Goal: Task Accomplishment & Management: Manage account settings

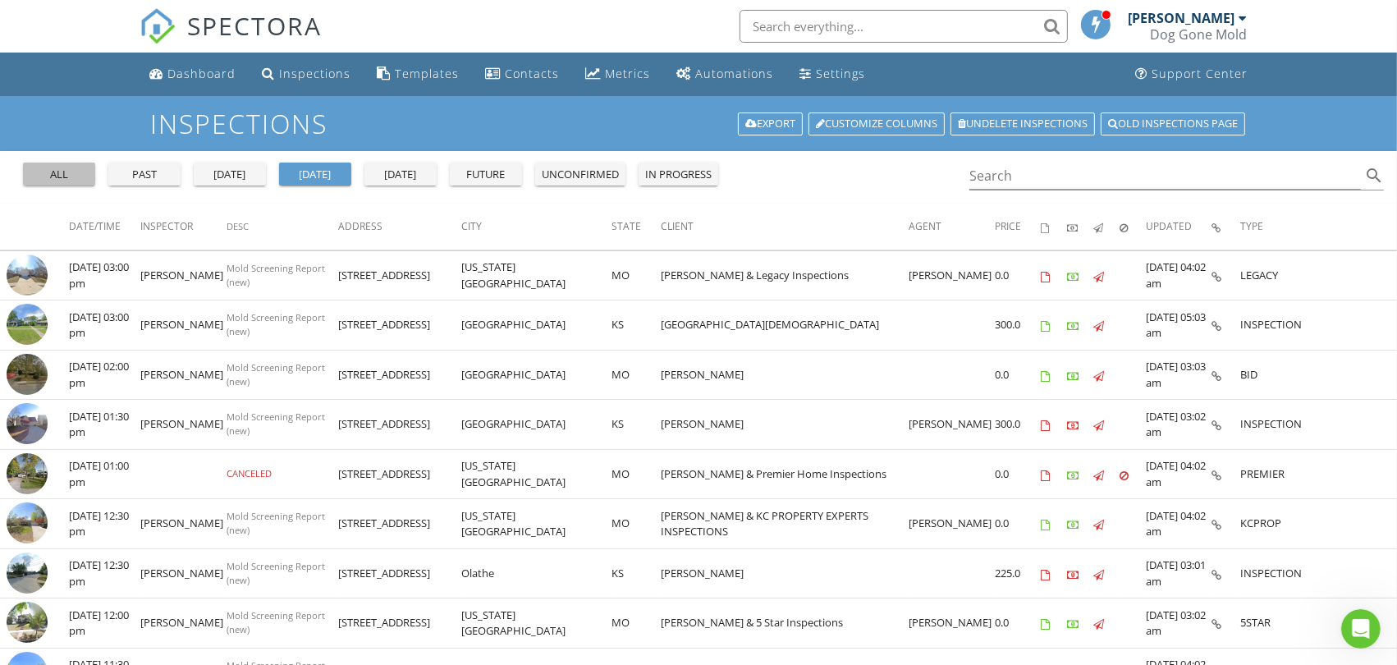
click at [51, 176] on div "all" at bounding box center [59, 175] width 59 height 16
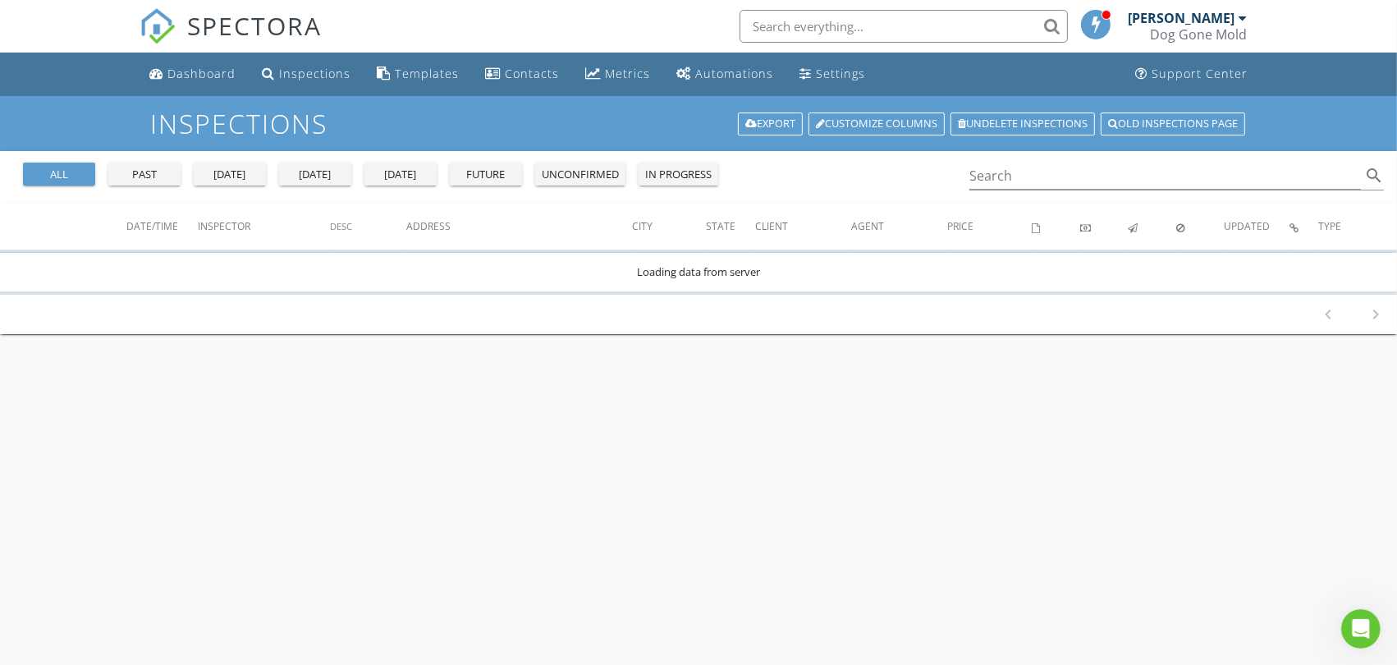
click at [309, 176] on div "today" at bounding box center [315, 175] width 59 height 16
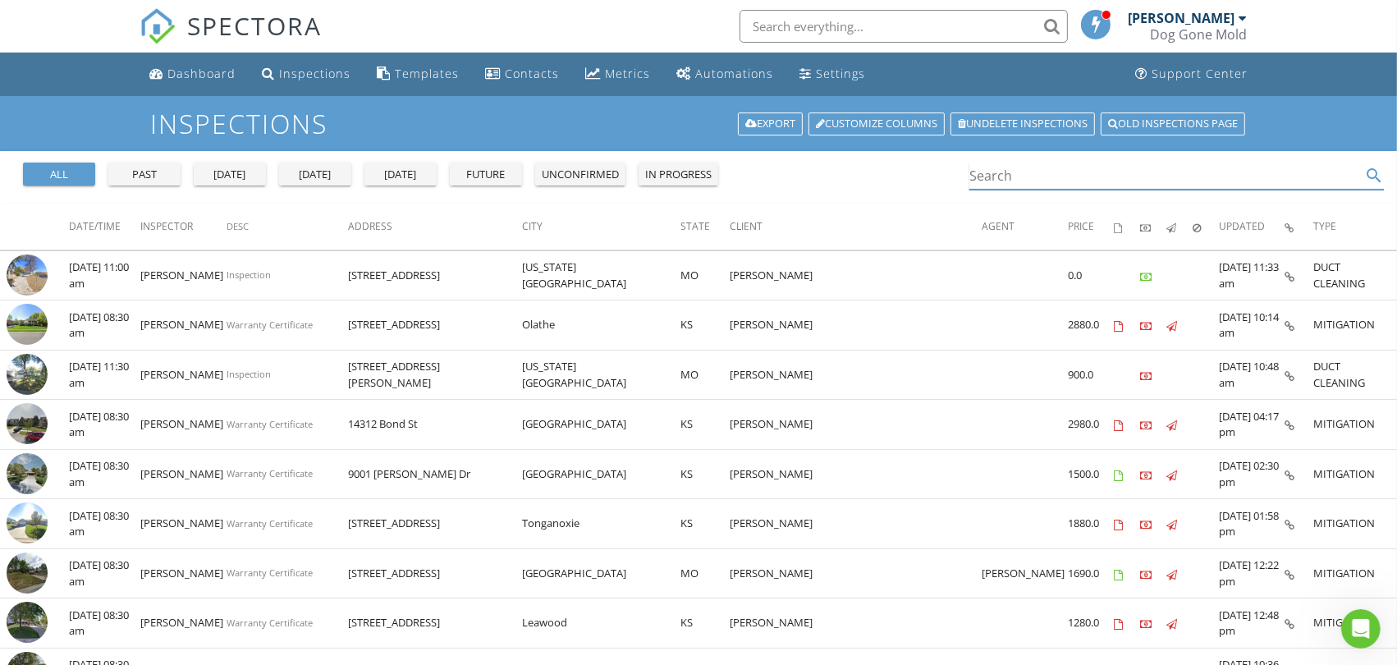
click at [1024, 174] on input "Search" at bounding box center [1165, 176] width 392 height 27
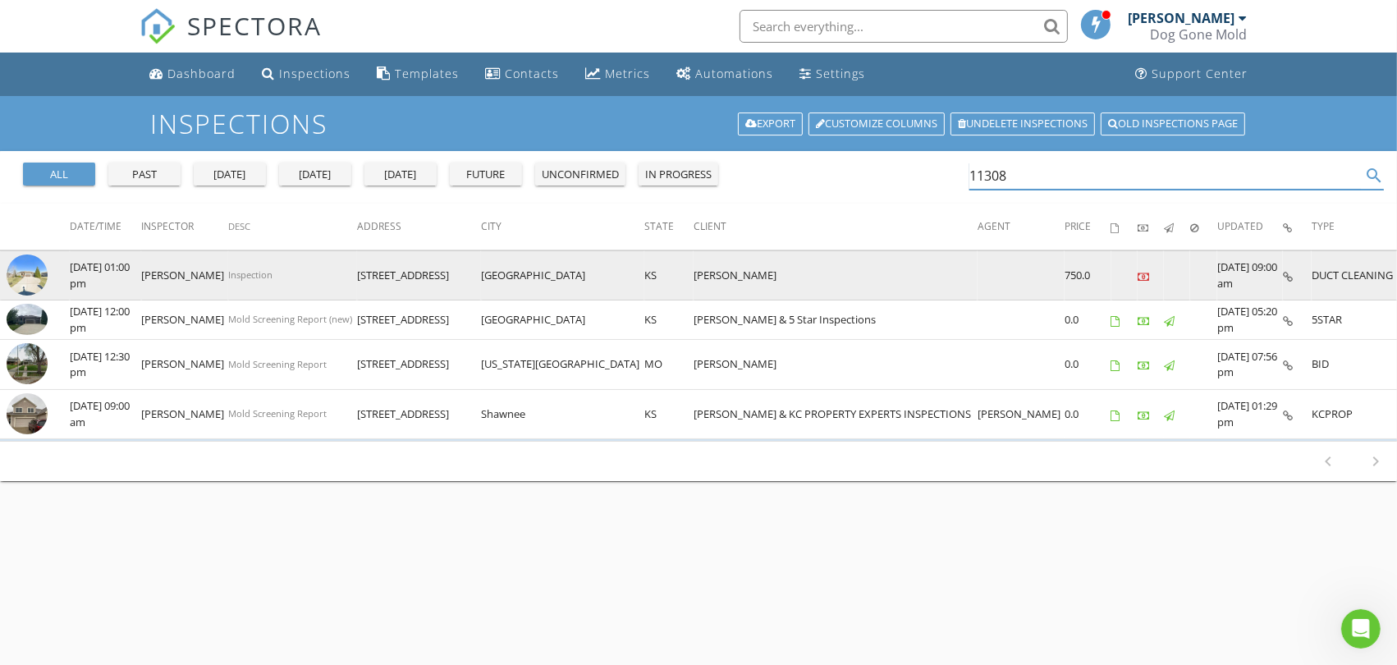
type input "11308"
click at [27, 274] on img at bounding box center [27, 274] width 41 height 41
click at [28, 277] on img at bounding box center [27, 274] width 41 height 41
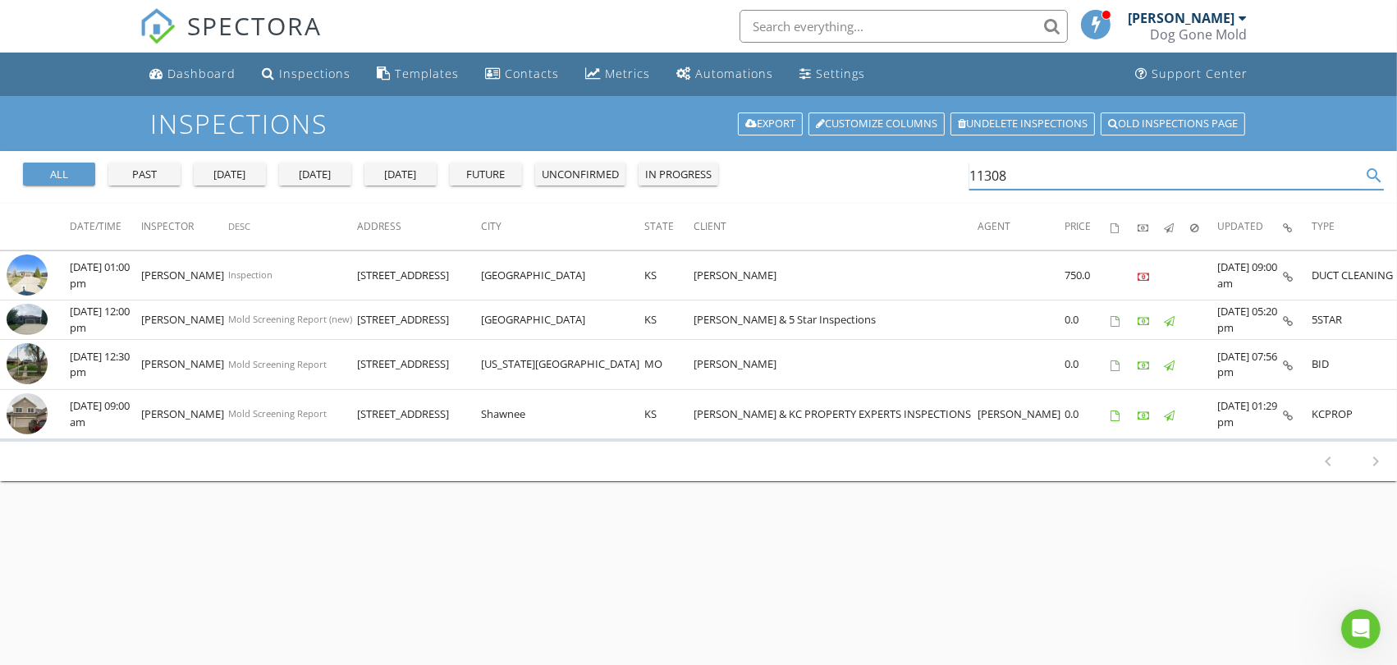
drag, startPoint x: 1013, startPoint y: 173, endPoint x: 762, endPoint y: 140, distance: 253.4
click at [762, 140] on div "Inspections Export Customize Columns Undelete inspections Old inspections page …" at bounding box center [698, 428] width 1397 height 665
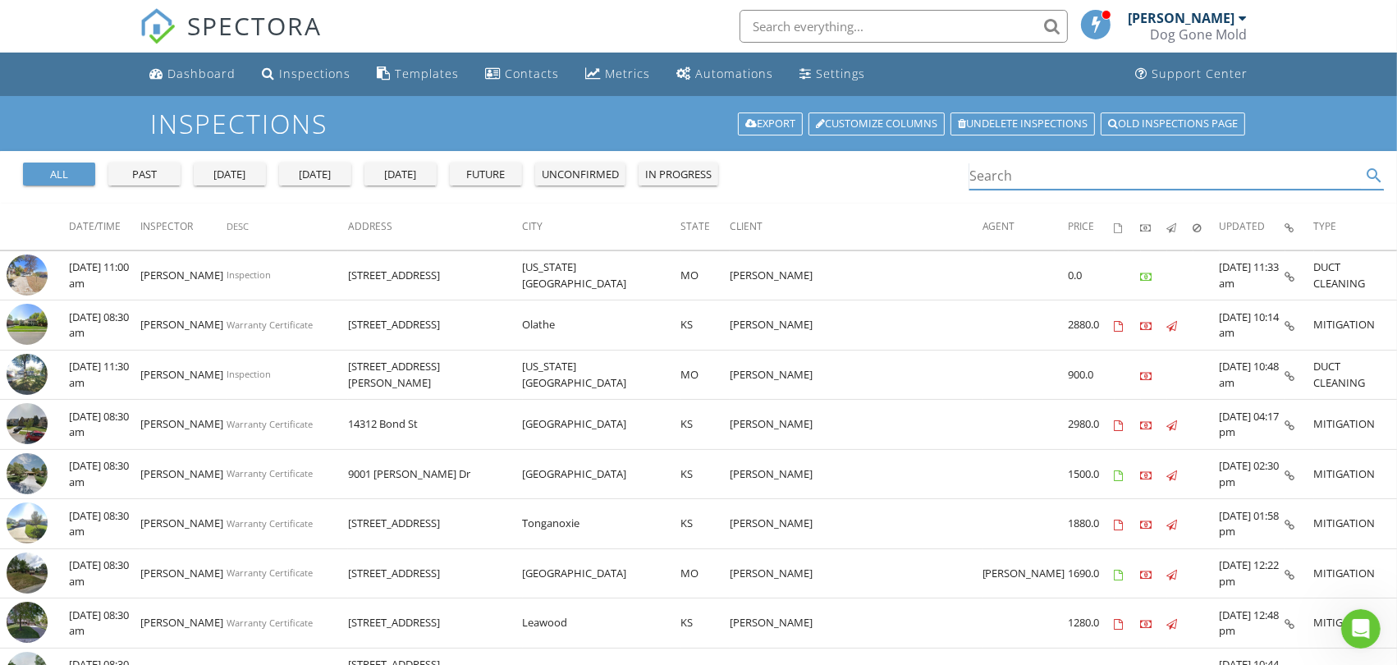
click at [1023, 169] on input "Search" at bounding box center [1165, 176] width 392 height 27
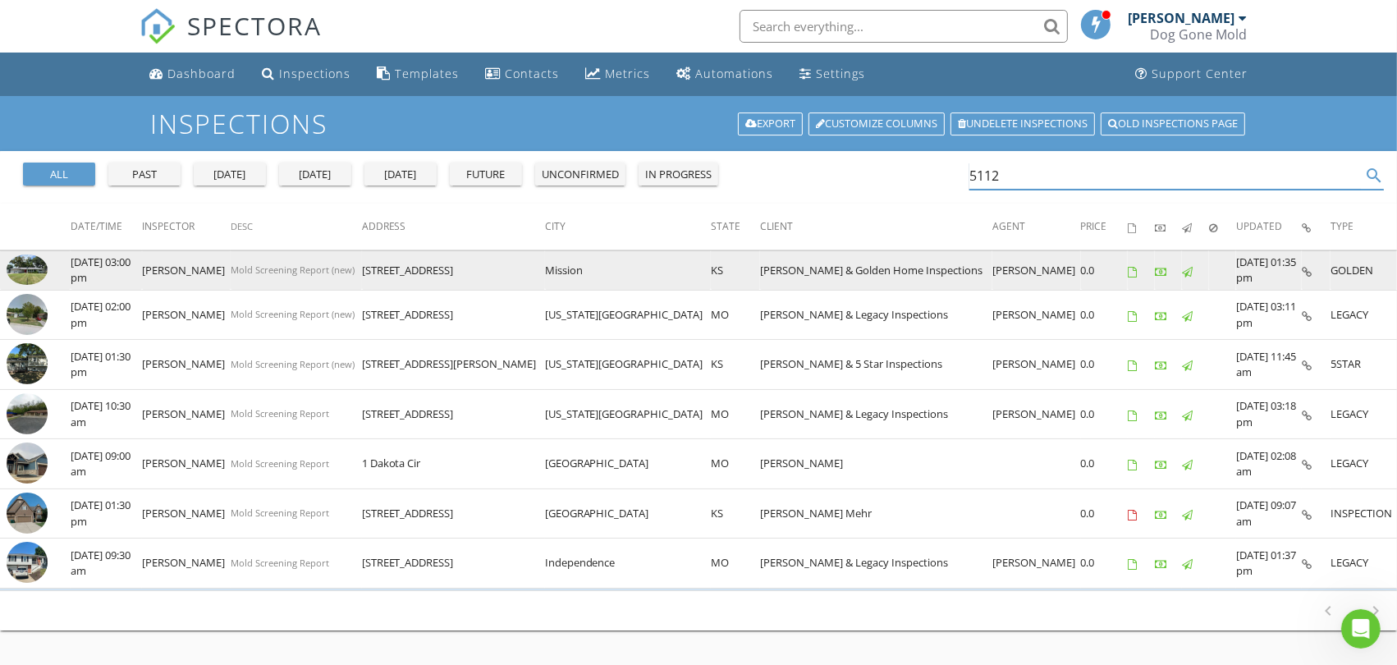
type input "5112"
click at [34, 272] on img at bounding box center [27, 269] width 41 height 30
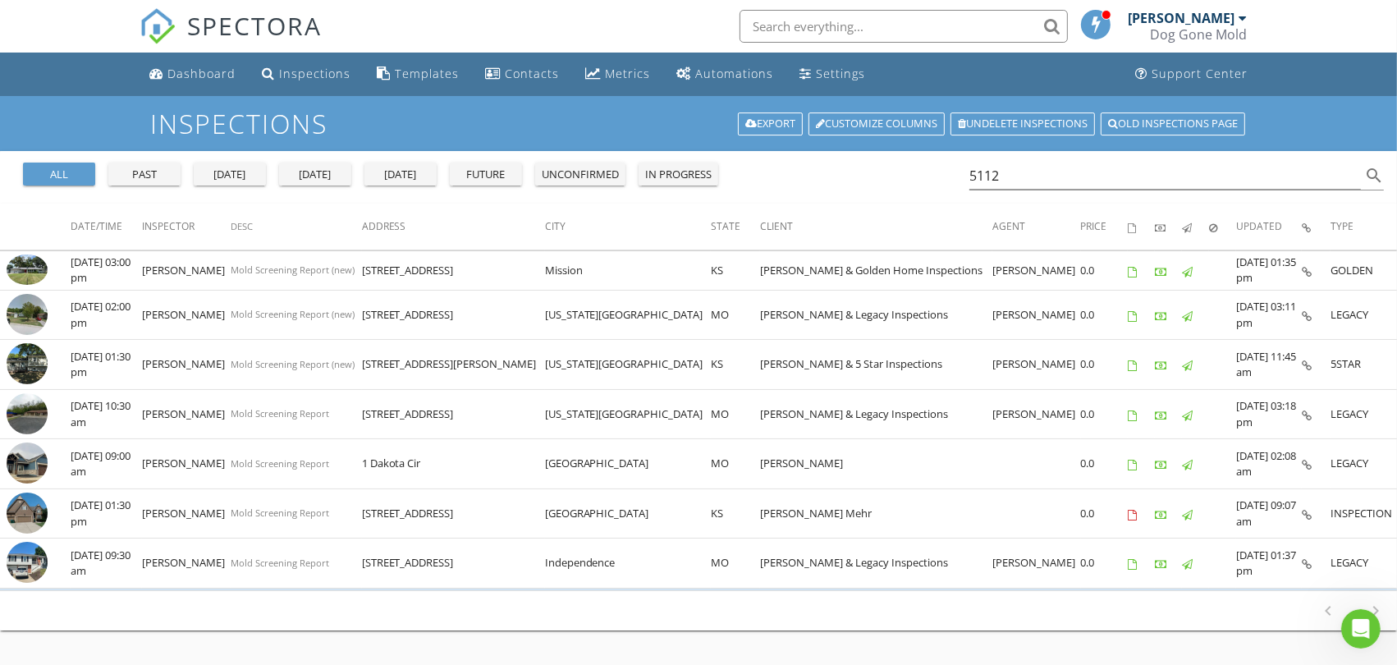
click at [309, 169] on div "today" at bounding box center [315, 175] width 59 height 16
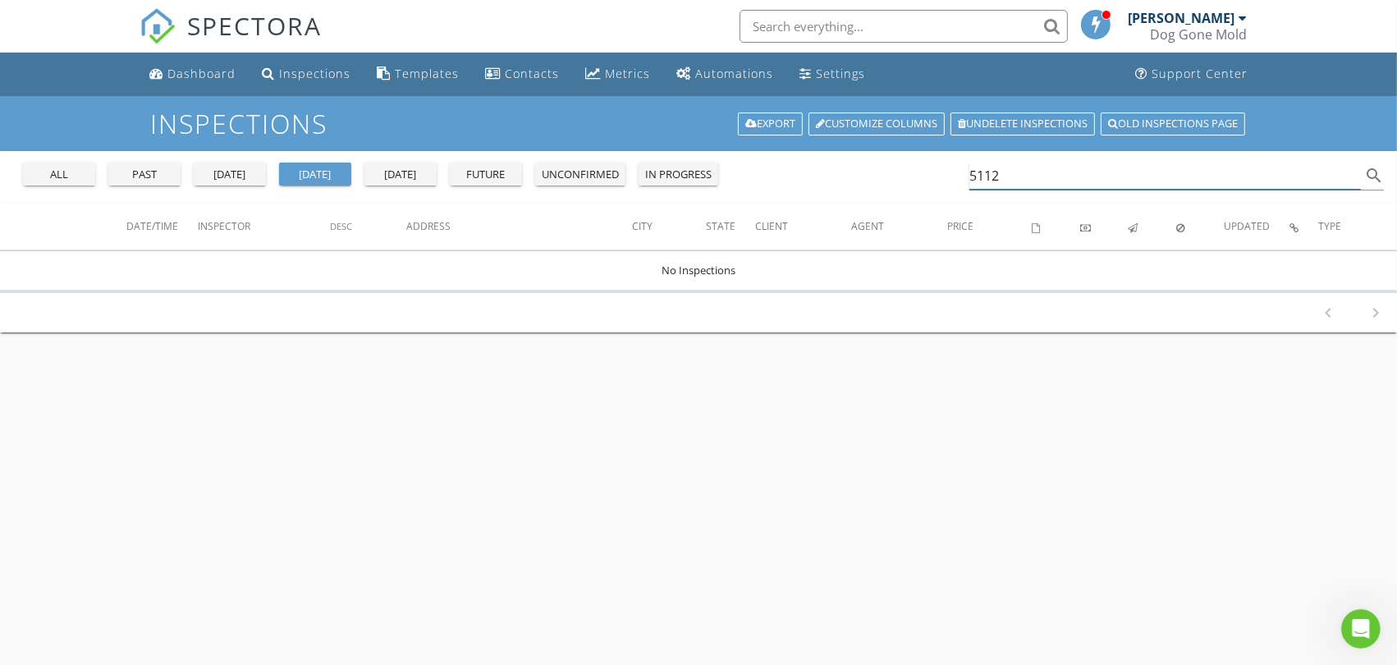
drag, startPoint x: 1034, startPoint y: 182, endPoint x: 840, endPoint y: 161, distance: 194.9
click at [841, 161] on div "all past yesterday today tomorrow future unconfirmed in progress 5112 search" at bounding box center [698, 177] width 1397 height 53
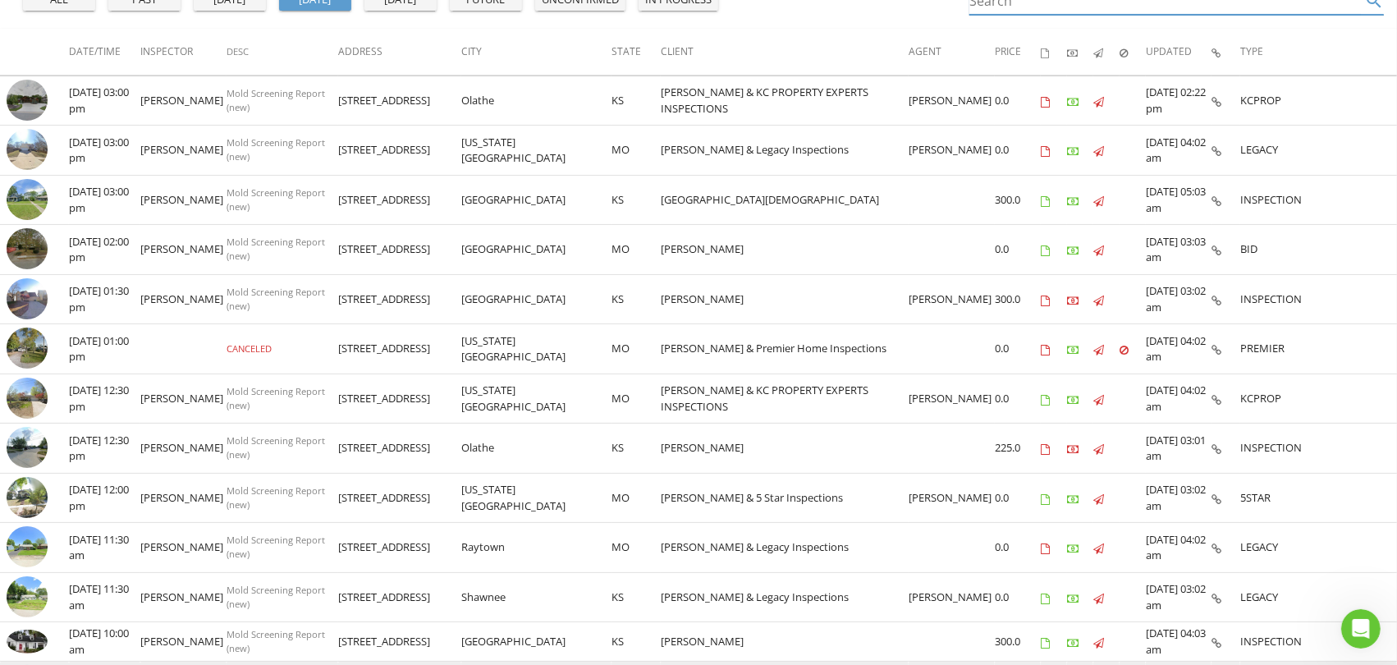
scroll to position [84, 0]
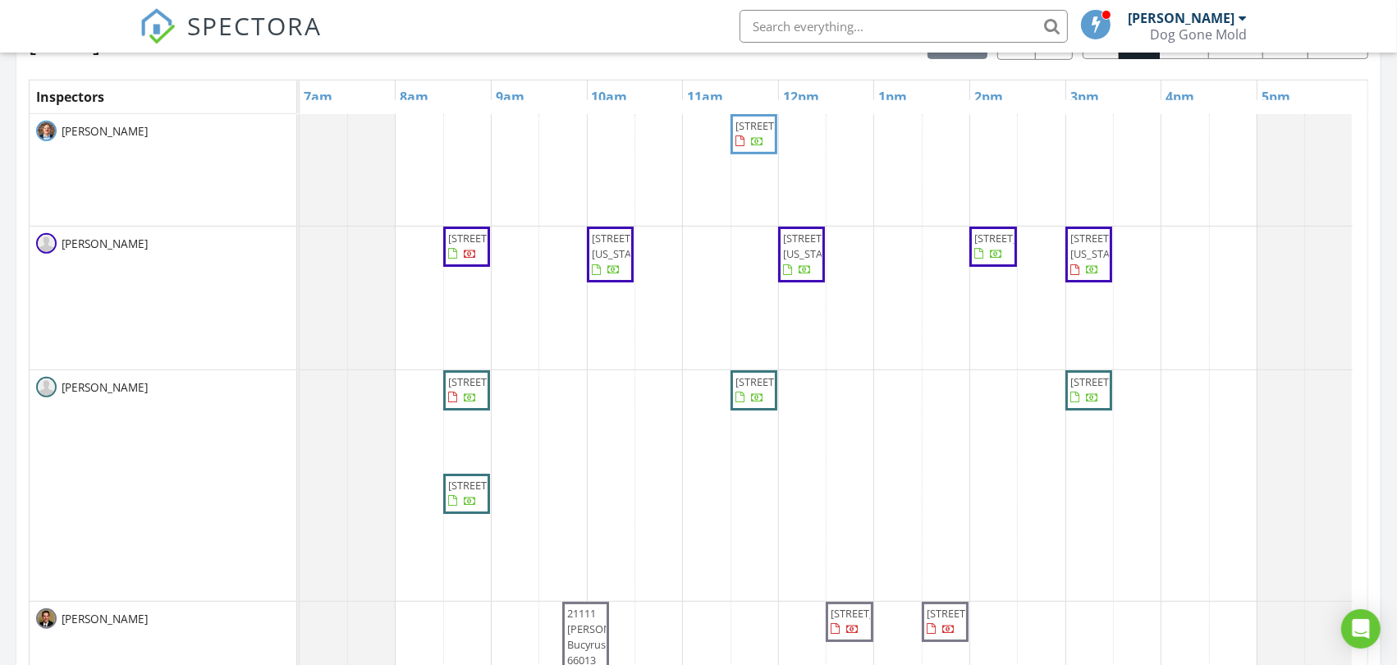
scroll to position [729, 0]
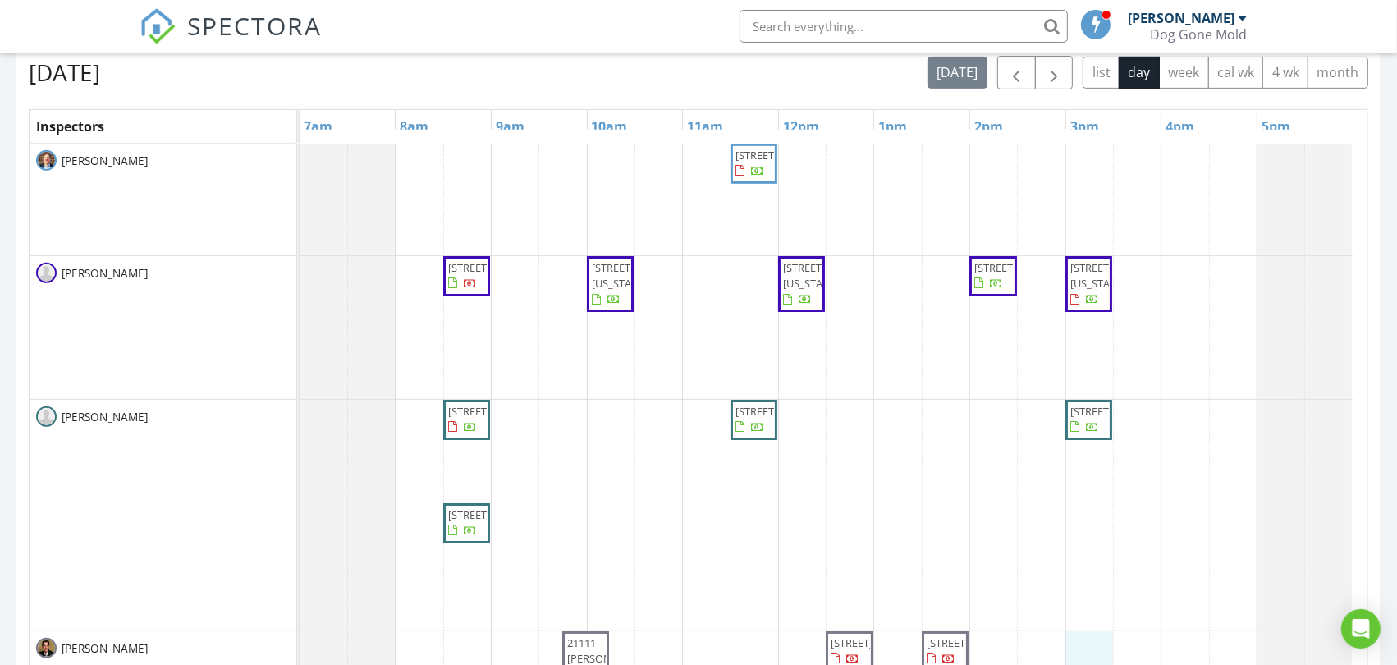
click at [1087, 644] on div "5537 Hunter St, Raytown 64133 1013 Old Time Dr, Excelsior Springs 64024 7019 Ed…" at bounding box center [834, 523] width 1068 height 758
click at [1083, 576] on link "Inspection" at bounding box center [1087, 577] width 85 height 26
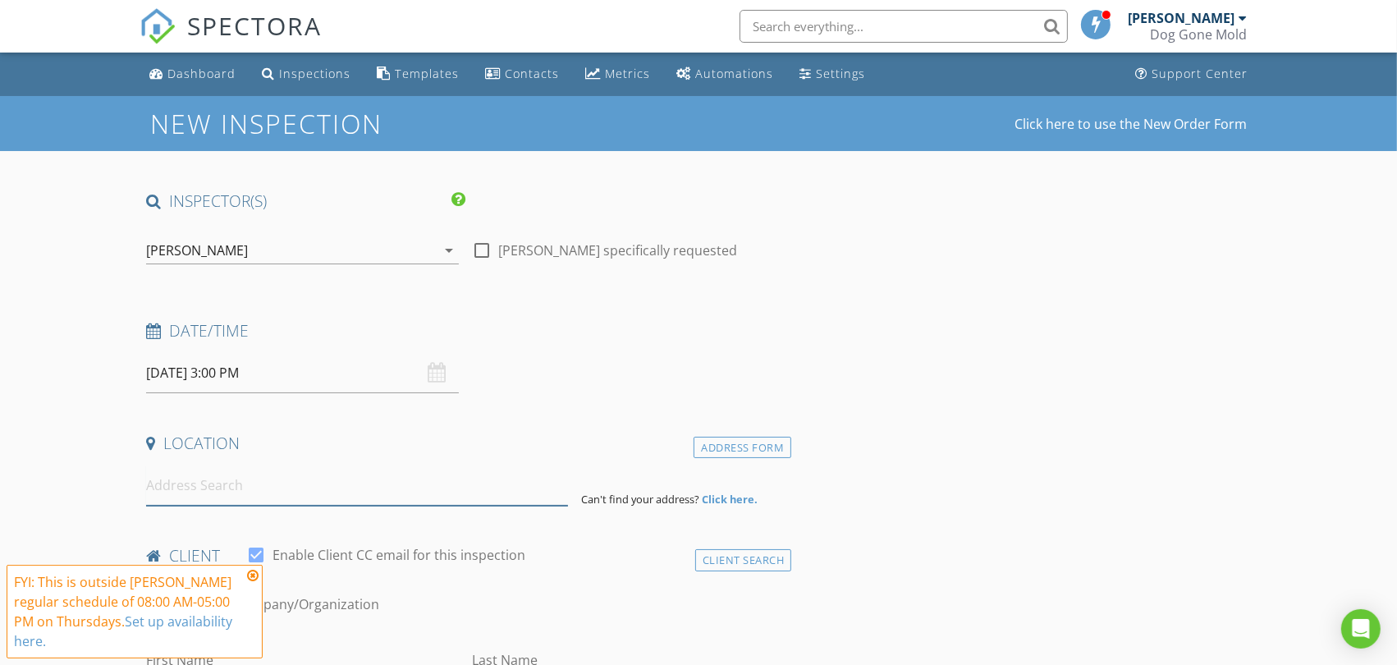
click at [407, 490] on input at bounding box center [356, 485] width 421 height 40
paste input "26142 W 108th Terr"
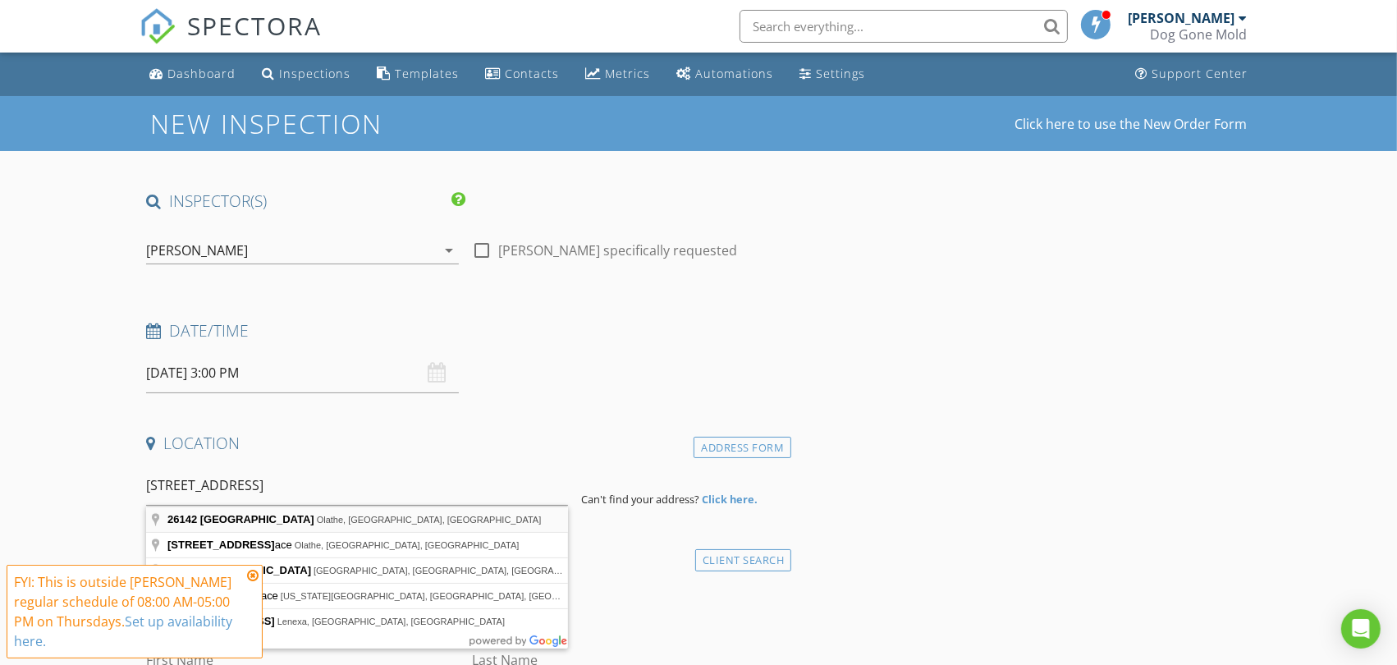
type input "26142 West 108th Terrace, Olathe, KS, USA"
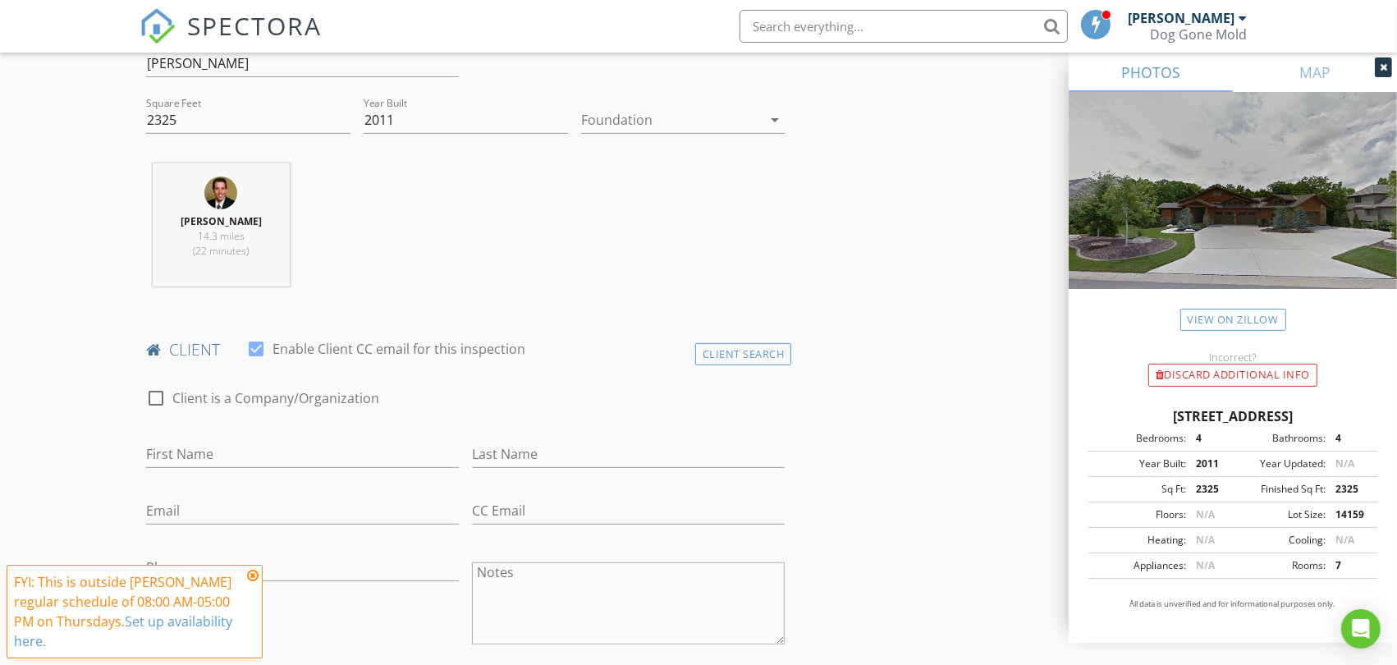
scroll to position [547, 0]
click at [750, 348] on div "Client Search" at bounding box center [743, 349] width 97 height 22
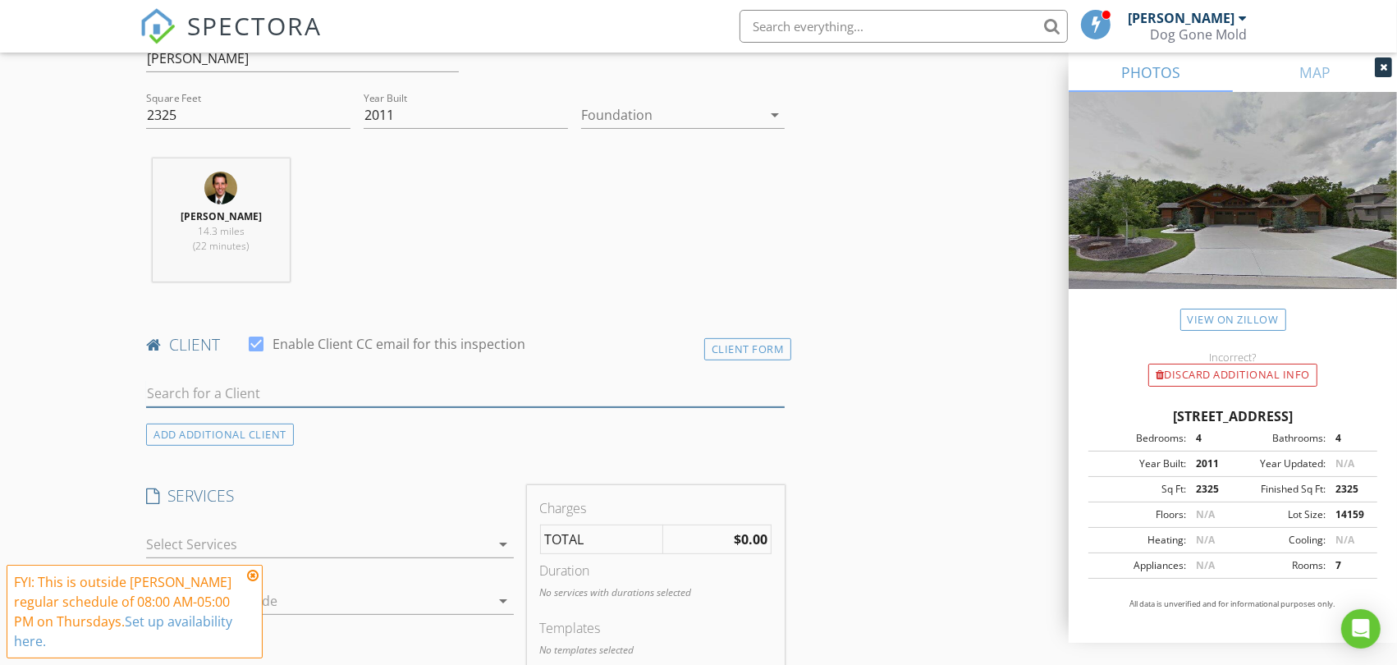
click at [276, 392] on input "text" at bounding box center [465, 393] width 639 height 27
paste input "[PERSON_NAME]"
type input "[PERSON_NAME]"
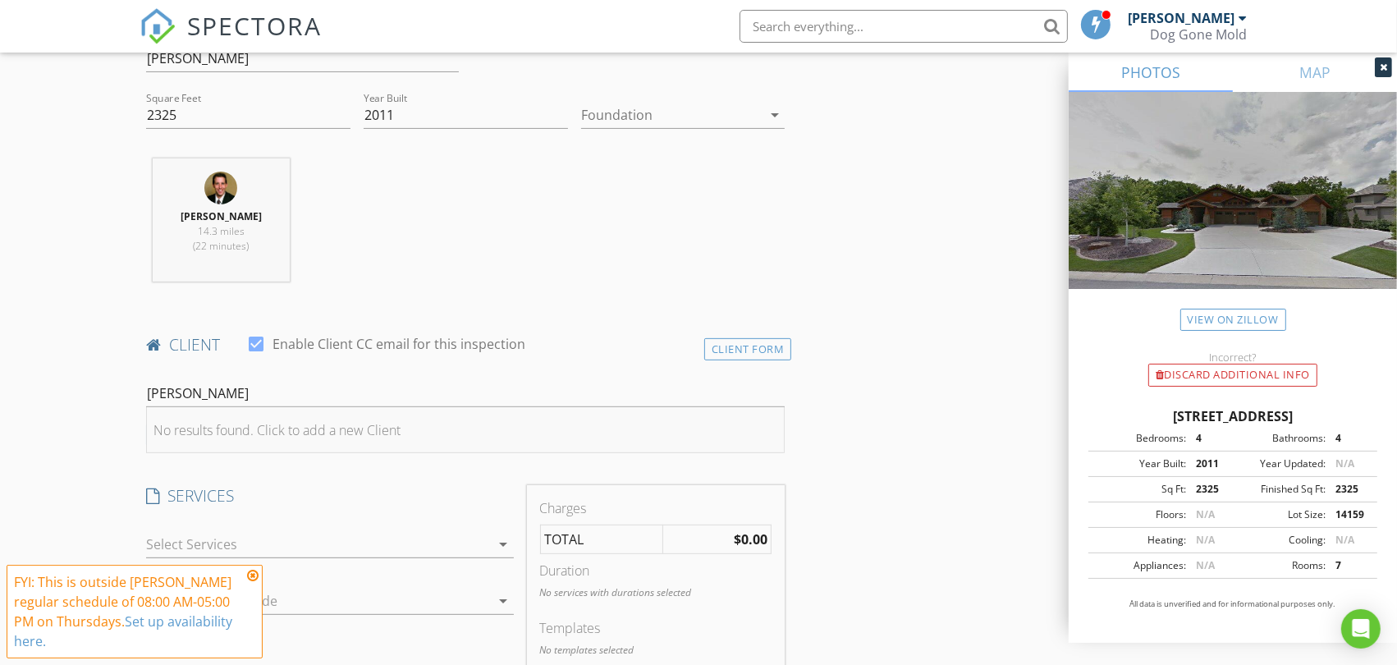
click at [246, 429] on div "No results found. Click to add a new Client" at bounding box center [276, 430] width 247 height 20
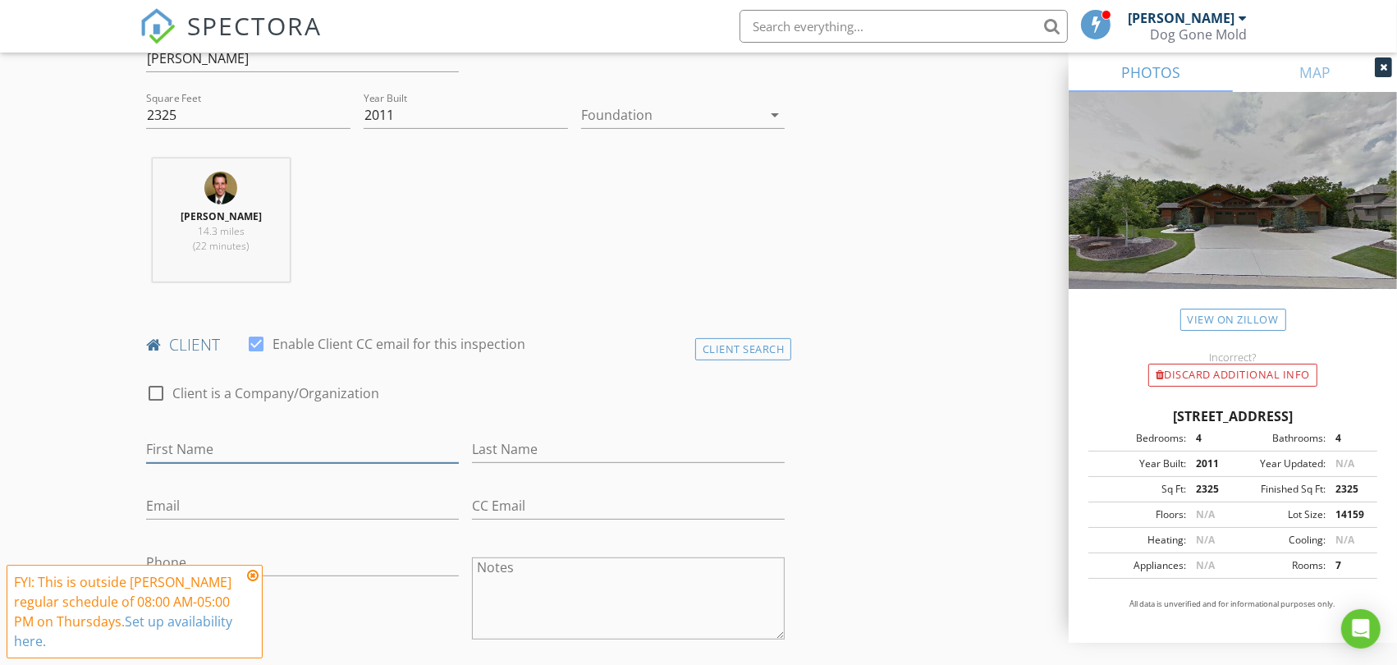
click at [219, 445] on input "First Name" at bounding box center [302, 449] width 313 height 27
paste input "[PERSON_NAME]"
click at [227, 454] on input "[PERSON_NAME]" at bounding box center [302, 449] width 313 height 27
type input "[PERSON_NAME]"
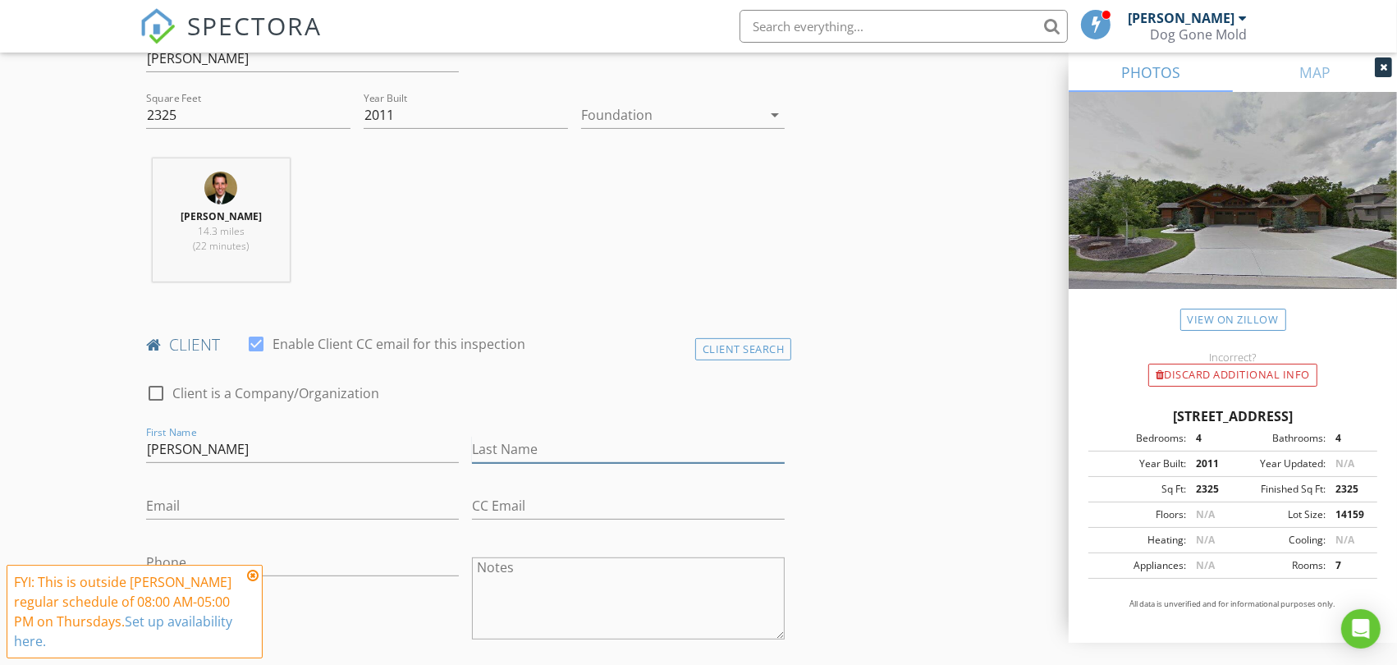
click at [551, 455] on input "Last Name" at bounding box center [628, 449] width 313 height 27
paste input "Phillips"
type input "Phillips"
click at [208, 447] on input "Renee Phillips" at bounding box center [302, 449] width 313 height 27
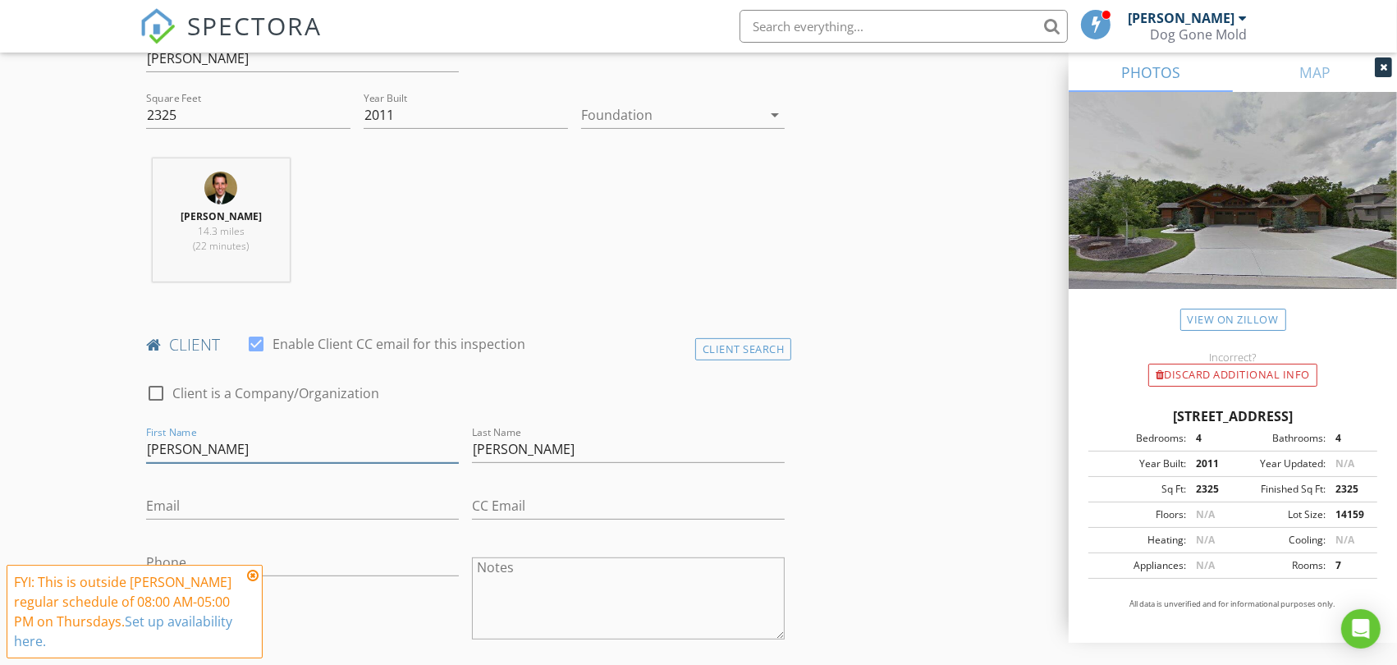
type input "Renee"
click at [185, 512] on input "Email" at bounding box center [302, 505] width 313 height 27
paste input "renee.phillips10@yahoo.com"
type input "renee.phillips10@yahoo.com"
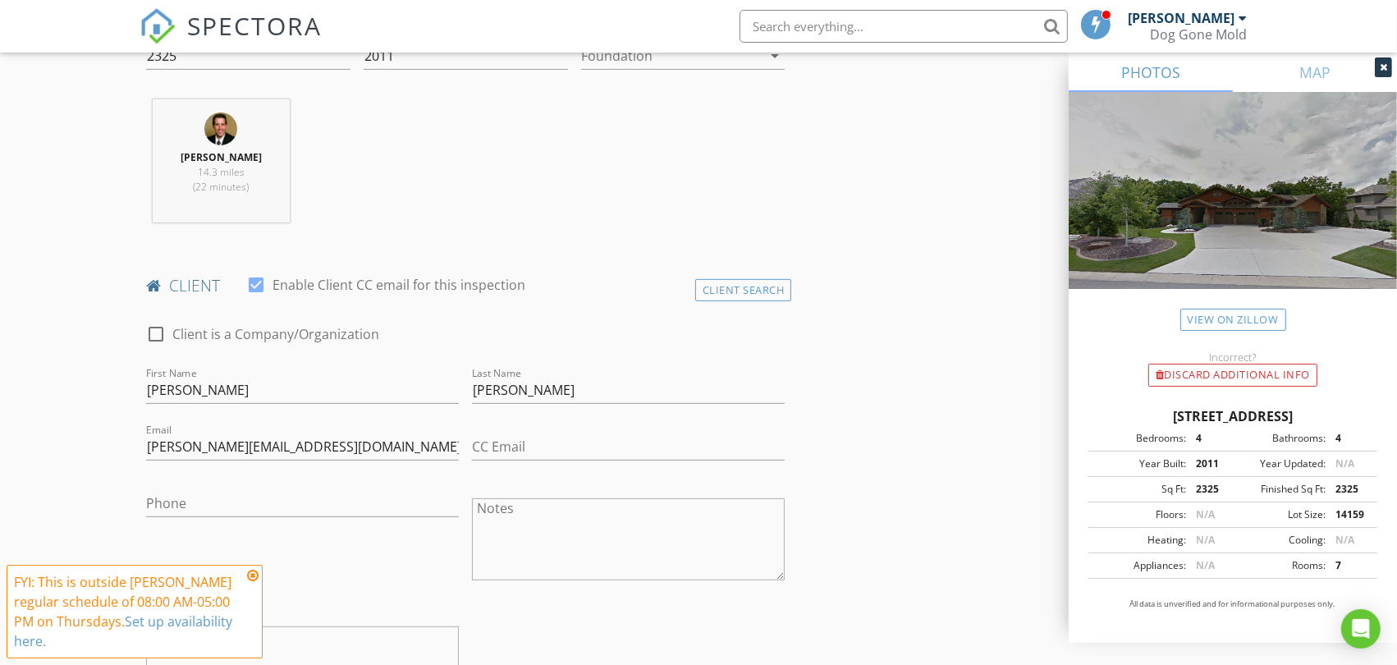
scroll to position [638, 0]
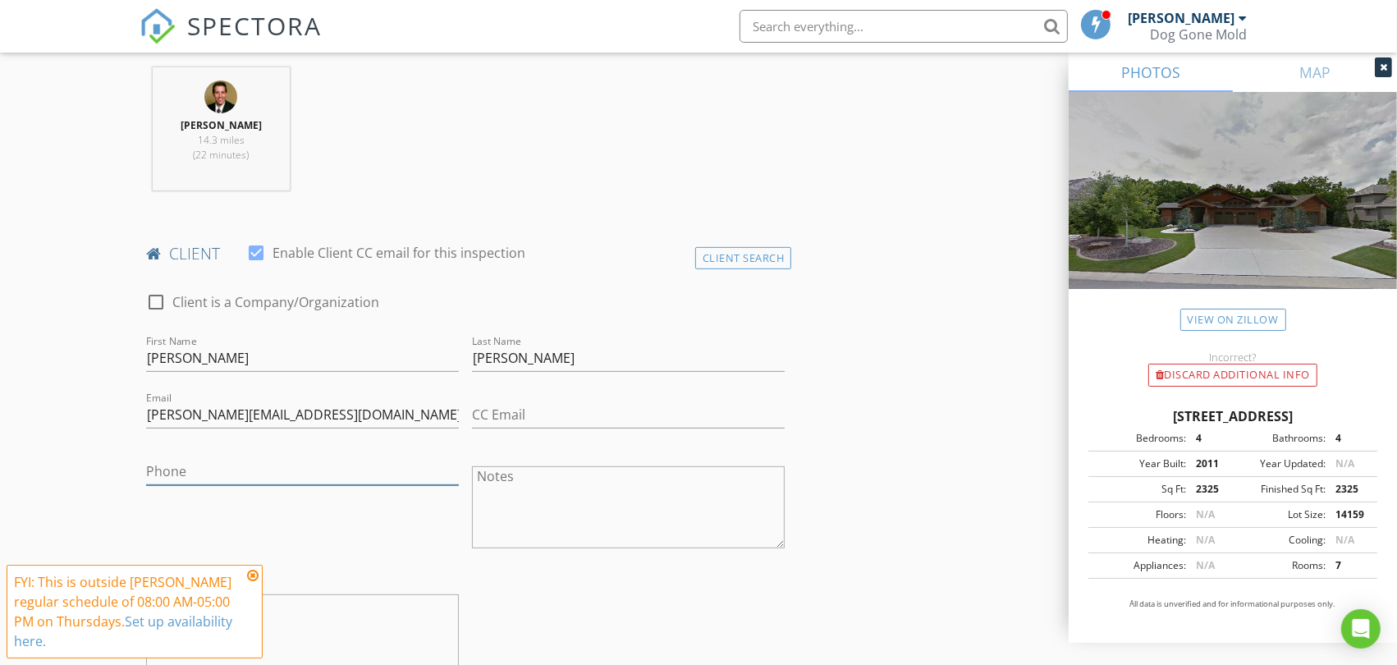
click at [339, 479] on input "Phone" at bounding box center [302, 471] width 313 height 27
paste input "316-619-1863"
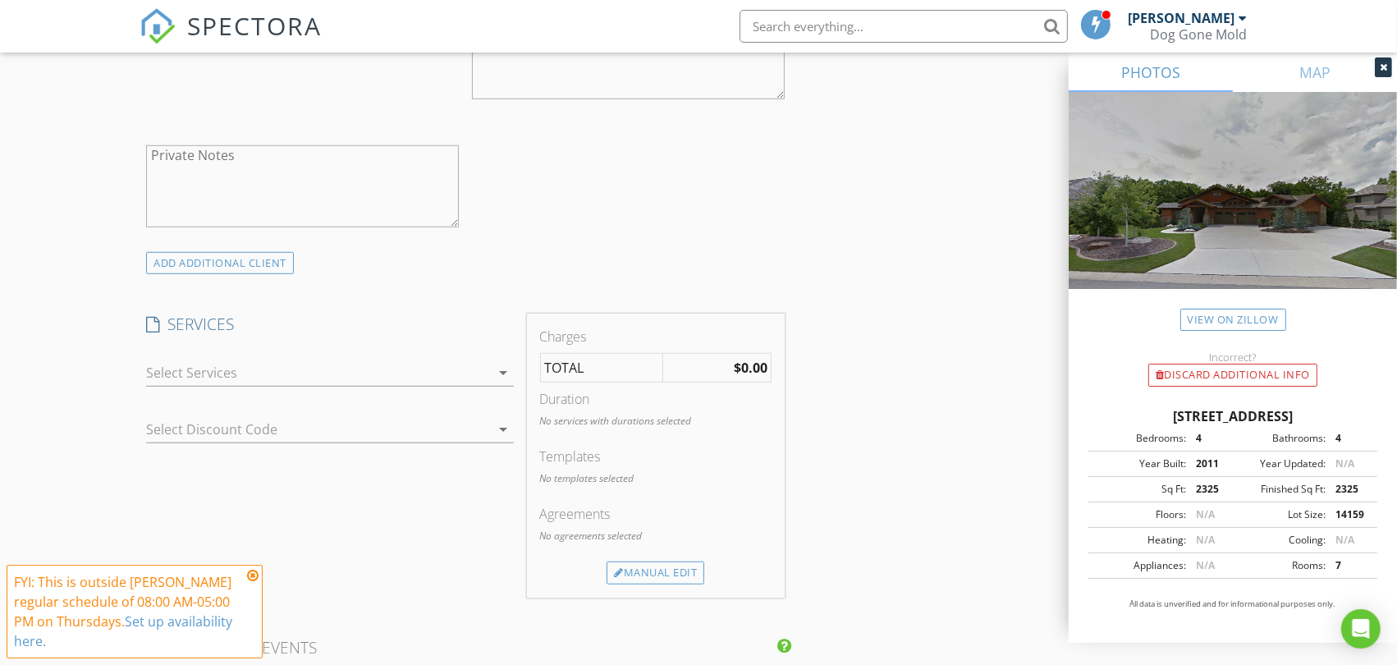
scroll to position [1094, 0]
type input "316-619-1863"
click at [277, 257] on div "ADD ADDITIONAL client" at bounding box center [220, 256] width 148 height 22
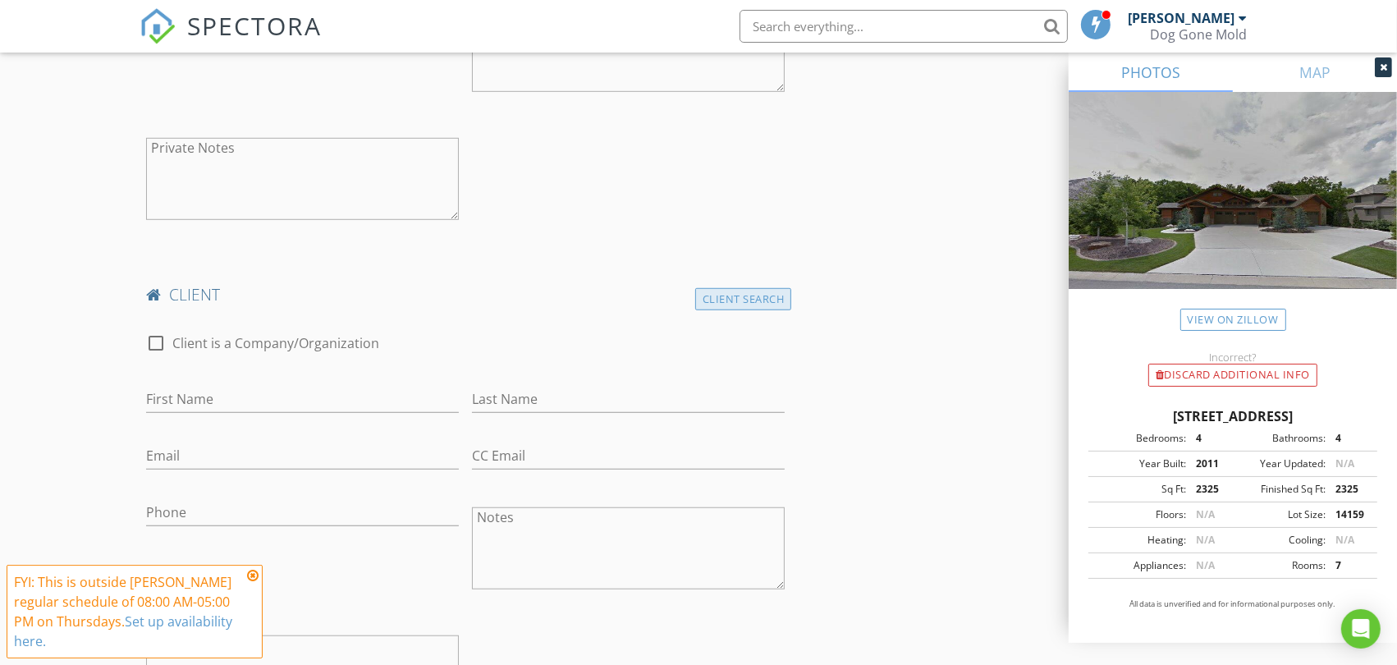
click at [741, 295] on div "Client Search" at bounding box center [743, 299] width 97 height 22
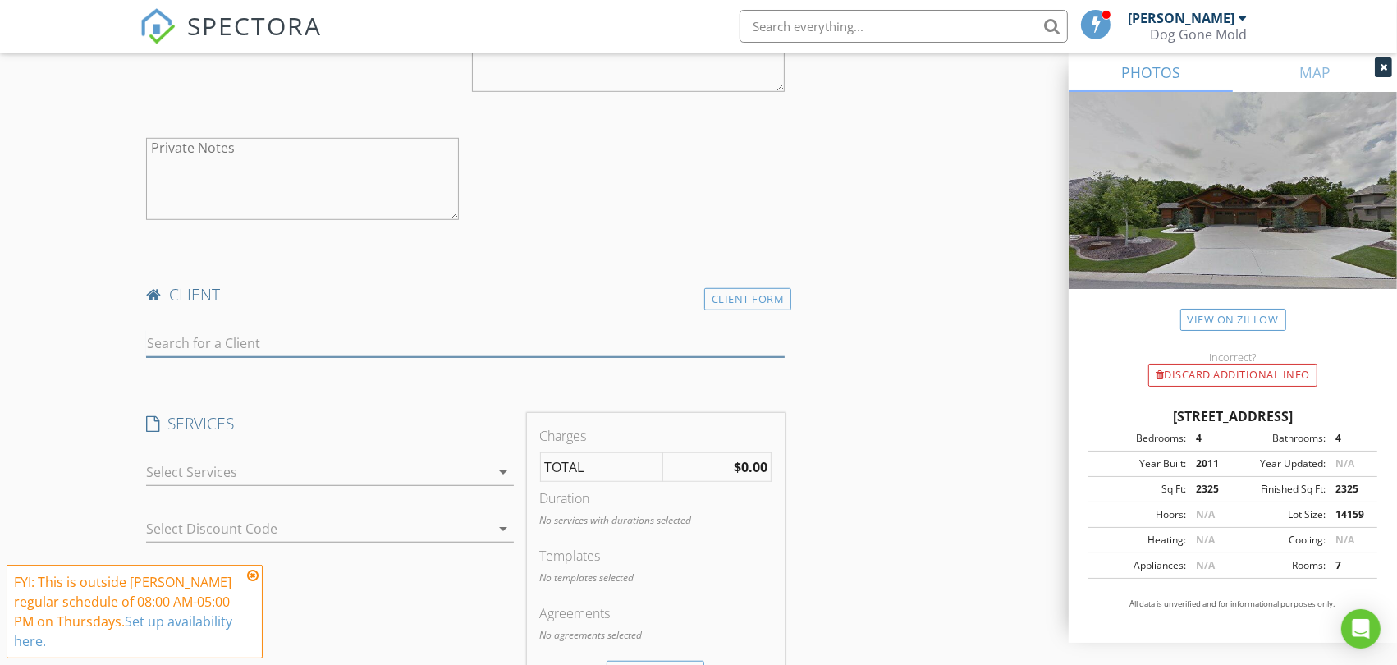
click at [208, 341] on input "text" at bounding box center [465, 343] width 639 height 27
type input "kc prop"
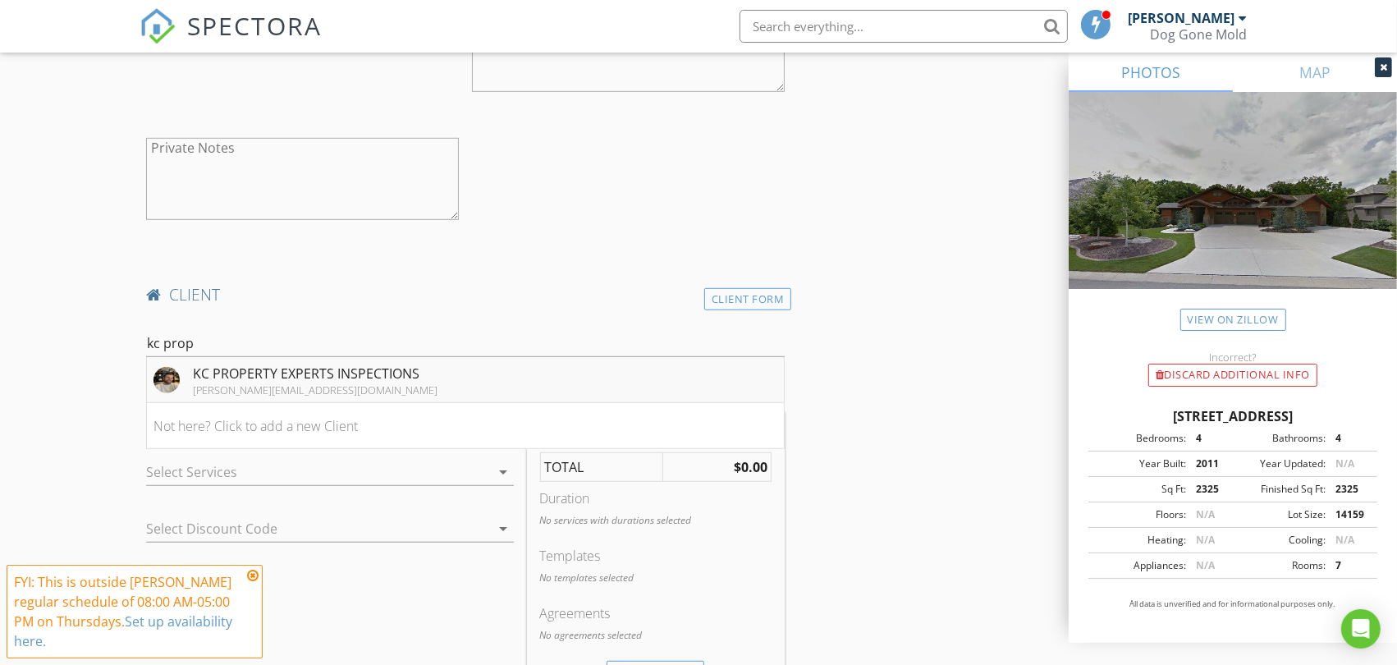
click at [228, 379] on div "KC PROPERTY EXPERTS INSPECTIONS" at bounding box center [315, 374] width 245 height 20
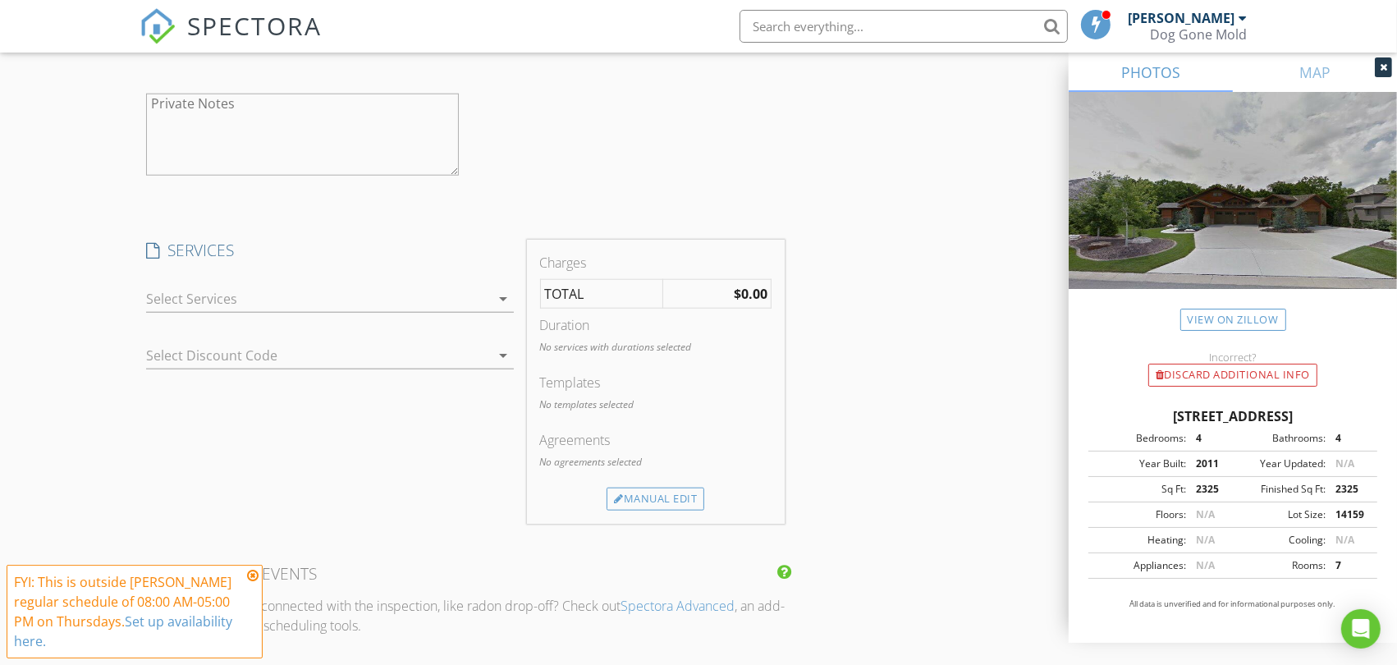
scroll to position [1642, 0]
click at [486, 294] on div at bounding box center [318, 293] width 344 height 26
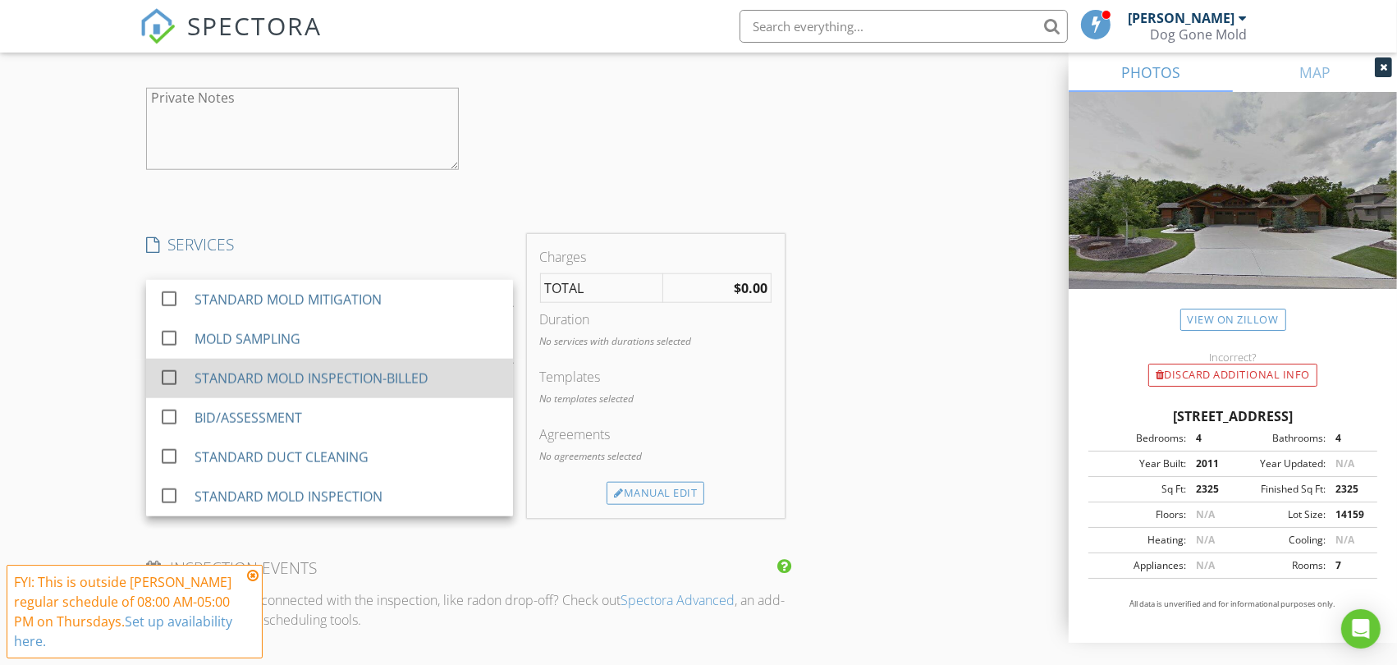
click at [349, 373] on div "STANDARD MOLD INSPECTION-BILLED" at bounding box center [312, 379] width 234 height 20
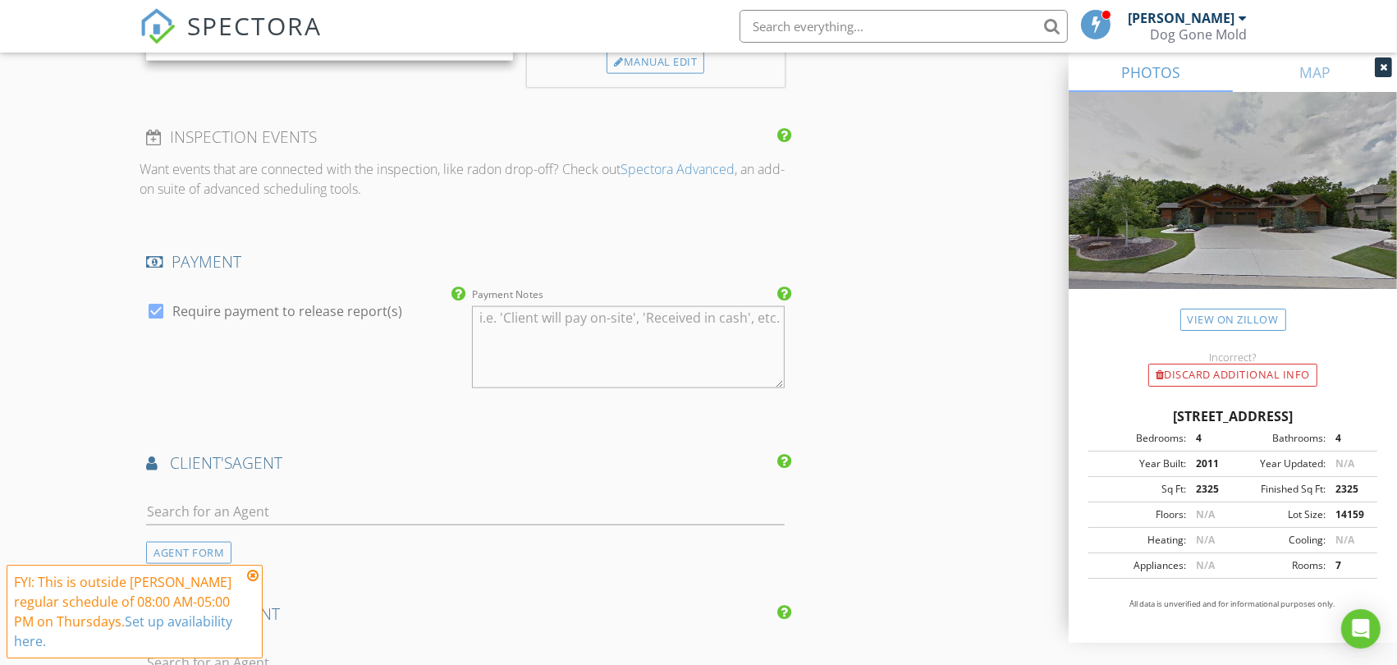
scroll to position [2188, 0]
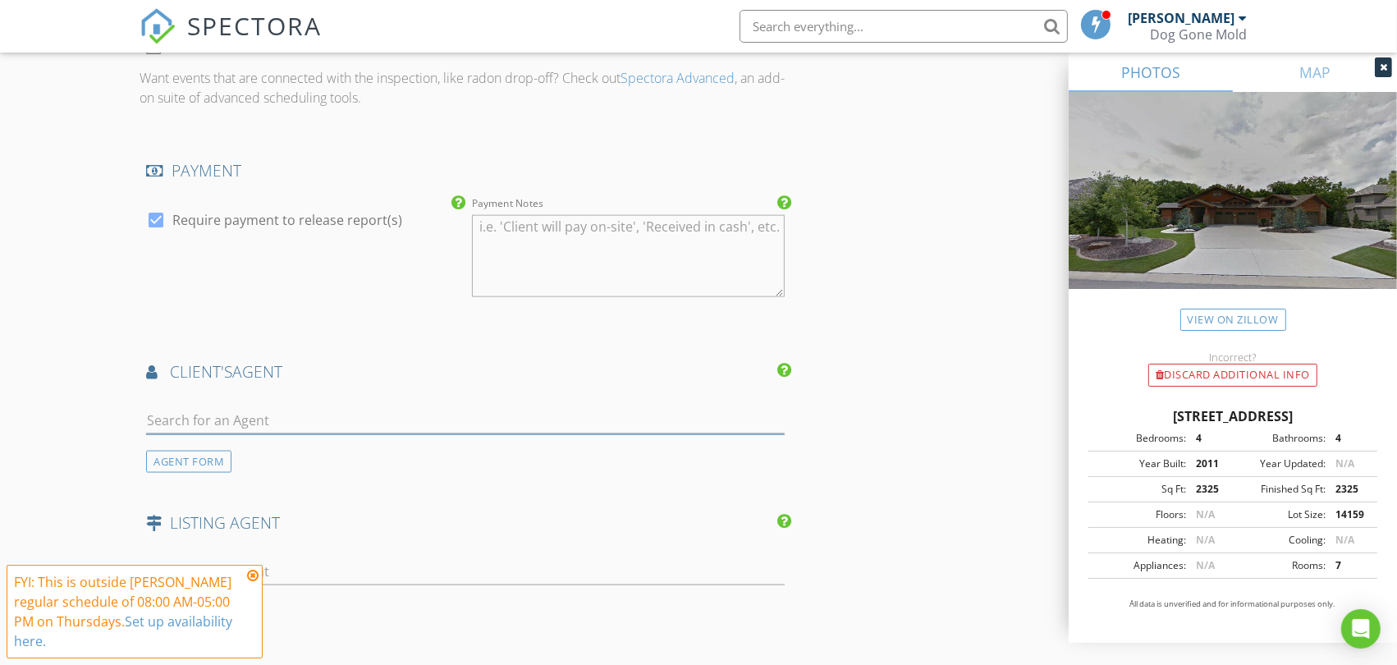
click at [290, 422] on input "text" at bounding box center [465, 420] width 639 height 27
paste input "Preecy Miller"
type input "Preecy Miller"
click at [280, 456] on li "Preecy Miller SEEK Real Estate" at bounding box center [465, 457] width 637 height 46
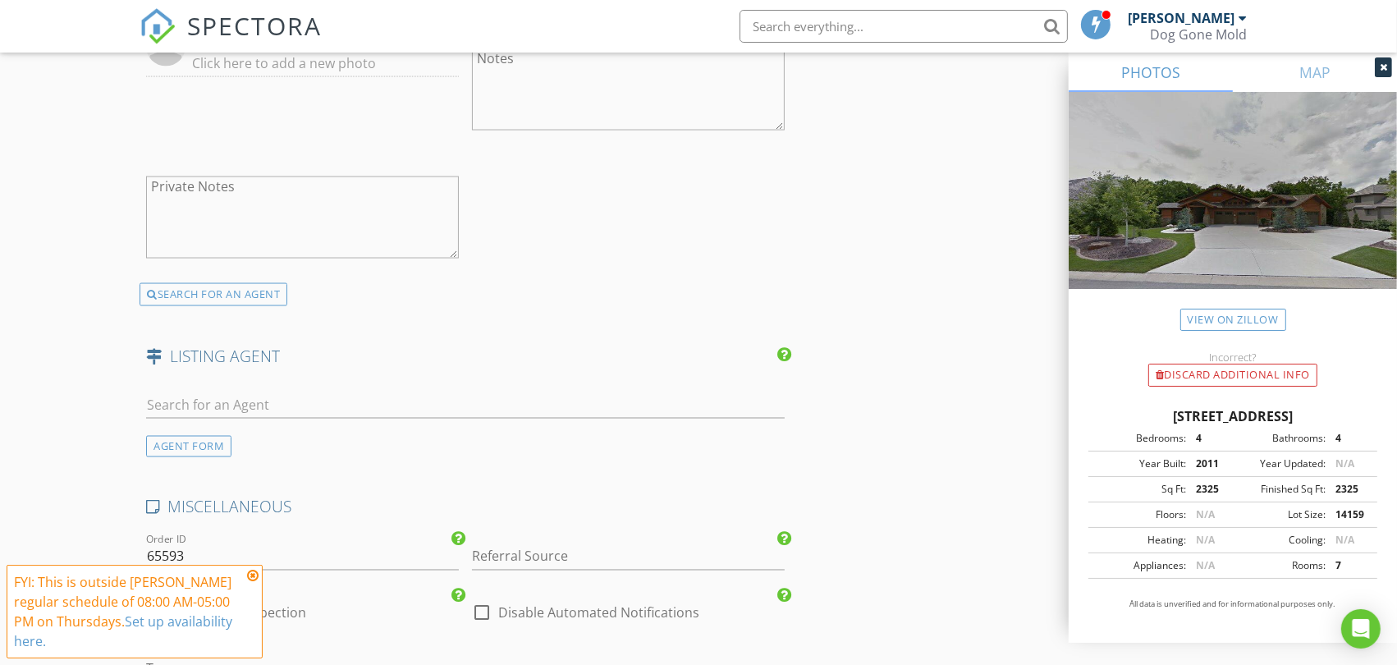
scroll to position [2736, 0]
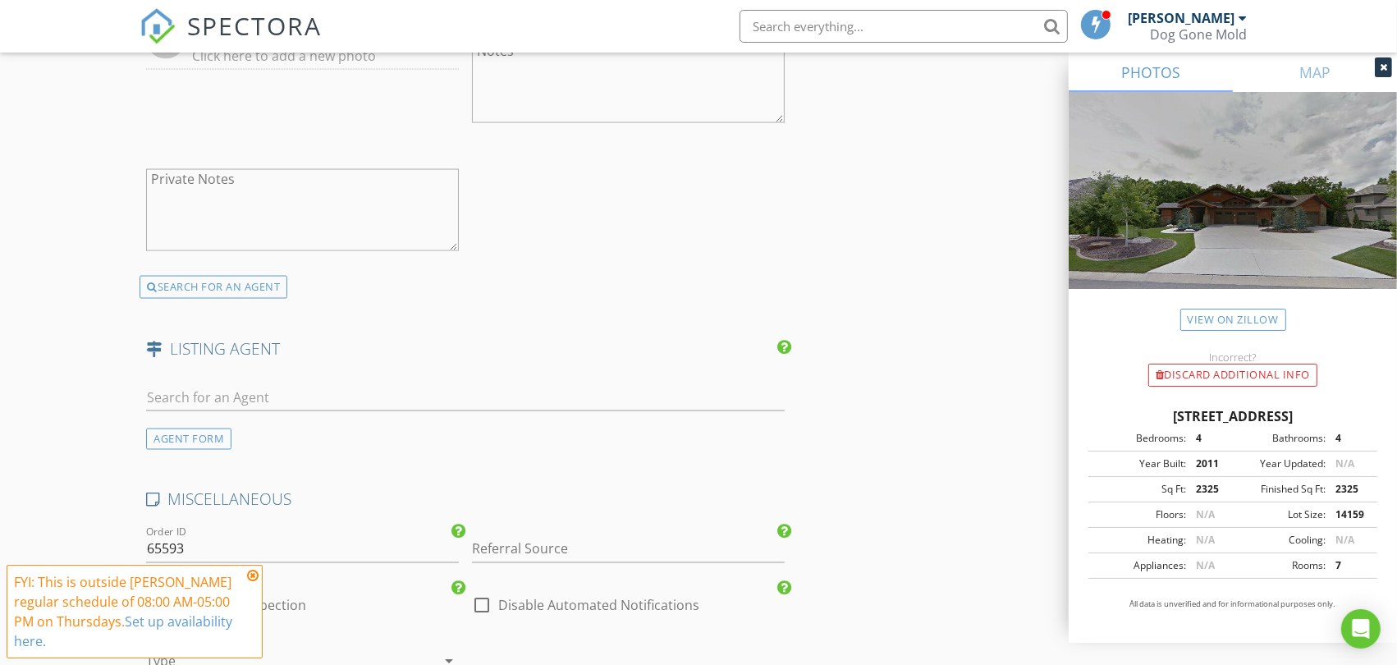
click at [515, 534] on div "Referral Source" at bounding box center [628, 552] width 313 height 53
click at [534, 619] on div "KCPROP" at bounding box center [628, 622] width 311 height 33
type input "KCPROP"
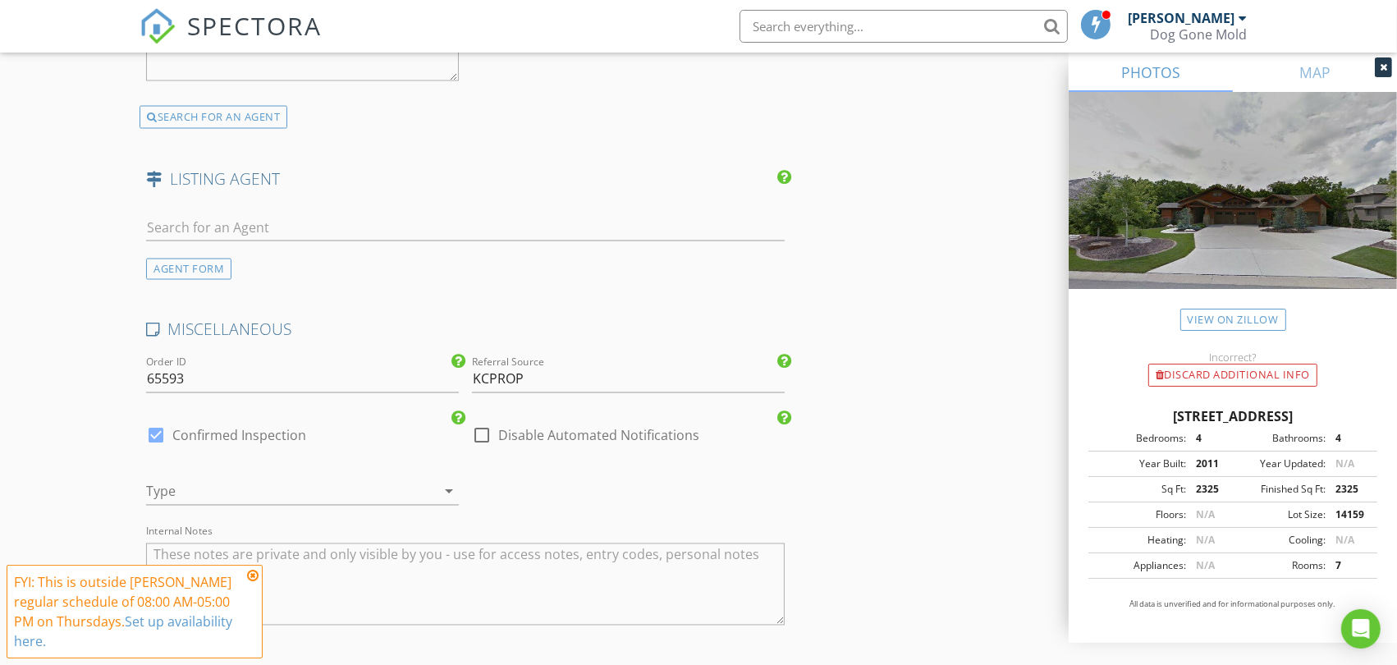
scroll to position [3100, 0]
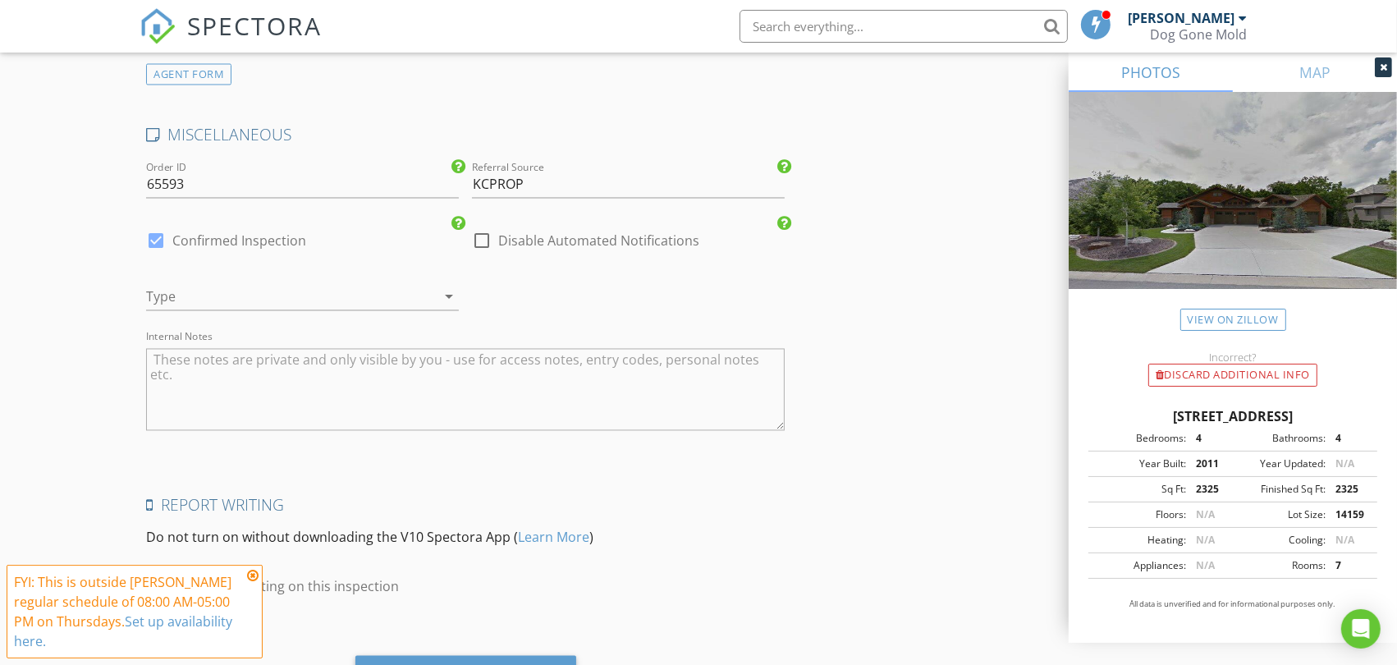
click at [264, 301] on div at bounding box center [279, 297] width 267 height 26
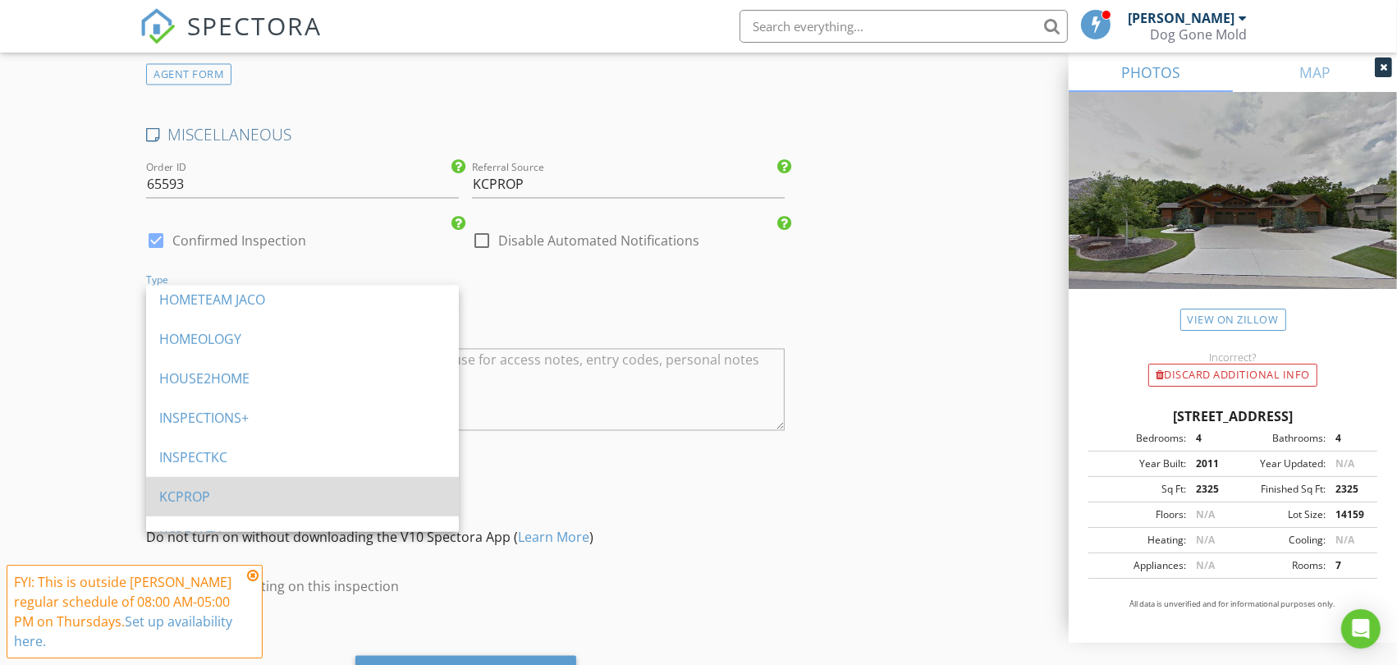
scroll to position [821, 0]
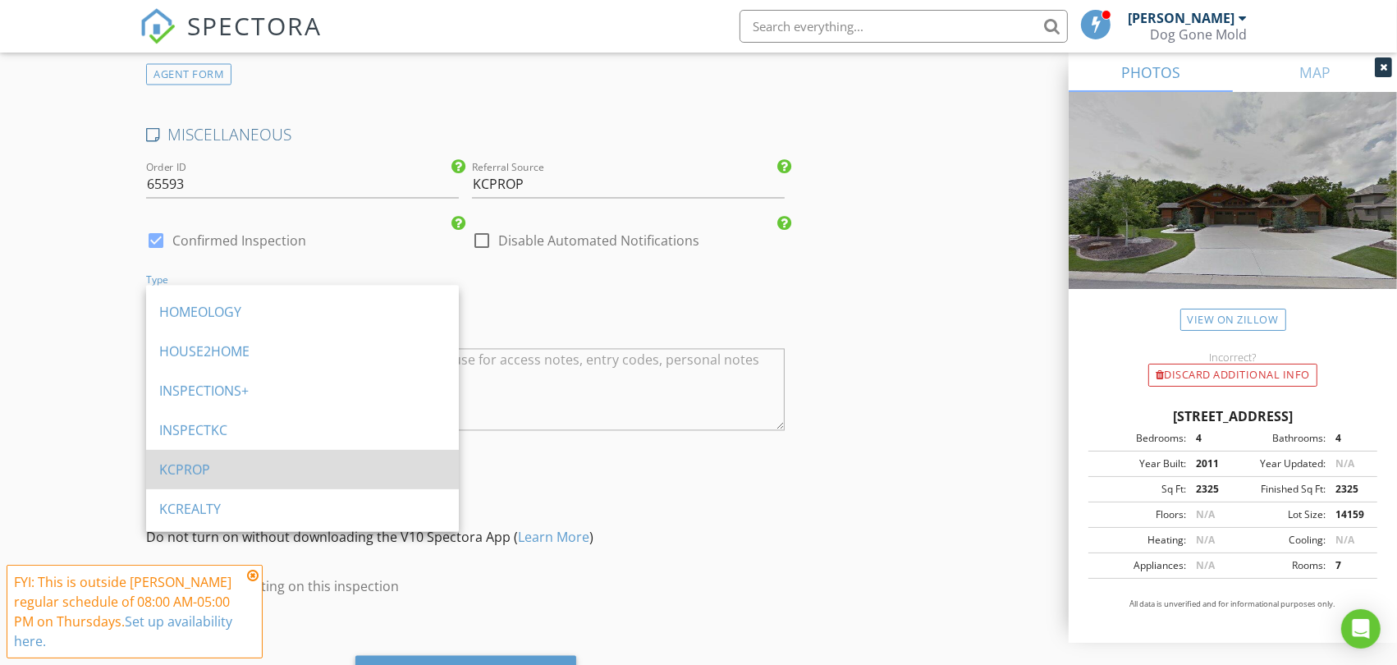
click at [271, 463] on div "KCPROP" at bounding box center [302, 470] width 286 height 20
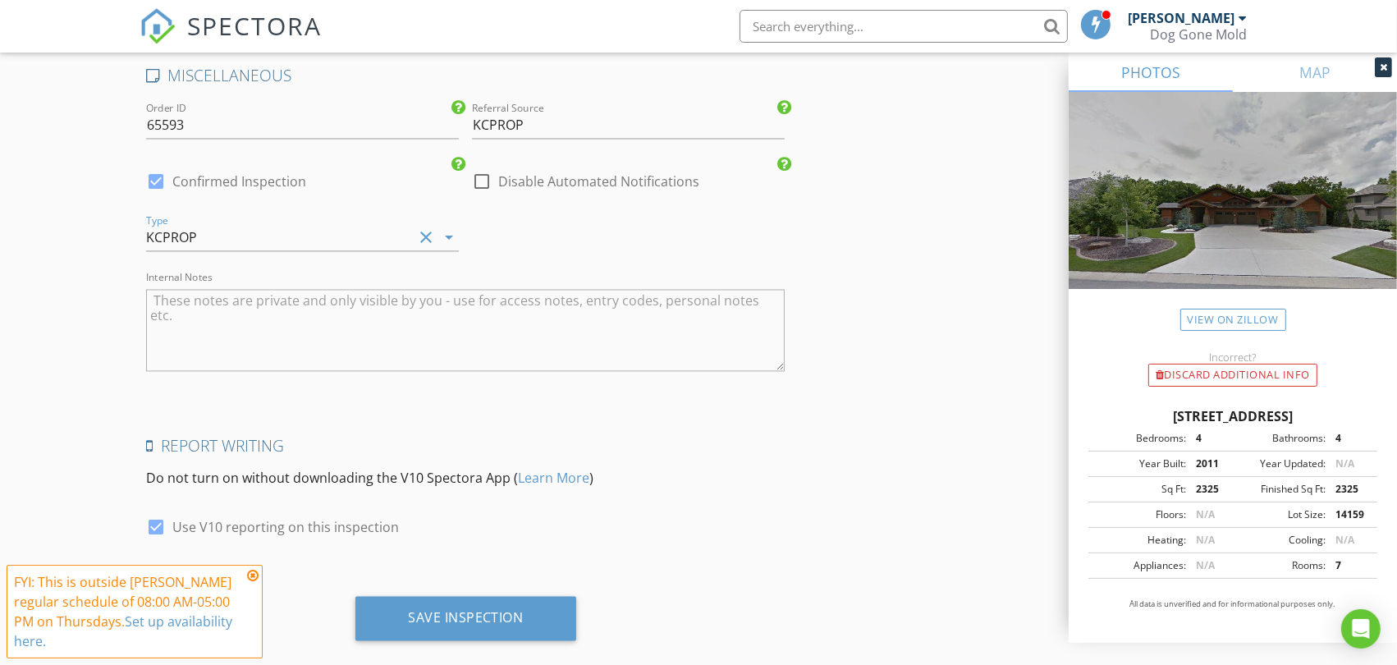
scroll to position [3189, 0]
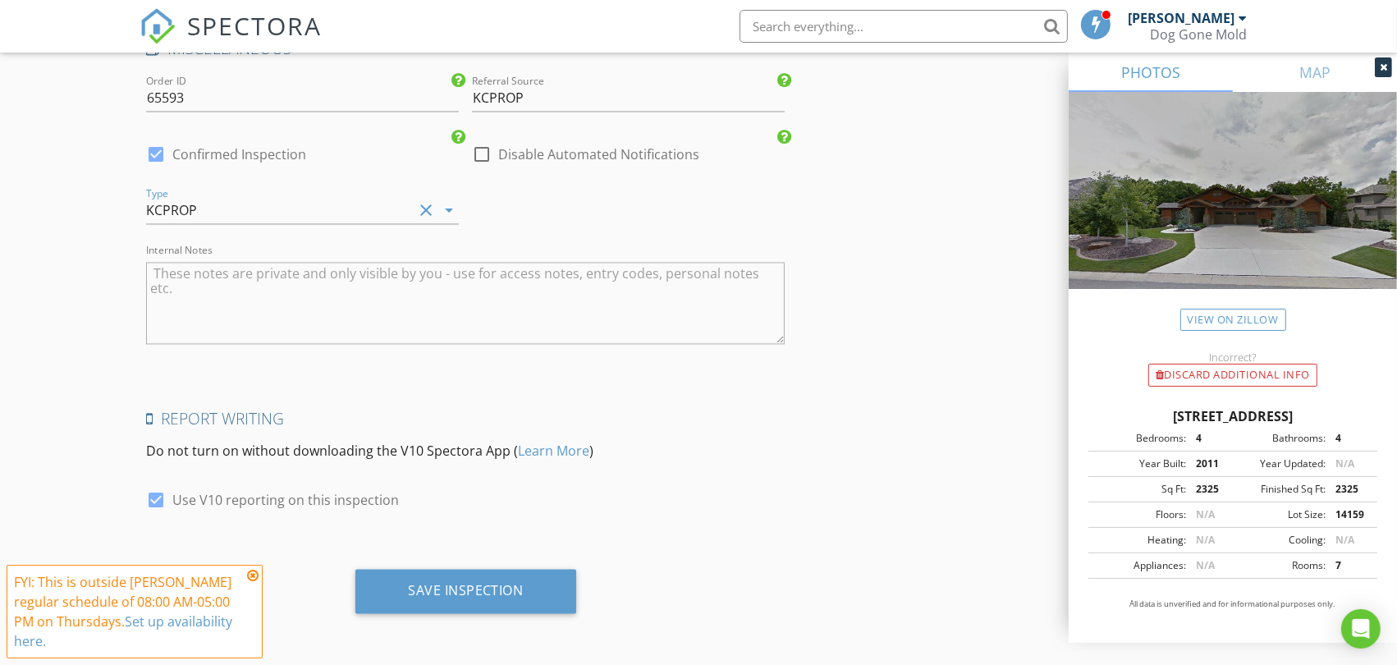
click at [522, 588] on div "Save Inspection" at bounding box center [466, 590] width 116 height 16
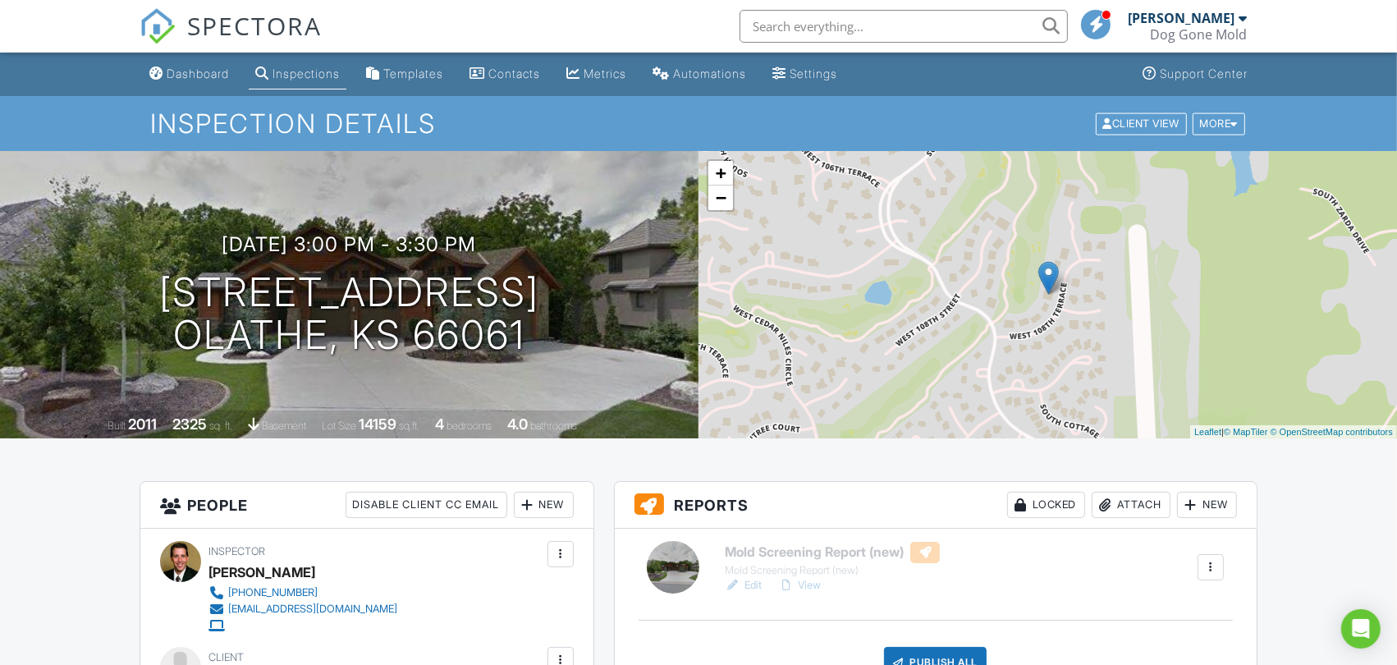
drag, startPoint x: 205, startPoint y: 76, endPoint x: 209, endPoint y: 88, distance: 13.0
click at [205, 76] on div "Dashboard" at bounding box center [198, 73] width 62 height 14
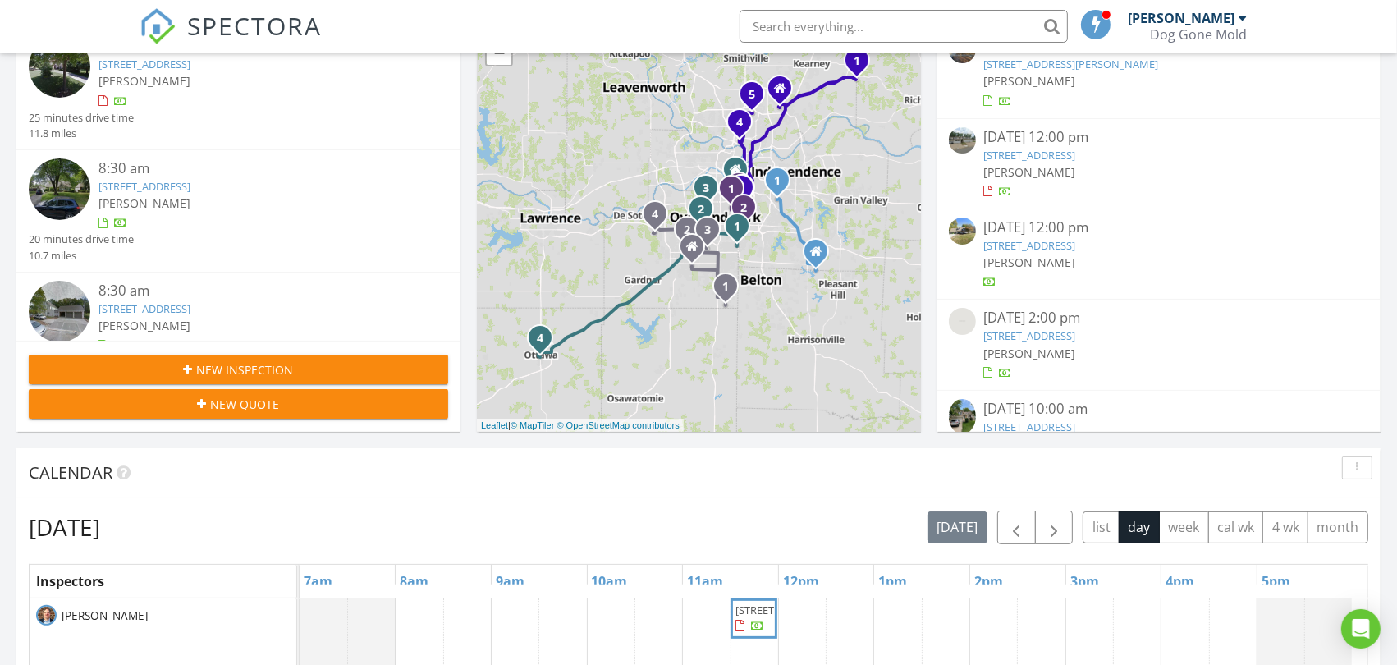
scroll to position [456, 0]
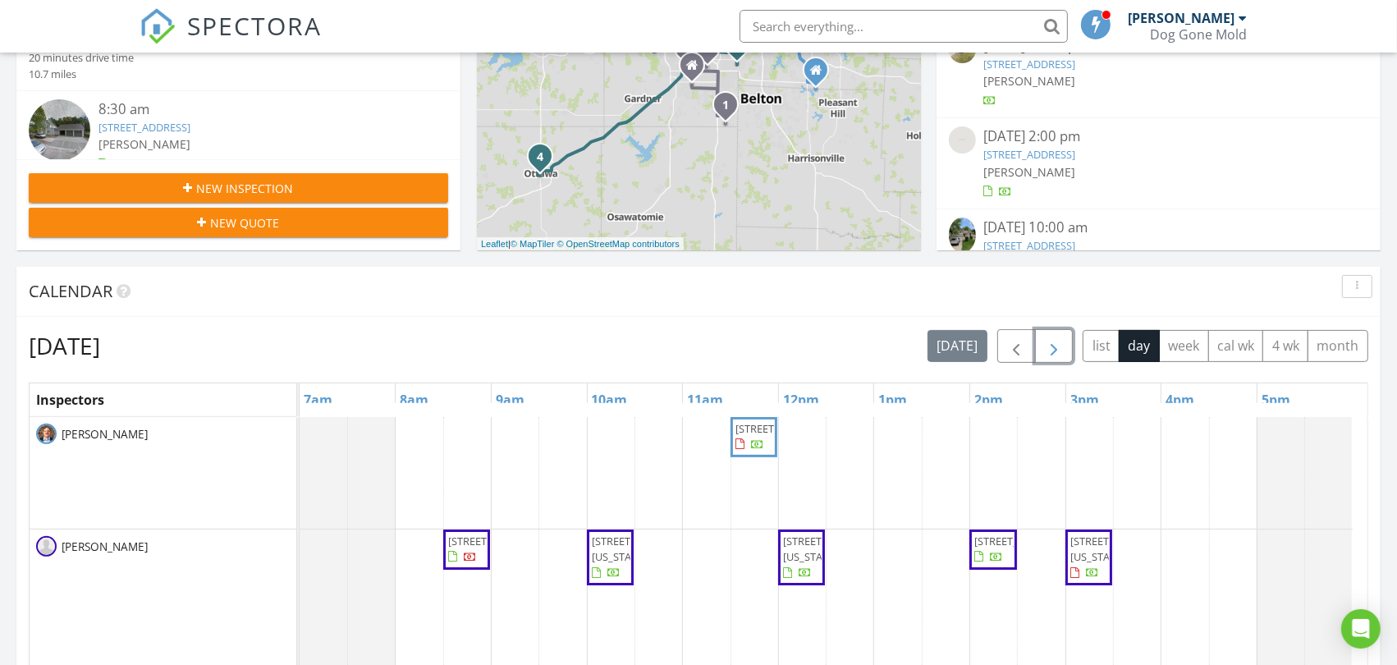
click at [1053, 346] on span "button" at bounding box center [1054, 347] width 20 height 20
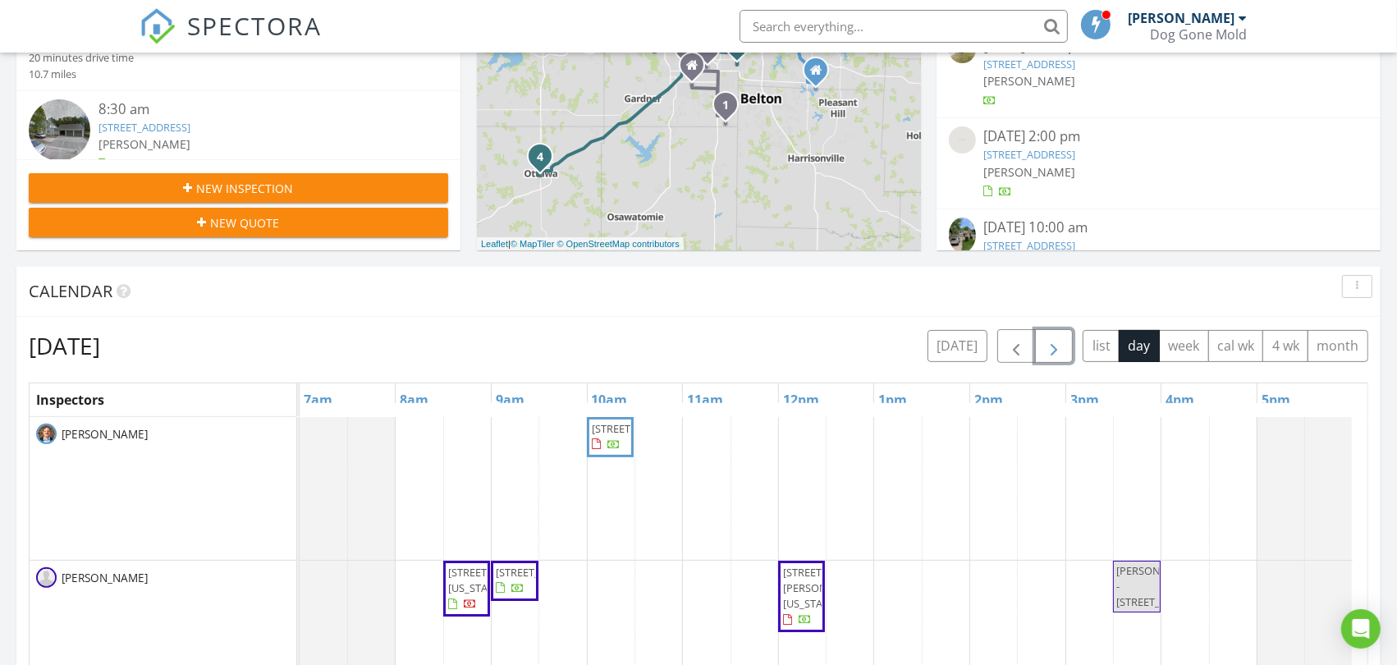
click at [1053, 346] on span "button" at bounding box center [1054, 347] width 20 height 20
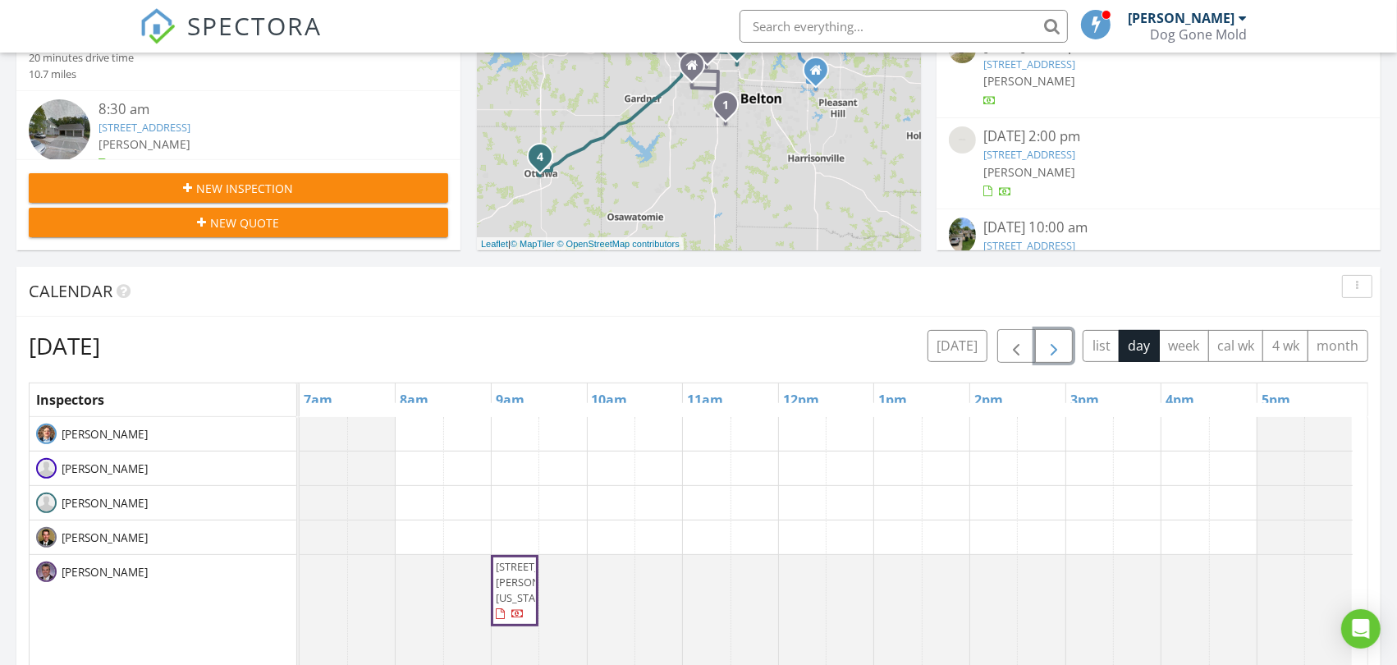
click at [1053, 346] on span "button" at bounding box center [1054, 347] width 20 height 20
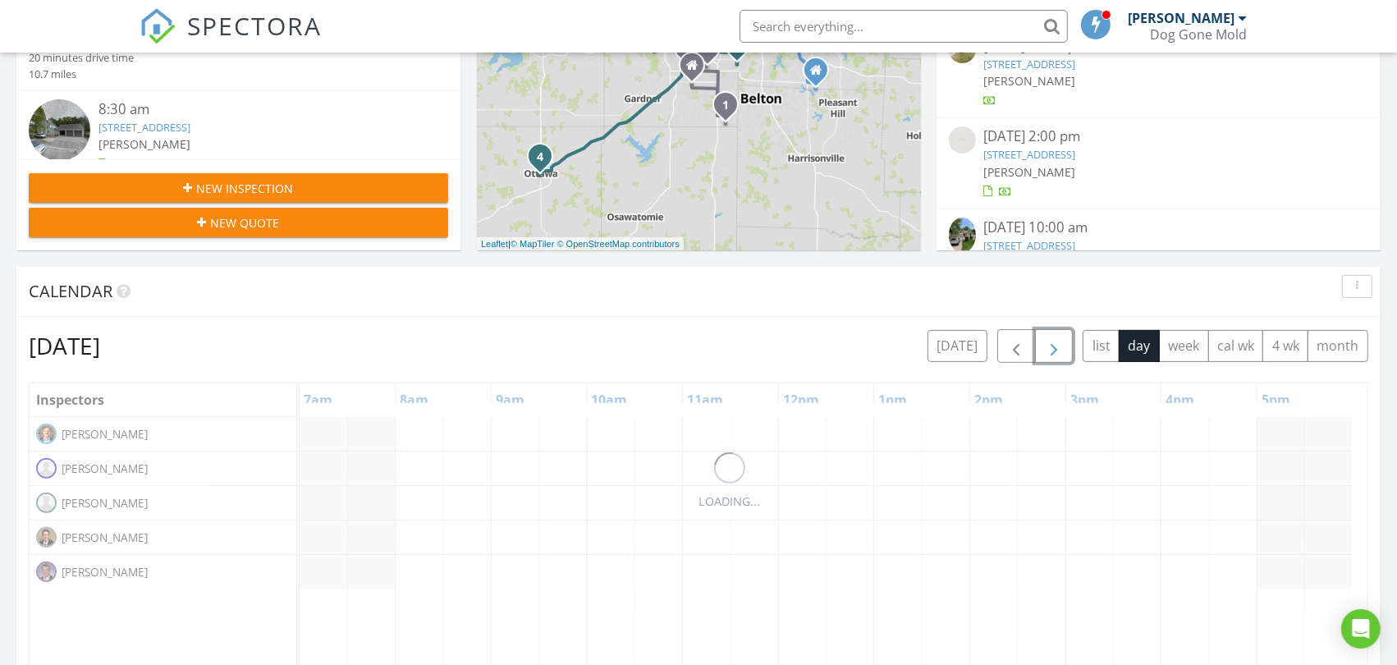
click at [1053, 346] on span "button" at bounding box center [1054, 347] width 20 height 20
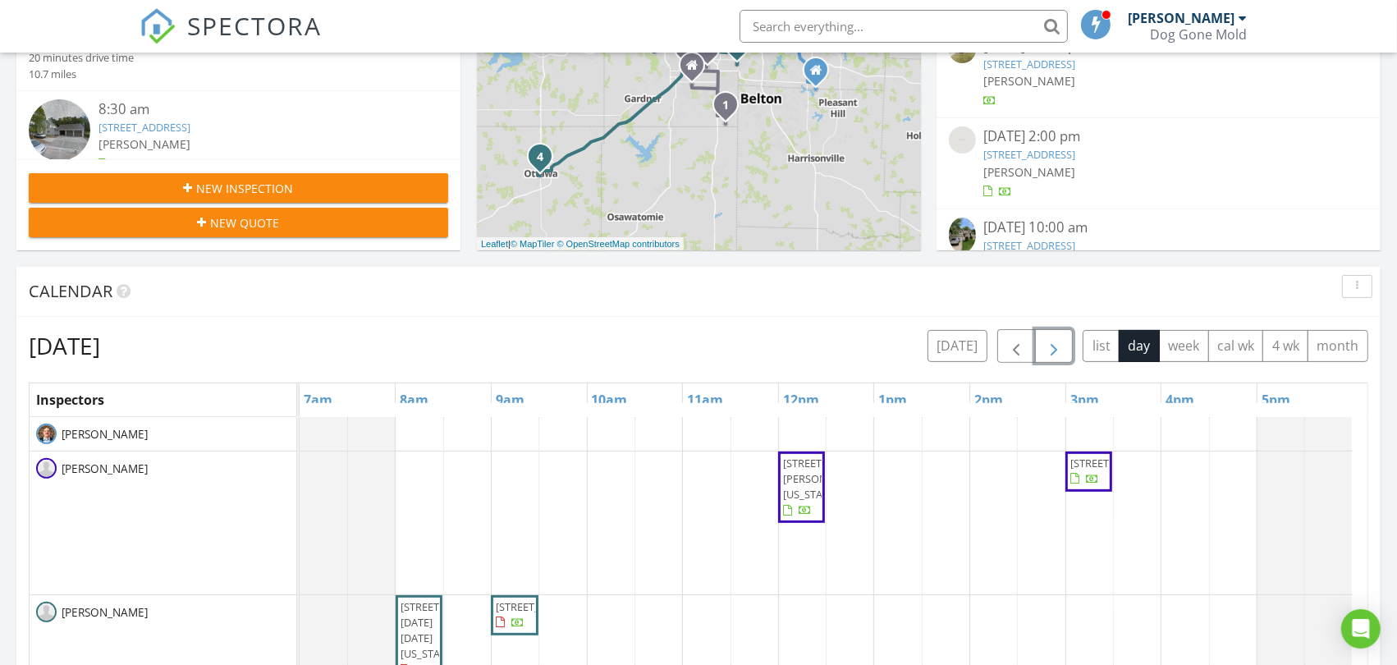
click at [1053, 346] on span "button" at bounding box center [1054, 347] width 20 height 20
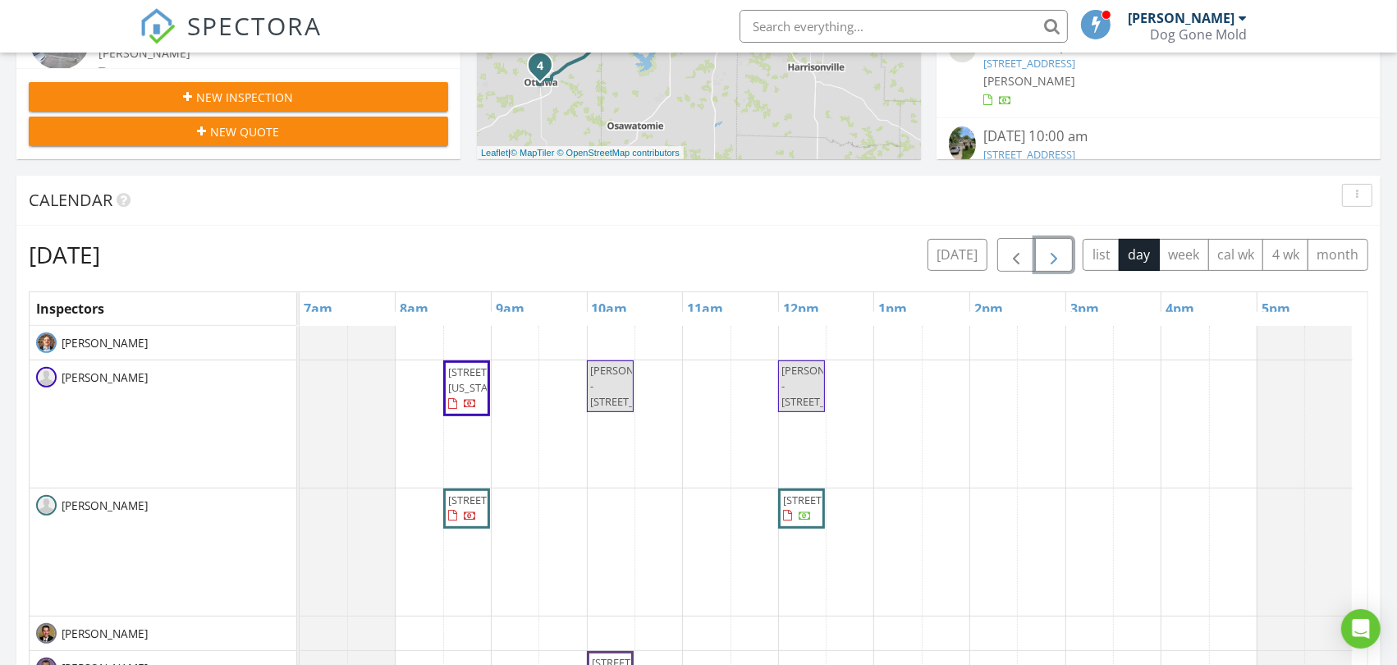
scroll to position [638, 0]
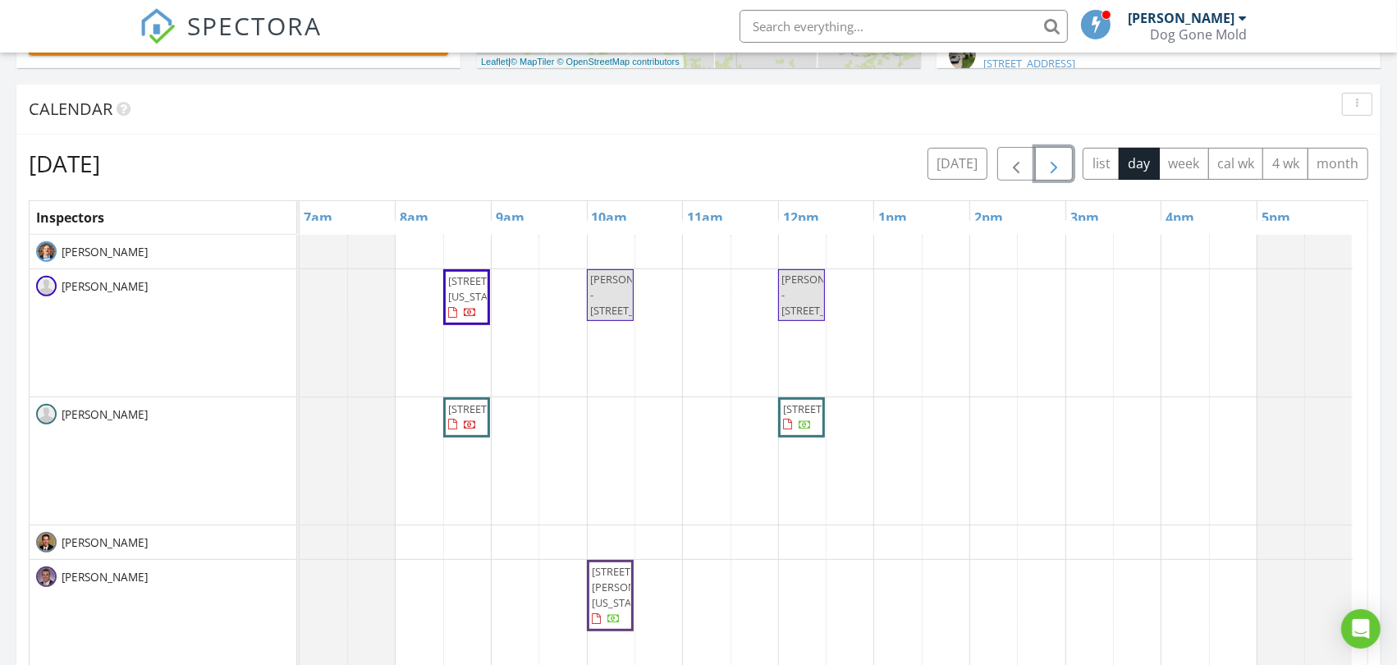
click at [904, 543] on div "6201 Summit St, Kansas City 64113 MICHAEL DUCTS - 335 N Neconi Ave MICHAEL DUCT…" at bounding box center [834, 552] width 1068 height 634
click at [912, 472] on link "Inspection" at bounding box center [896, 474] width 85 height 26
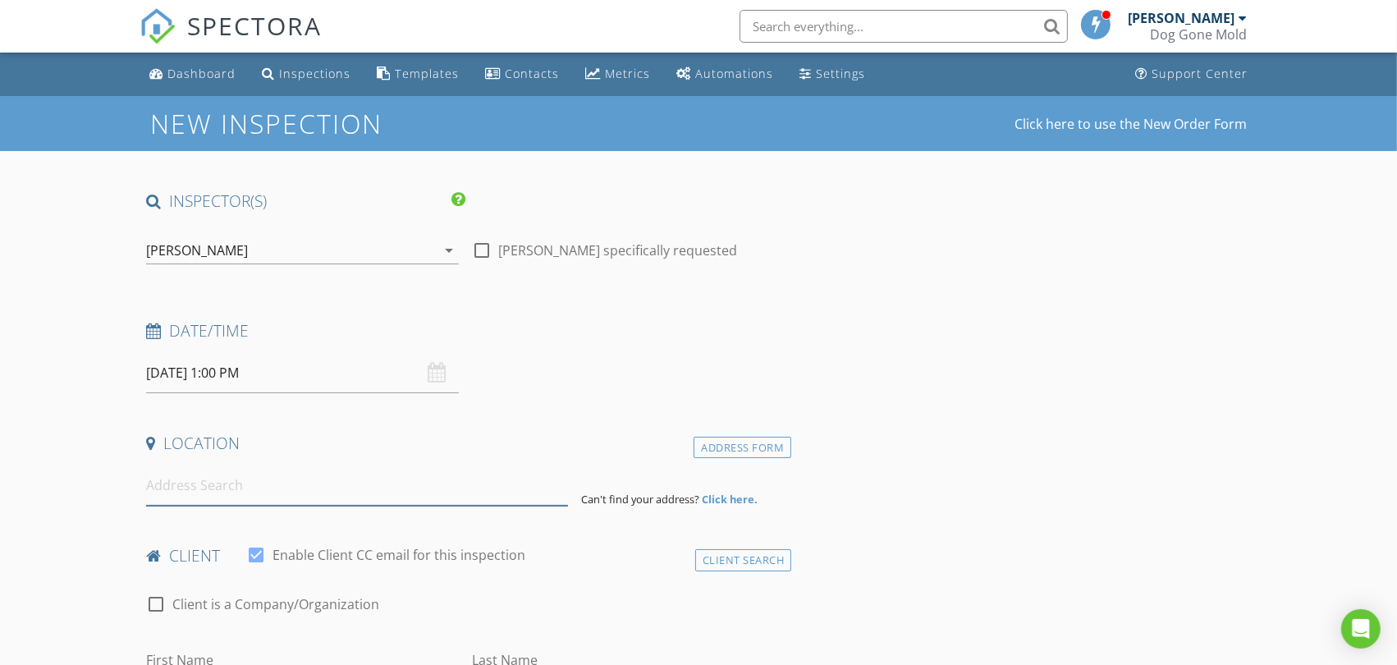
click at [269, 479] on input at bounding box center [356, 485] width 421 height 40
paste input "409 Tall Grass"
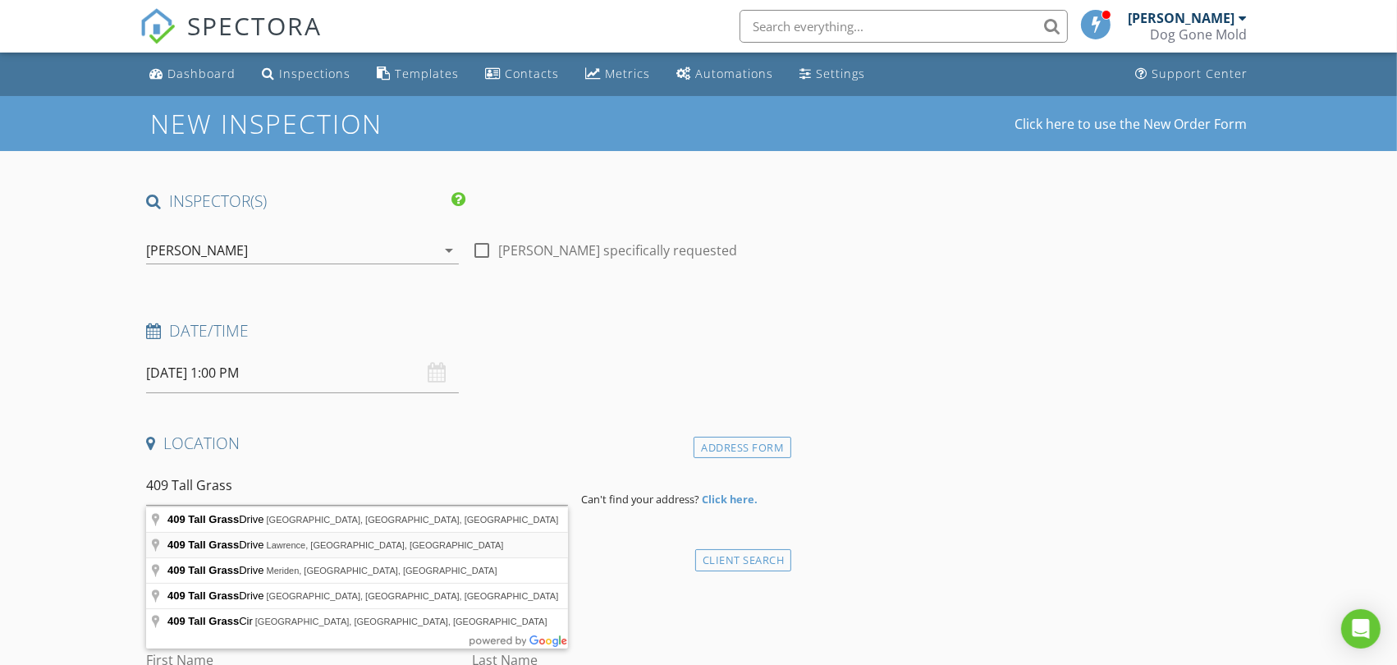
type input "[STREET_ADDRESS]"
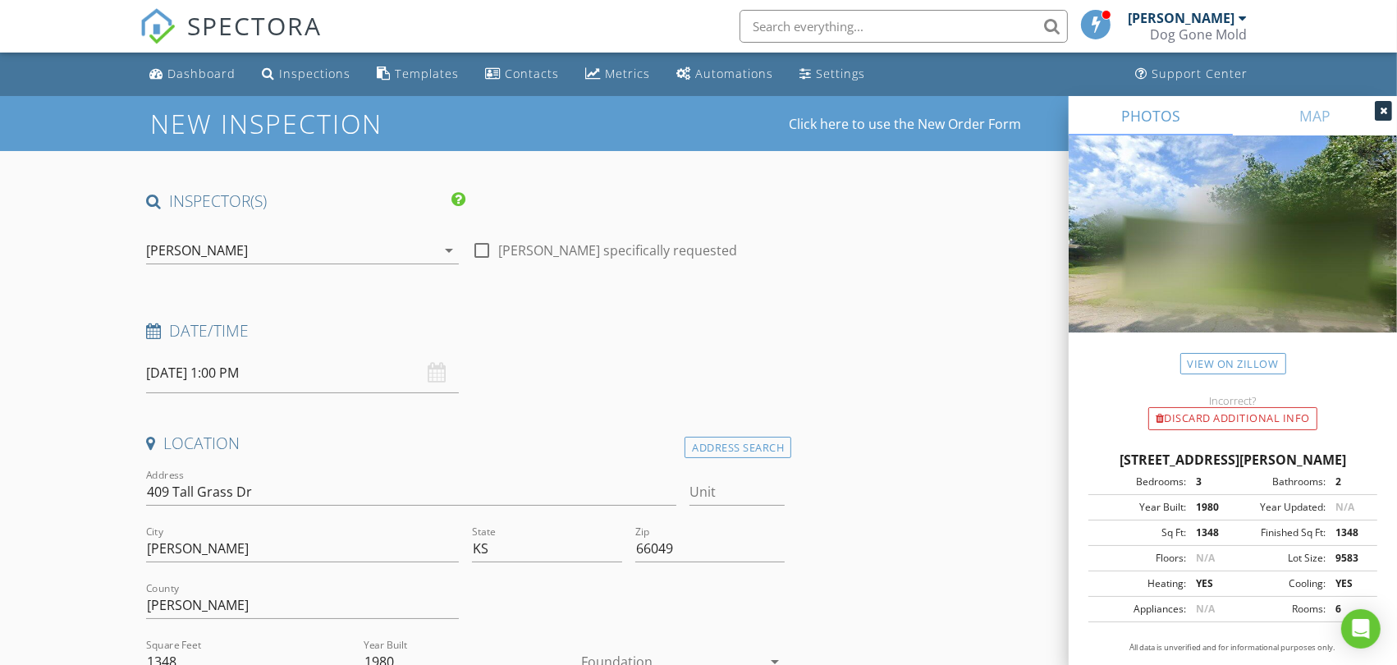
click at [240, 374] on input "09/03/2025 1:00 PM" at bounding box center [302, 373] width 313 height 40
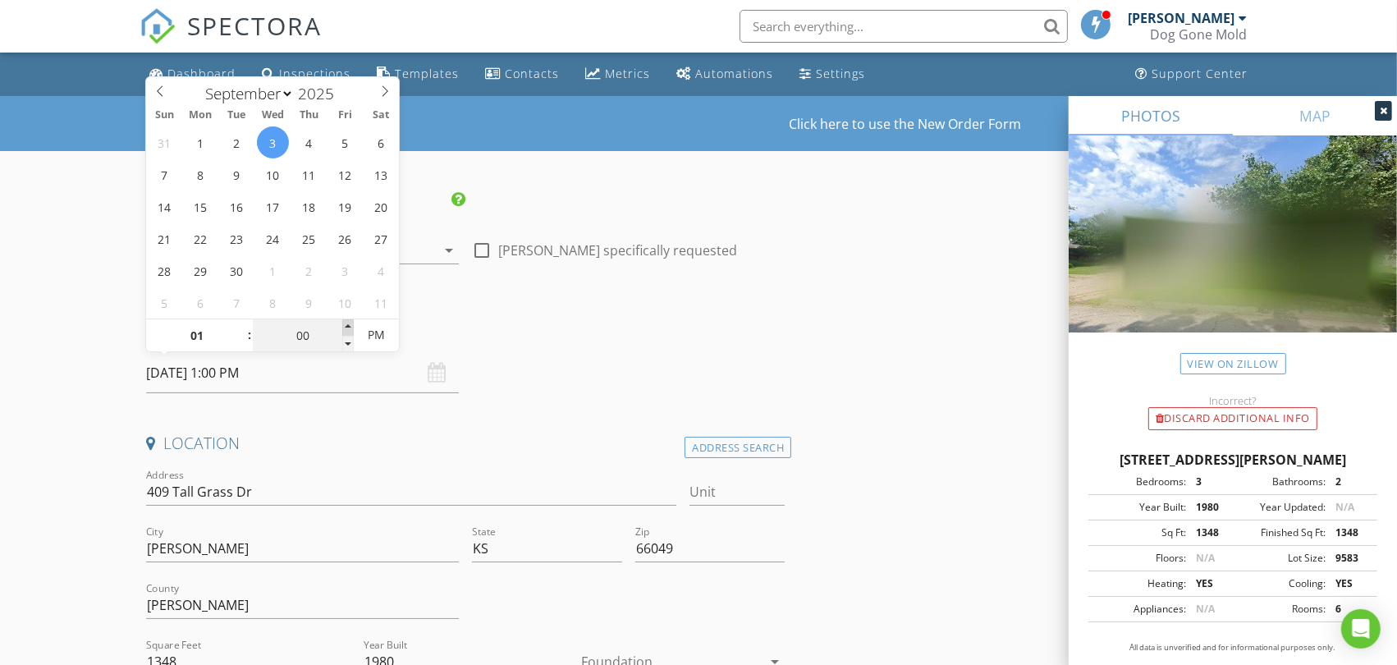
type input "05"
type input "09/03/2025 1:05 PM"
click at [347, 327] on span at bounding box center [347, 327] width 11 height 16
type input "10"
type input "09/03/2025 1:10 PM"
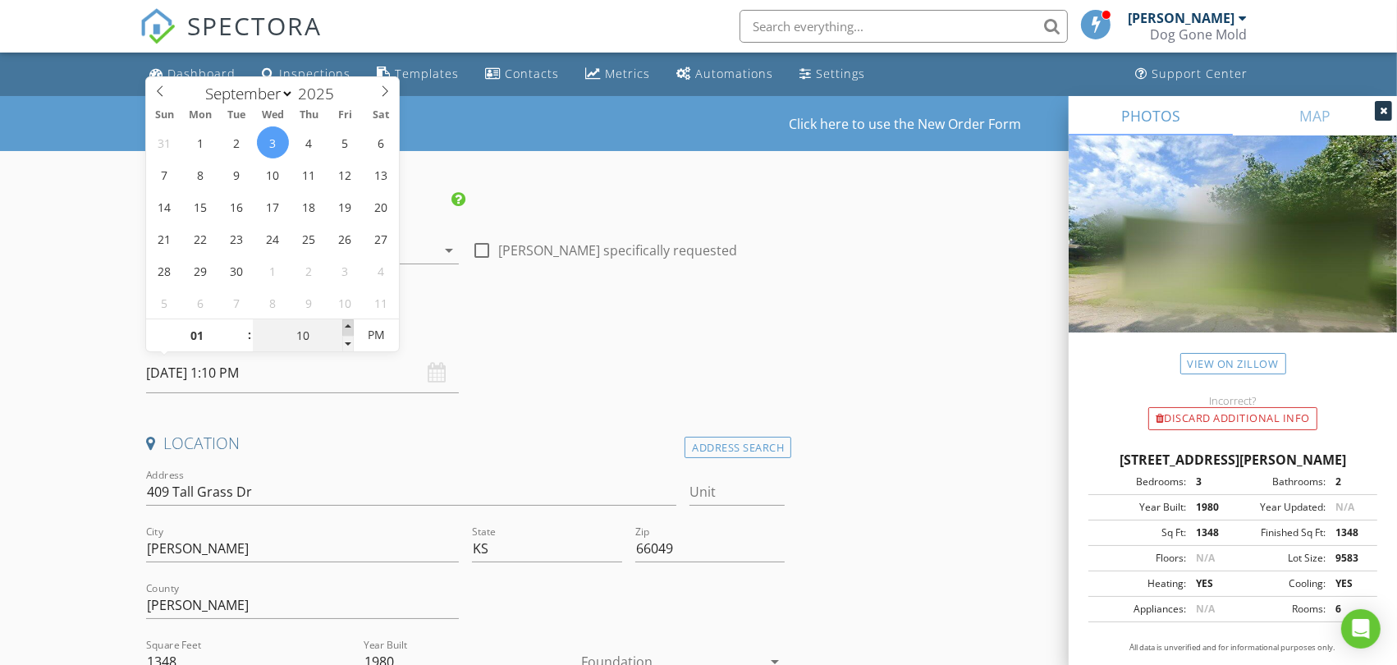
click at [347, 327] on span at bounding box center [347, 327] width 11 height 16
type input "15"
type input "09/03/2025 1:15 PM"
click at [347, 327] on span at bounding box center [347, 327] width 11 height 16
type input "20"
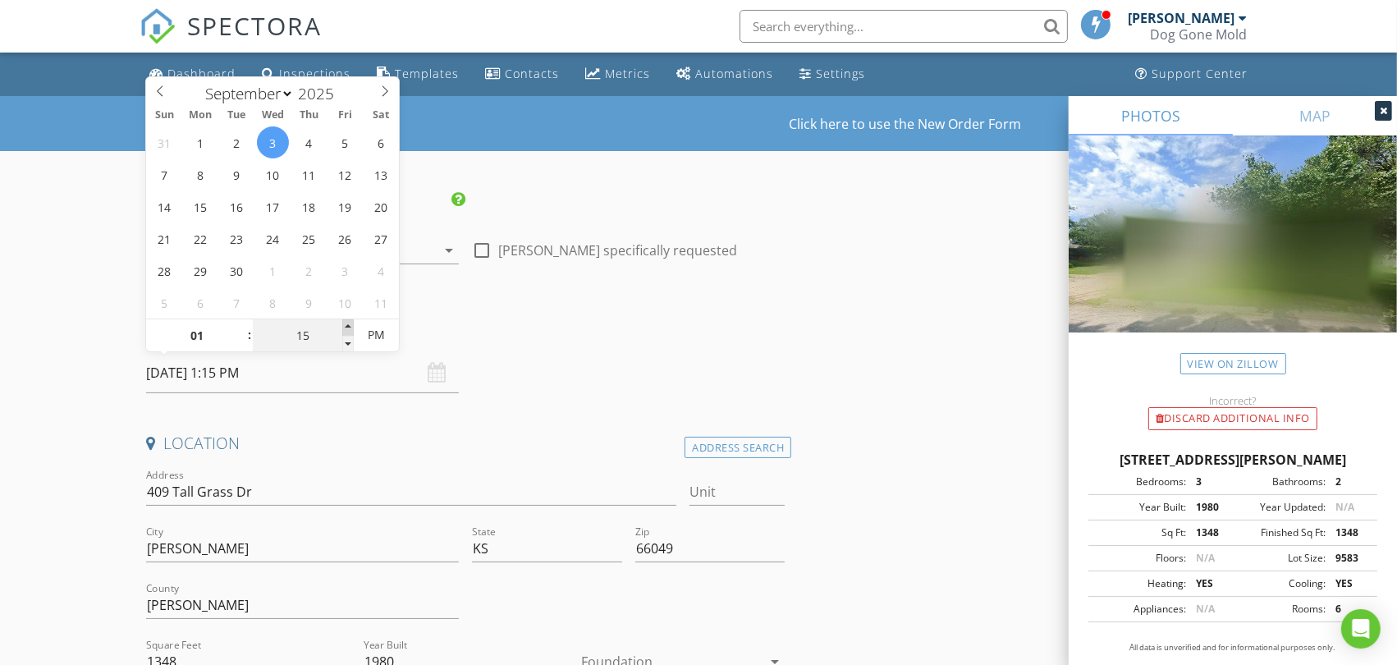
type input "09/03/2025 1:20 PM"
click at [347, 327] on span at bounding box center [347, 327] width 11 height 16
type input "25"
type input "09/03/2025 1:25 PM"
click at [347, 327] on span at bounding box center [347, 327] width 11 height 16
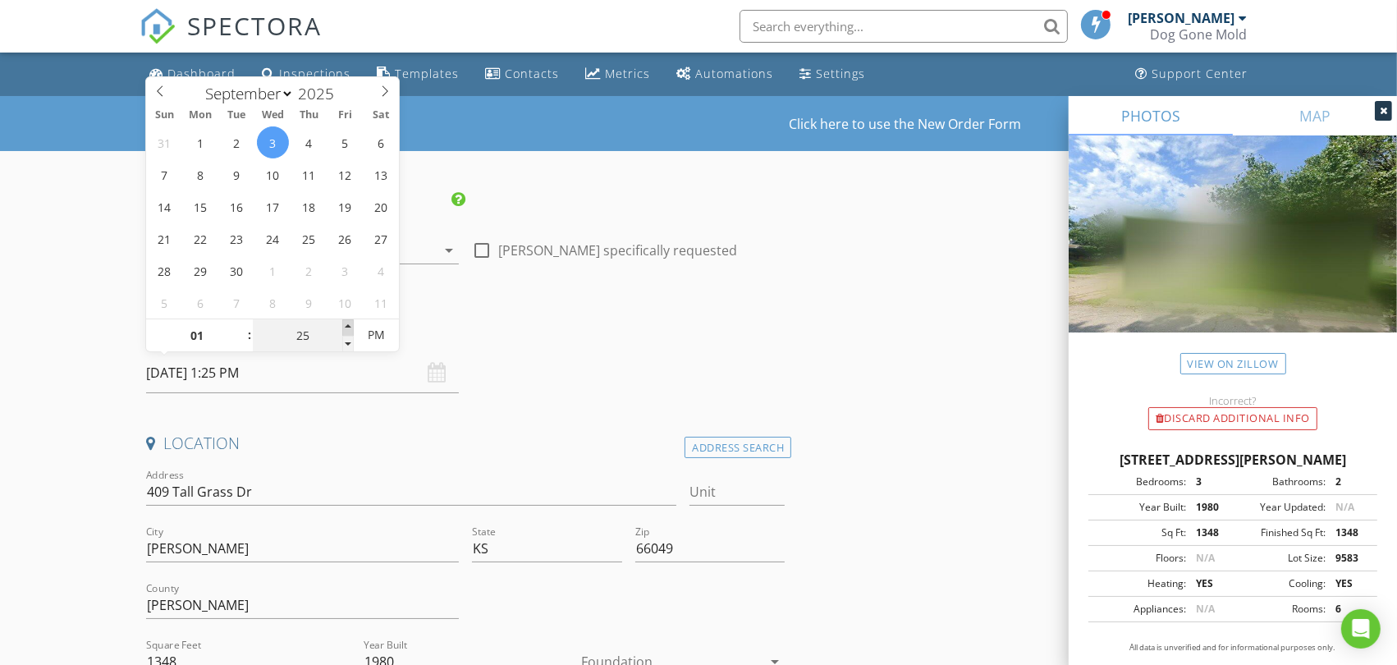
type input "30"
type input "09/03/2025 1:30 PM"
click at [347, 327] on span at bounding box center [347, 327] width 11 height 16
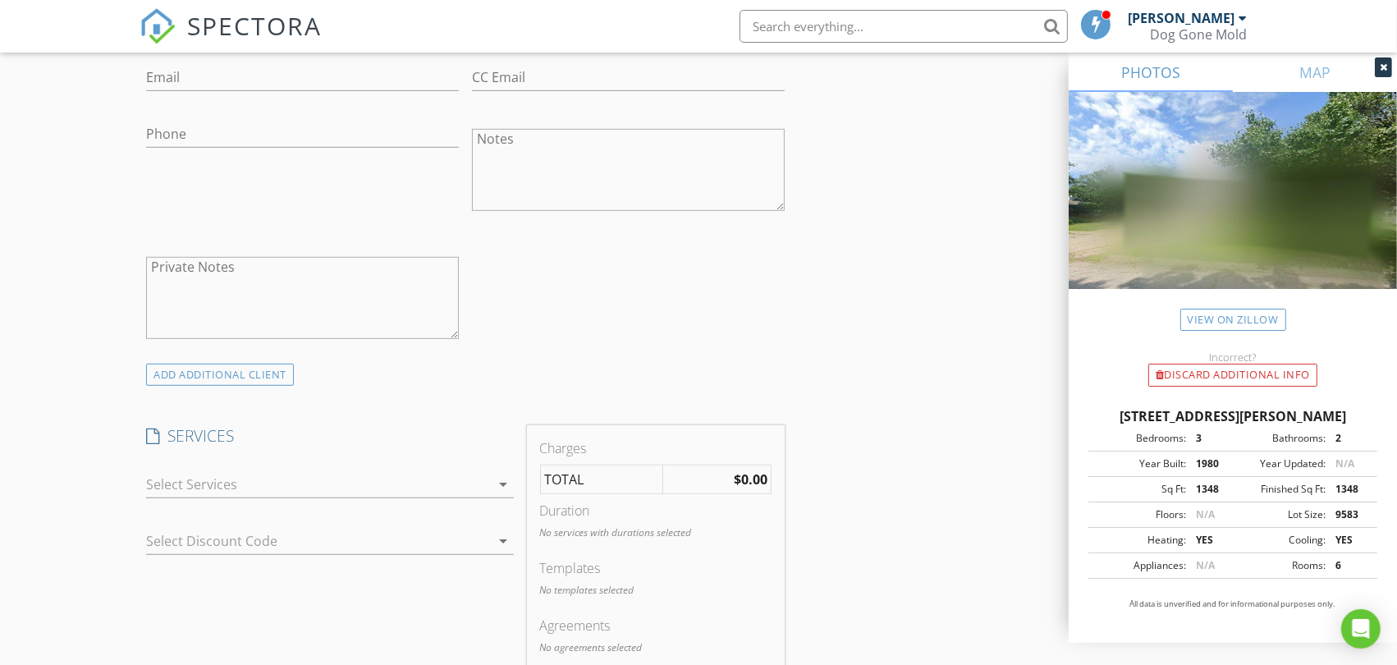
scroll to position [1094, 0]
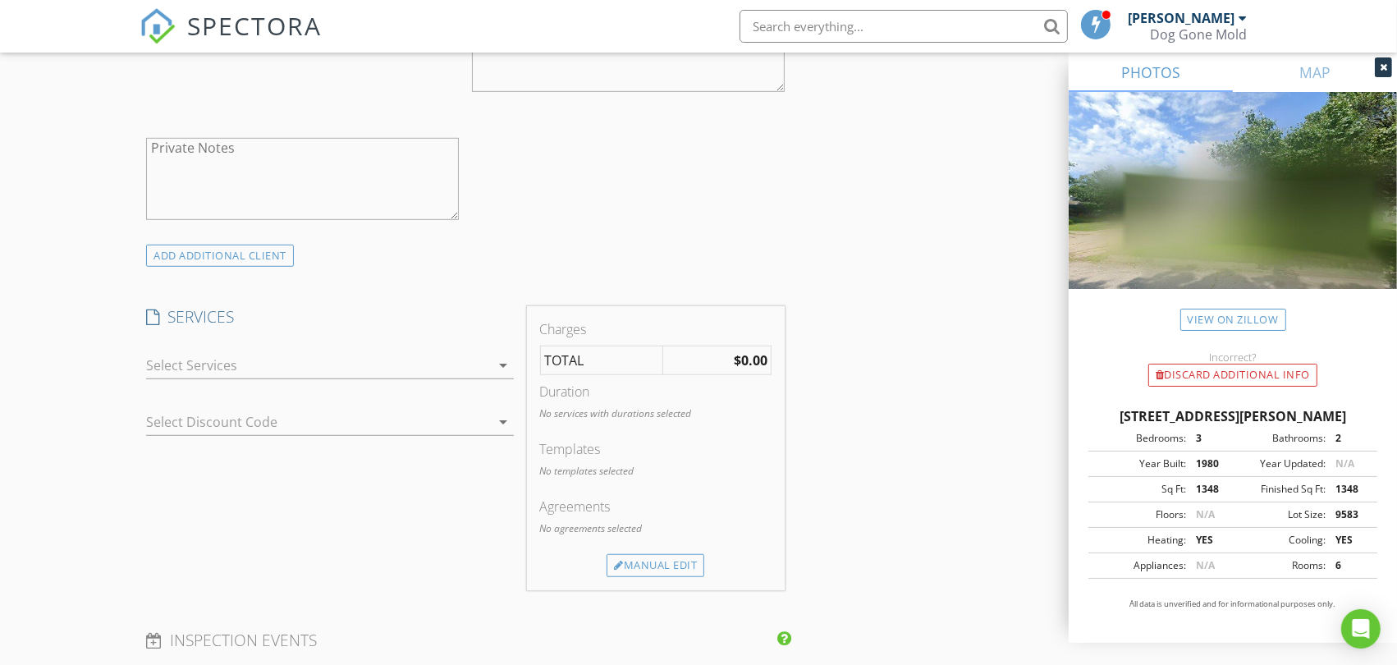
click at [379, 376] on div at bounding box center [318, 365] width 344 height 26
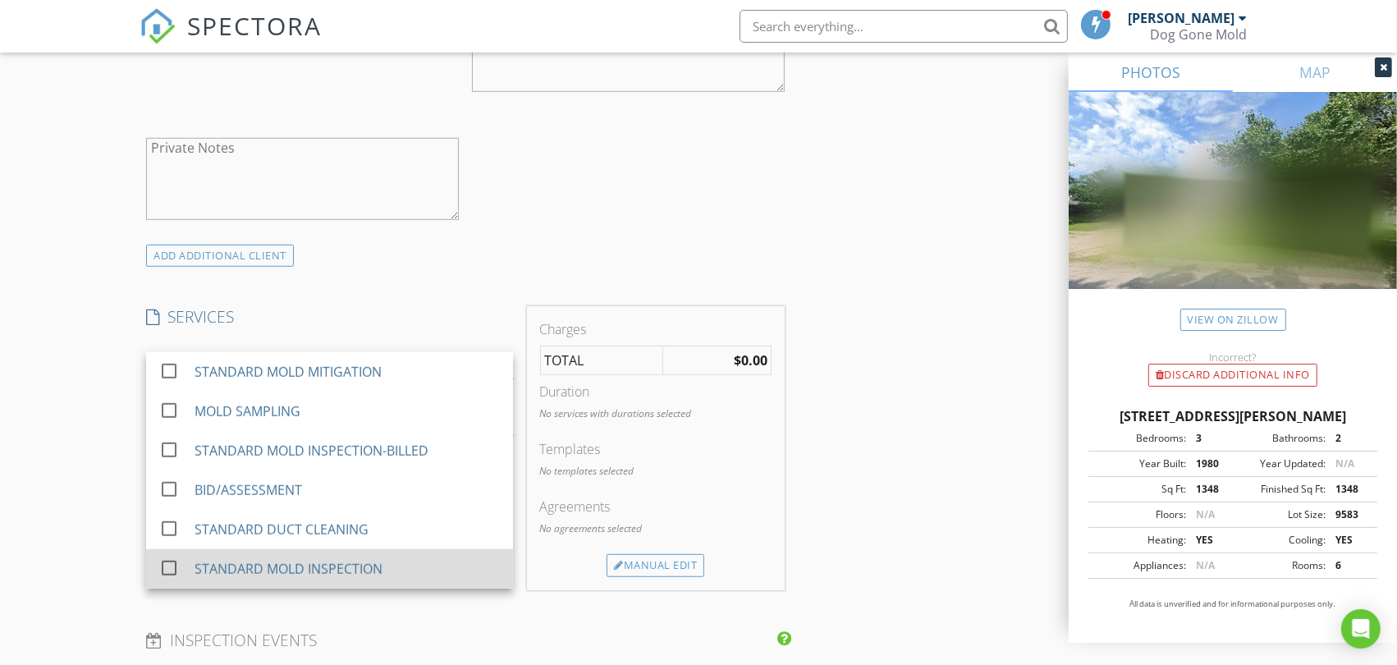
click at [333, 565] on div "STANDARD MOLD INSPECTION" at bounding box center [289, 569] width 188 height 20
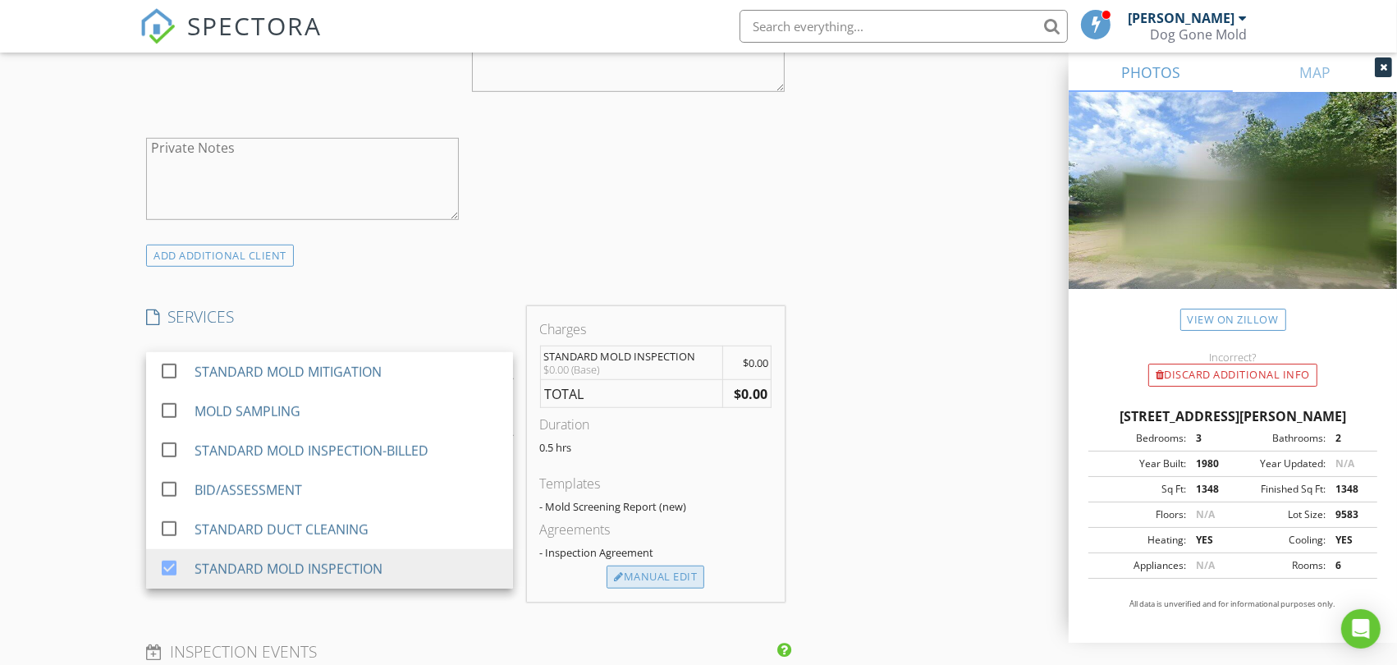
click at [673, 572] on div "Manual Edit" at bounding box center [656, 577] width 98 height 23
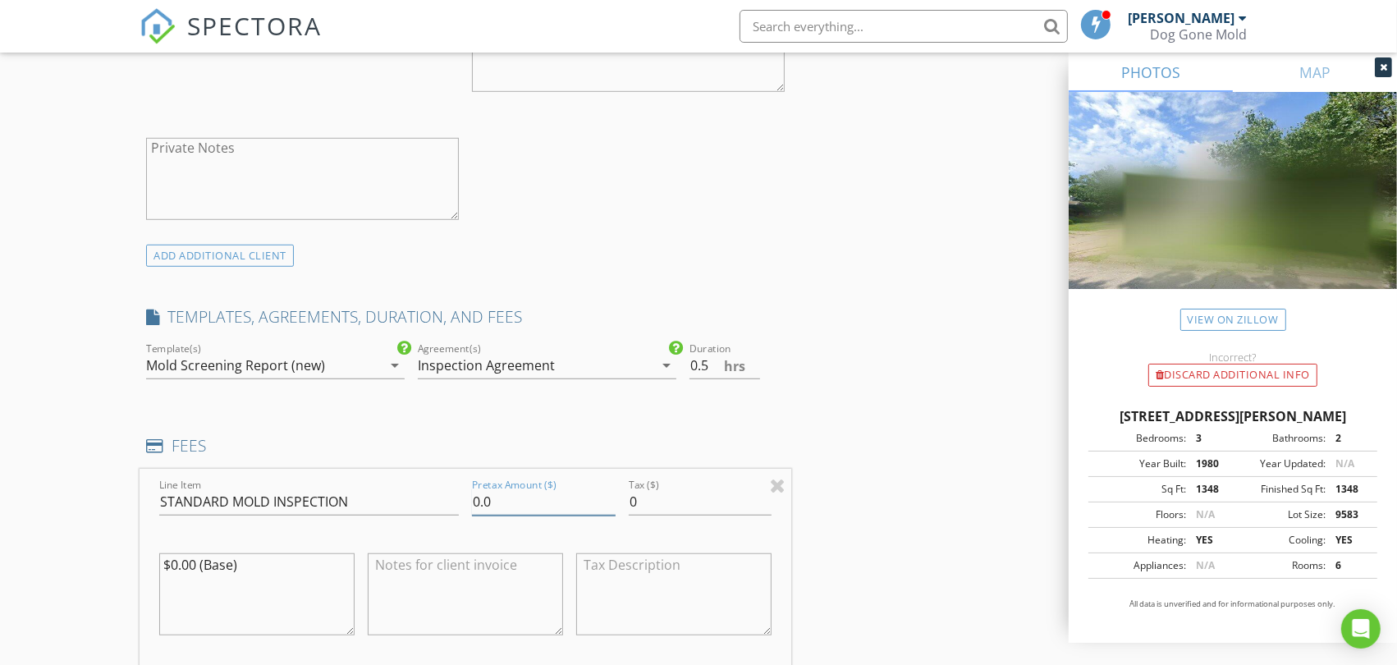
drag, startPoint x: 510, startPoint y: 494, endPoint x: 476, endPoint y: 495, distance: 33.7
click at [478, 495] on input "0.0" at bounding box center [544, 501] width 144 height 27
type input "0"
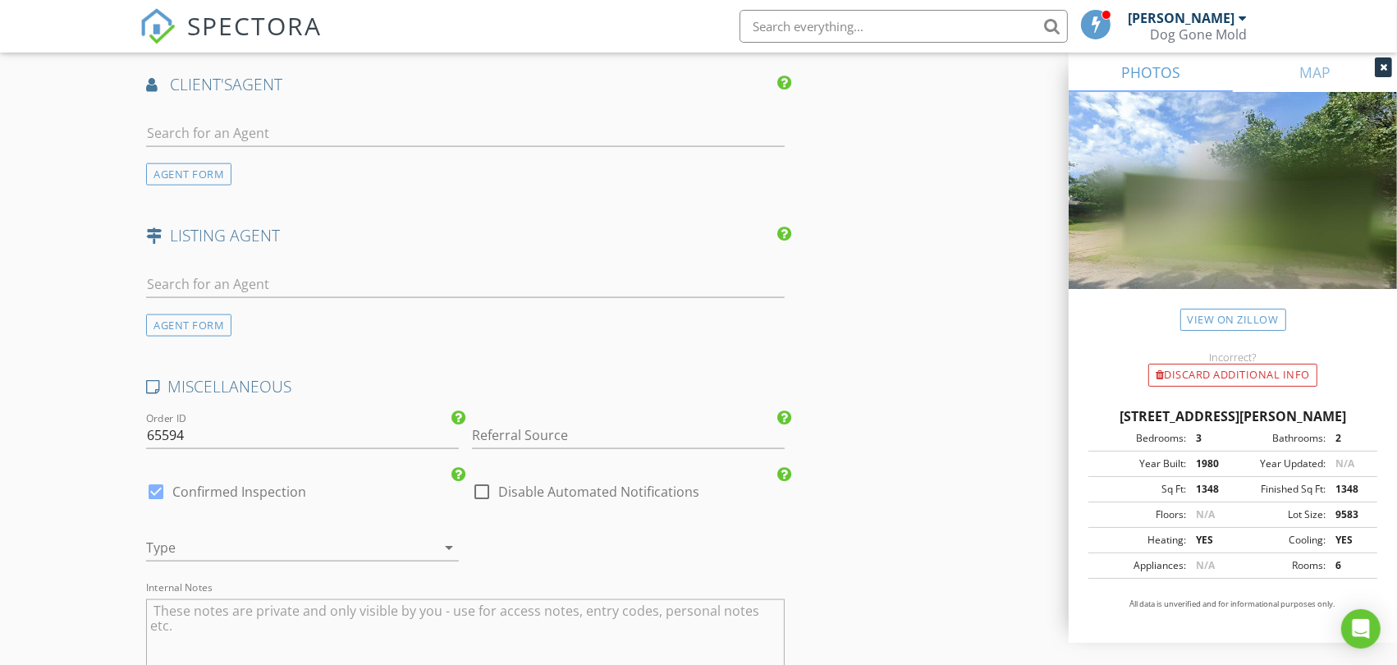
scroll to position [2279, 0]
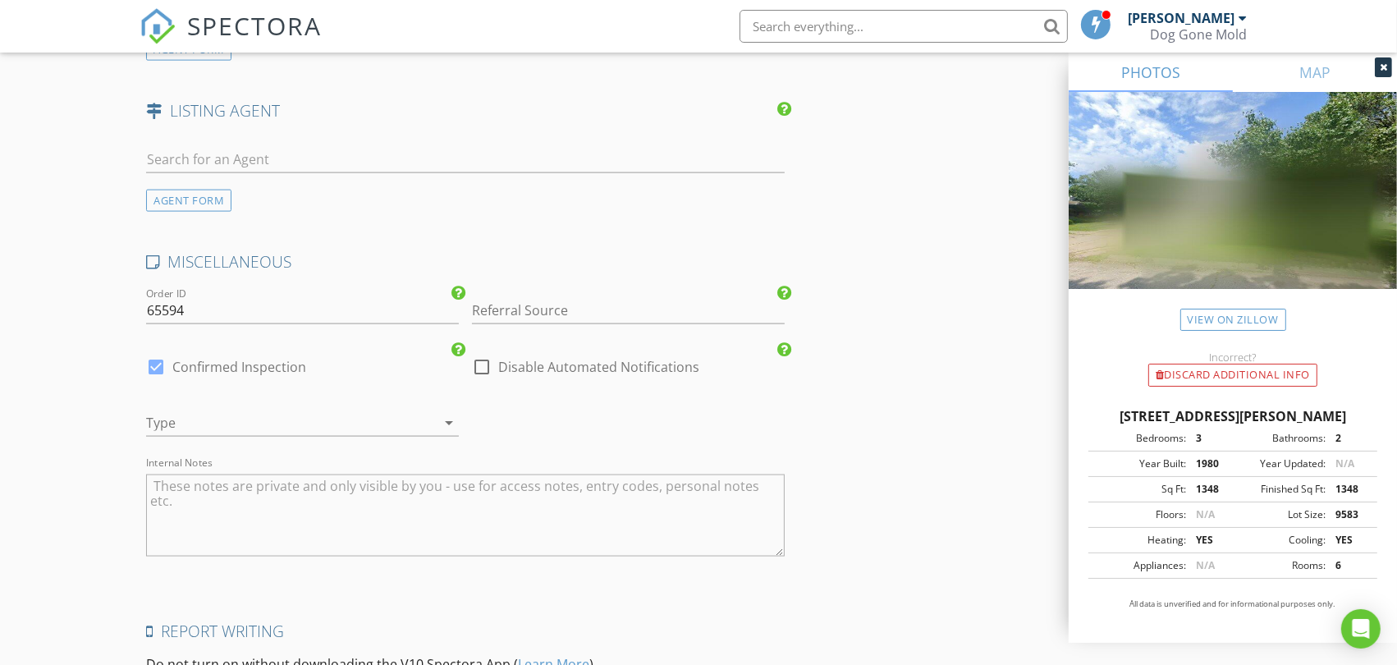
type input "300"
click at [387, 424] on div at bounding box center [279, 423] width 267 height 26
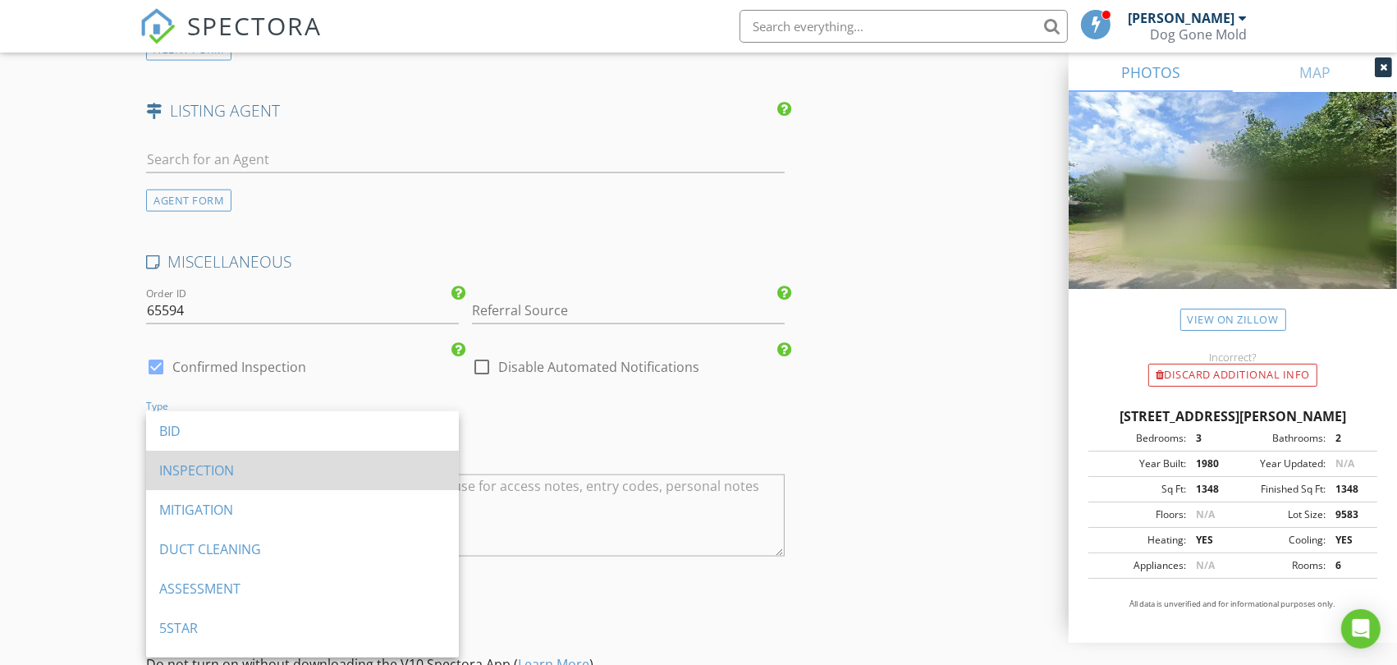
click at [239, 466] on div "INSPECTION" at bounding box center [302, 470] width 286 height 20
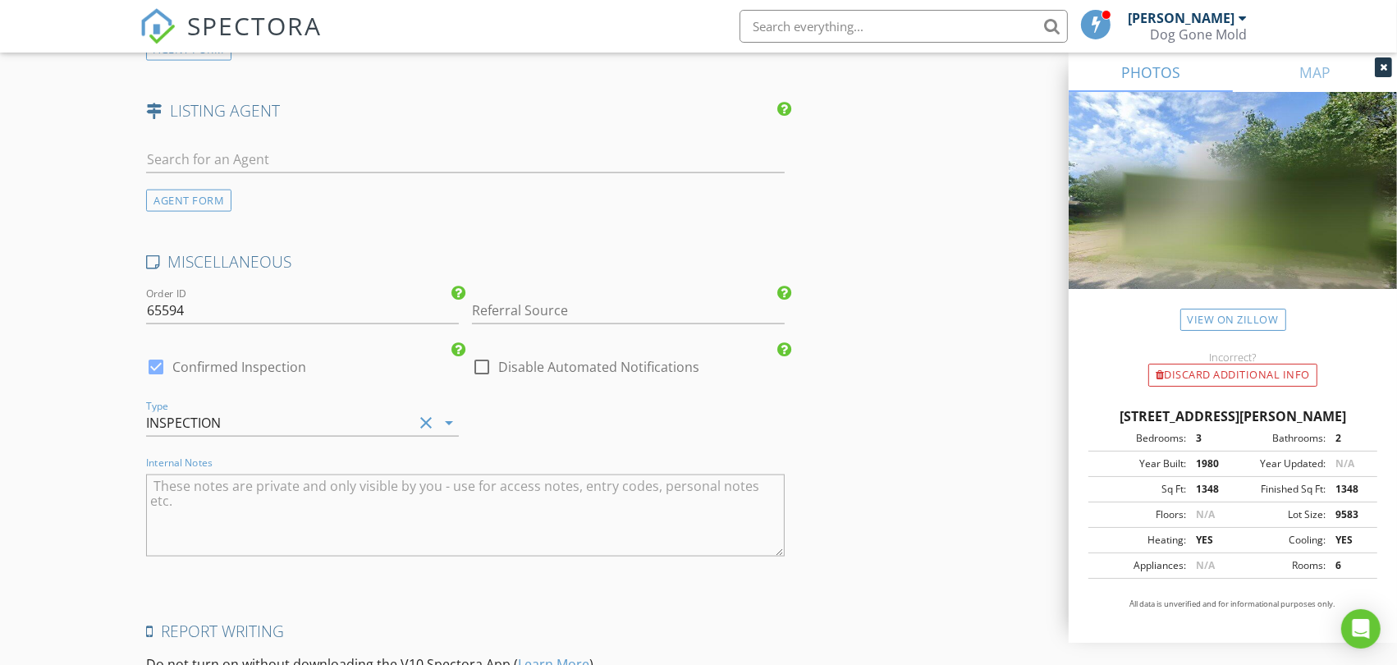
click at [293, 504] on textarea "Internal Notes" at bounding box center [465, 515] width 639 height 82
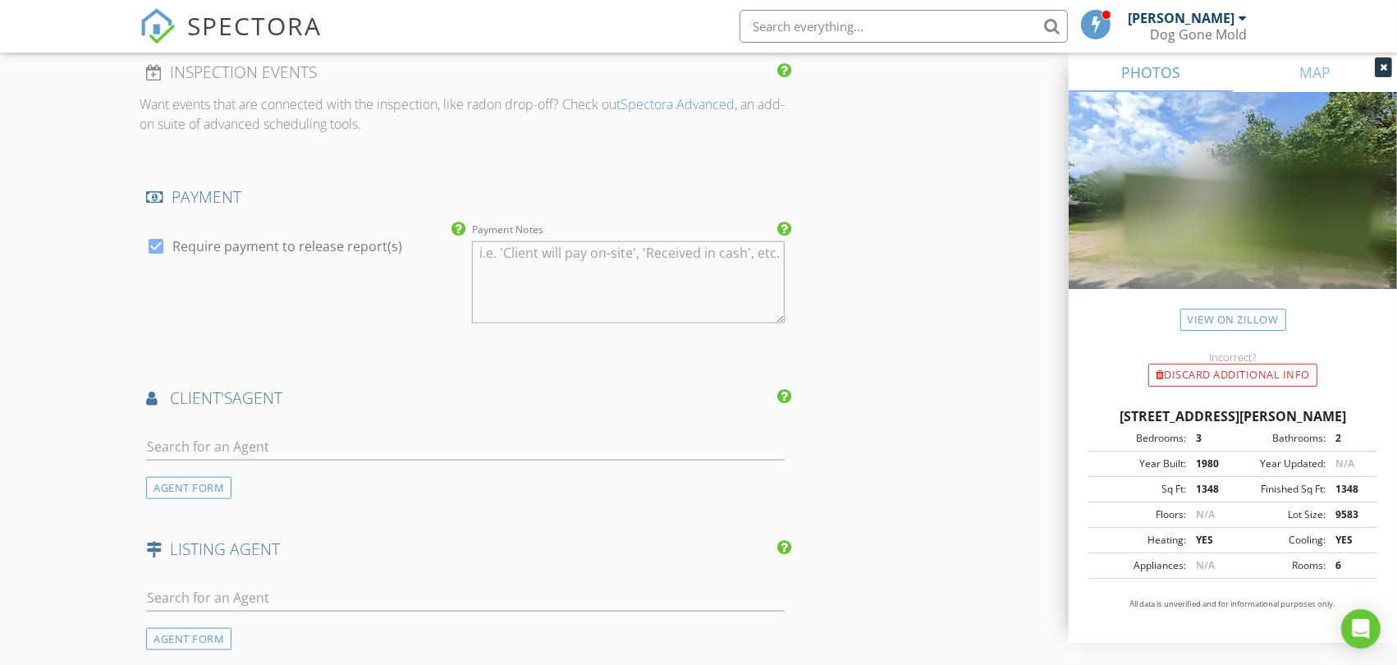
scroll to position [2006, 0]
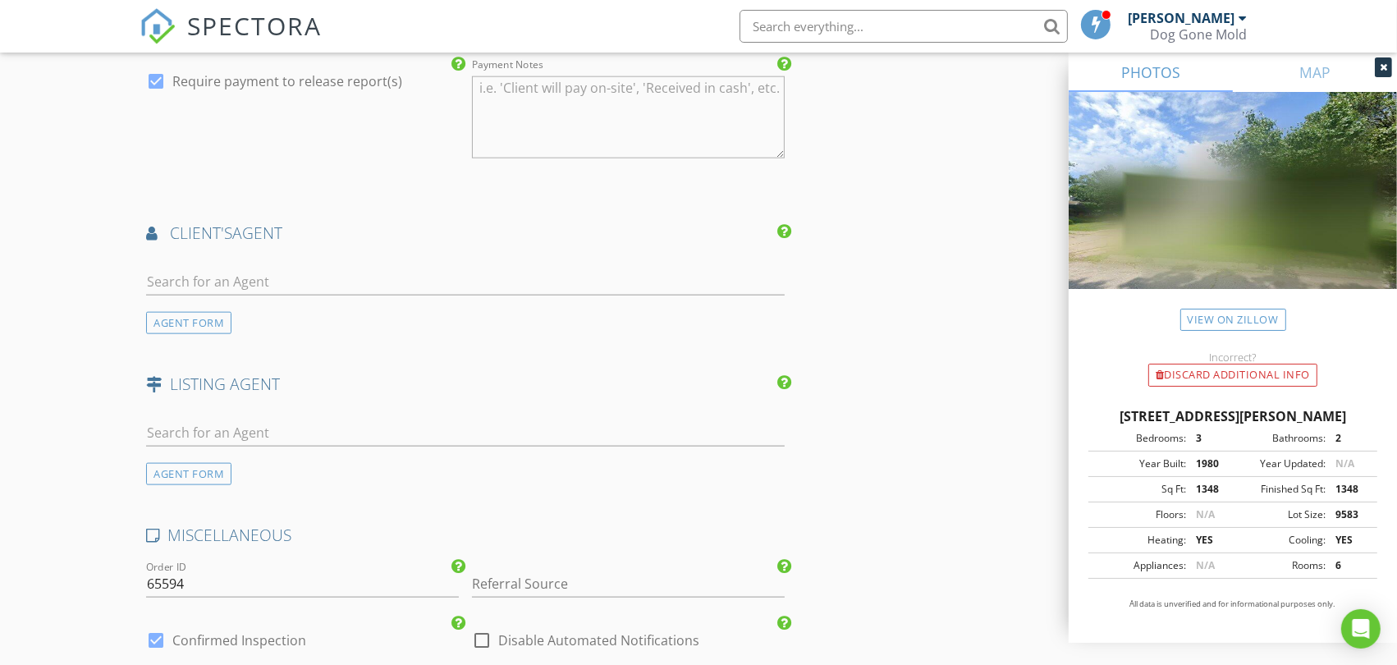
type textarea "Mold Only"
click at [282, 277] on input "text" at bounding box center [465, 281] width 639 height 27
type input "garber"
click at [218, 323] on div "Holly Garber" at bounding box center [244, 318] width 102 height 20
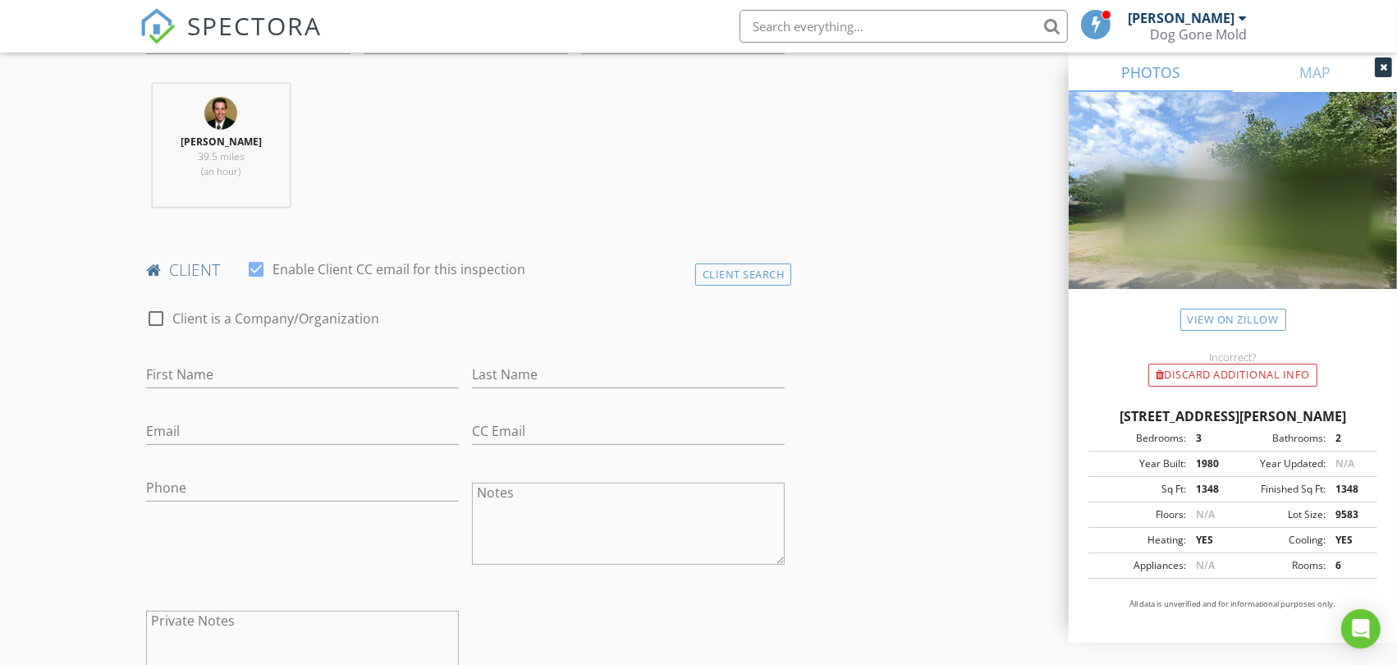
scroll to position [638, 0]
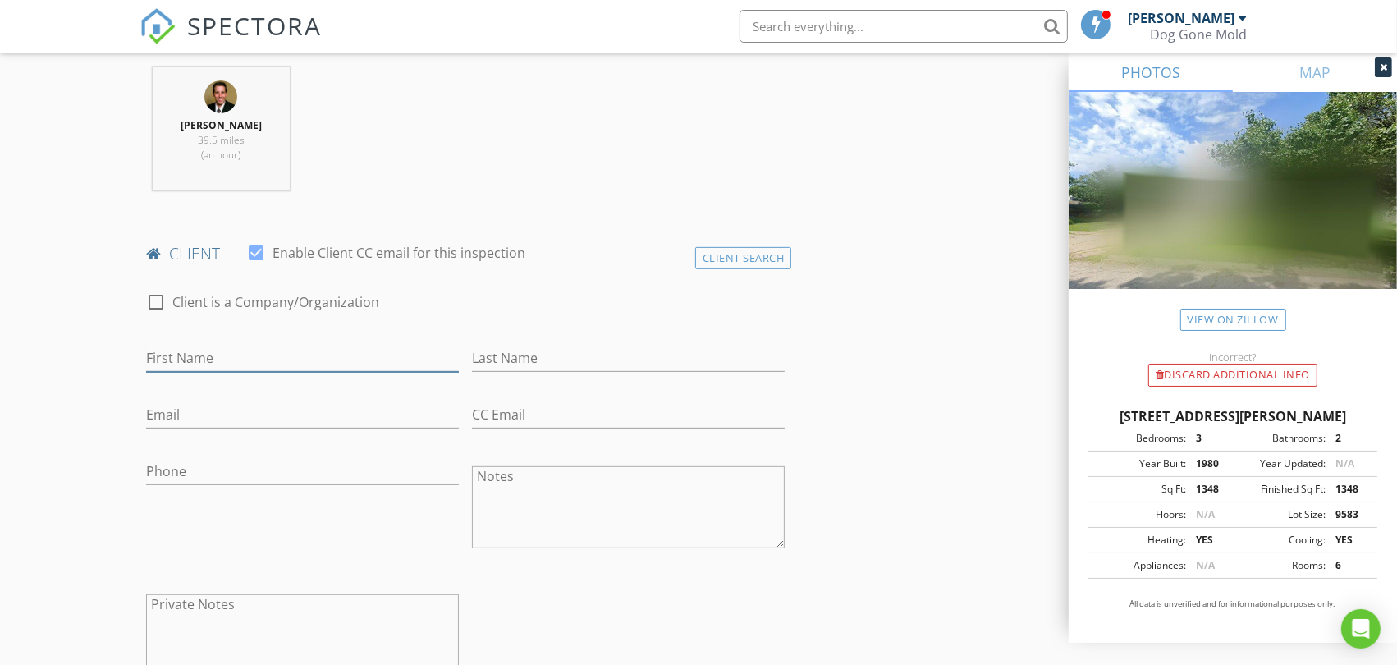
click at [276, 360] on input "First Name" at bounding box center [302, 358] width 313 height 27
paste input "Sneha Ramanujam"
type input "Sneha Ramanujam"
drag, startPoint x: 776, startPoint y: 254, endPoint x: 621, endPoint y: 282, distance: 158.4
click at [776, 253] on div "Client Search" at bounding box center [743, 258] width 97 height 22
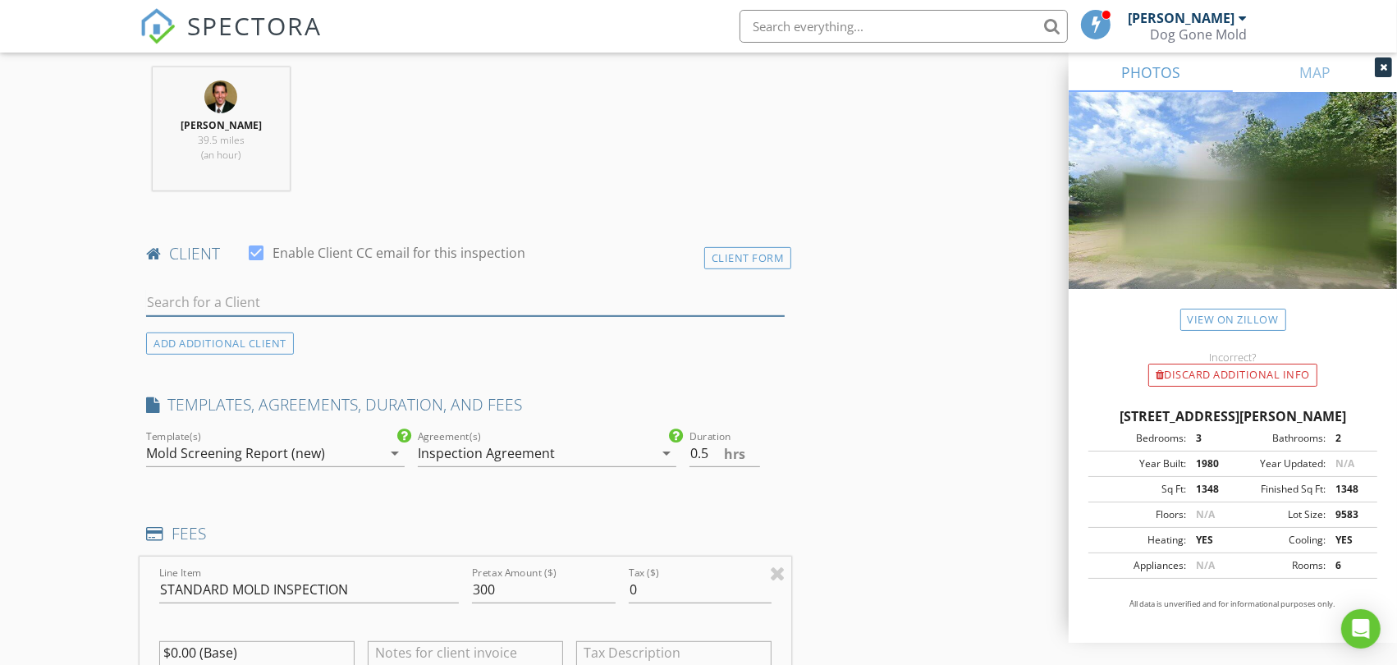
click at [299, 308] on input "text" at bounding box center [465, 302] width 639 height 27
paste input "Sneha Ramanujam"
type input "Sneha Ramanujam"
click at [283, 340] on div "No results found. Click to add a new Client" at bounding box center [276, 339] width 247 height 20
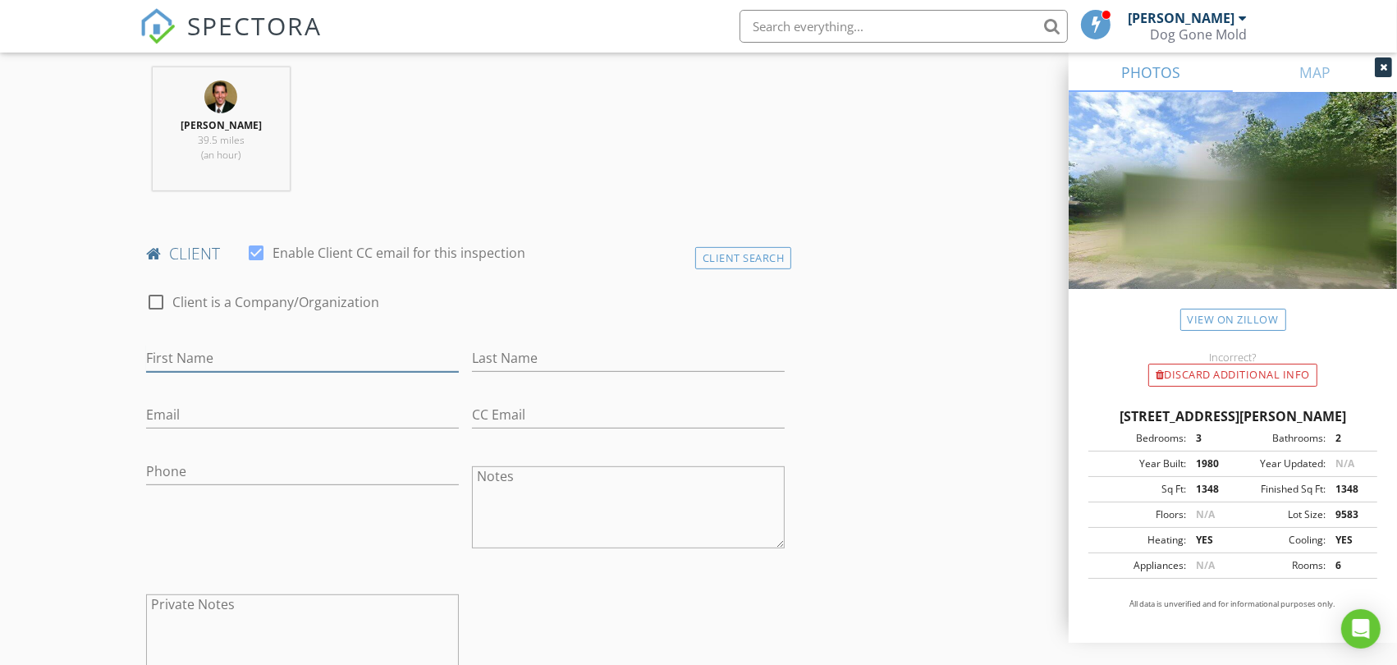
click at [198, 350] on input "First Name" at bounding box center [302, 358] width 313 height 27
paste input "Sneha Ramanujam"
click at [220, 350] on input "Sneha Ramanujam" at bounding box center [302, 358] width 313 height 27
type input "Sneha Ramanujam"
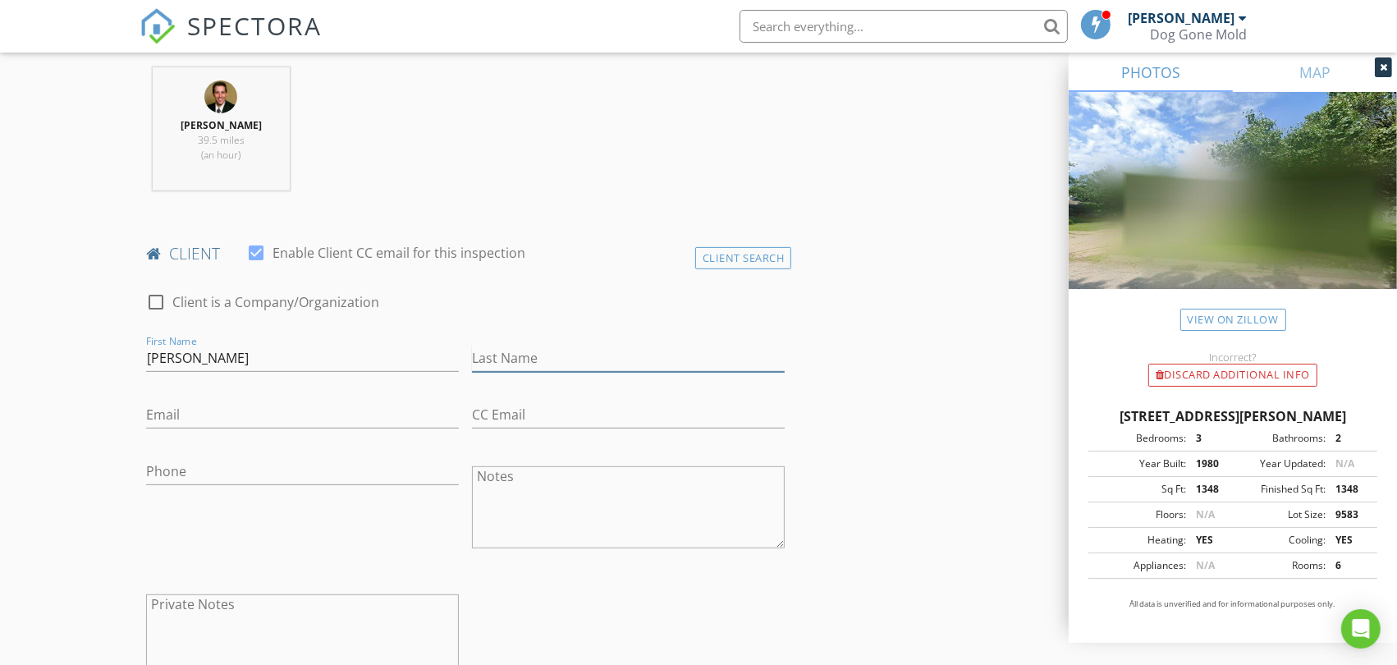
click at [507, 345] on input "Last Name" at bounding box center [628, 358] width 313 height 27
paste input "Ramanujam"
type input "Ramanujam"
click at [240, 362] on input "Sneha Ramanujam" at bounding box center [302, 358] width 313 height 27
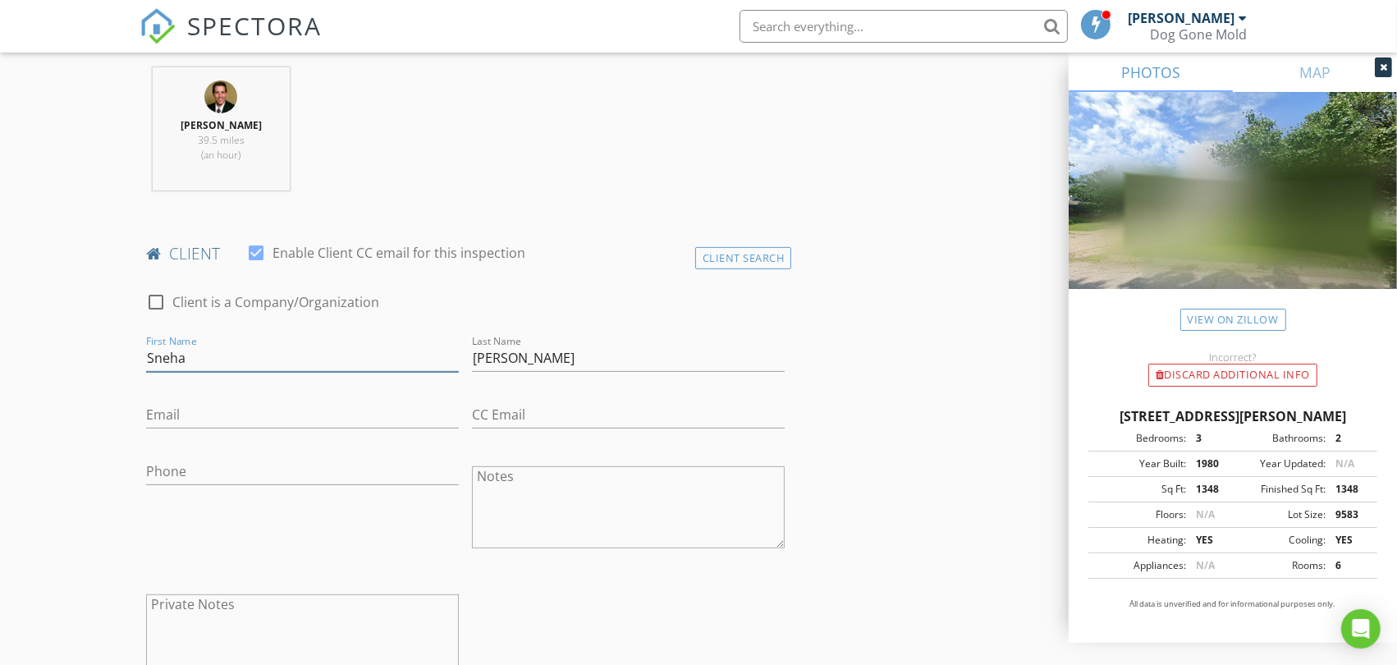
type input "Sneha"
drag, startPoint x: 263, startPoint y: 420, endPoint x: 292, endPoint y: 405, distance: 32.7
click at [260, 420] on input "Email" at bounding box center [302, 414] width 313 height 27
paste input "sneha9677@gmail.com"
type input "sneha9677@gmail.com"
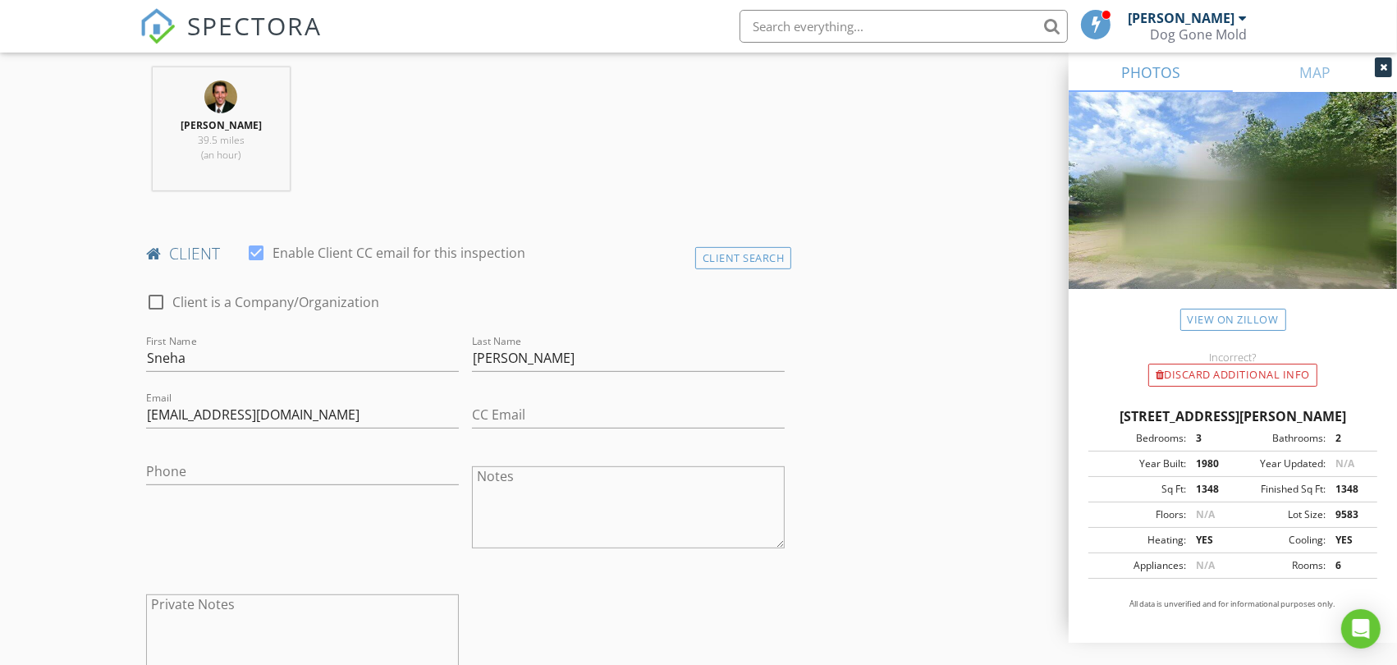
click at [552, 490] on textarea "Notes" at bounding box center [628, 507] width 313 height 82
paste textarea "Jacob Knicely"
type textarea "Jacob Knicely"
click at [546, 417] on input "CC Email" at bounding box center [628, 414] width 313 height 27
paste input "knicely.jj@gmail.com"
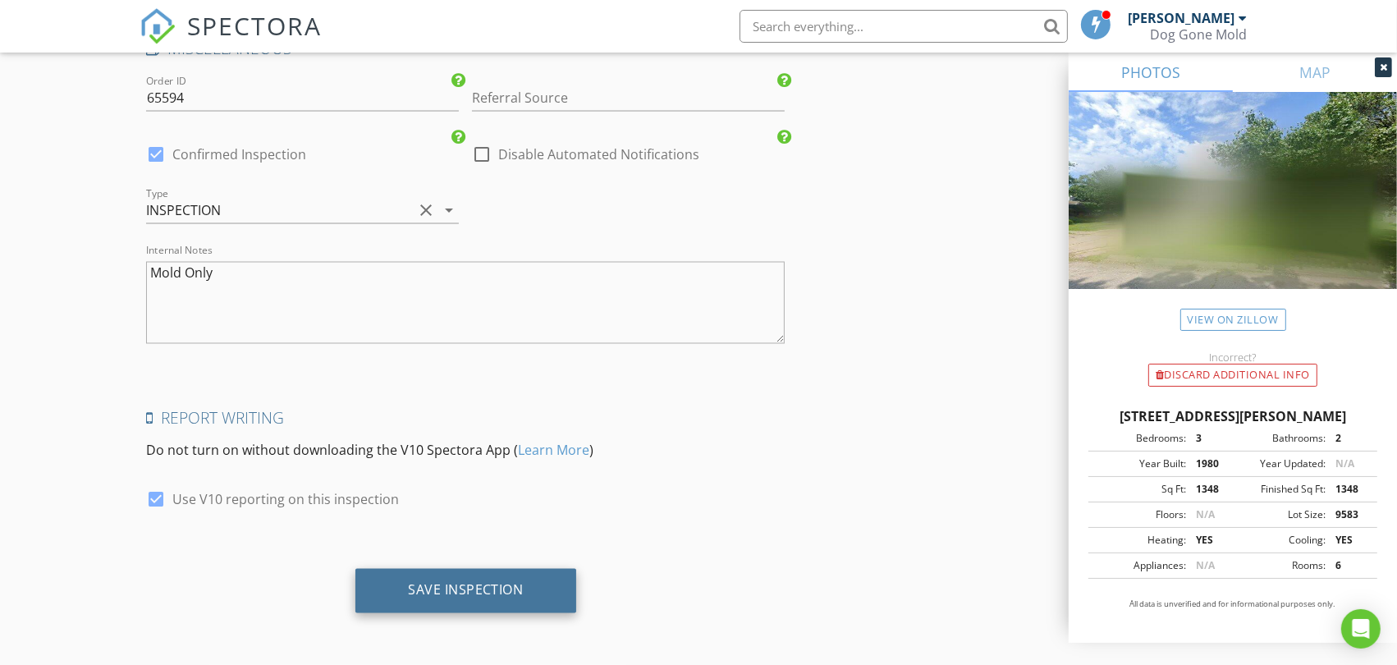
type input "knicely.jj@gmail.com"
click at [482, 593] on div "Save Inspection" at bounding box center [466, 590] width 116 height 16
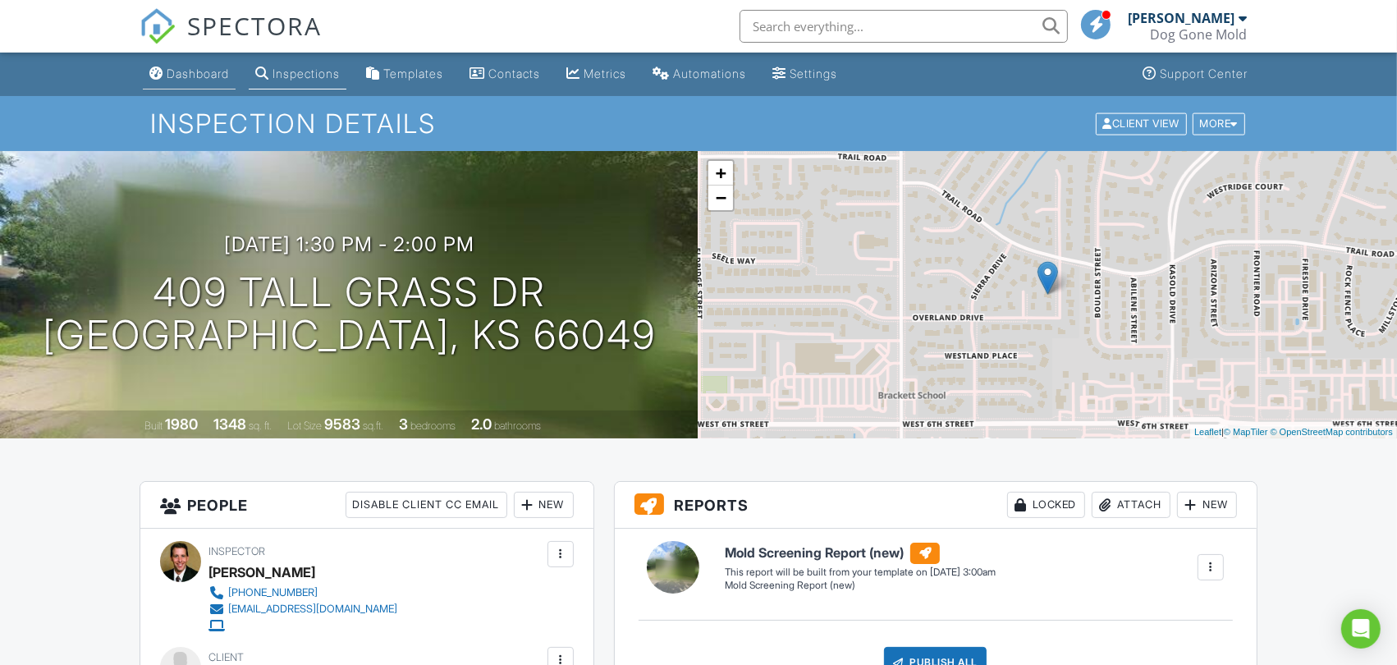
click at [195, 69] on div "Dashboard" at bounding box center [198, 73] width 62 height 14
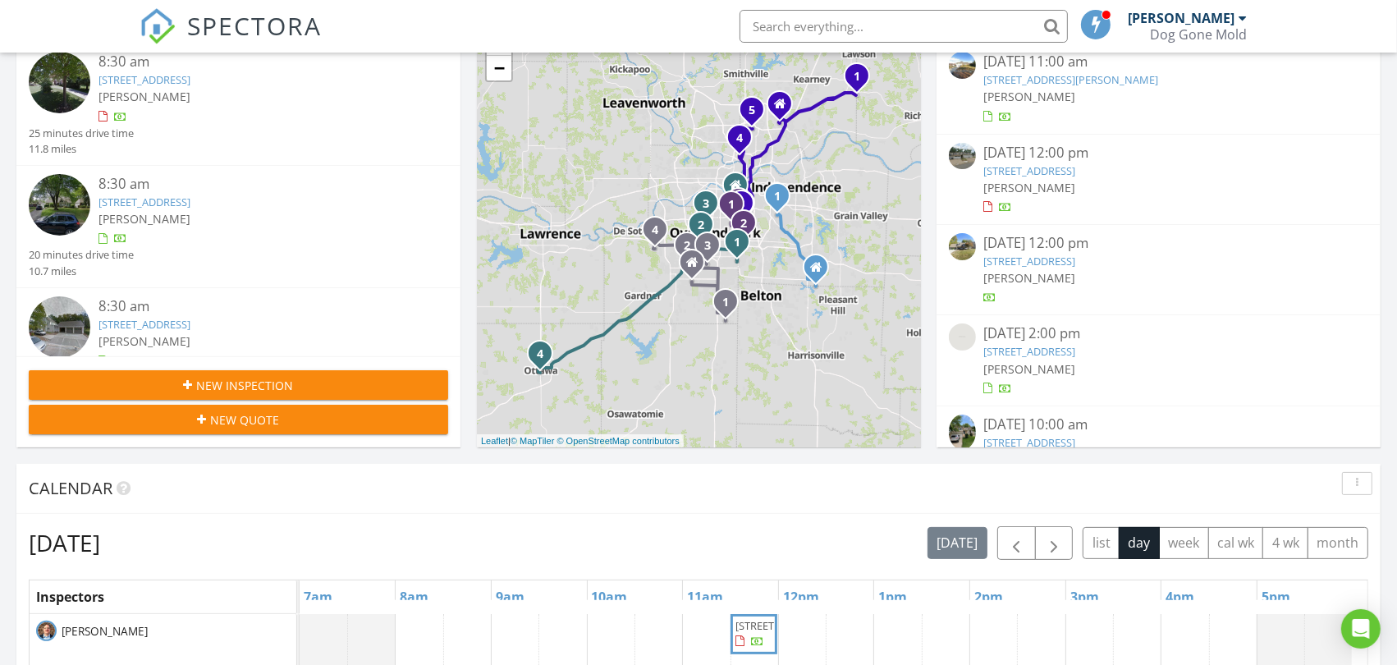
scroll to position [364, 0]
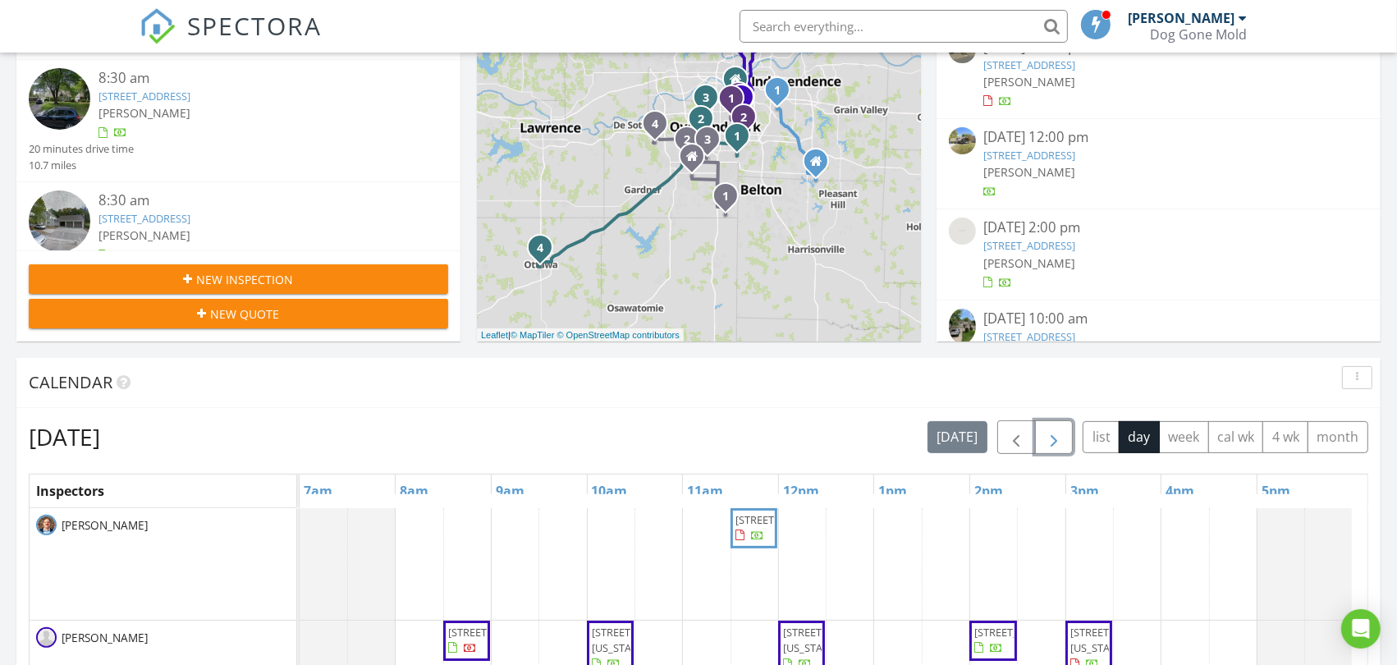
click at [1053, 437] on span "button" at bounding box center [1054, 438] width 20 height 20
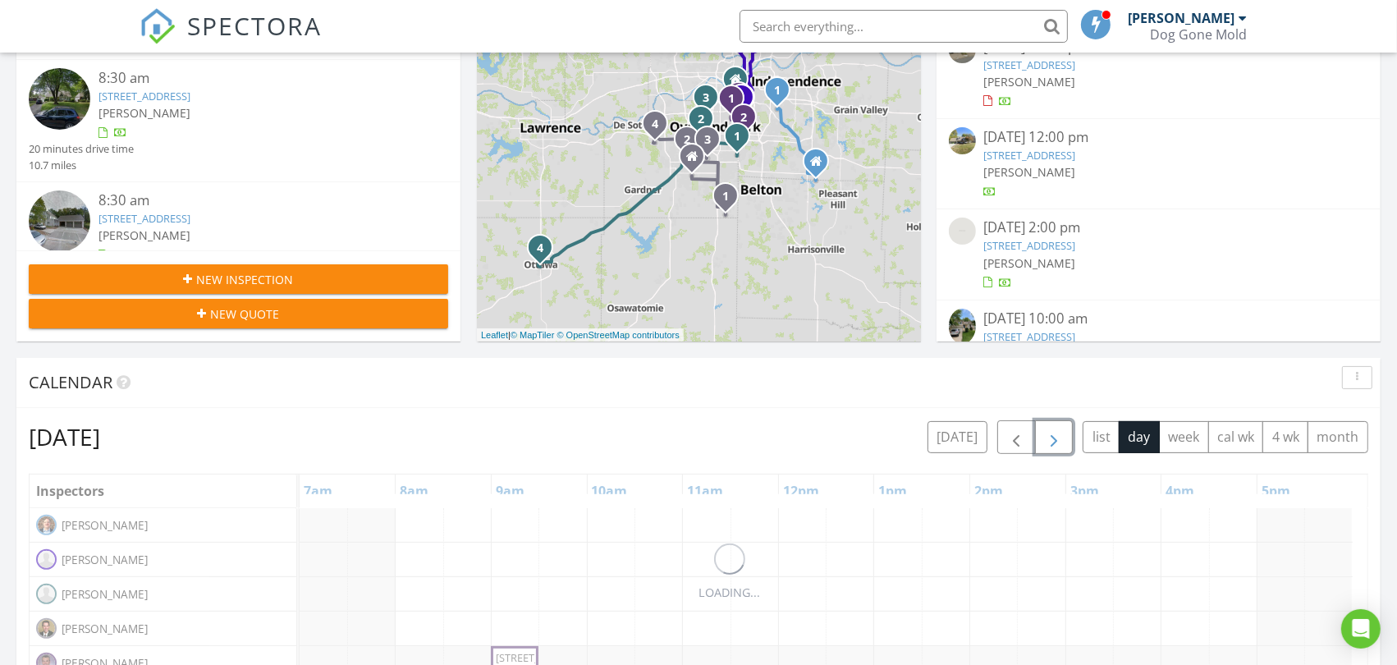
click at [1053, 437] on span "button" at bounding box center [1054, 438] width 20 height 20
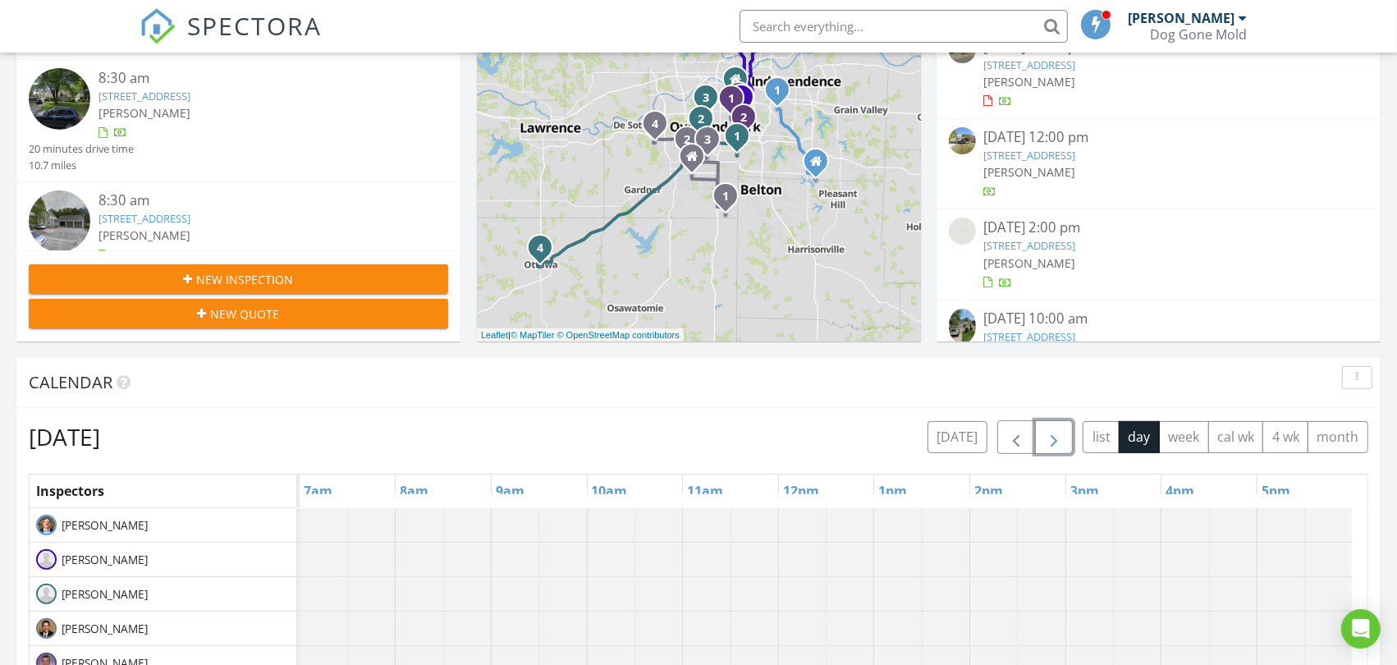
click at [1054, 437] on span "button" at bounding box center [1054, 438] width 20 height 20
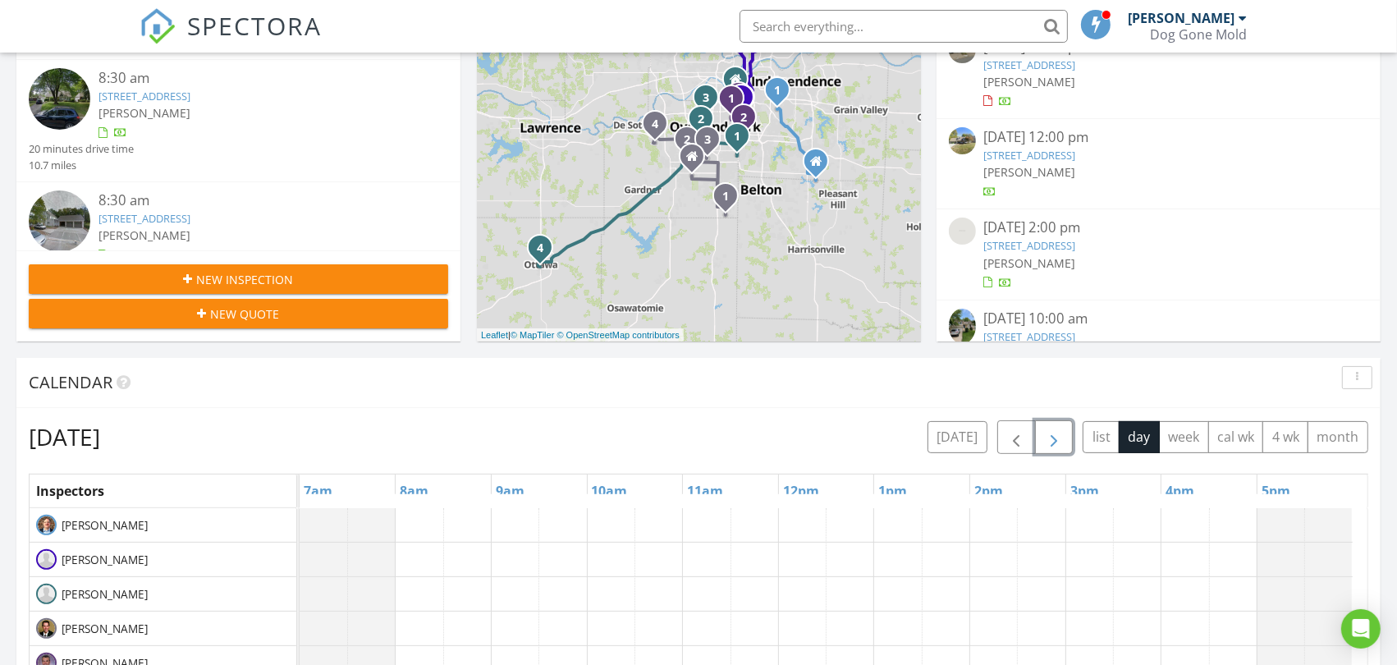
click at [1054, 437] on span "button" at bounding box center [1054, 438] width 20 height 20
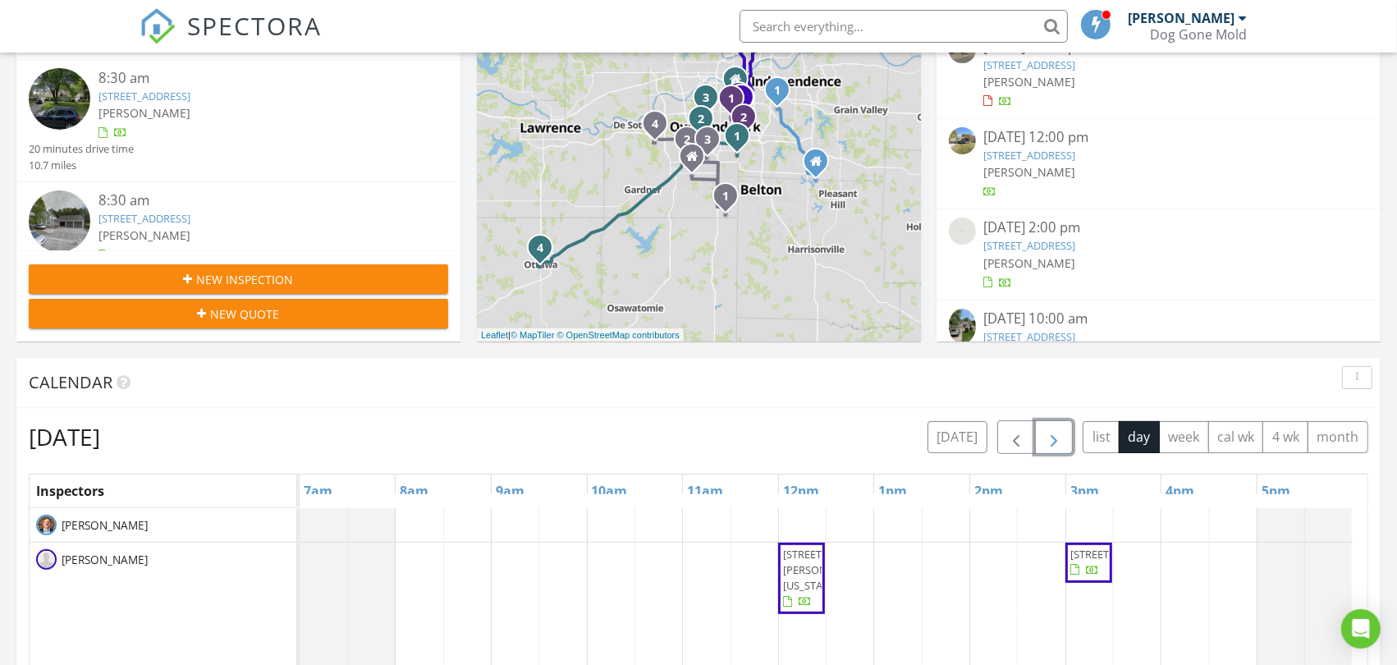
click at [1054, 437] on span "button" at bounding box center [1054, 438] width 20 height 20
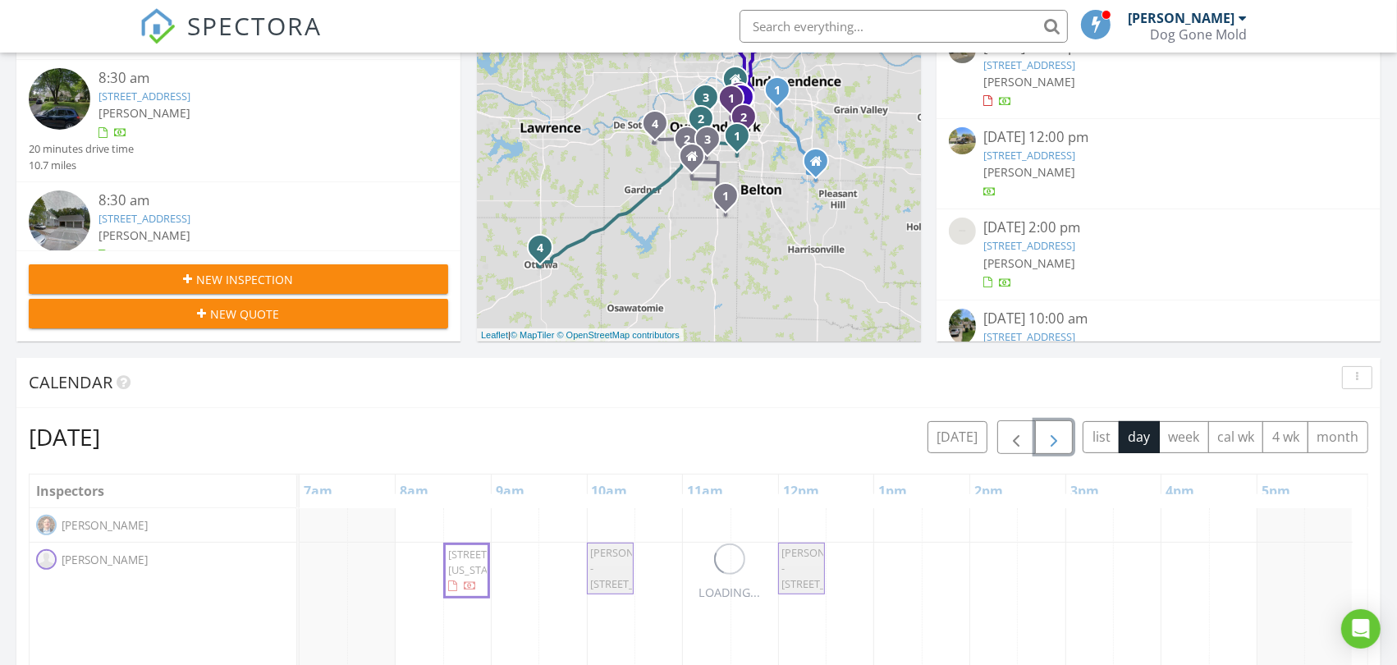
click at [1054, 437] on span "button" at bounding box center [1054, 438] width 20 height 20
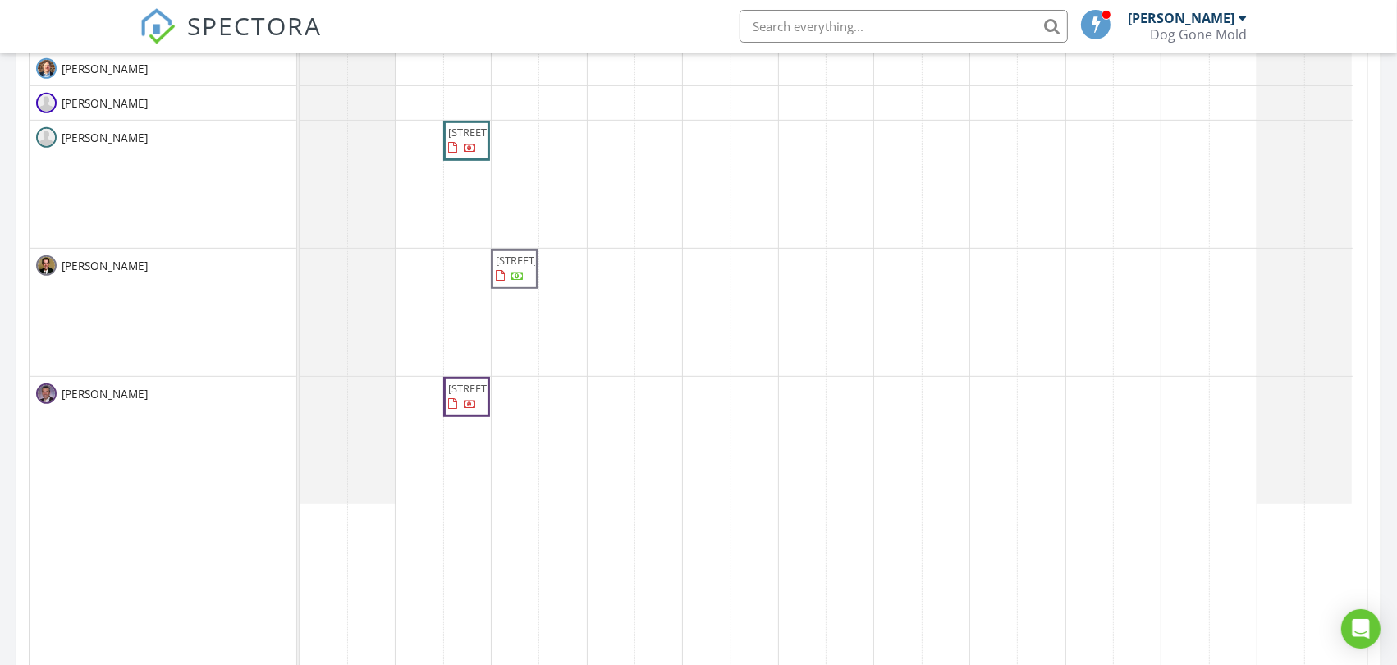
scroll to position [729, 0]
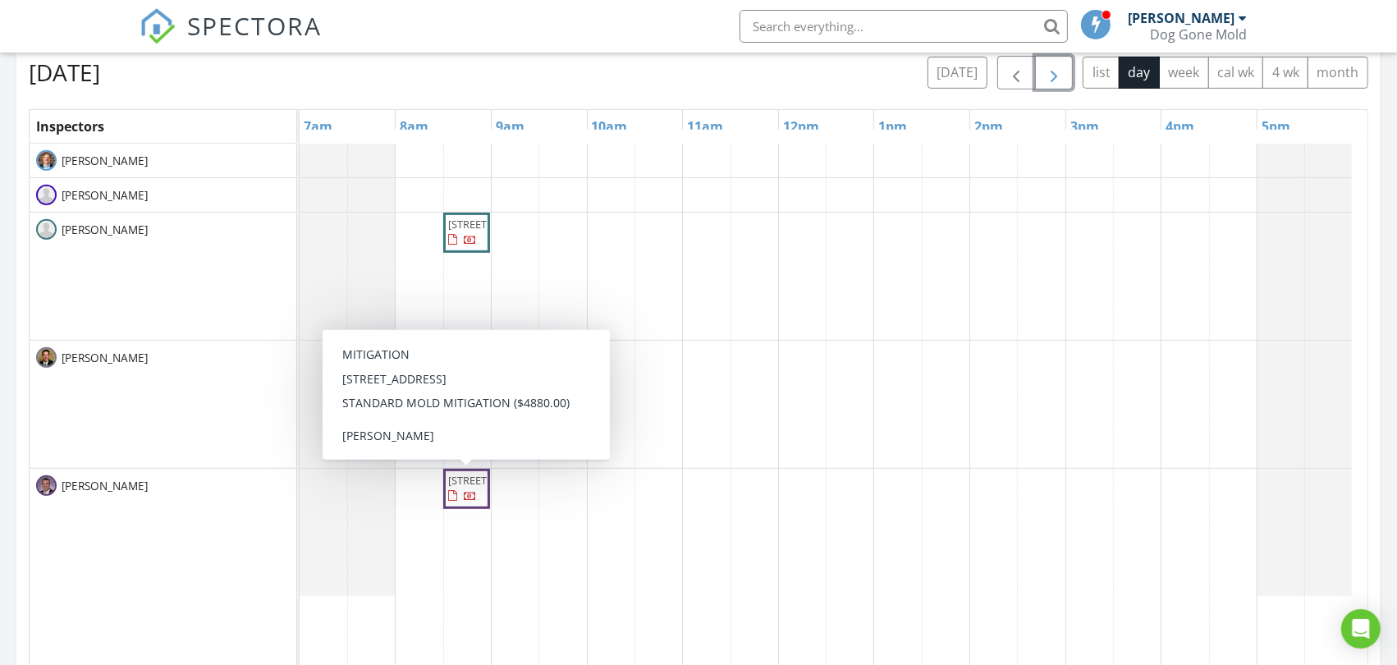
click at [465, 488] on span "11404 Grandview Dr, Overland Park 66210" at bounding box center [494, 480] width 92 height 15
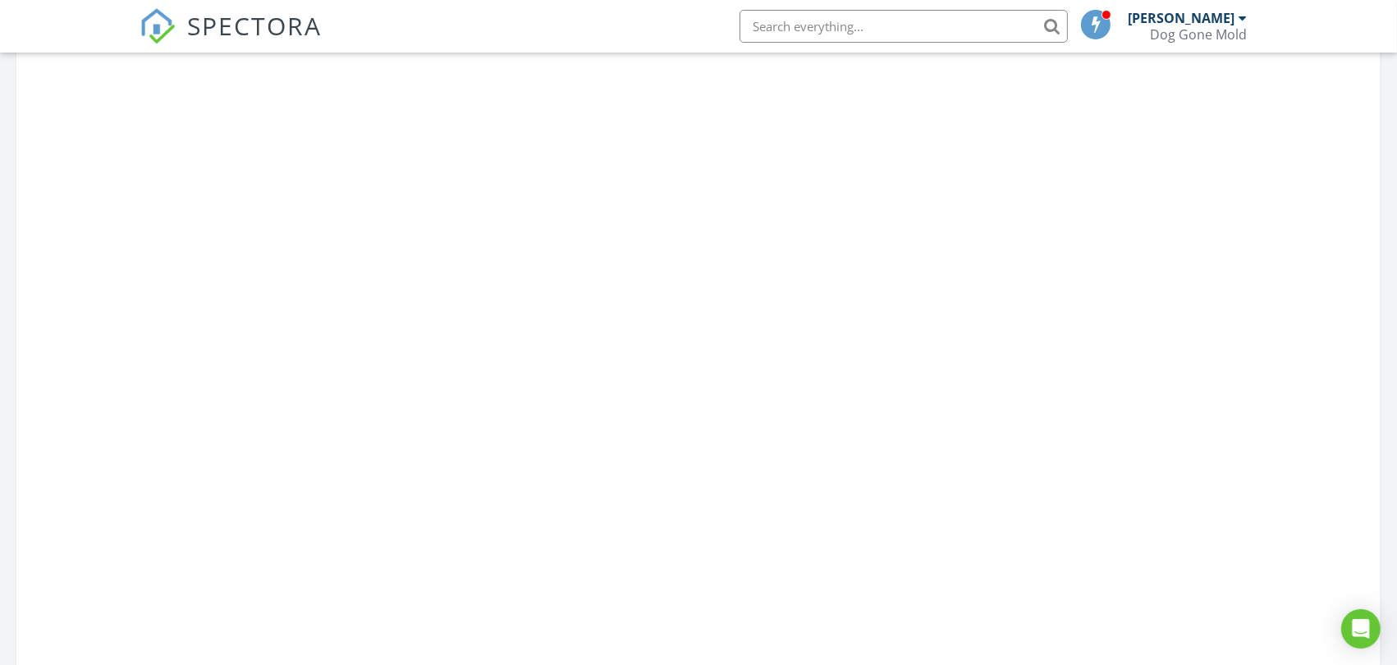
scroll to position [1523, 1426]
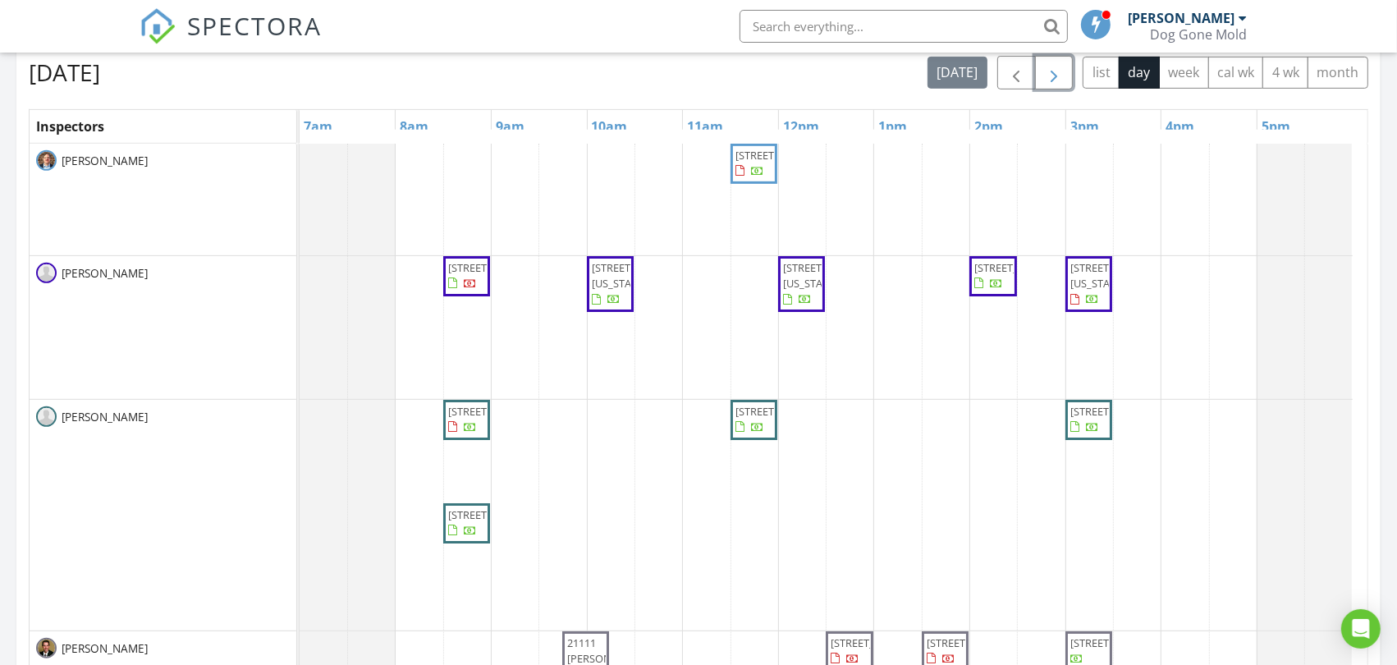
click at [1053, 76] on span "button" at bounding box center [1054, 73] width 20 height 20
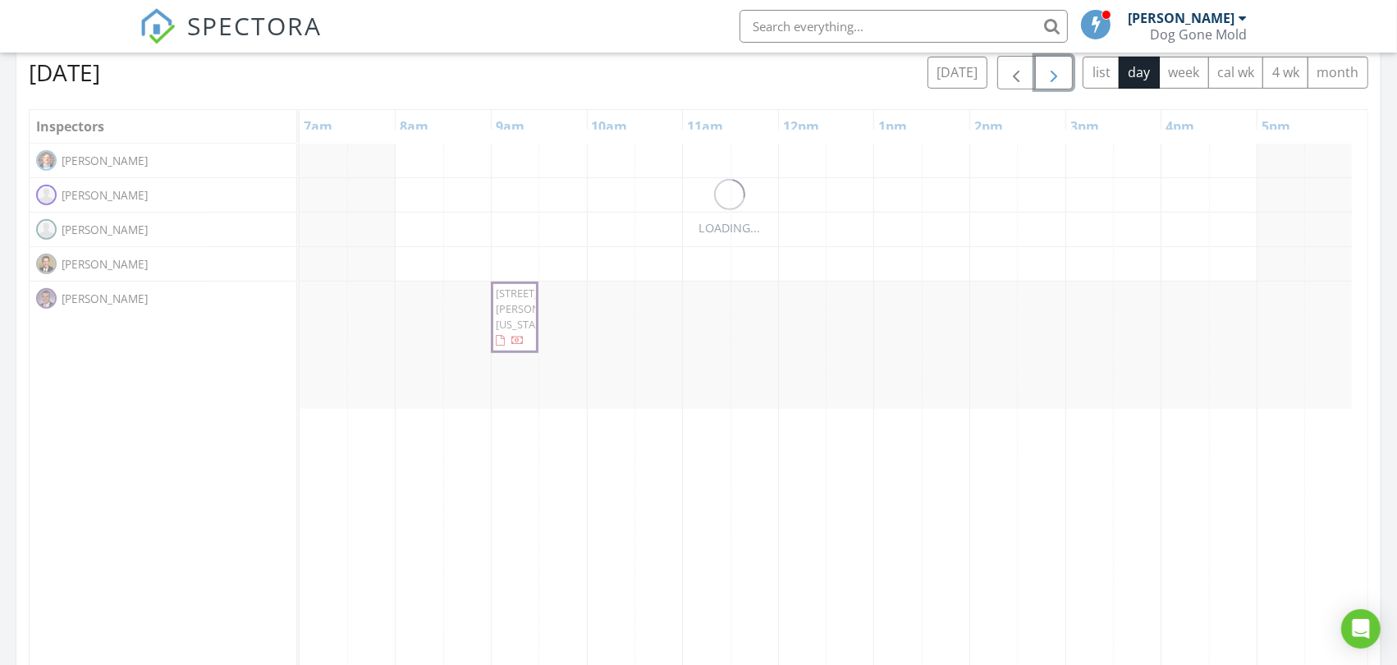
click at [1053, 76] on span "button" at bounding box center [1054, 73] width 20 height 20
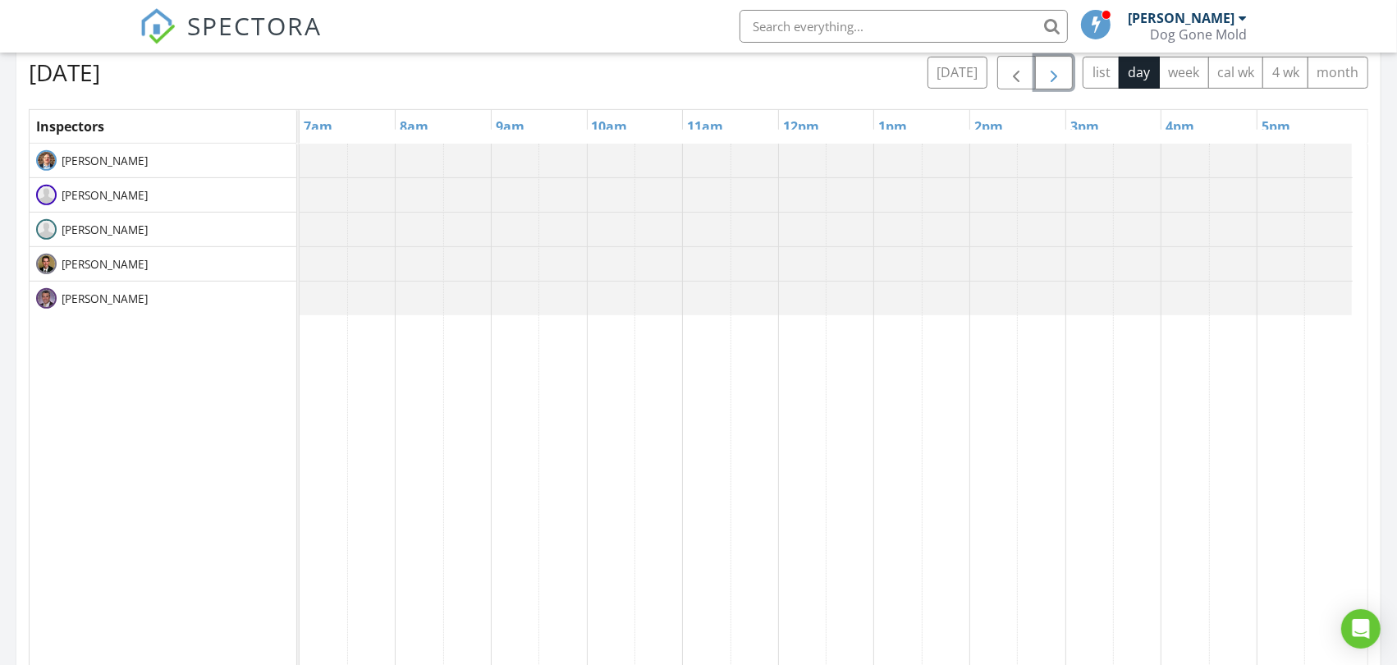
click at [1053, 76] on span "button" at bounding box center [1054, 73] width 20 height 20
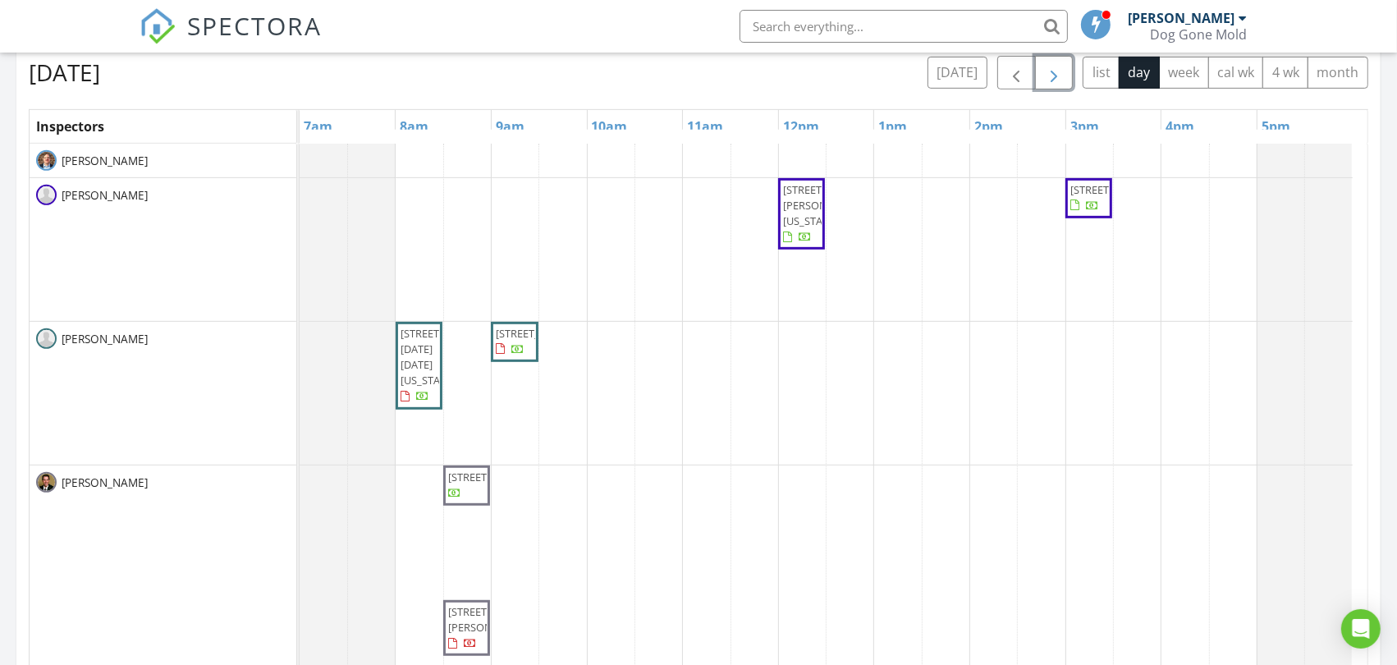
click at [1053, 76] on span "button" at bounding box center [1054, 73] width 20 height 20
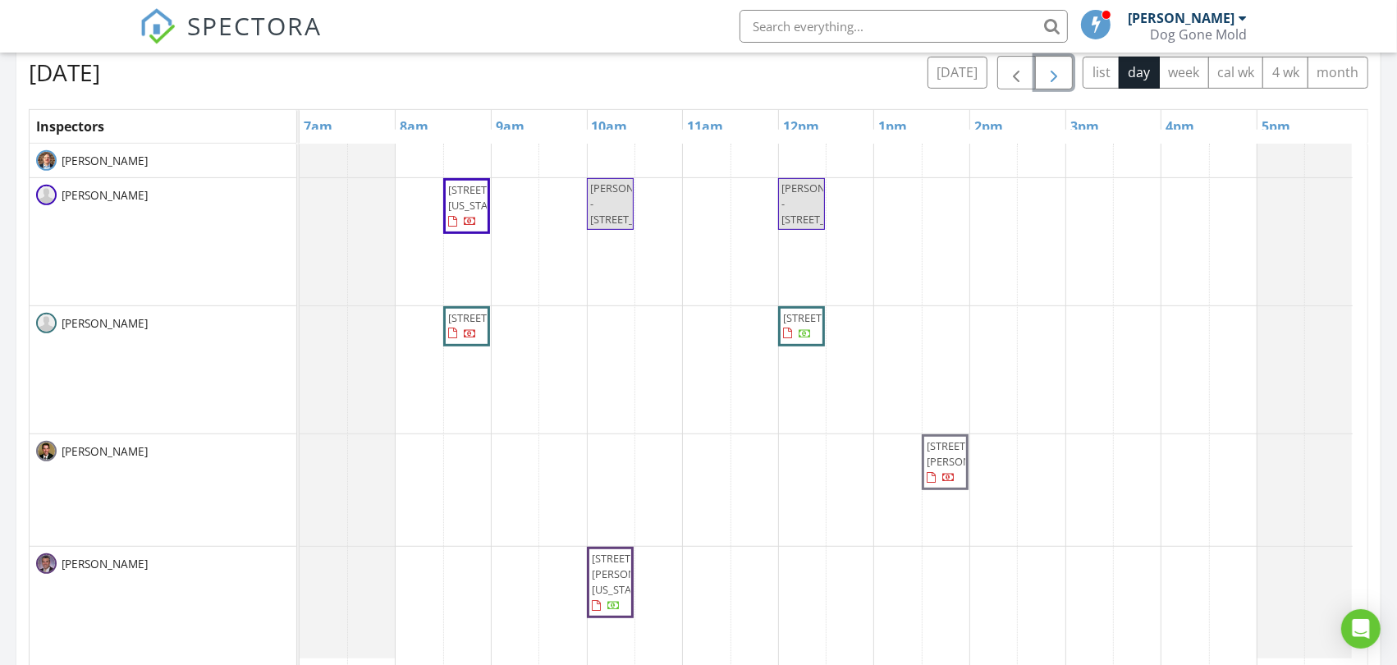
click at [1053, 76] on span "button" at bounding box center [1054, 73] width 20 height 20
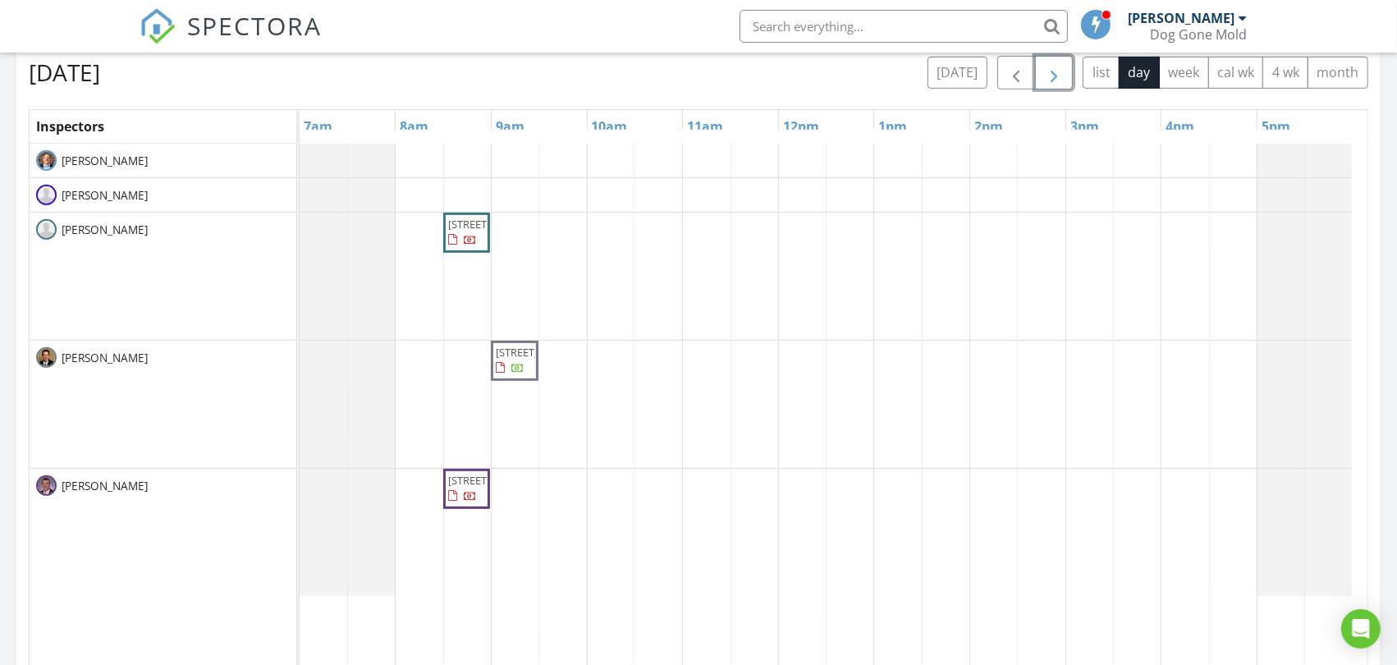
click at [471, 231] on span "17577 W 160th Terrace, Olathe 66062" at bounding box center [494, 224] width 92 height 15
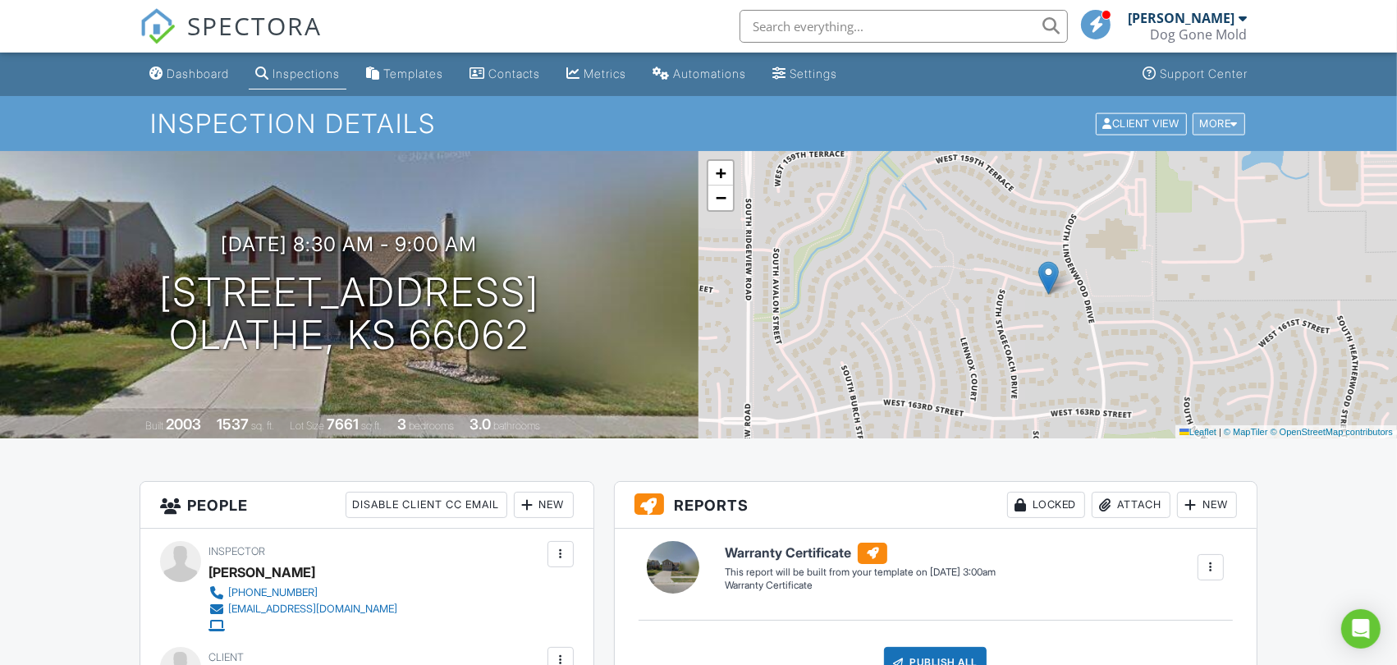
click at [1220, 120] on div "More" at bounding box center [1219, 123] width 53 height 22
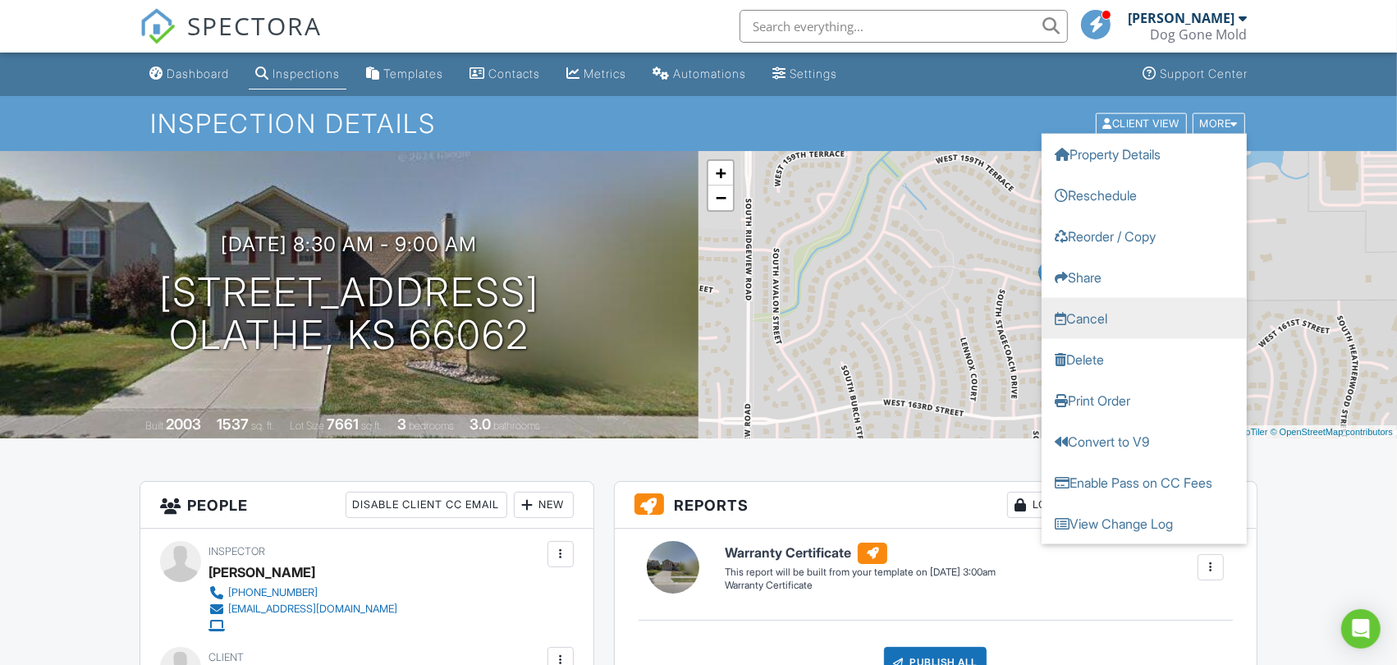
click at [1092, 317] on link "Cancel" at bounding box center [1144, 317] width 205 height 41
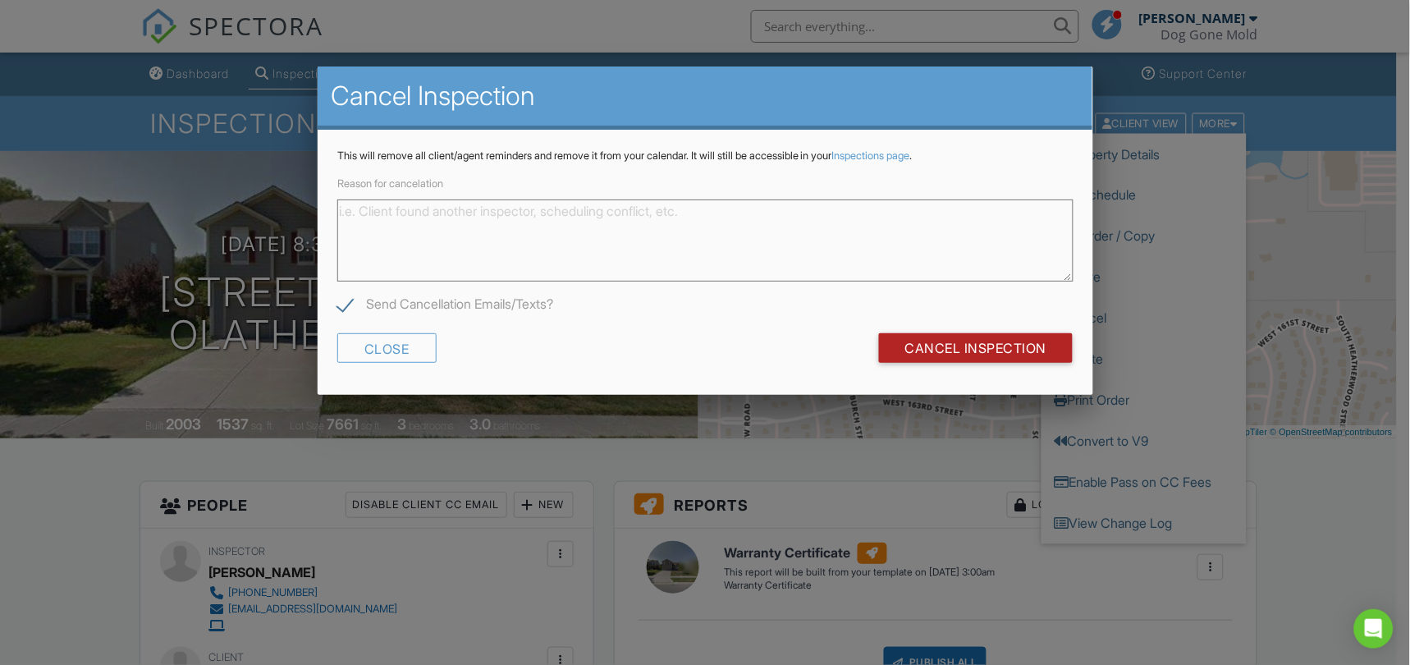
click at [947, 349] on input "Cancel Inspection" at bounding box center [976, 348] width 195 height 30
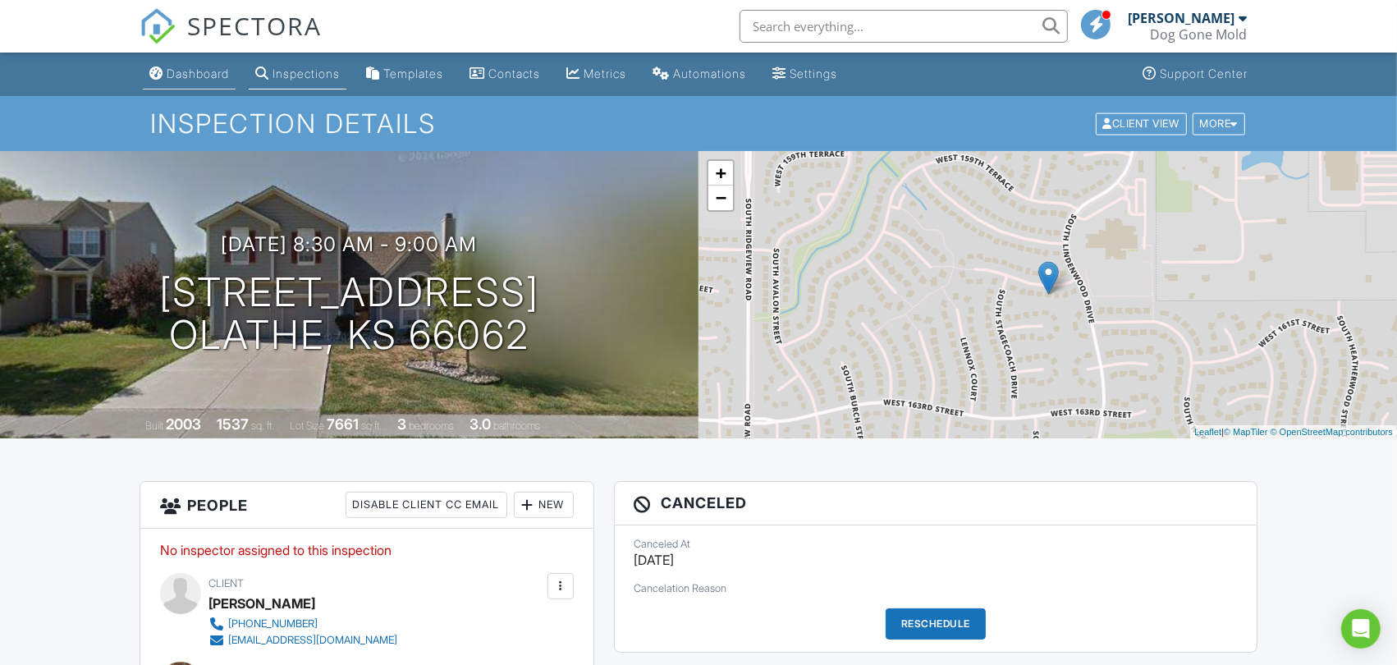
click at [211, 76] on div "Dashboard" at bounding box center [198, 73] width 62 height 14
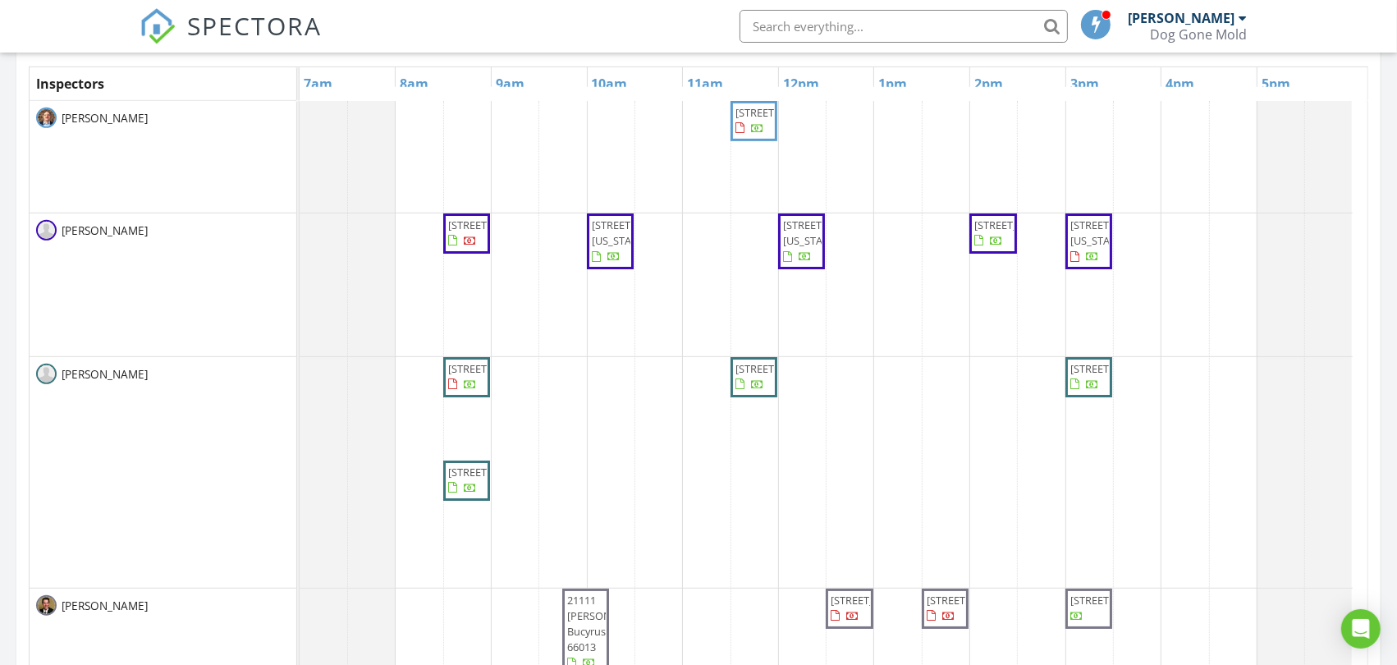
scroll to position [692, 0]
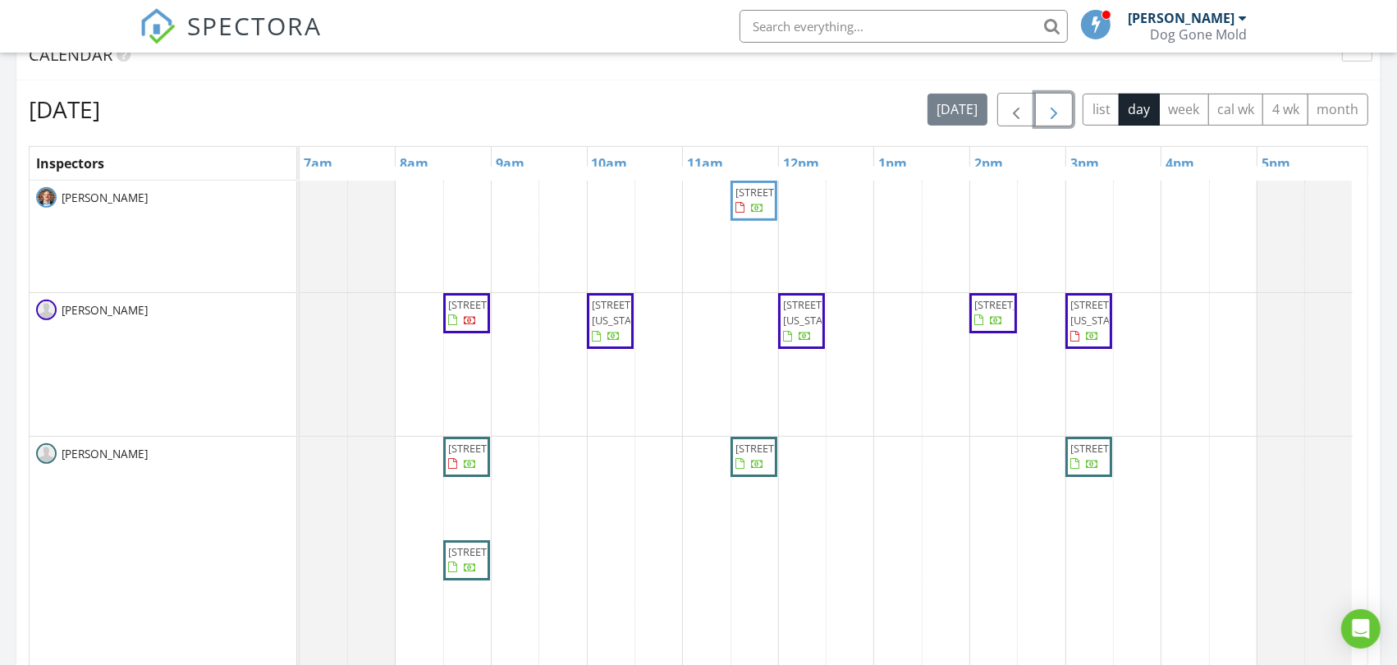
click at [1048, 108] on span "button" at bounding box center [1054, 110] width 20 height 20
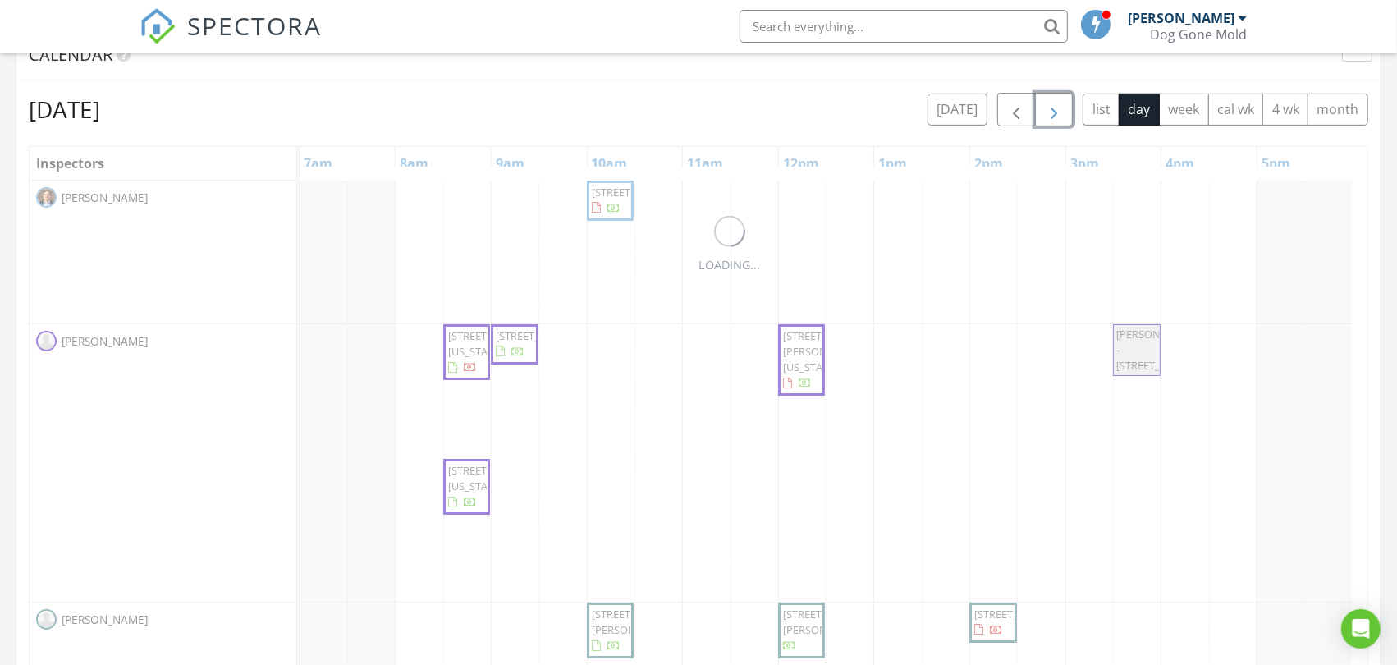
click at [1048, 108] on span "button" at bounding box center [1054, 110] width 20 height 20
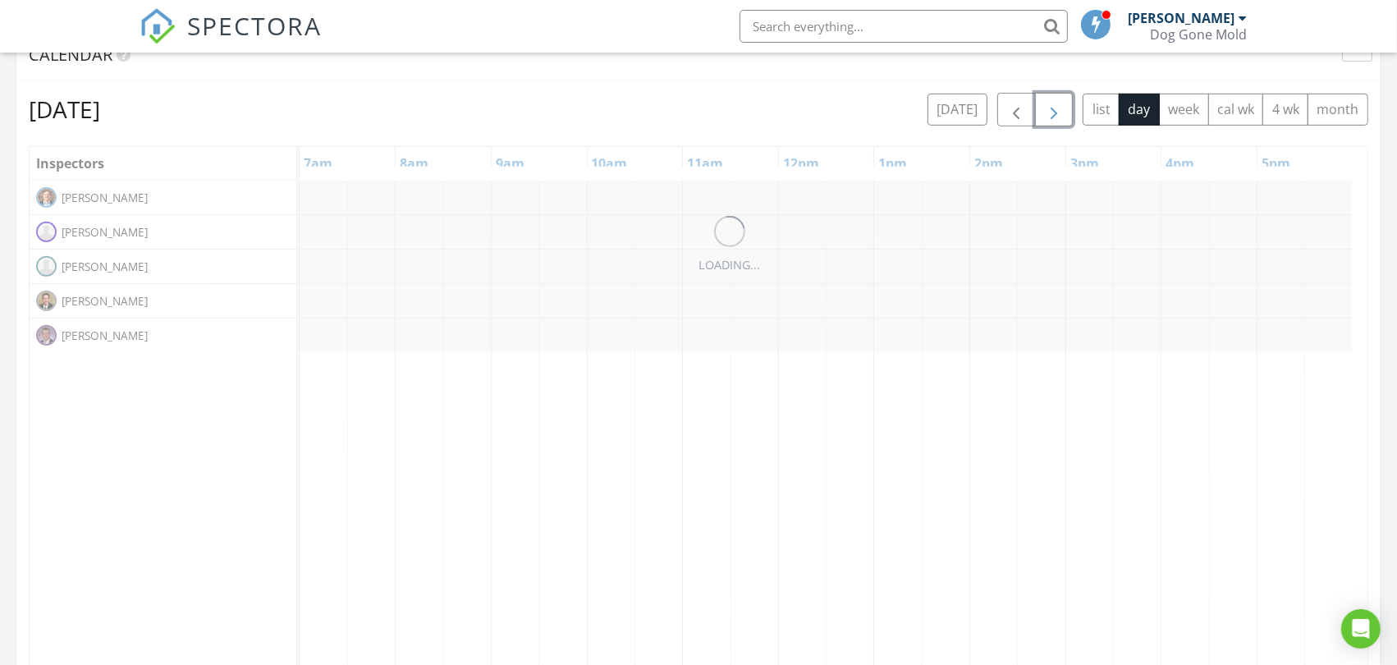
click at [1048, 108] on span "button" at bounding box center [1054, 110] width 20 height 20
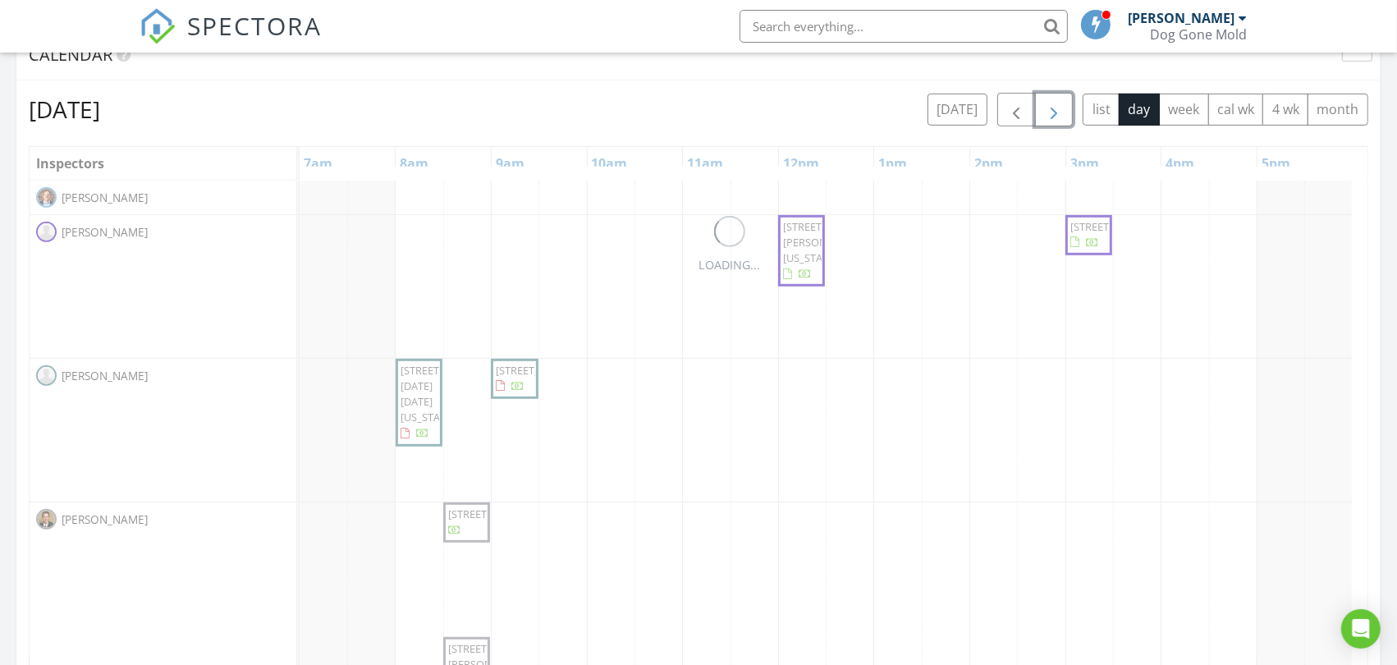
click at [1048, 108] on span "button" at bounding box center [1054, 110] width 20 height 20
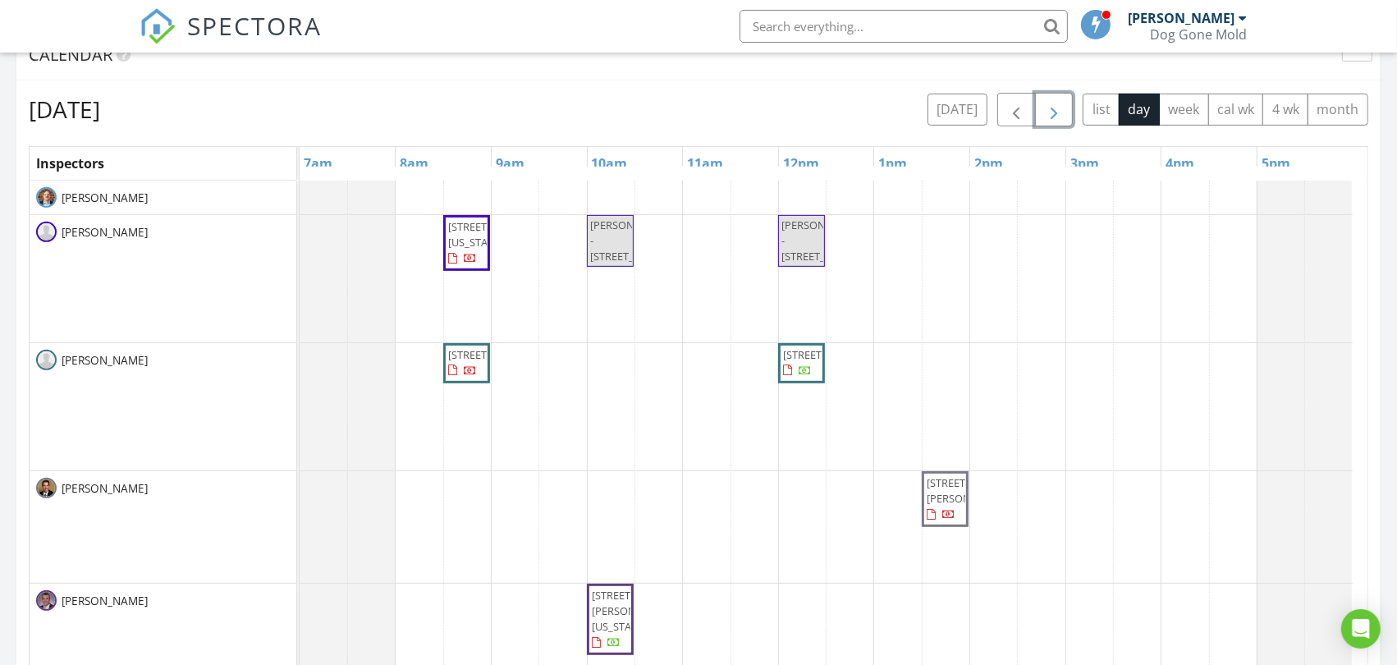
click at [1048, 108] on span "button" at bounding box center [1054, 110] width 20 height 20
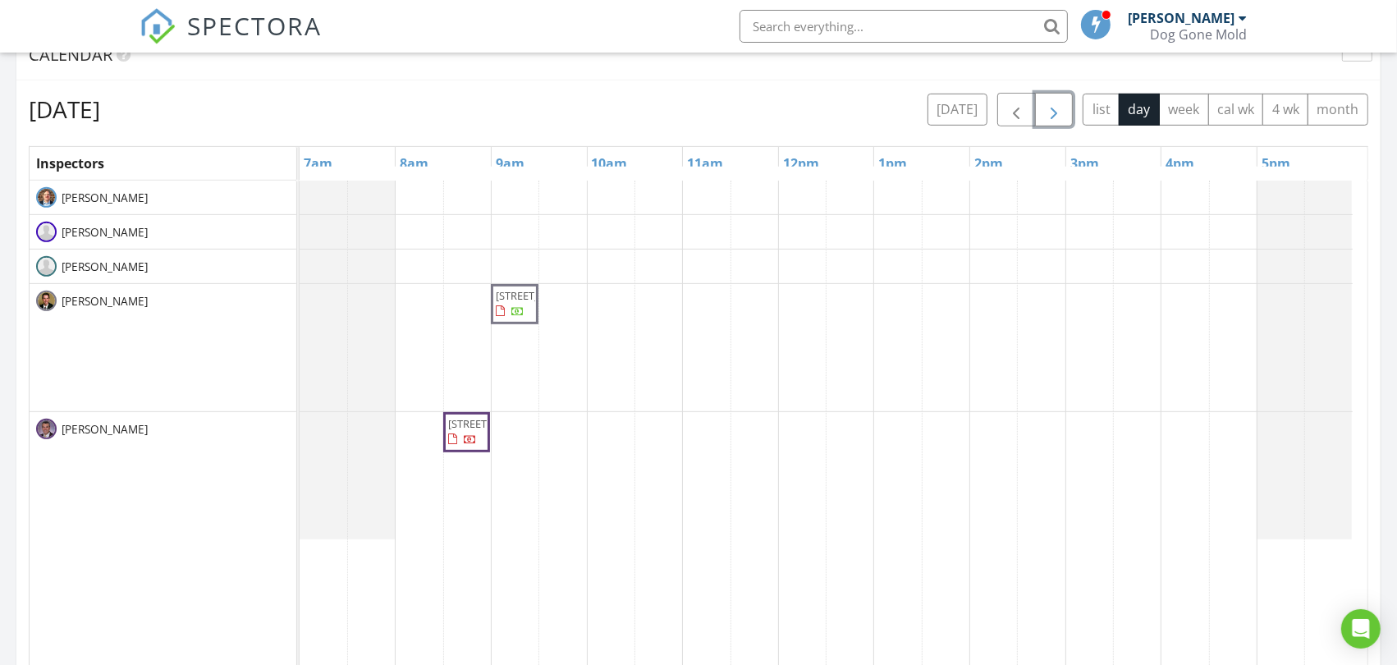
click at [1059, 111] on span "button" at bounding box center [1054, 110] width 20 height 20
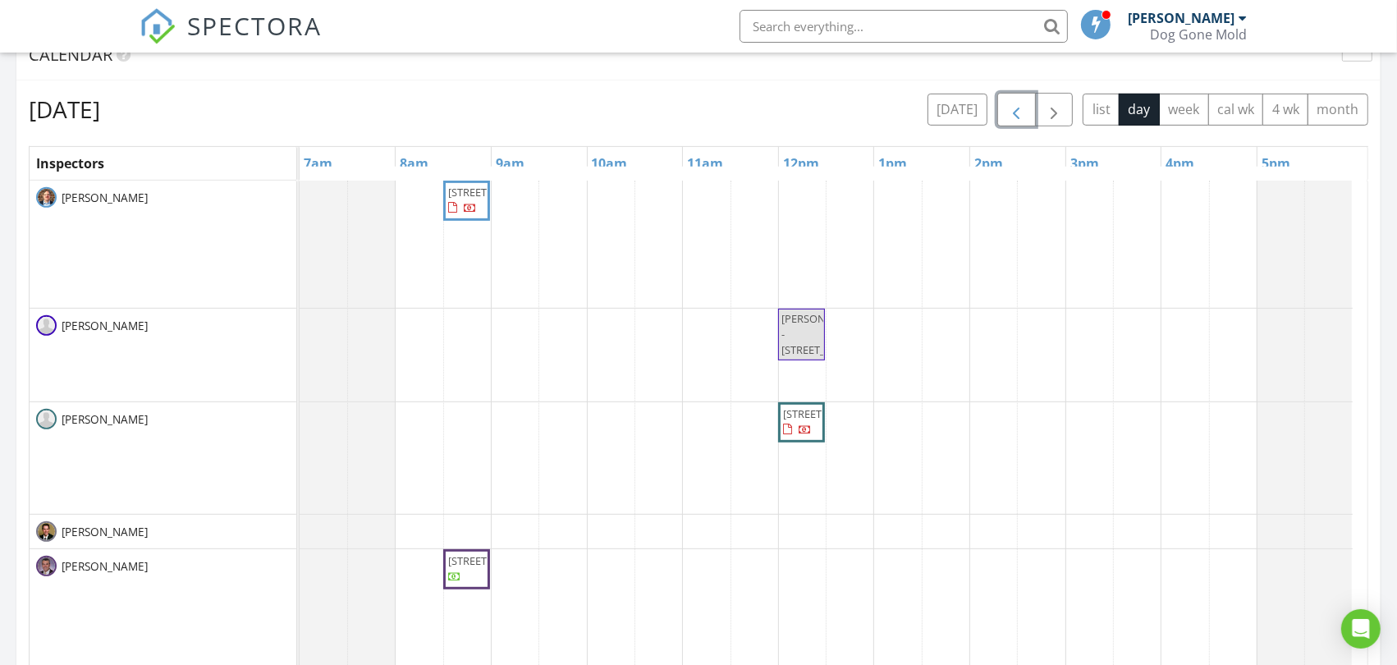
click at [1012, 108] on span "button" at bounding box center [1016, 110] width 20 height 20
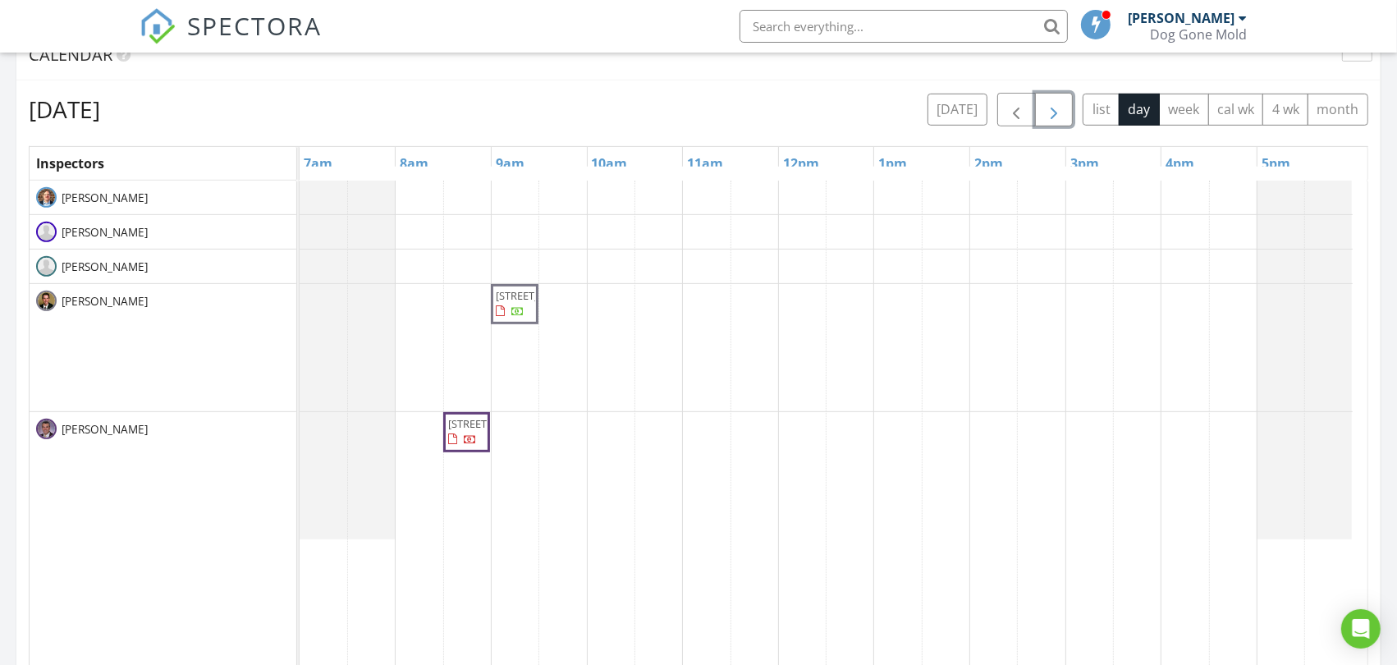
click at [1044, 107] on span "button" at bounding box center [1054, 110] width 20 height 20
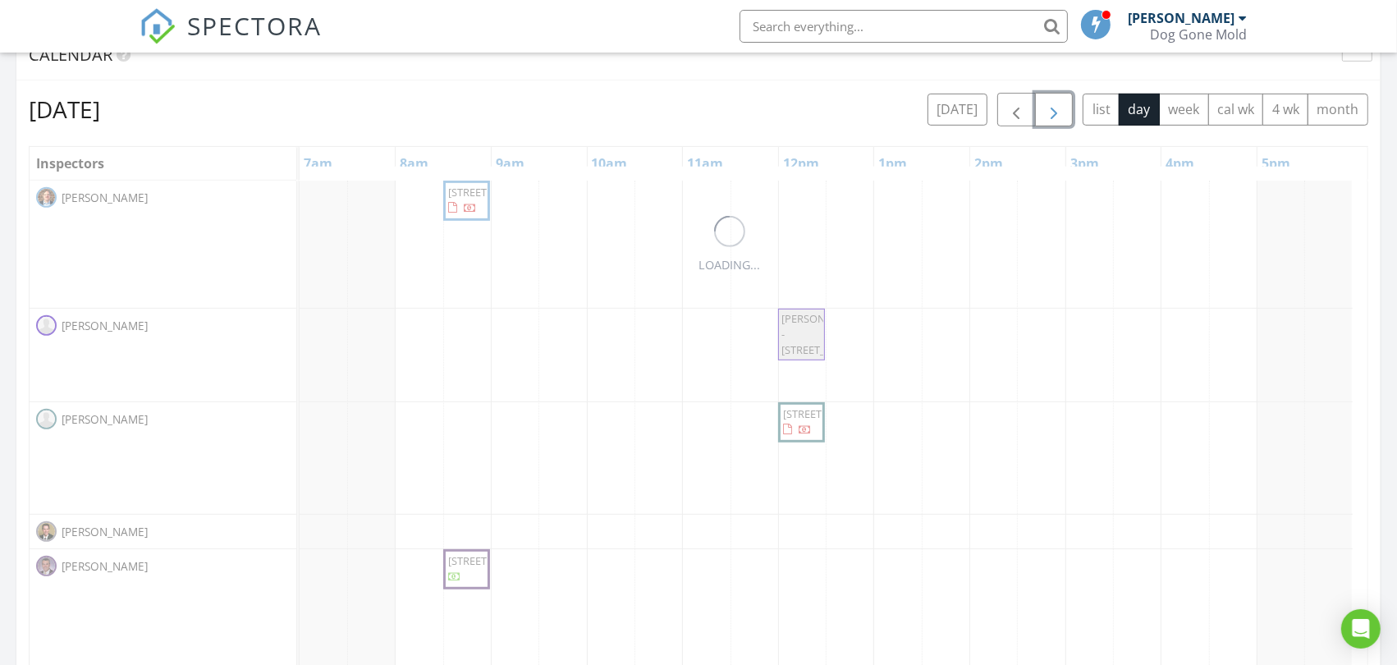
click at [1044, 107] on span "button" at bounding box center [1054, 110] width 20 height 20
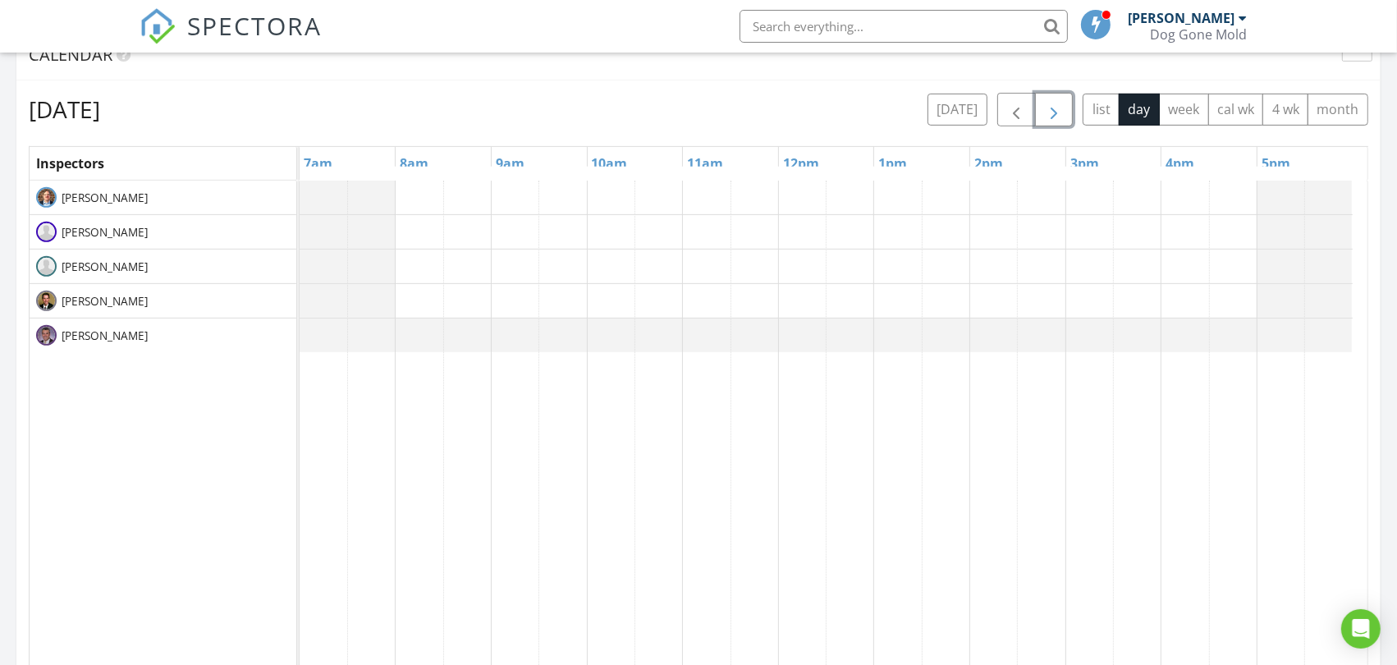
click at [1044, 107] on span "button" at bounding box center [1054, 110] width 20 height 20
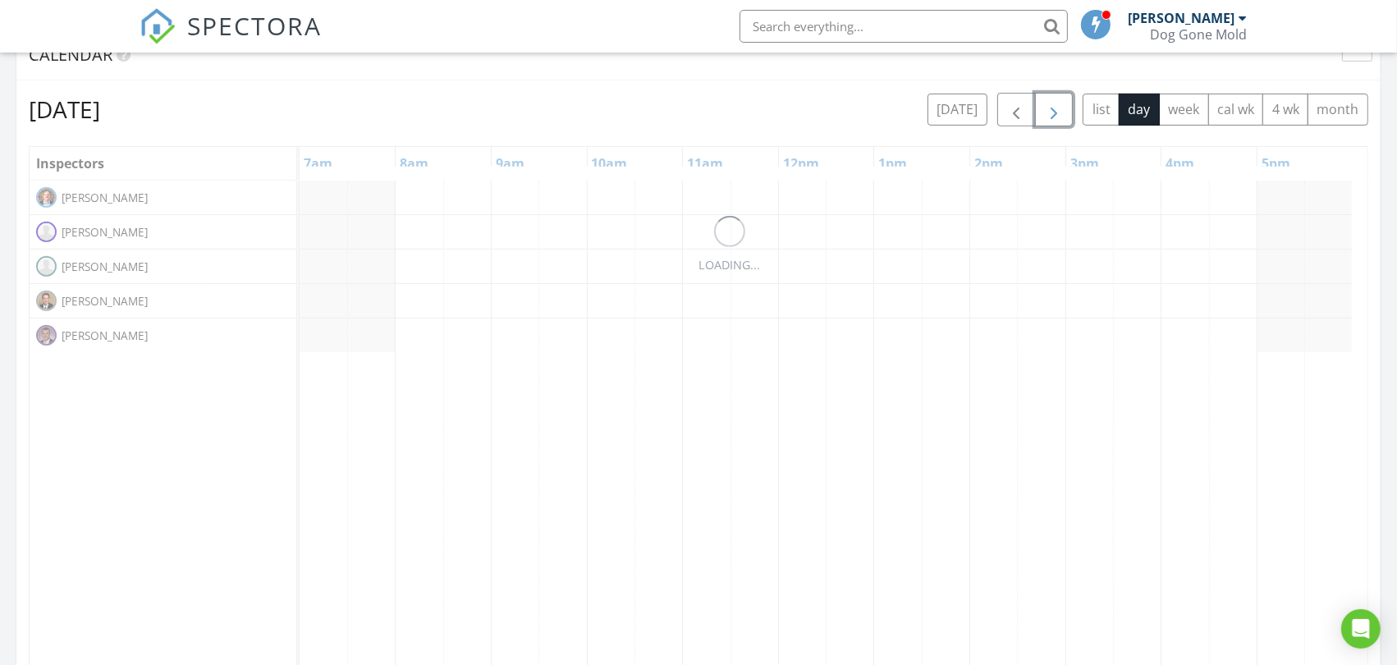
click at [1044, 107] on span "button" at bounding box center [1054, 110] width 20 height 20
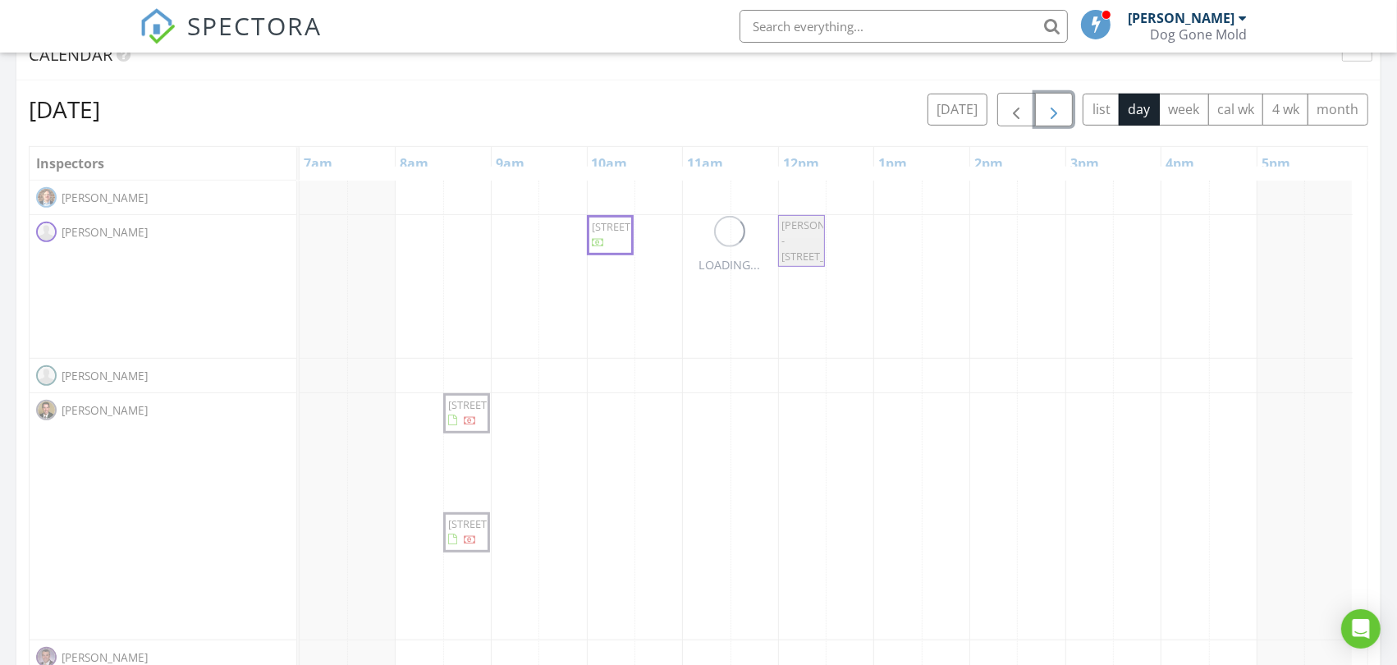
click at [1044, 107] on span "button" at bounding box center [1054, 110] width 20 height 20
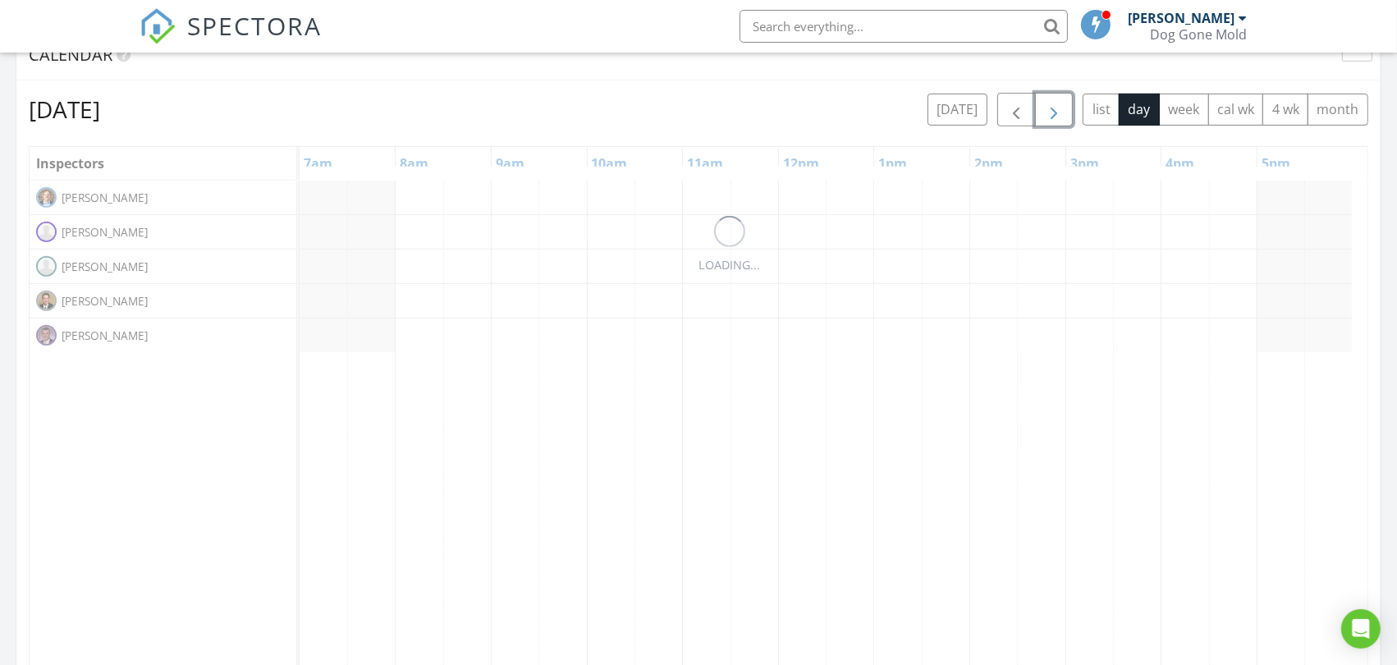
click at [1044, 107] on span "button" at bounding box center [1054, 110] width 20 height 20
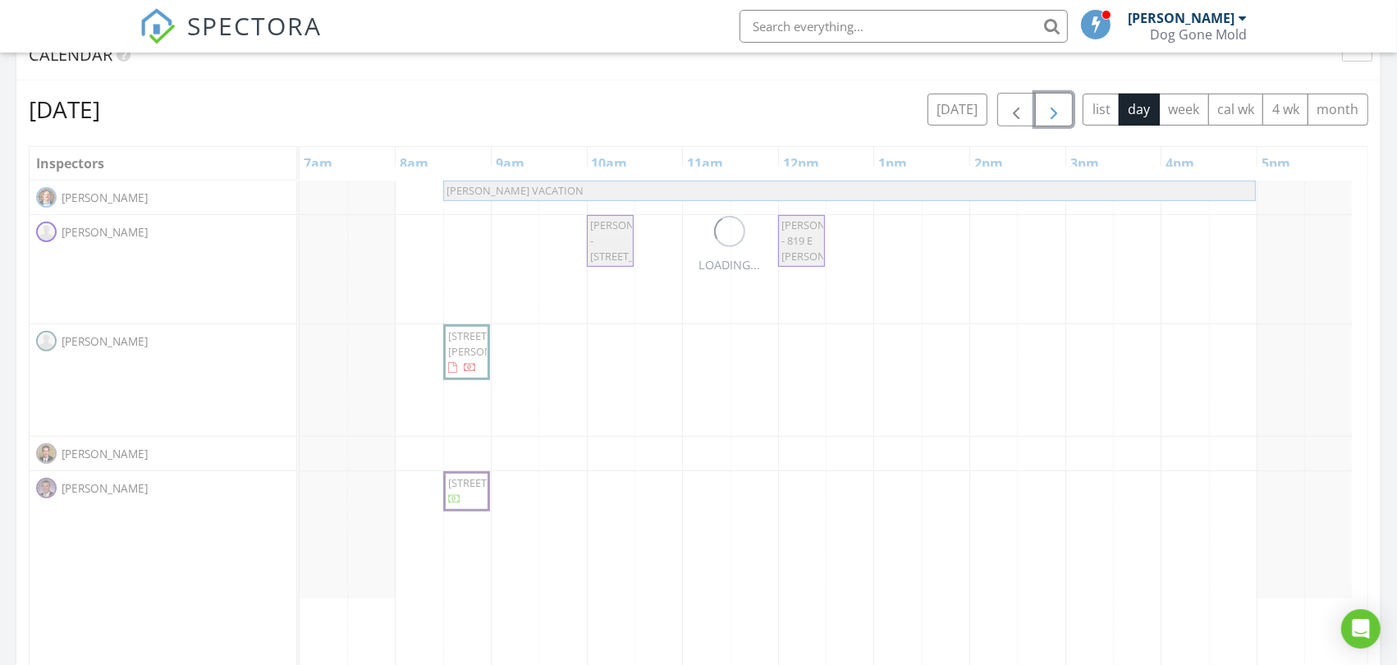
click at [1044, 107] on span "button" at bounding box center [1054, 110] width 20 height 20
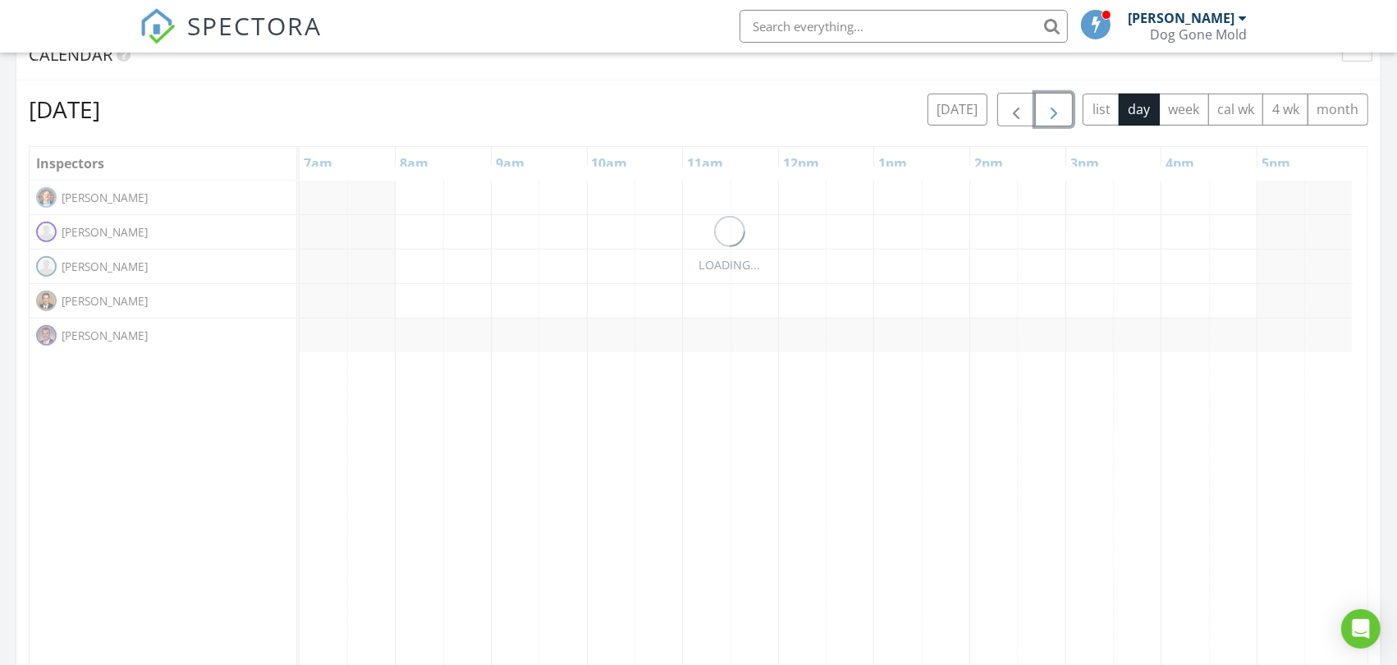
click at [1044, 107] on span "button" at bounding box center [1054, 110] width 20 height 20
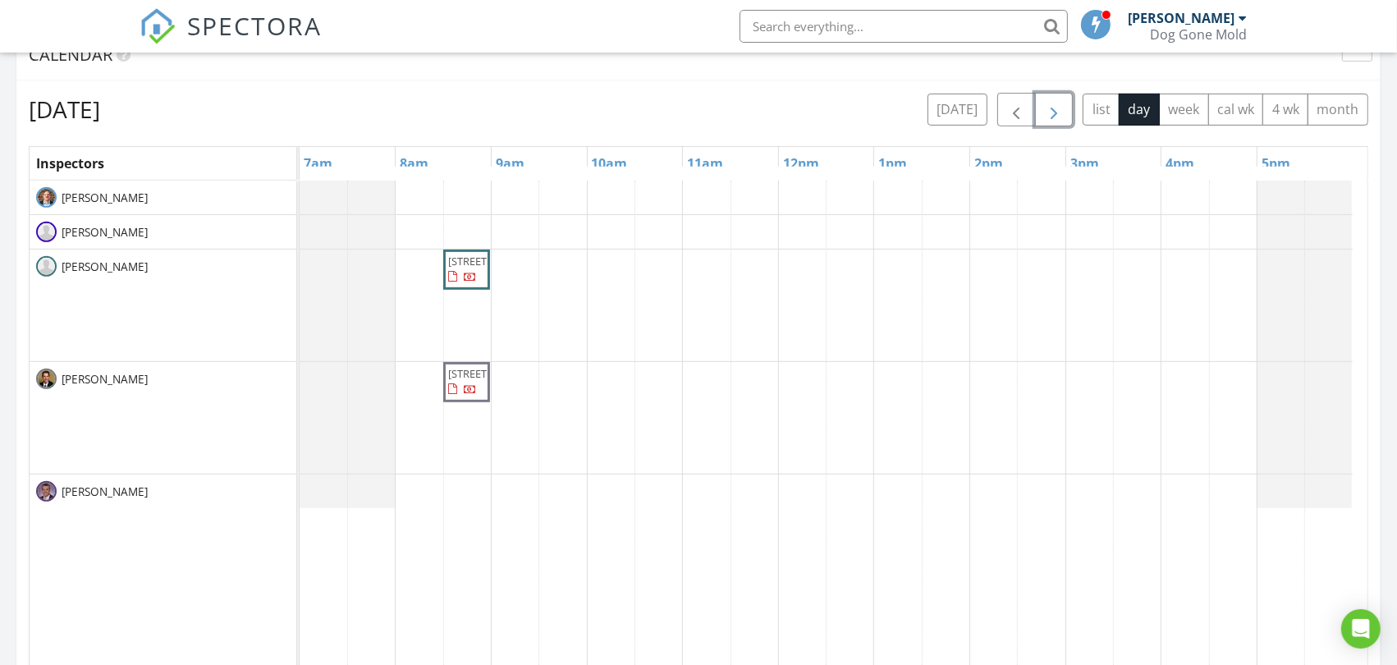
click at [455, 268] on span "8815 W 81st St, Overland Park 66204" at bounding box center [494, 261] width 92 height 15
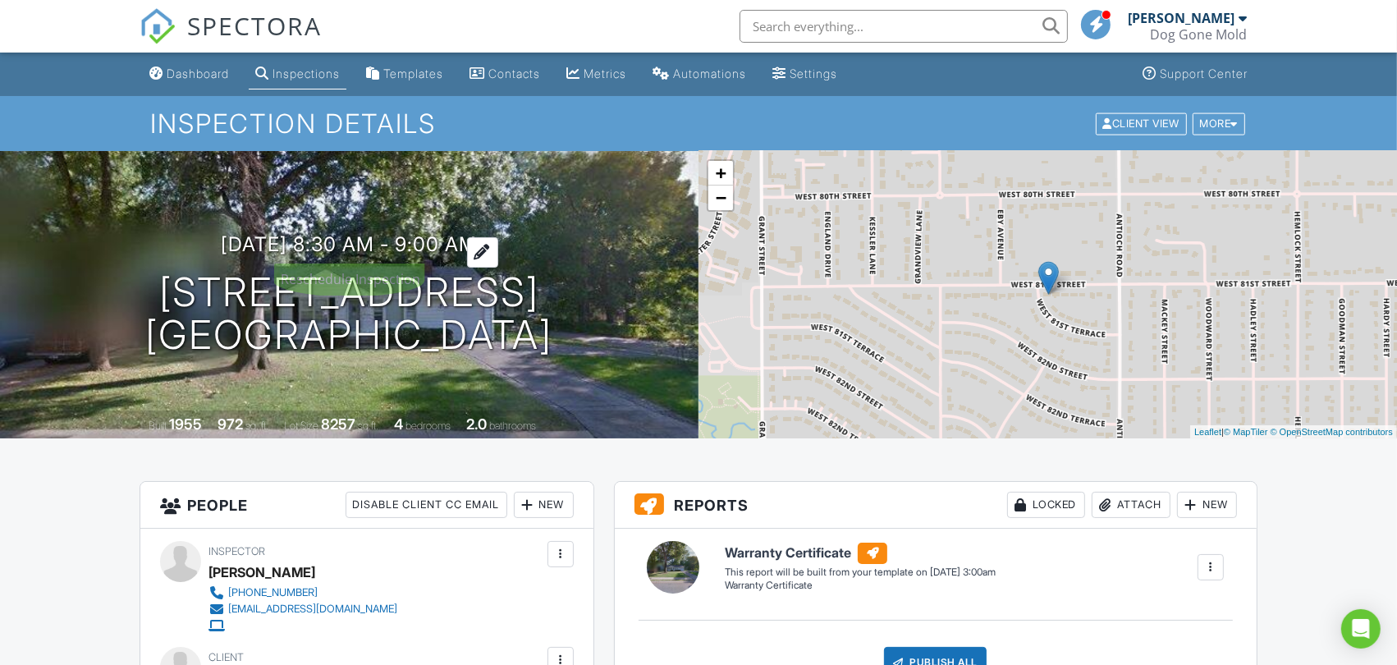
click at [320, 239] on h3 "09/15/2025 8:30 am - 9:00 am" at bounding box center [350, 244] width 256 height 22
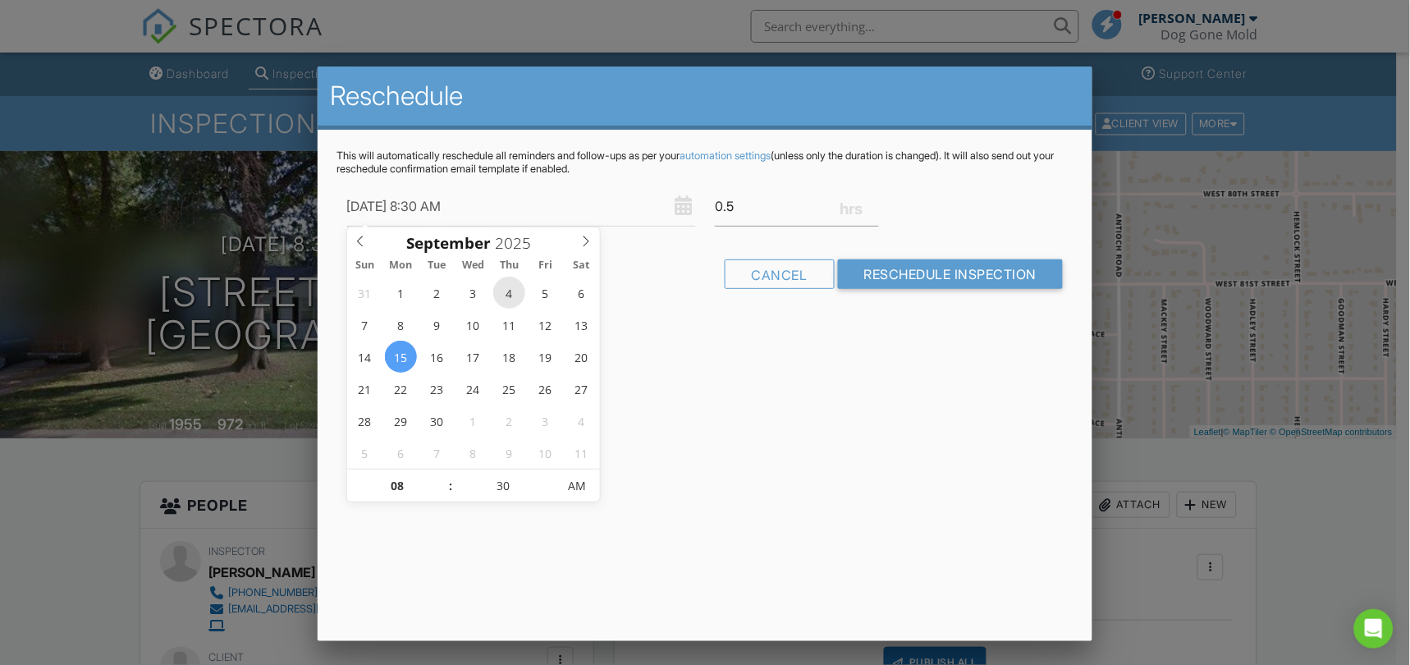
type input "09/04/2025 8:30 AM"
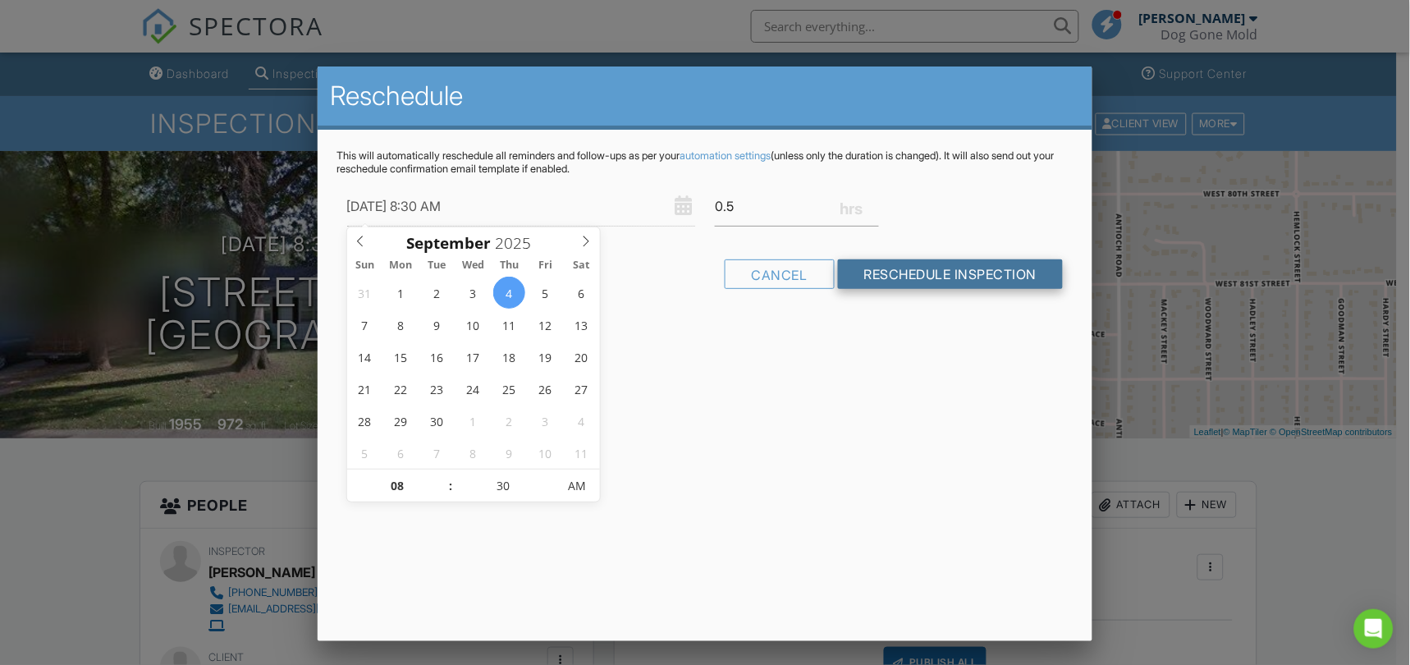
click at [937, 272] on input "Reschedule Inspection" at bounding box center [951, 274] width 226 height 30
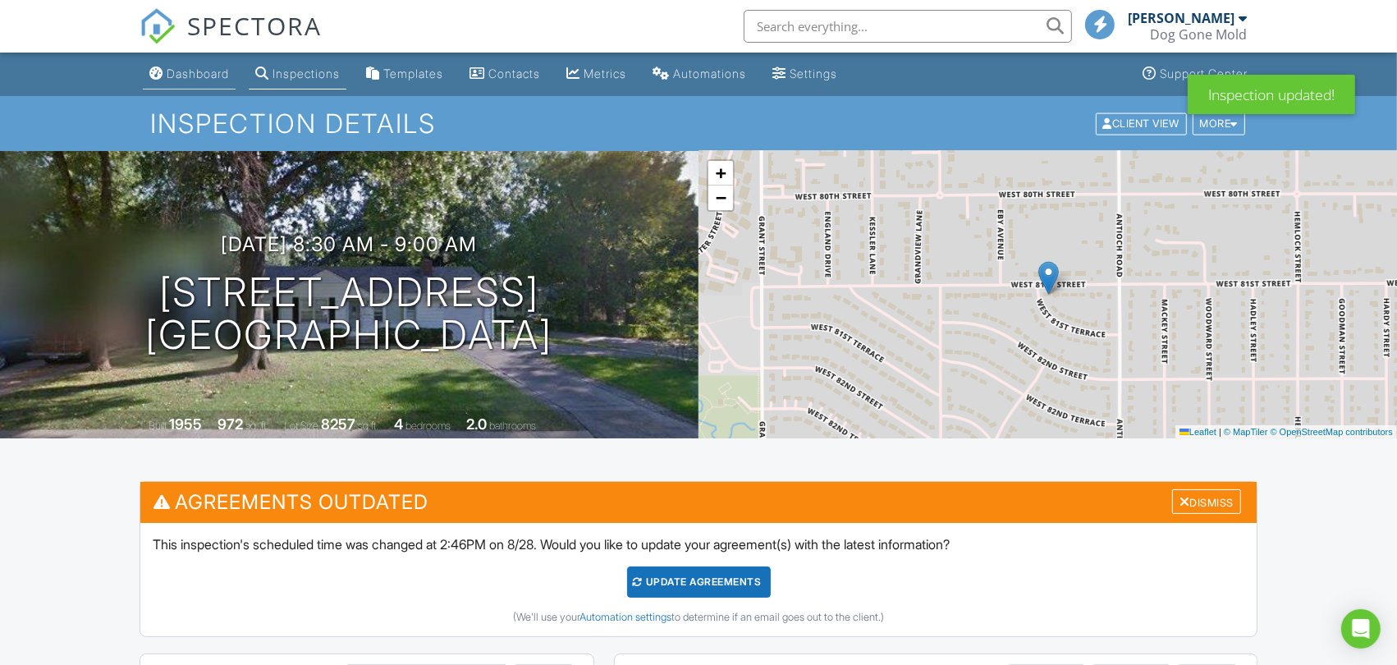
click at [218, 72] on div "Dashboard" at bounding box center [198, 73] width 62 height 14
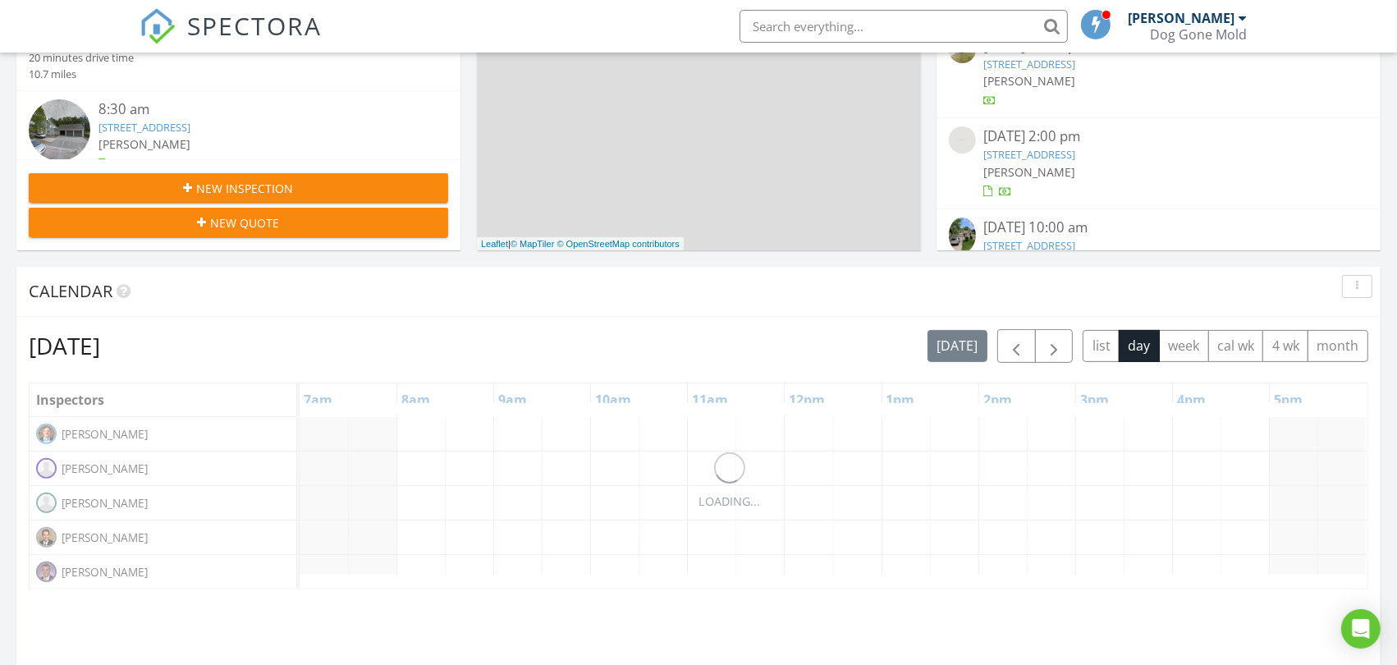
scroll to position [669, 0]
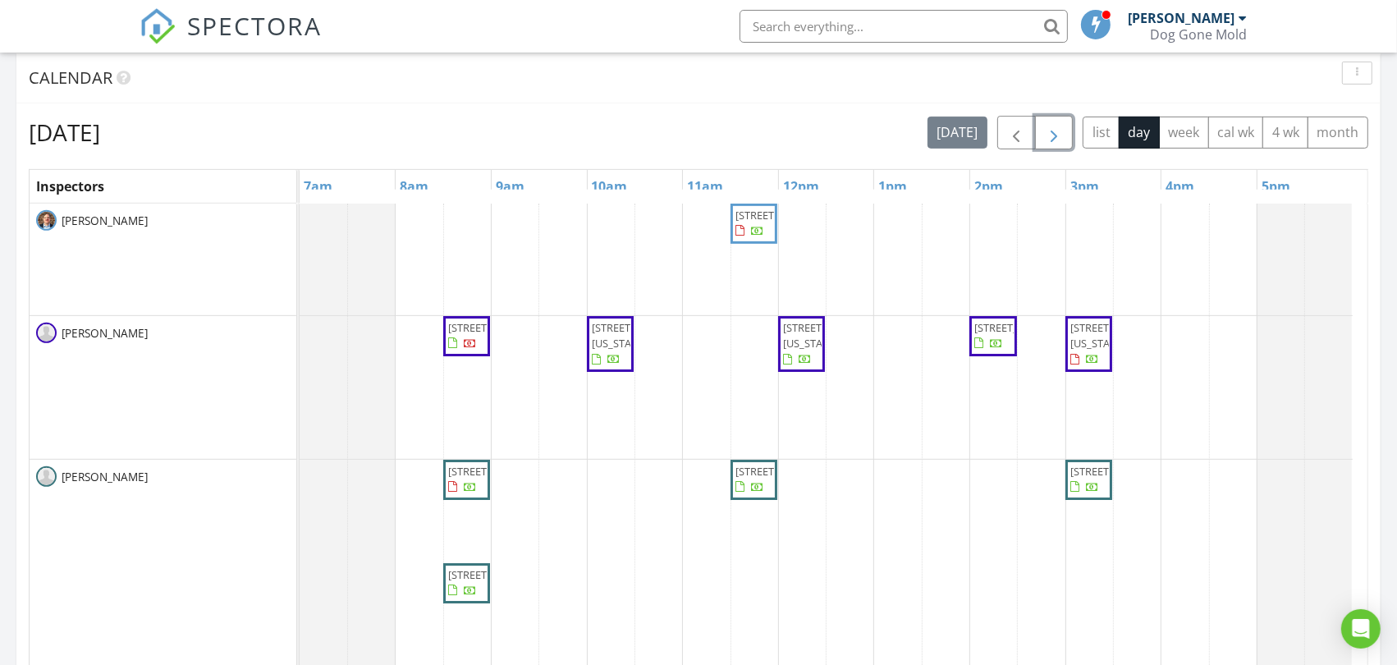
click at [1057, 134] on span "button" at bounding box center [1054, 133] width 20 height 20
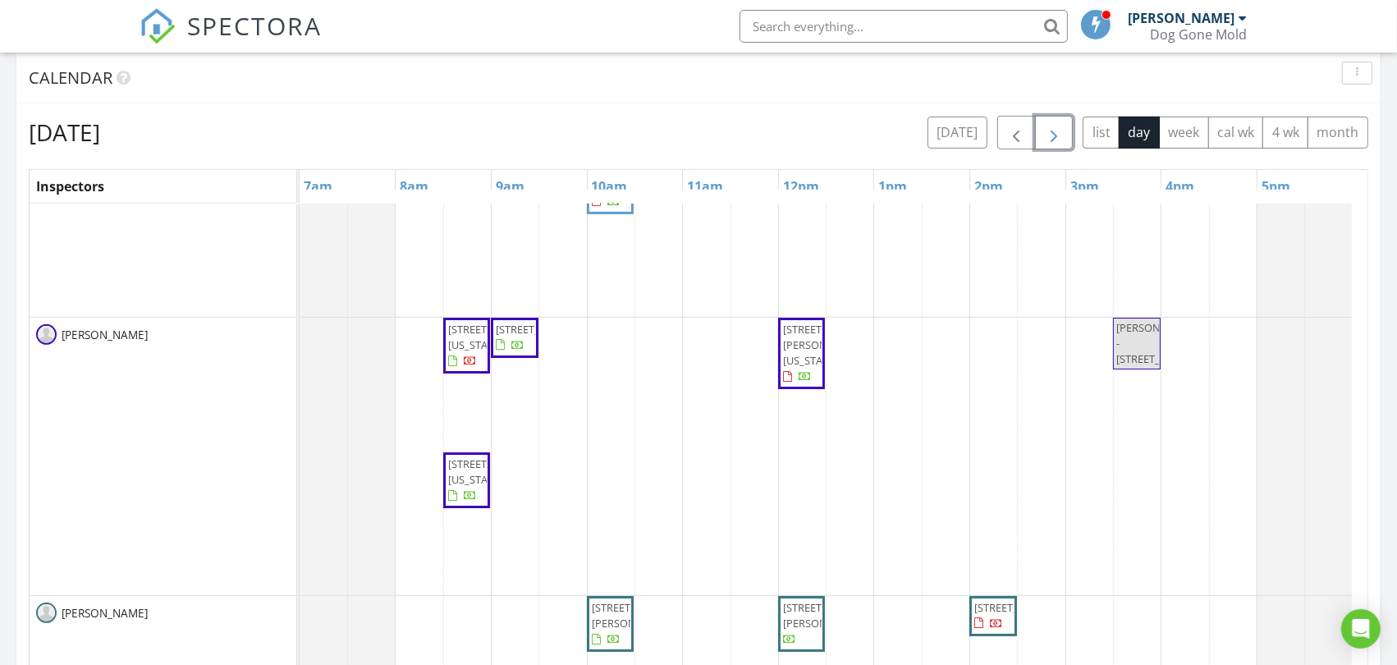
scroll to position [0, 0]
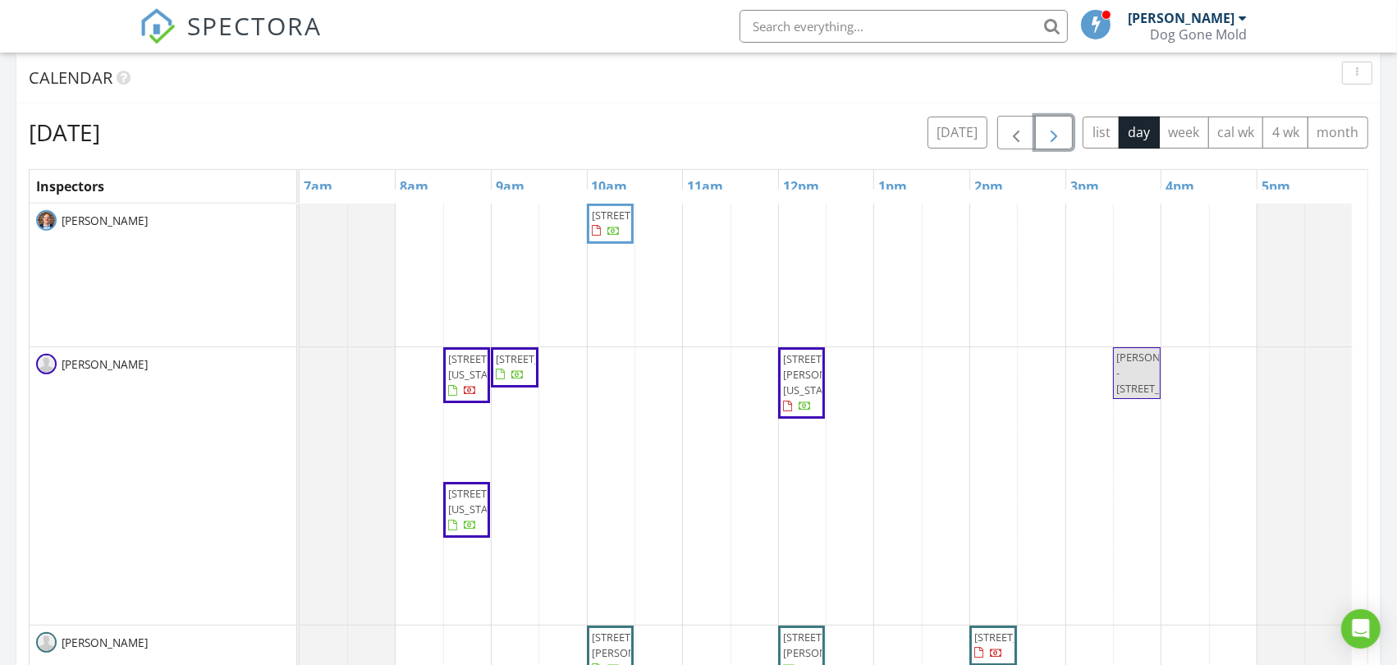
click at [1057, 133] on span "button" at bounding box center [1054, 133] width 20 height 20
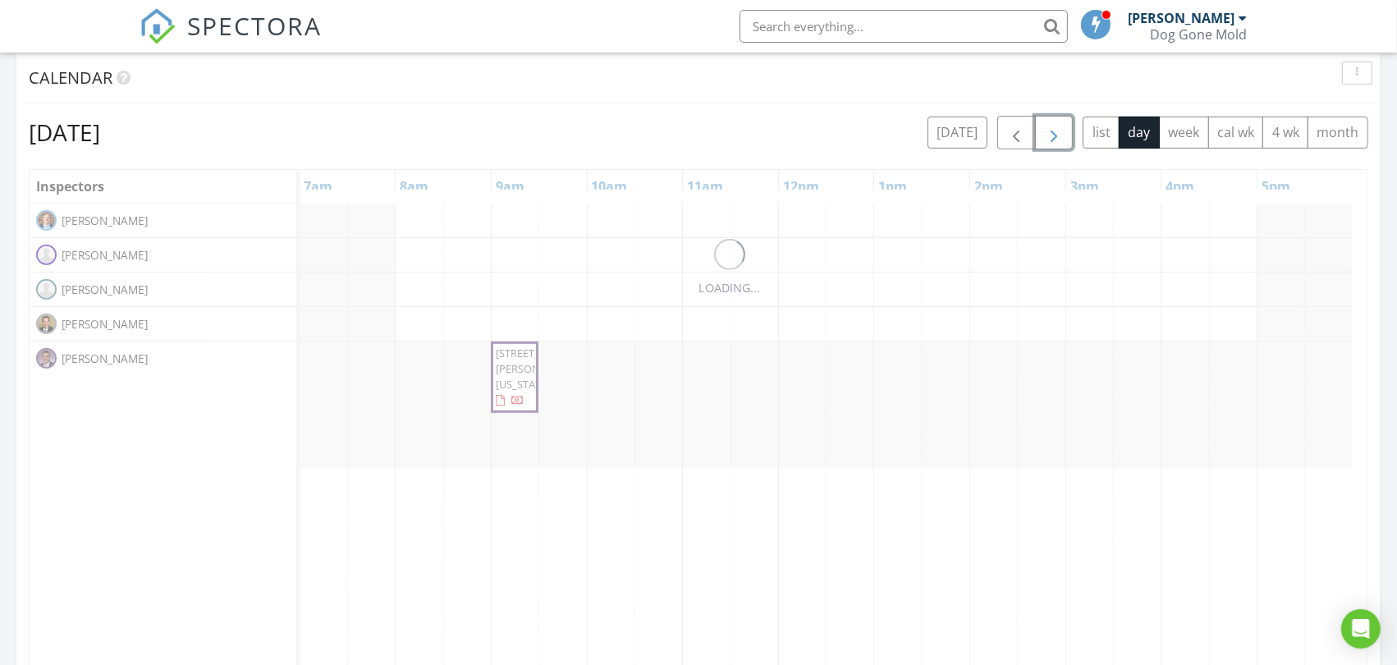
click at [1057, 132] on span "button" at bounding box center [1054, 133] width 20 height 20
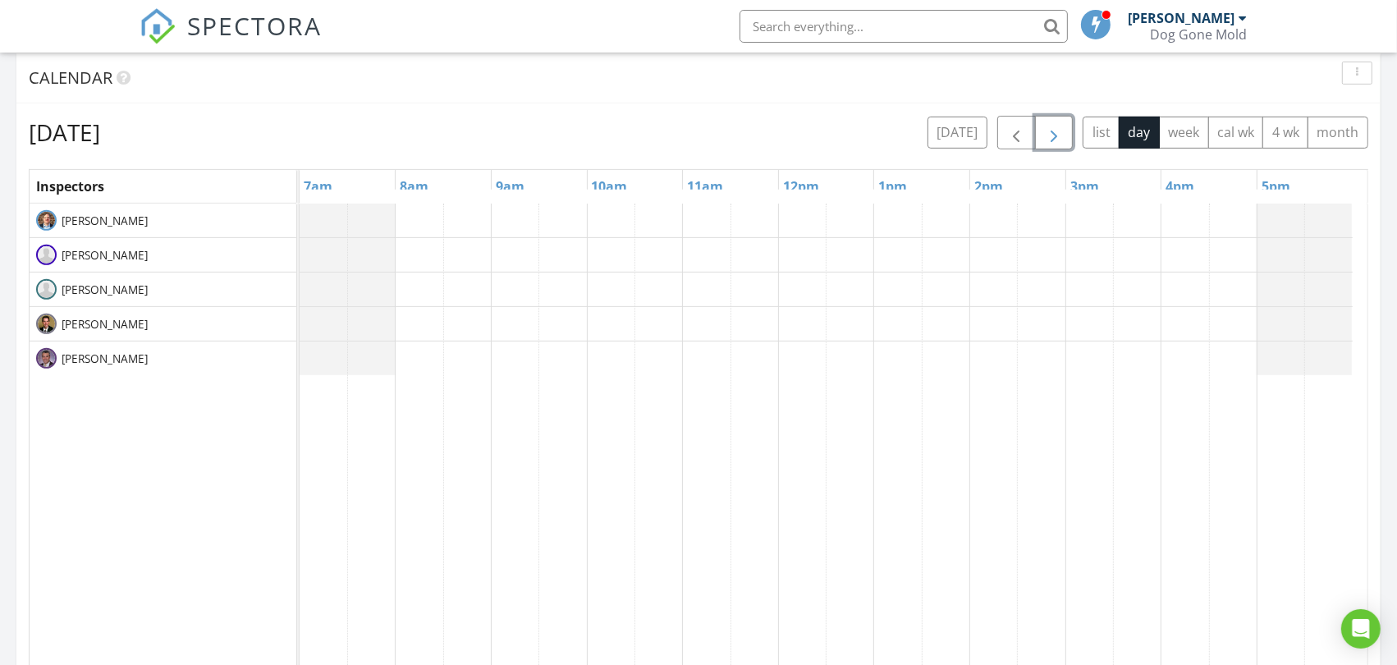
click at [1057, 132] on span "button" at bounding box center [1054, 133] width 20 height 20
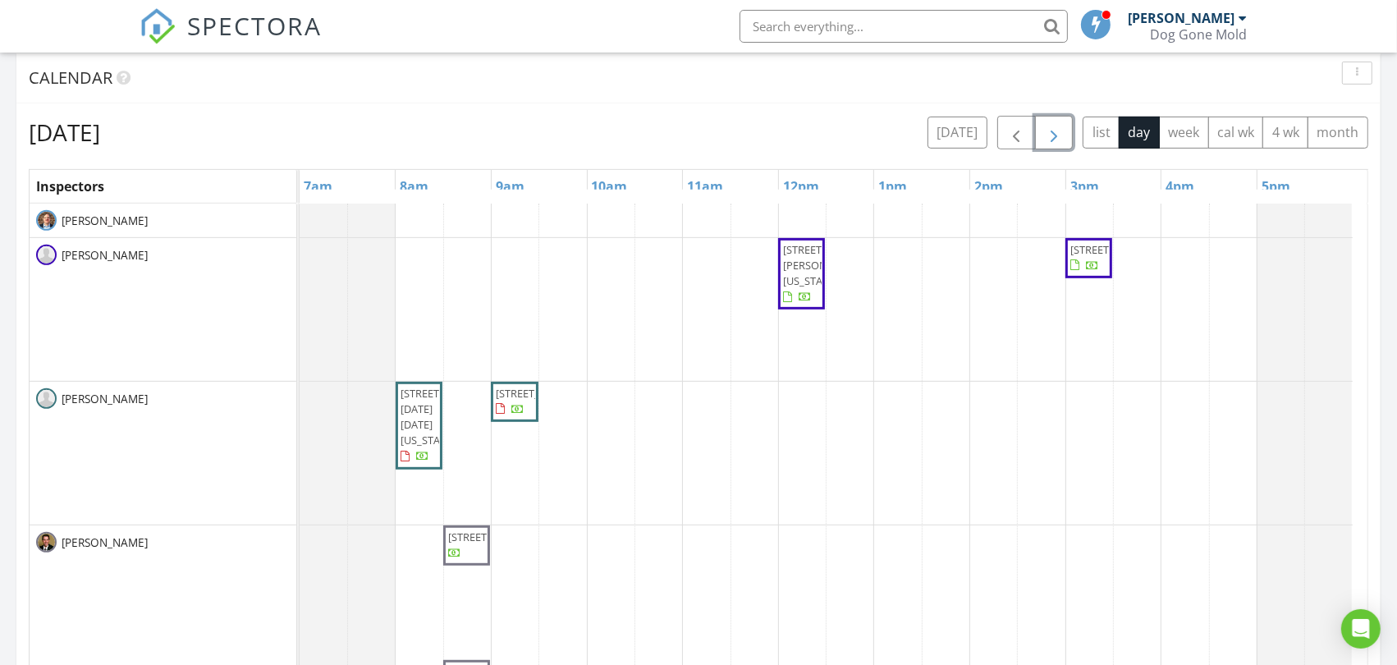
click at [992, 428] on div "7739 Ward Parkway Plaza, Kansas City 64114 12745 N Larkspur Ln., Platte City 64…" at bounding box center [834, 521] width 1068 height 634
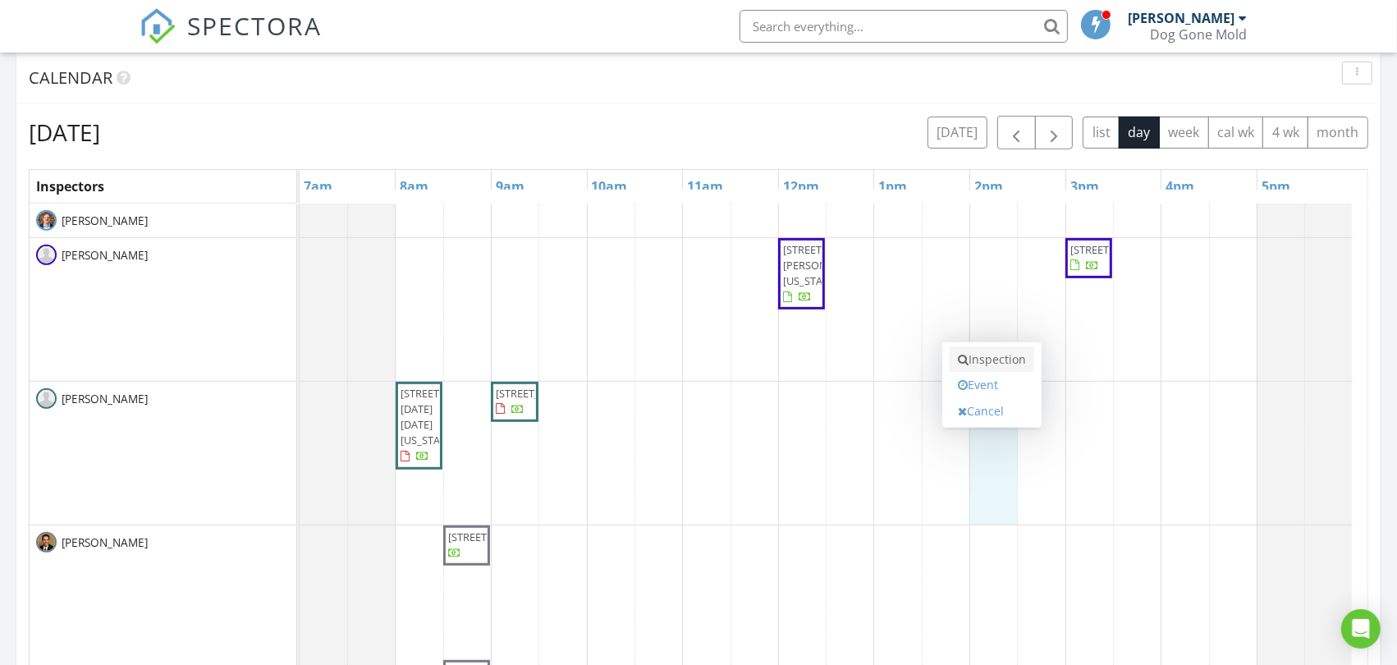
click at [990, 358] on link "Inspection" at bounding box center [992, 359] width 85 height 26
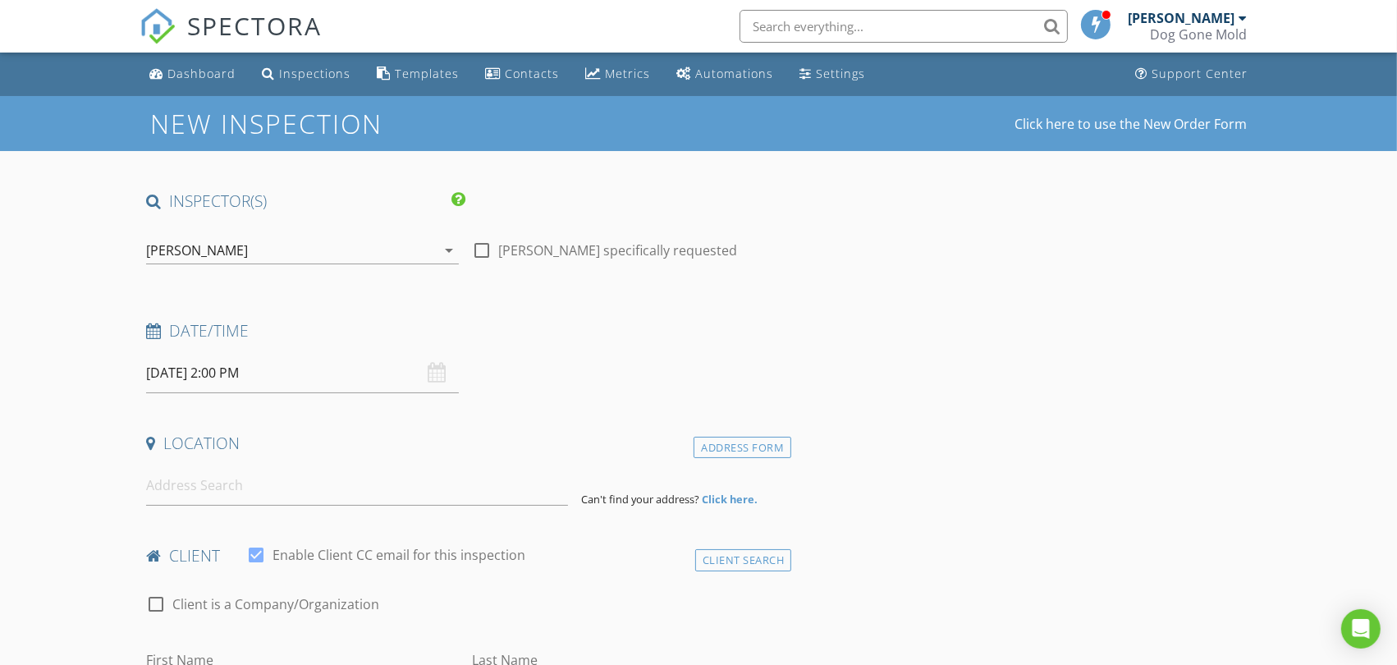
click at [348, 488] on input at bounding box center [356, 485] width 421 height 40
paste input "[STREET_ADDRESS]"
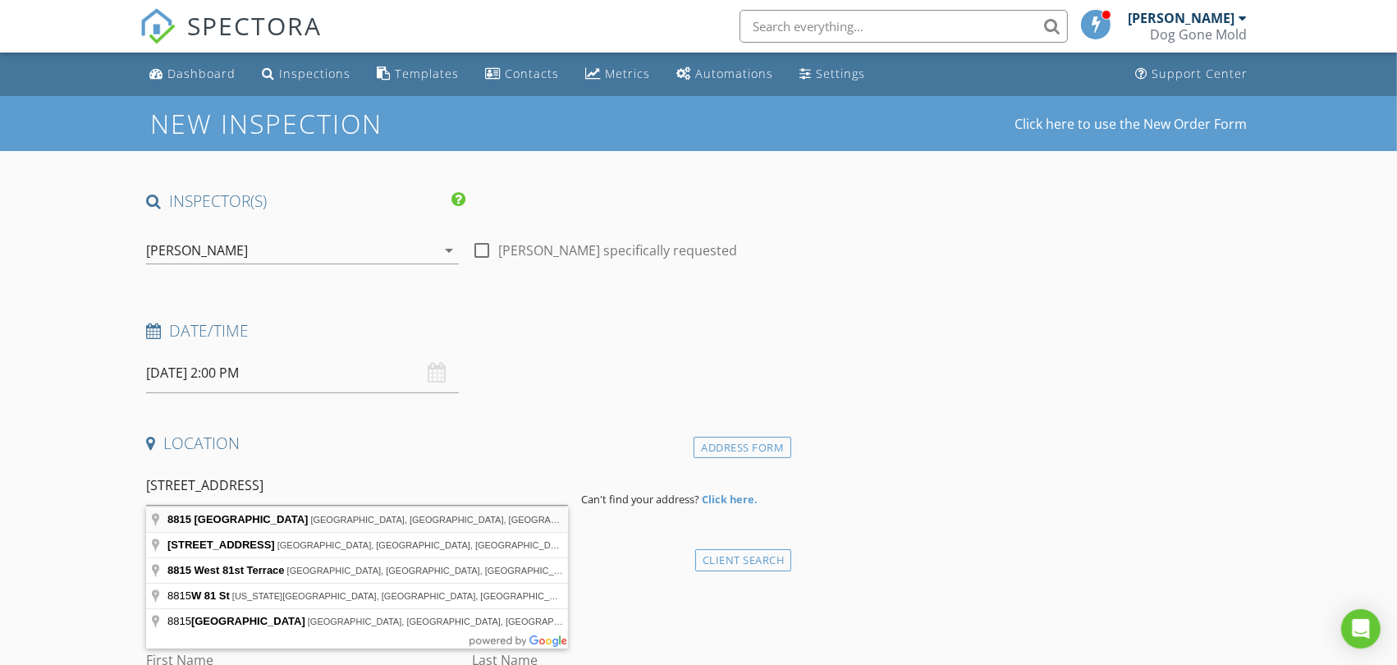
type input "[STREET_ADDRESS]"
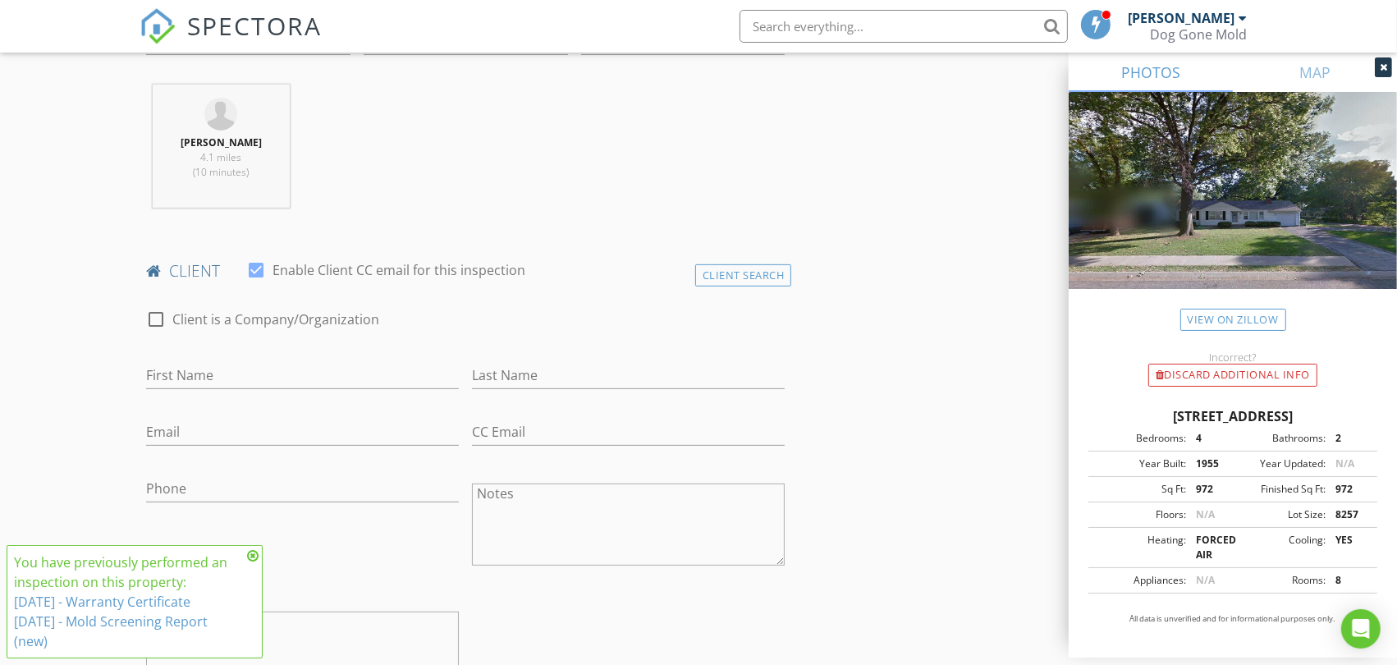
scroll to position [638, 0]
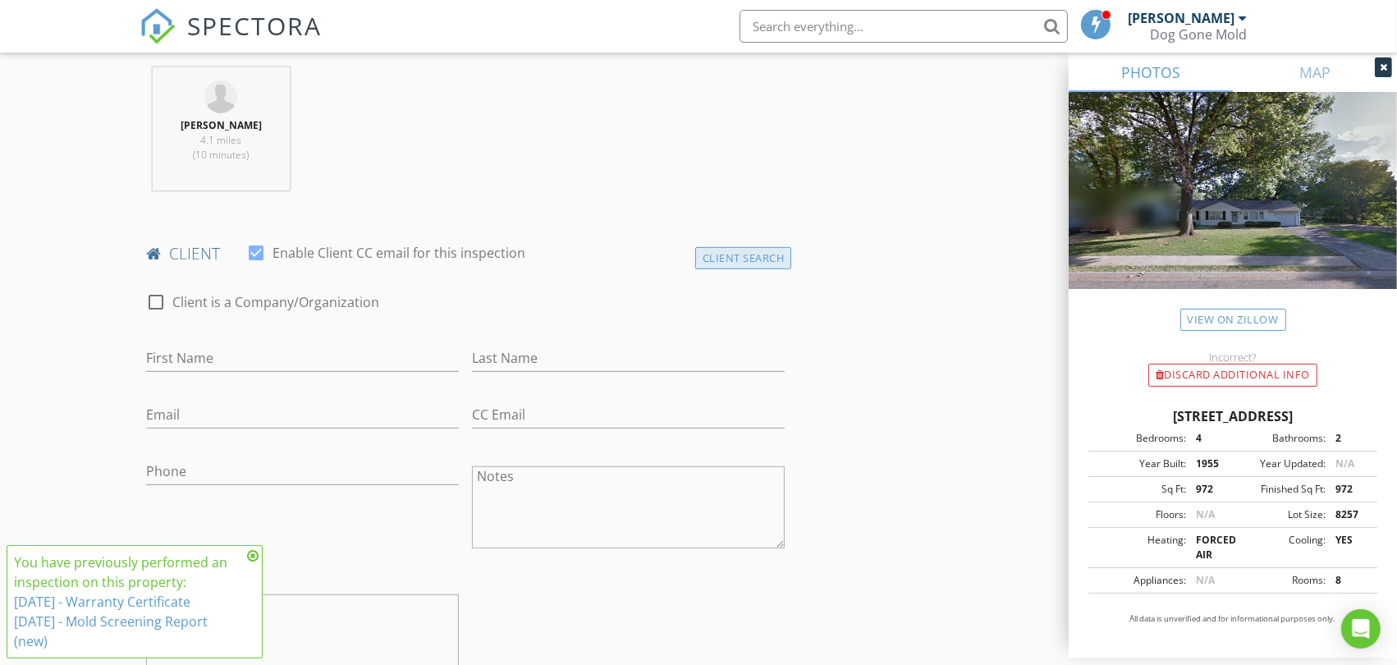
click at [759, 250] on div "Client Search" at bounding box center [743, 258] width 97 height 22
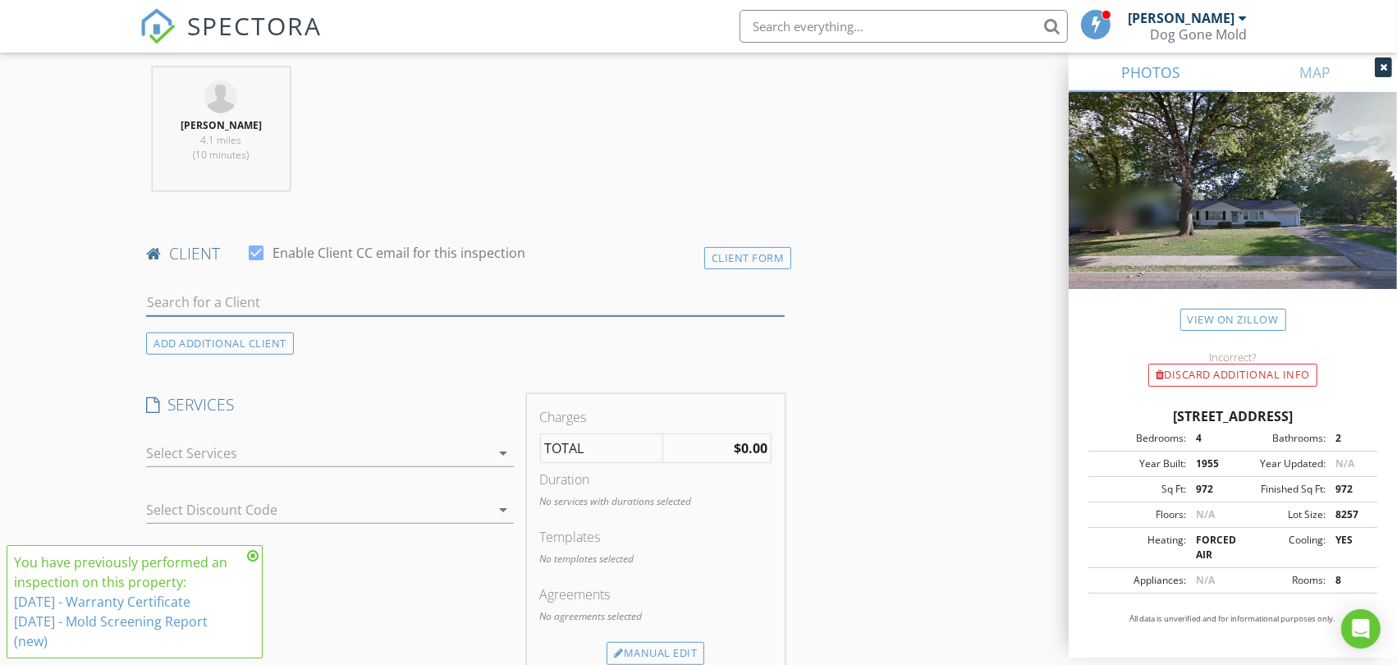
click at [275, 297] on input "text" at bounding box center [465, 302] width 639 height 27
paste input "Emily Trester"
type input "Emily Trester"
click at [276, 332] on div "Emily Trester" at bounding box center [276, 333] width 166 height 20
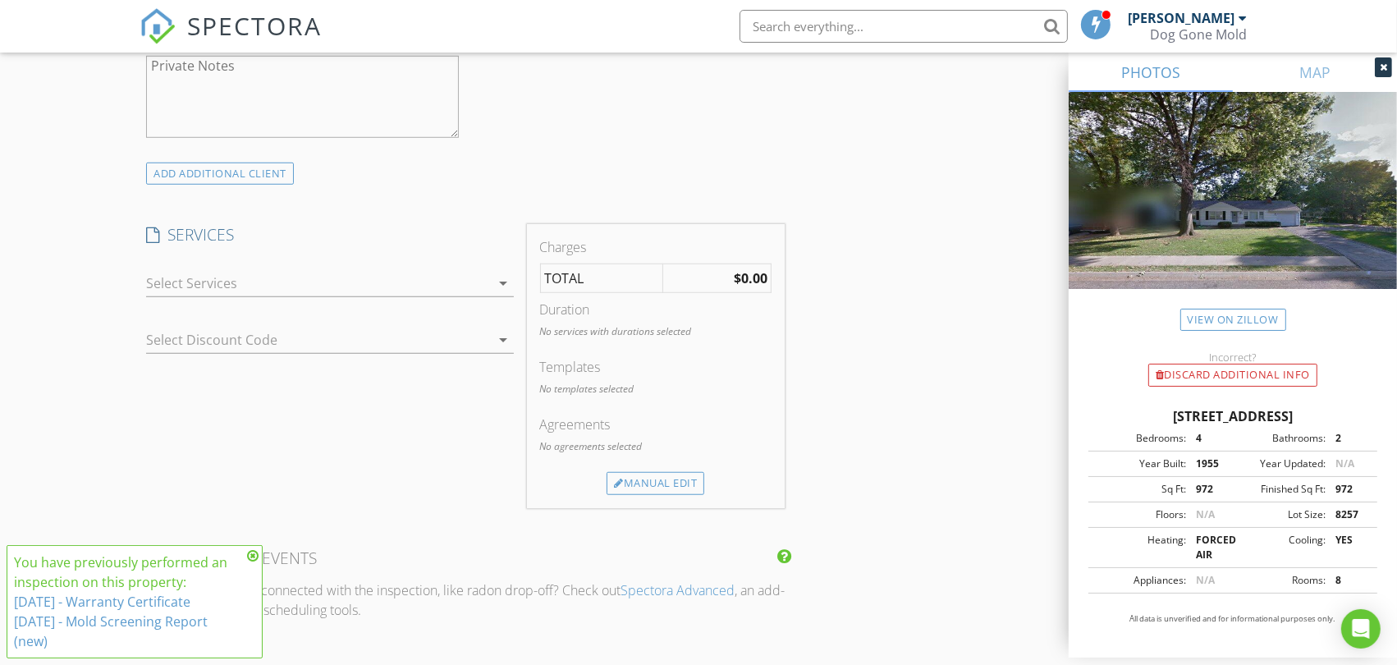
scroll to position [1185, 0]
drag, startPoint x: 464, startPoint y: 279, endPoint x: 455, endPoint y: 288, distance: 12.8
click at [465, 279] on div at bounding box center [318, 274] width 344 height 26
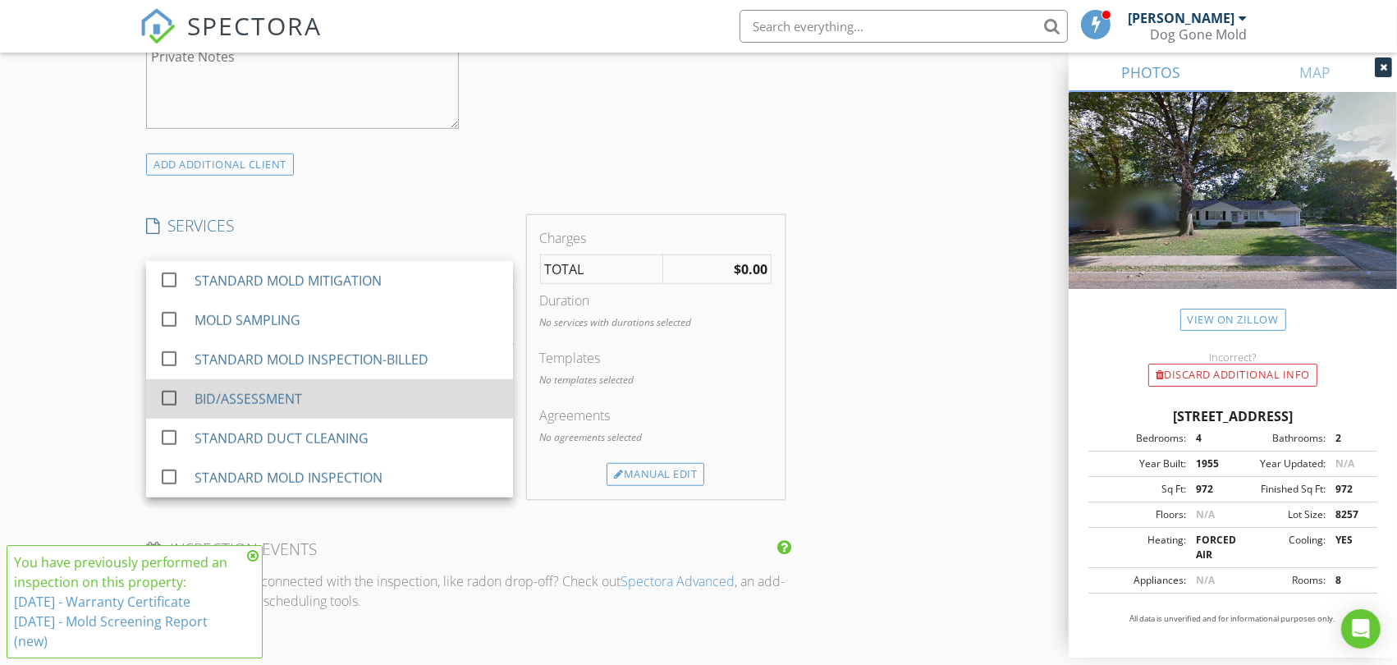
click at [315, 391] on div "BID/ASSESSMENT" at bounding box center [347, 398] width 305 height 33
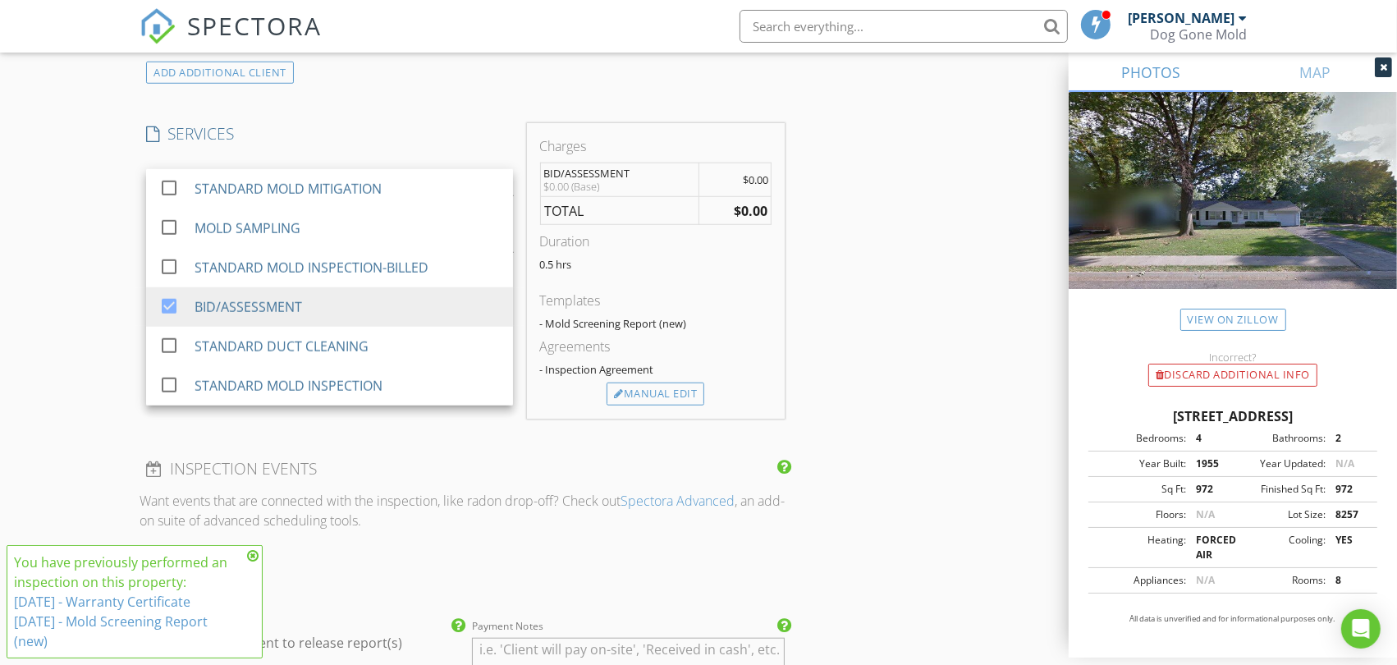
scroll to position [1276, 0]
click at [657, 396] on div "Manual Edit" at bounding box center [656, 394] width 98 height 23
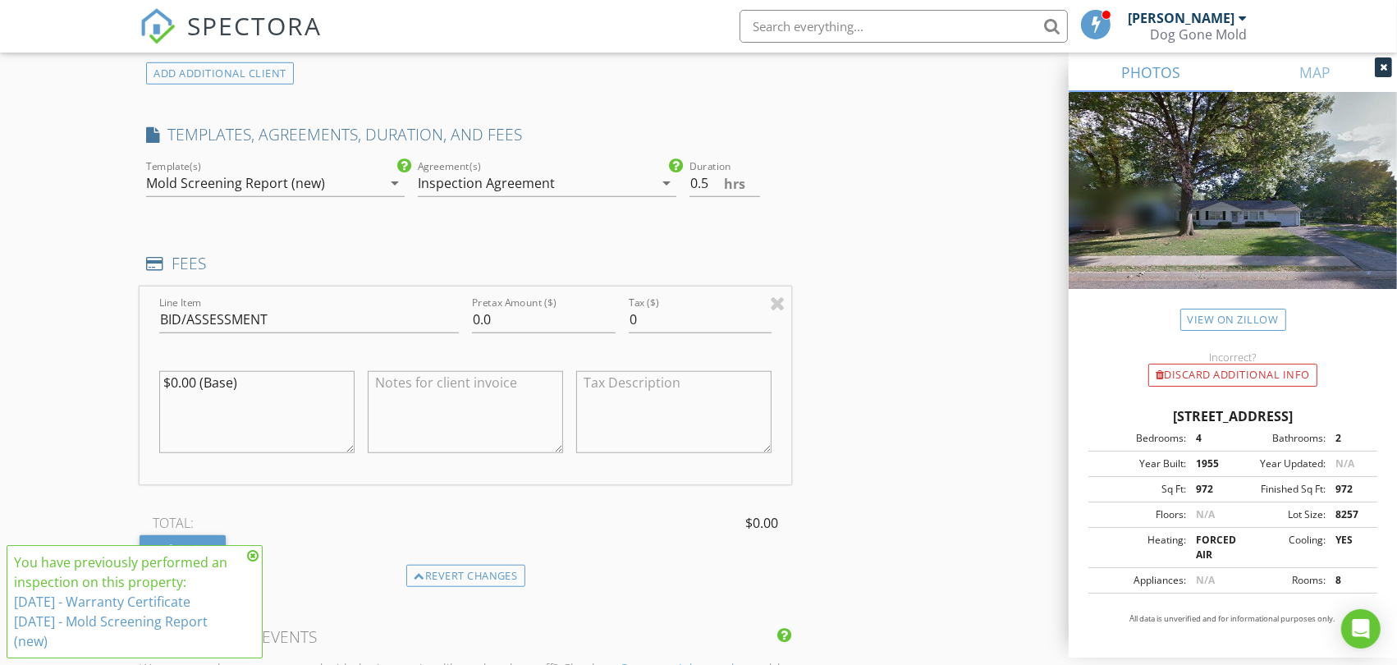
click at [466, 182] on div "Inspection Agreement" at bounding box center [486, 183] width 137 height 15
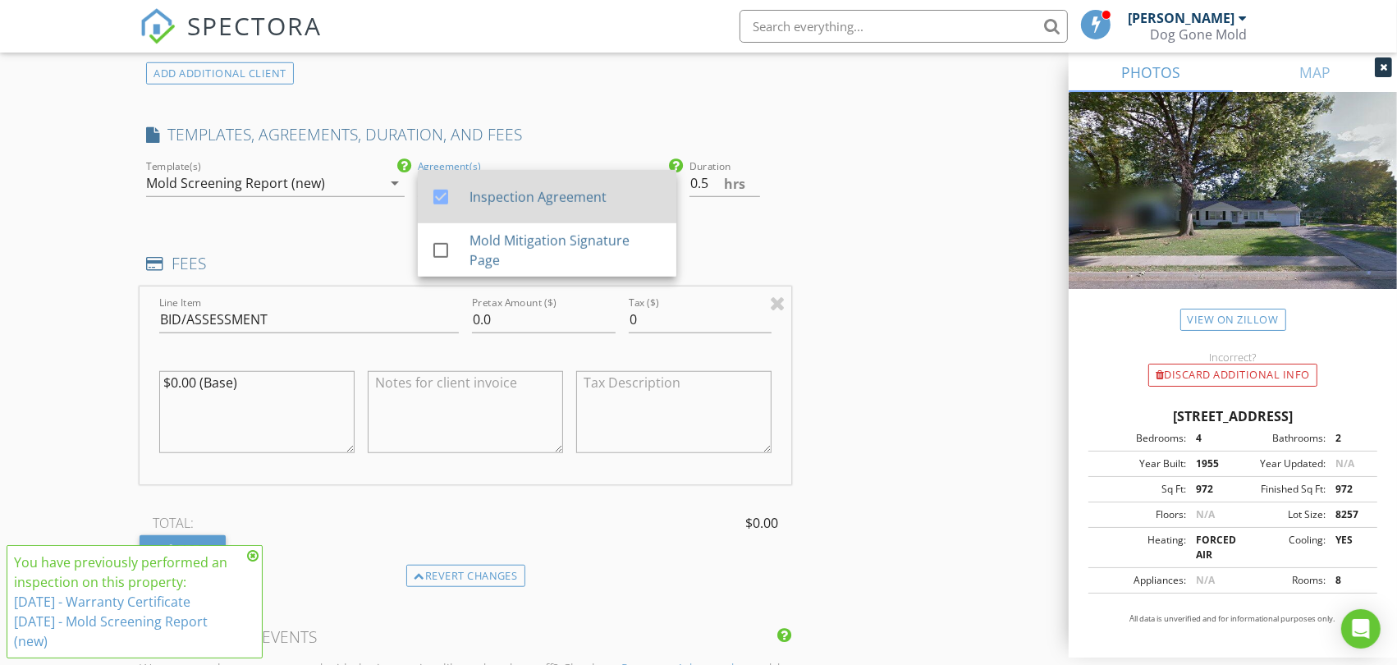
click at [440, 200] on div at bounding box center [441, 197] width 28 height 28
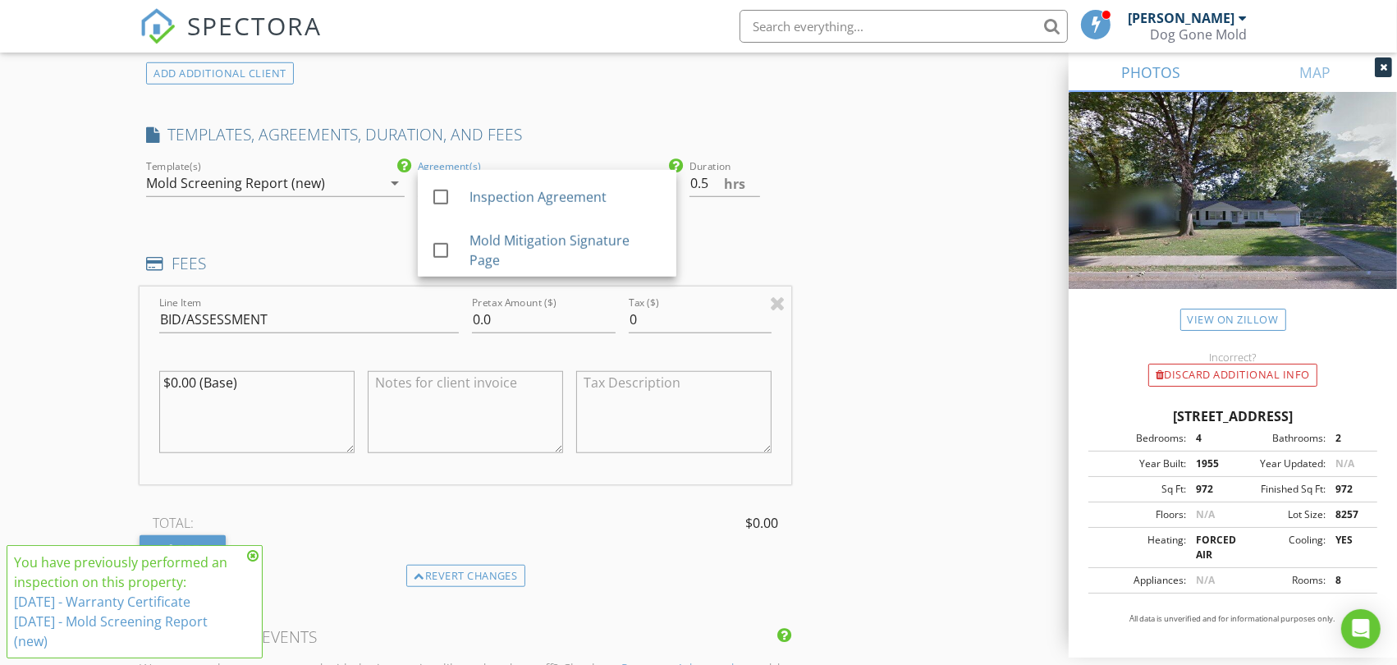
click at [212, 178] on div "Mold Screening Report (new)" at bounding box center [235, 183] width 179 height 15
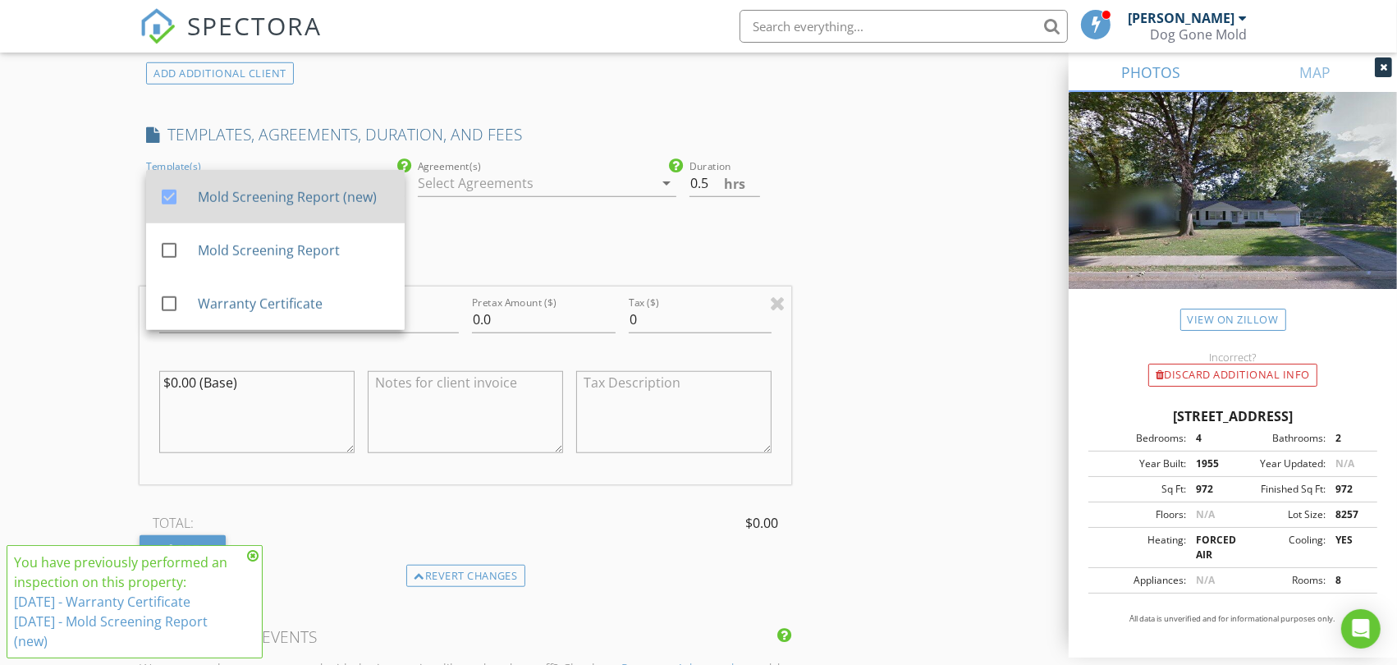
click at [168, 195] on div at bounding box center [169, 197] width 28 height 28
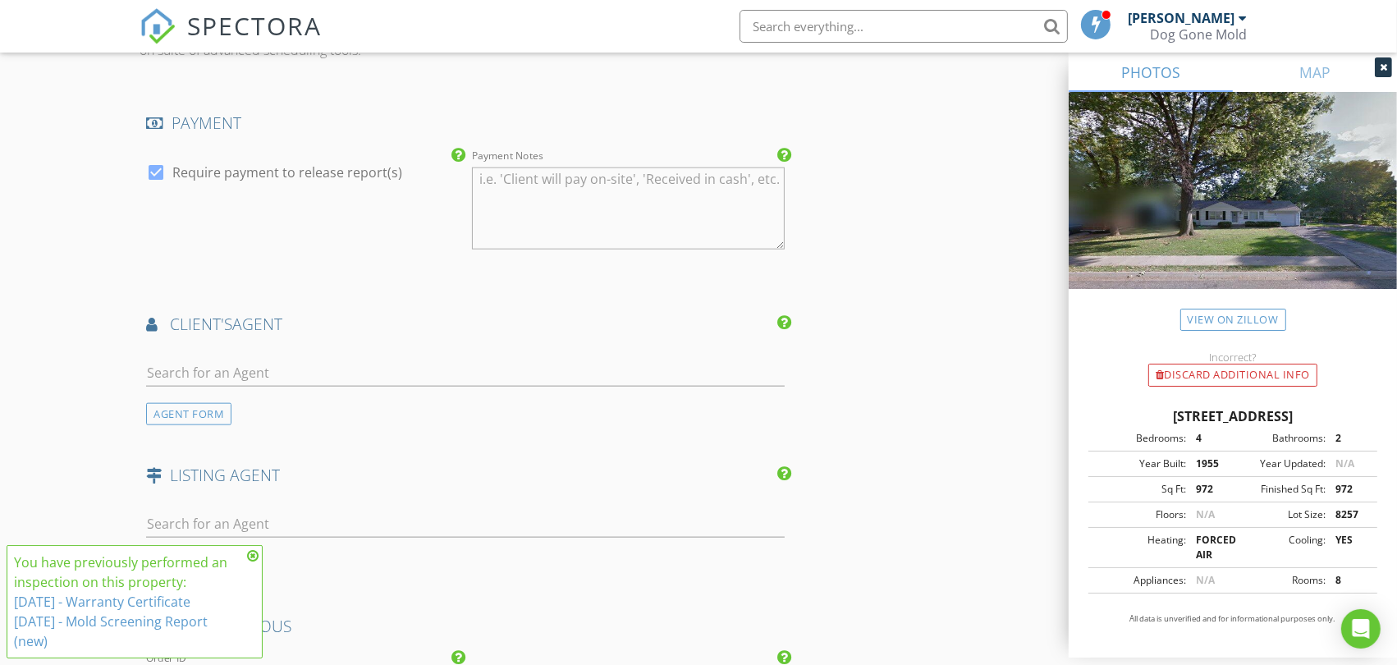
scroll to position [2279, 0]
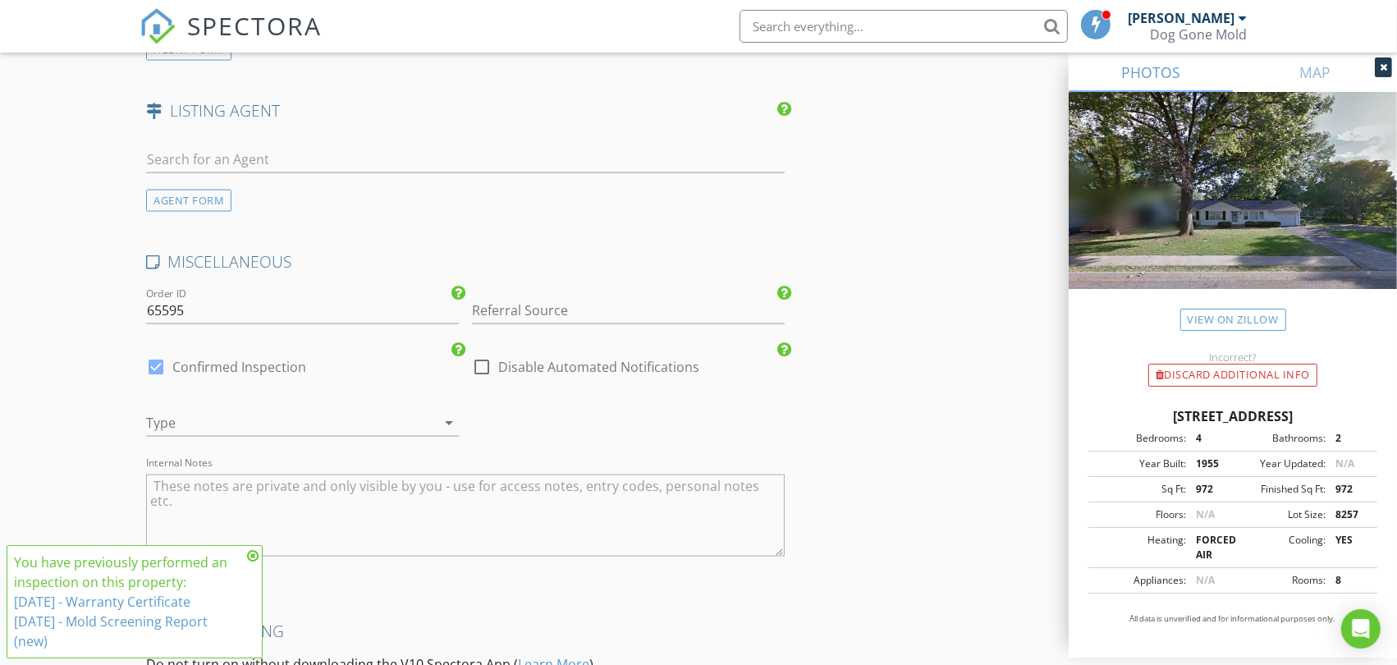
click at [353, 415] on div at bounding box center [279, 423] width 267 height 26
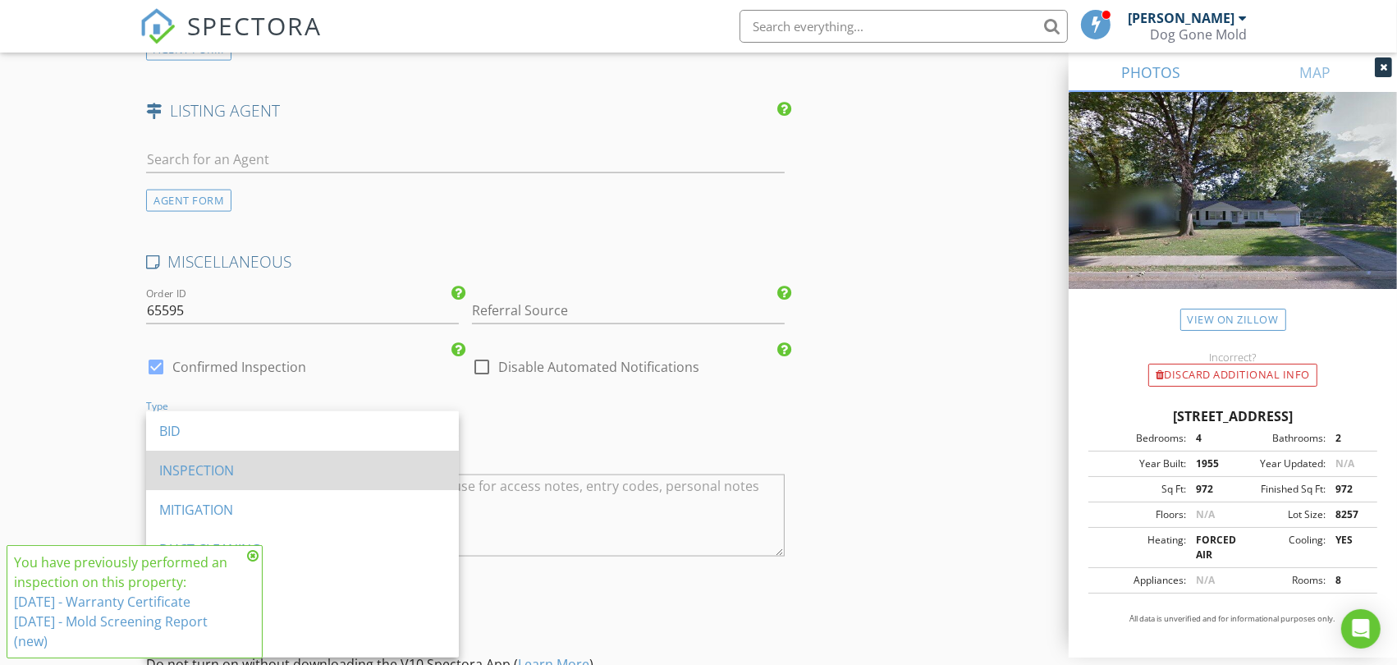
scroll to position [91, 0]
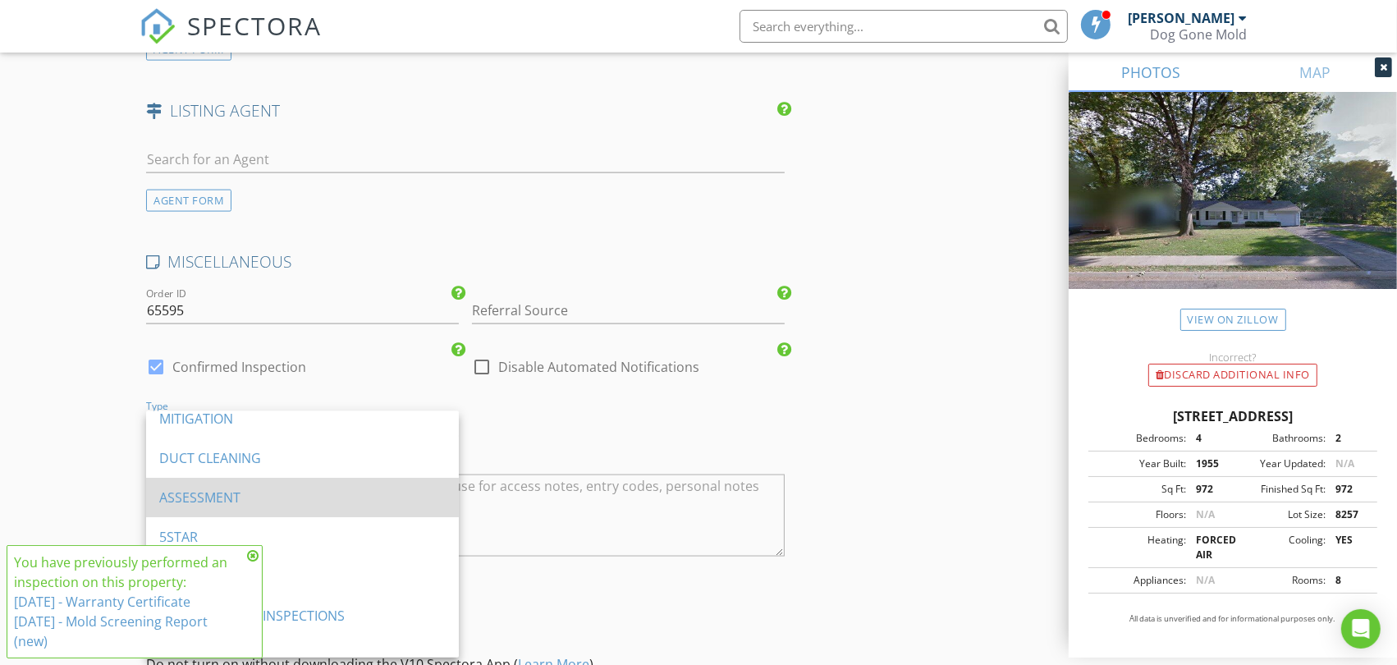
click at [244, 488] on div "ASSESSMENT" at bounding box center [302, 498] width 286 height 20
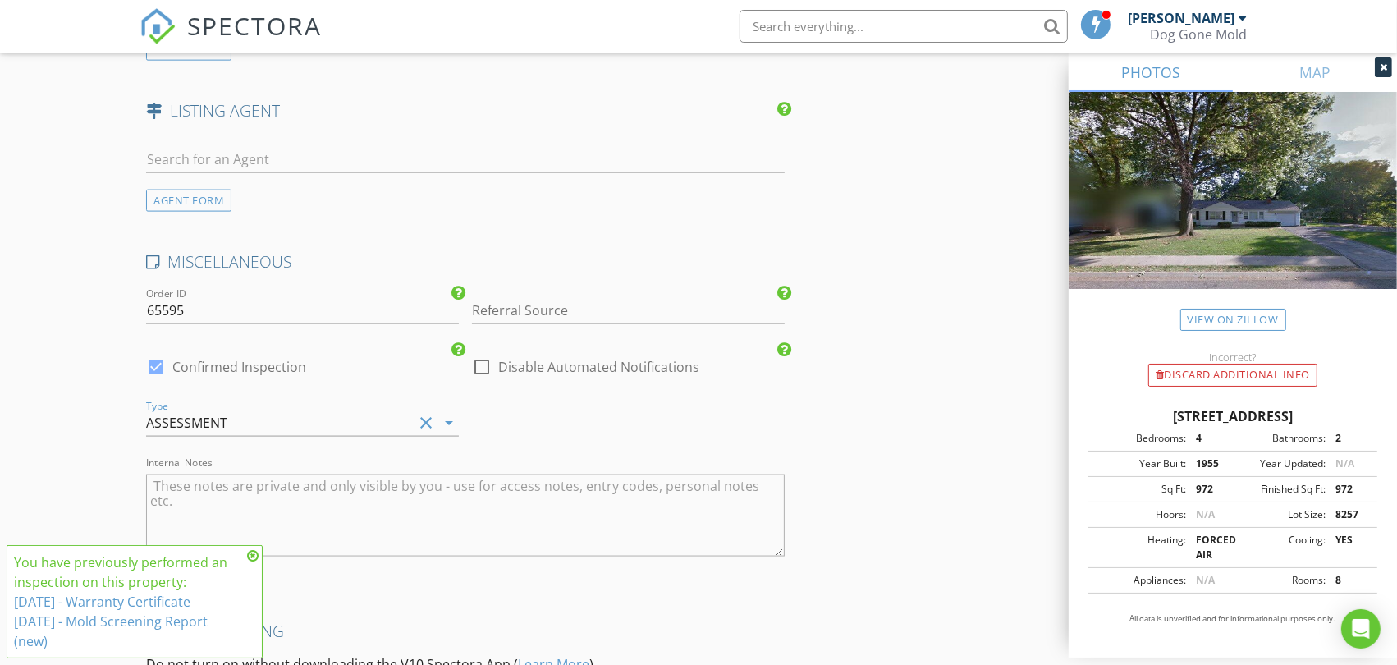
click at [334, 488] on textarea "Internal Notes" at bounding box center [465, 515] width 639 height 82
click at [345, 481] on textarea "Walk through the scope of work for mitigation scheduled the 4th." at bounding box center [465, 515] width 639 height 82
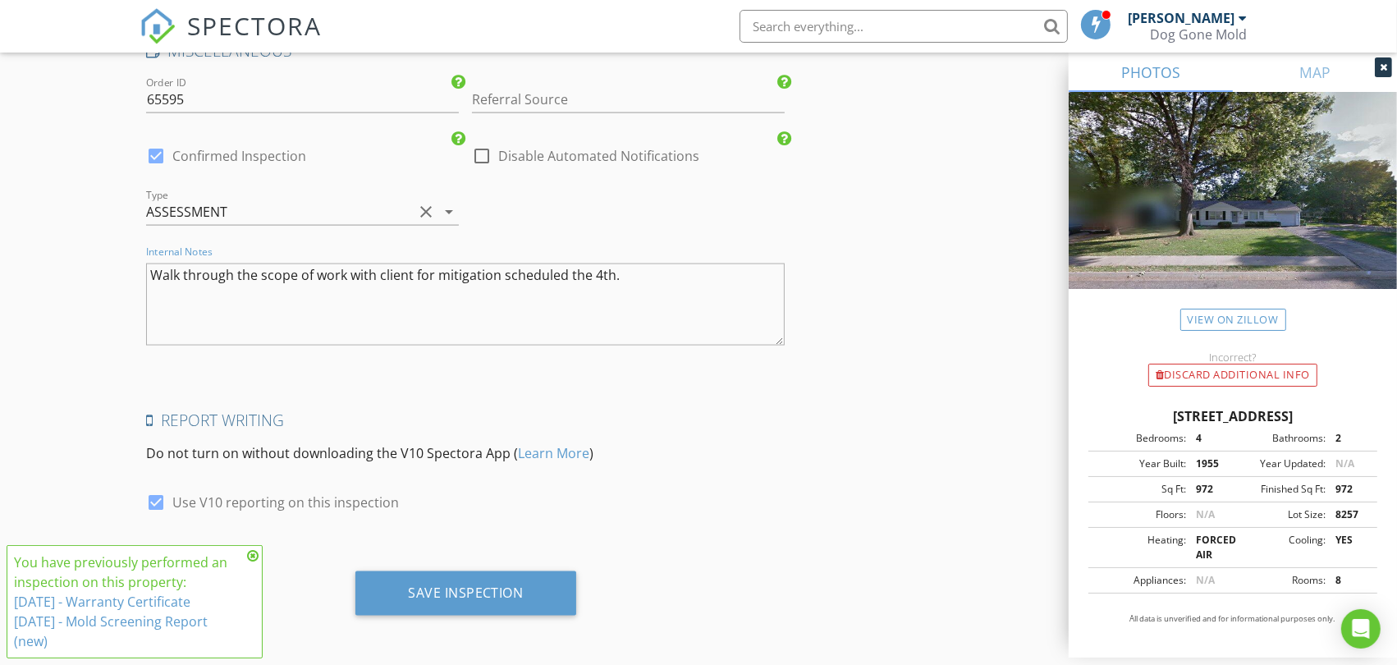
scroll to position [2493, 0]
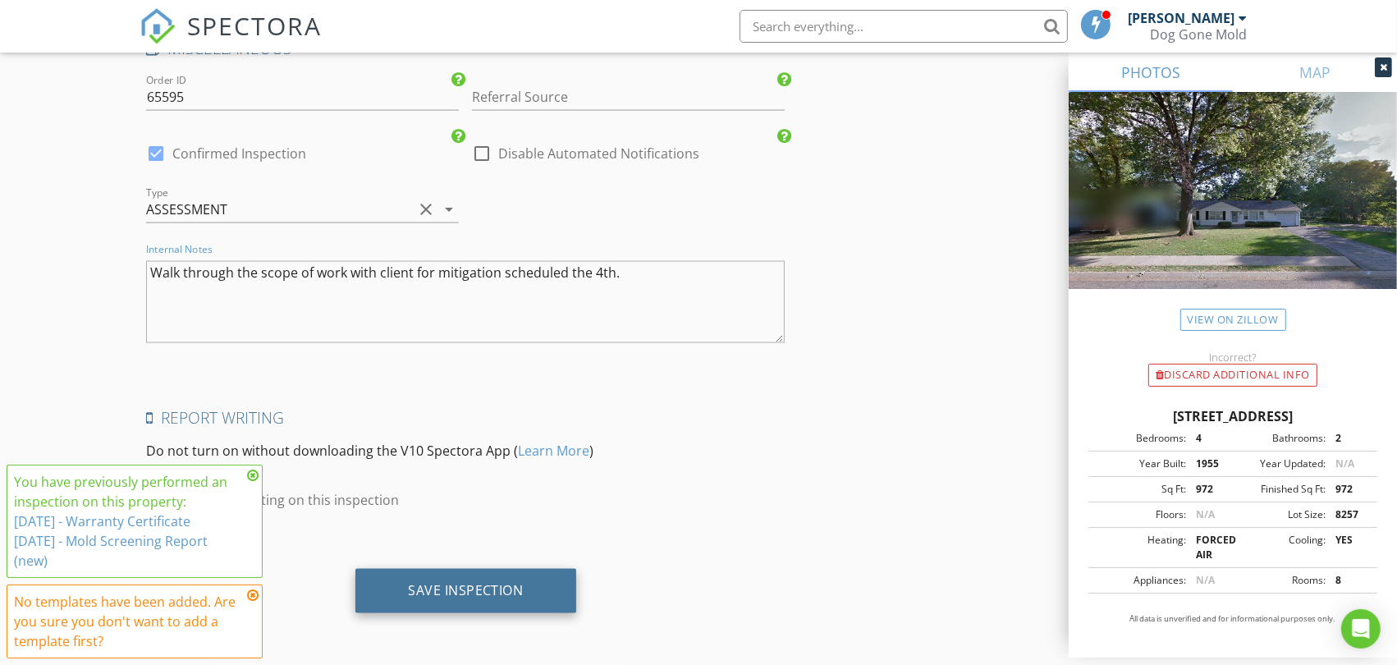
type textarea "Walk through the scope of work with client for mitigation scheduled the 4th."
click at [461, 589] on div "Save Inspection" at bounding box center [466, 590] width 116 height 16
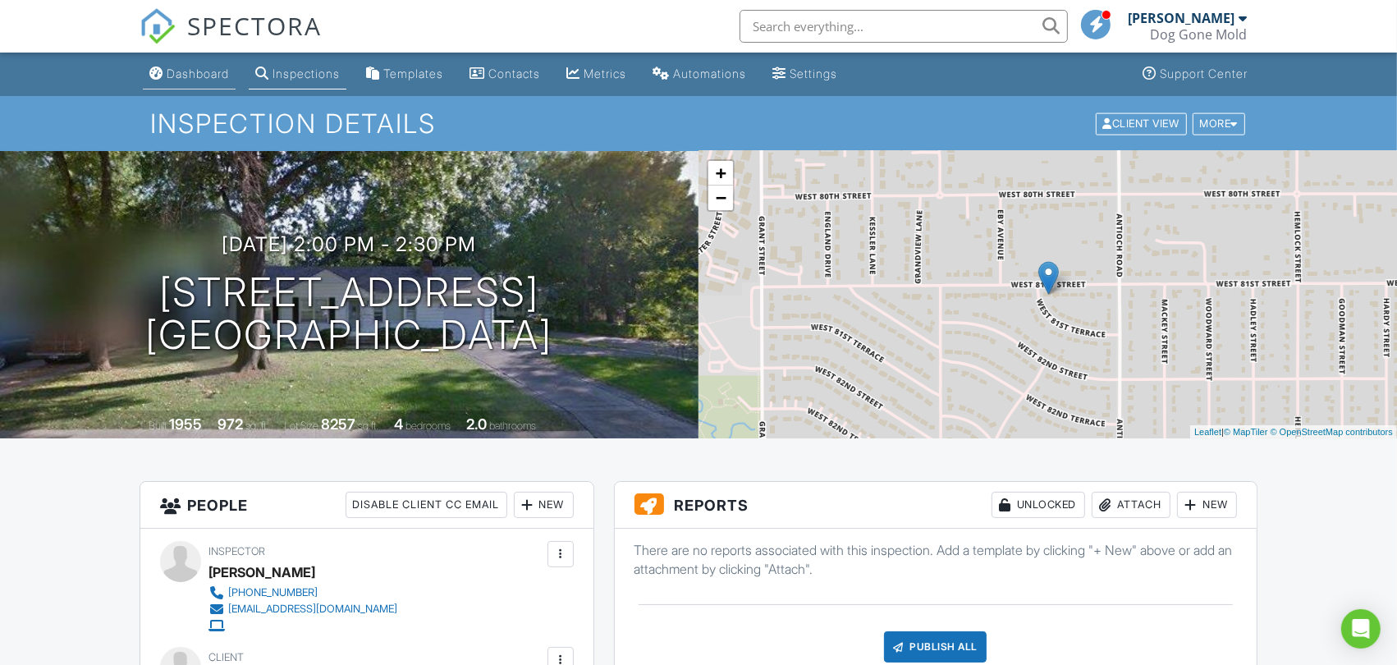
click at [185, 71] on div "Dashboard" at bounding box center [198, 73] width 62 height 14
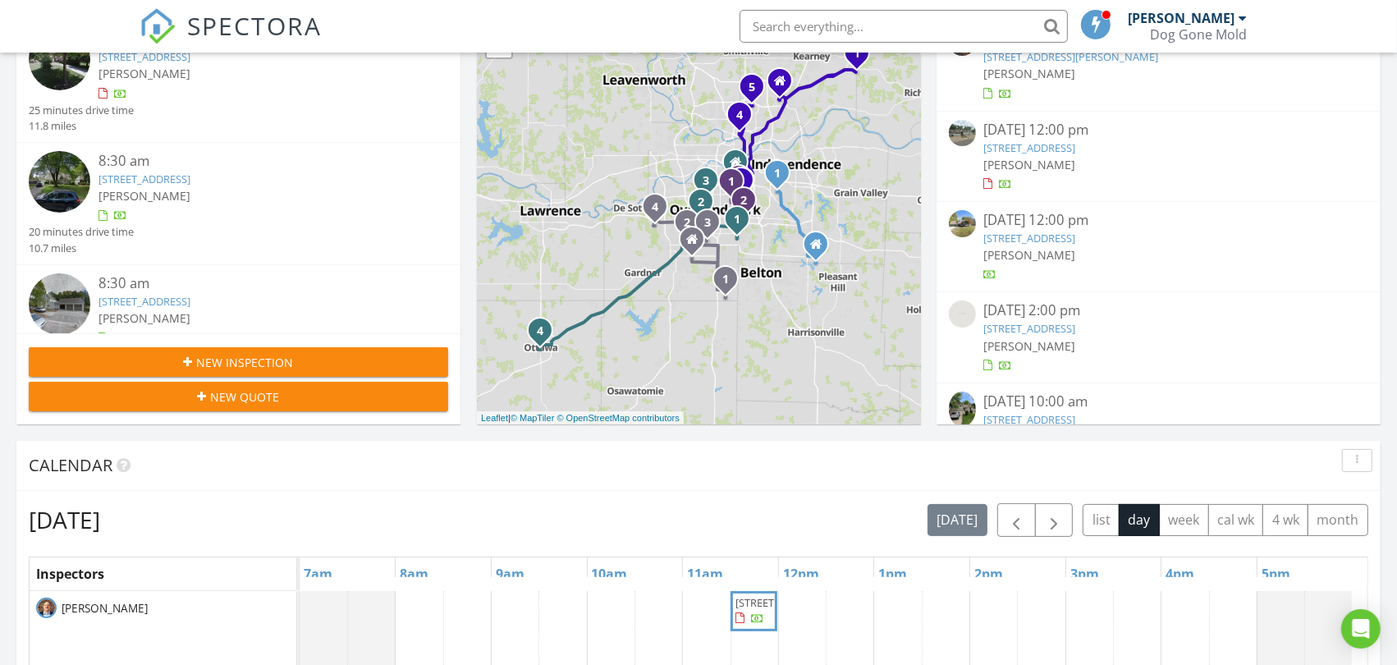
scroll to position [456, 0]
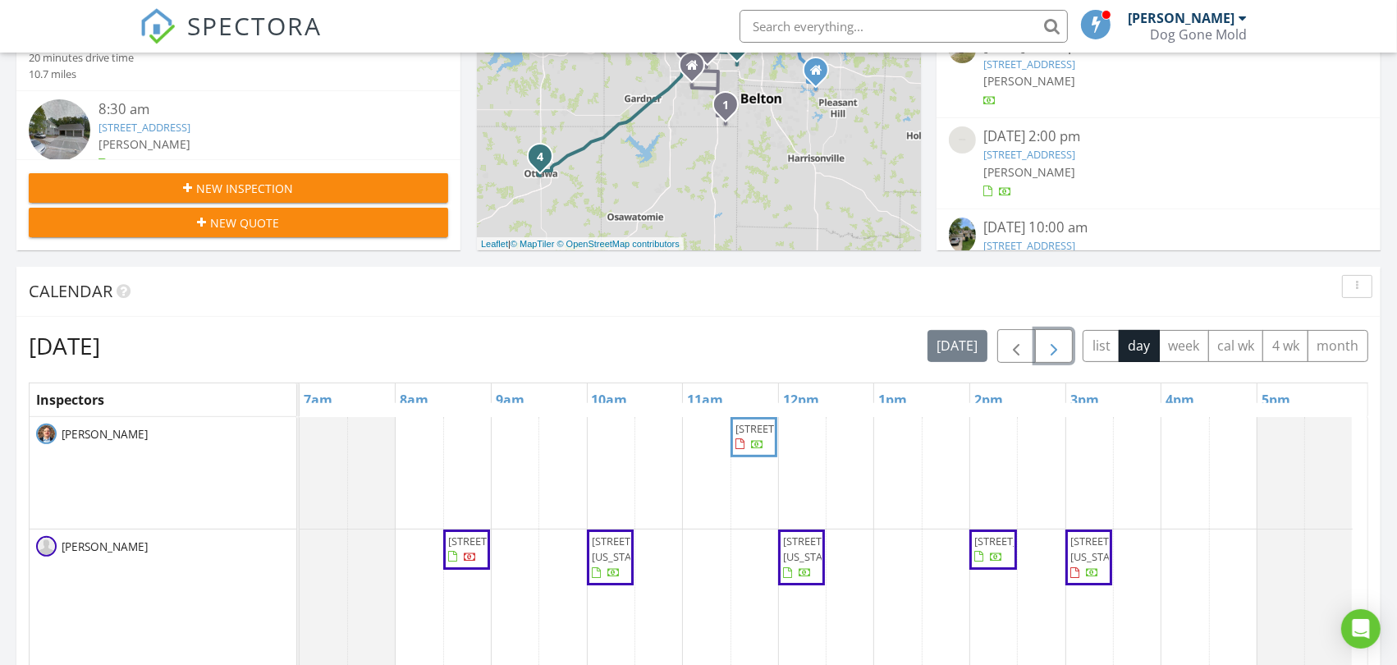
click at [1054, 343] on span "button" at bounding box center [1054, 347] width 20 height 20
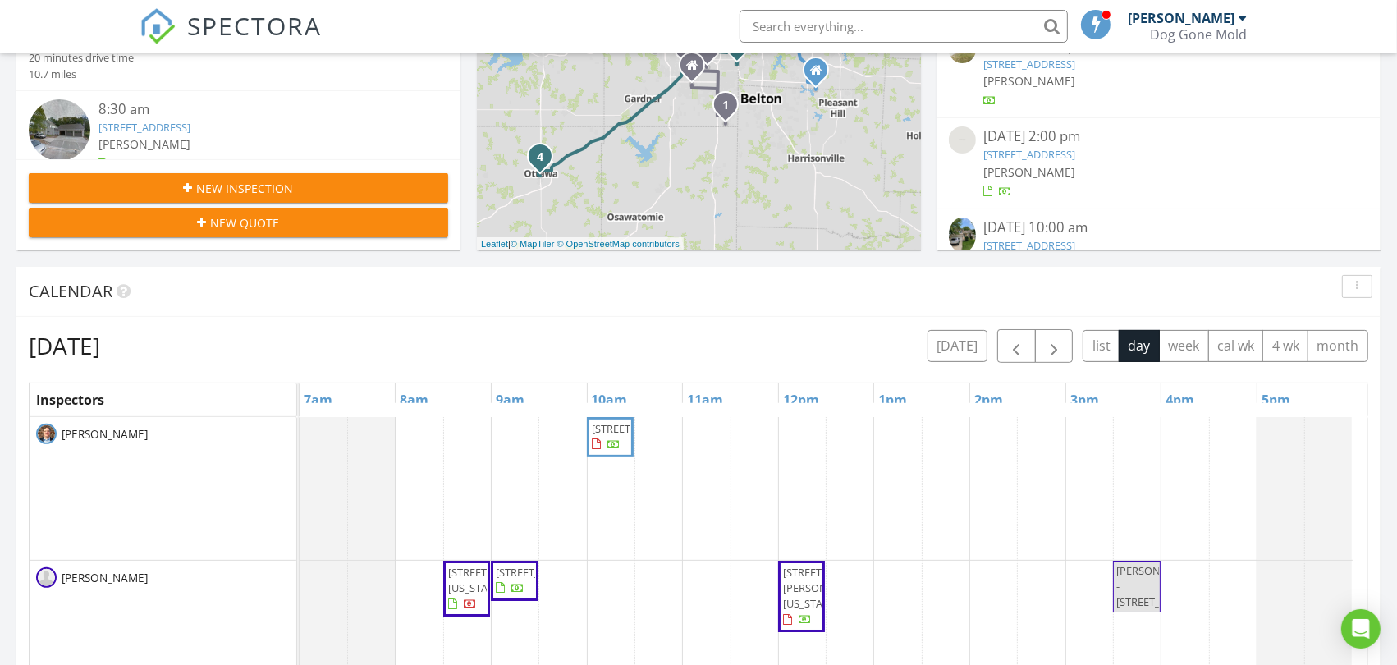
click at [781, 329] on div "Friday, August 29, 2025 today list day week cal wk 4 wk month" at bounding box center [699, 346] width 1340 height 34
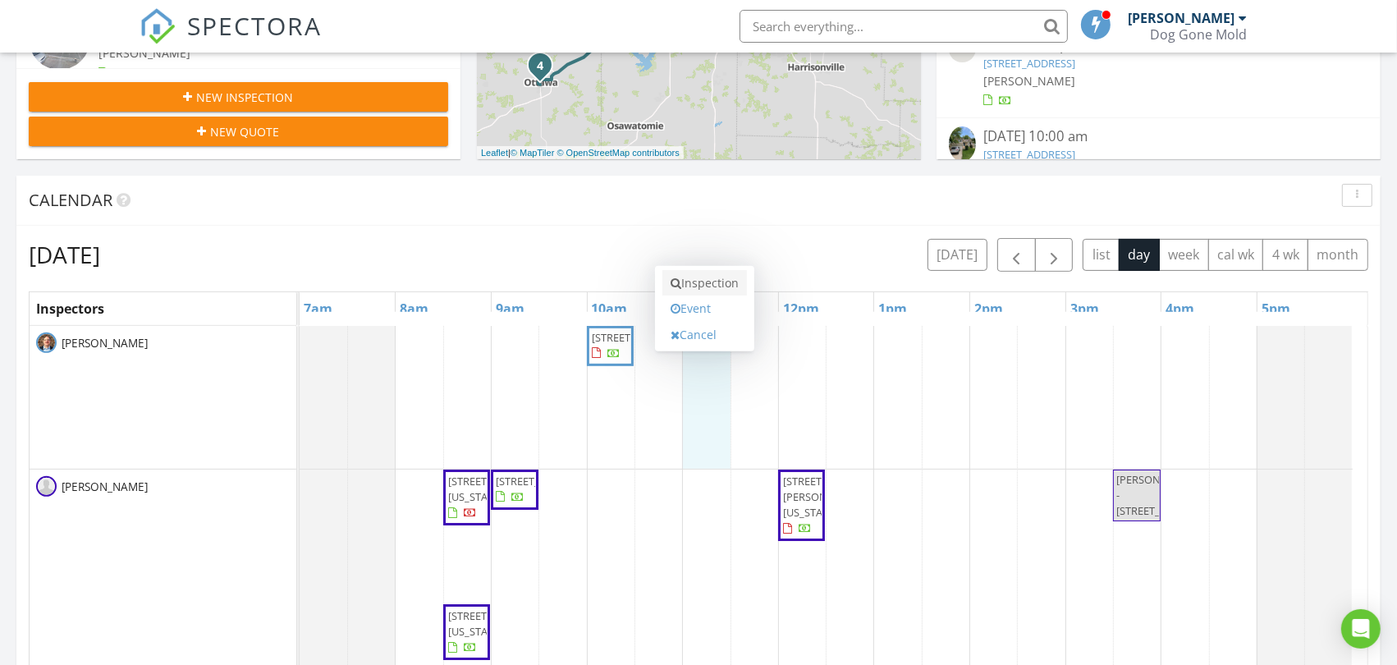
click at [723, 281] on link "Inspection" at bounding box center [704, 283] width 85 height 26
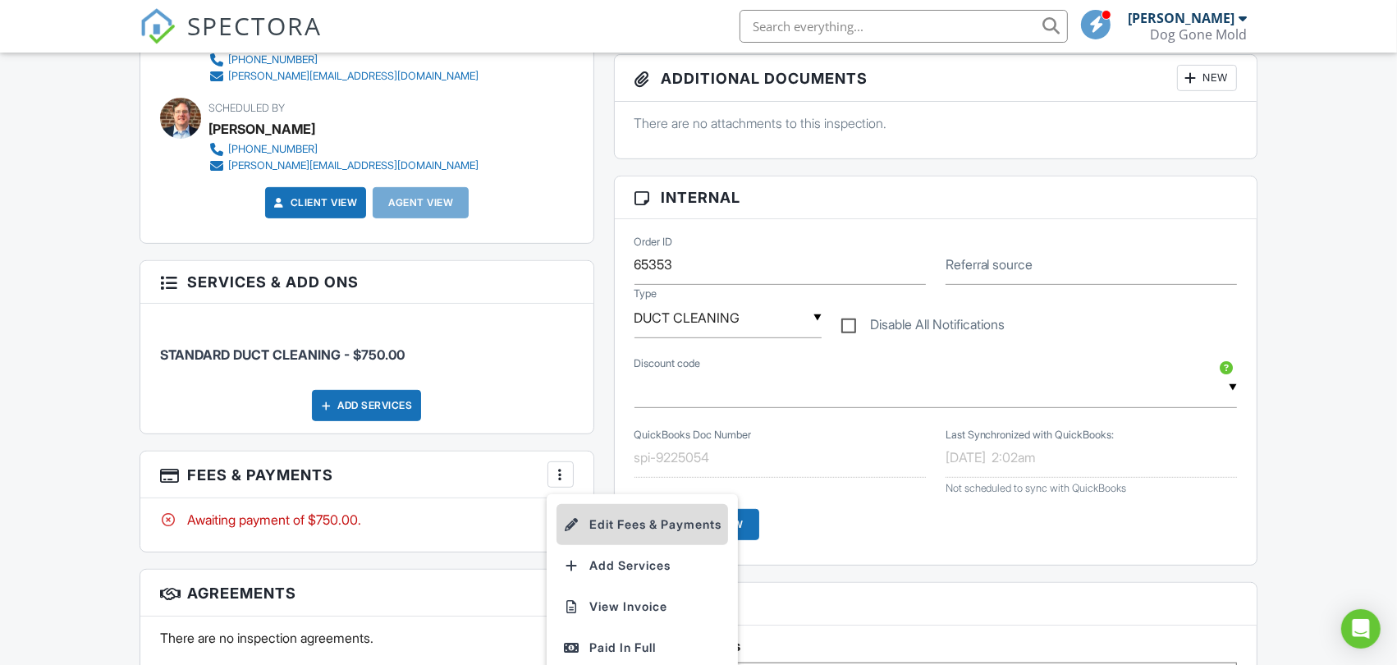
click at [605, 524] on li "Edit Fees & Payments" at bounding box center [642, 524] width 172 height 41
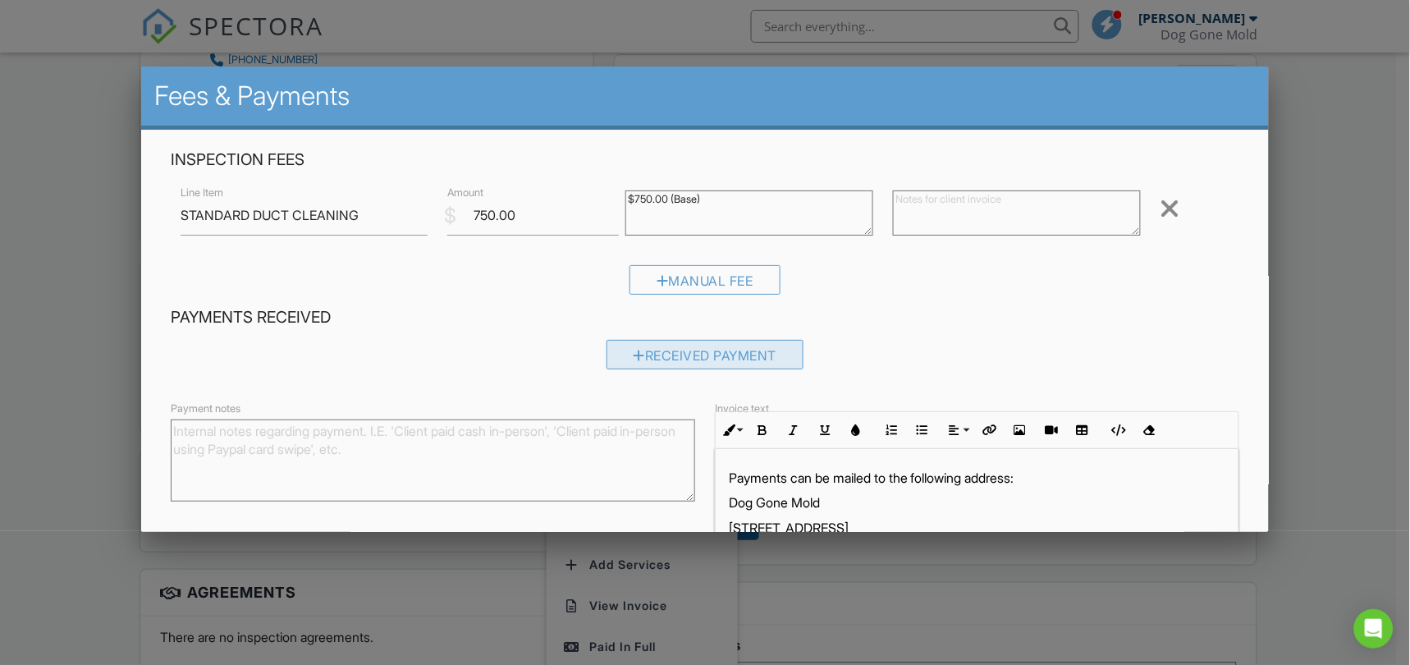
click at [714, 362] on div "Received Payment" at bounding box center [706, 355] width 198 height 30
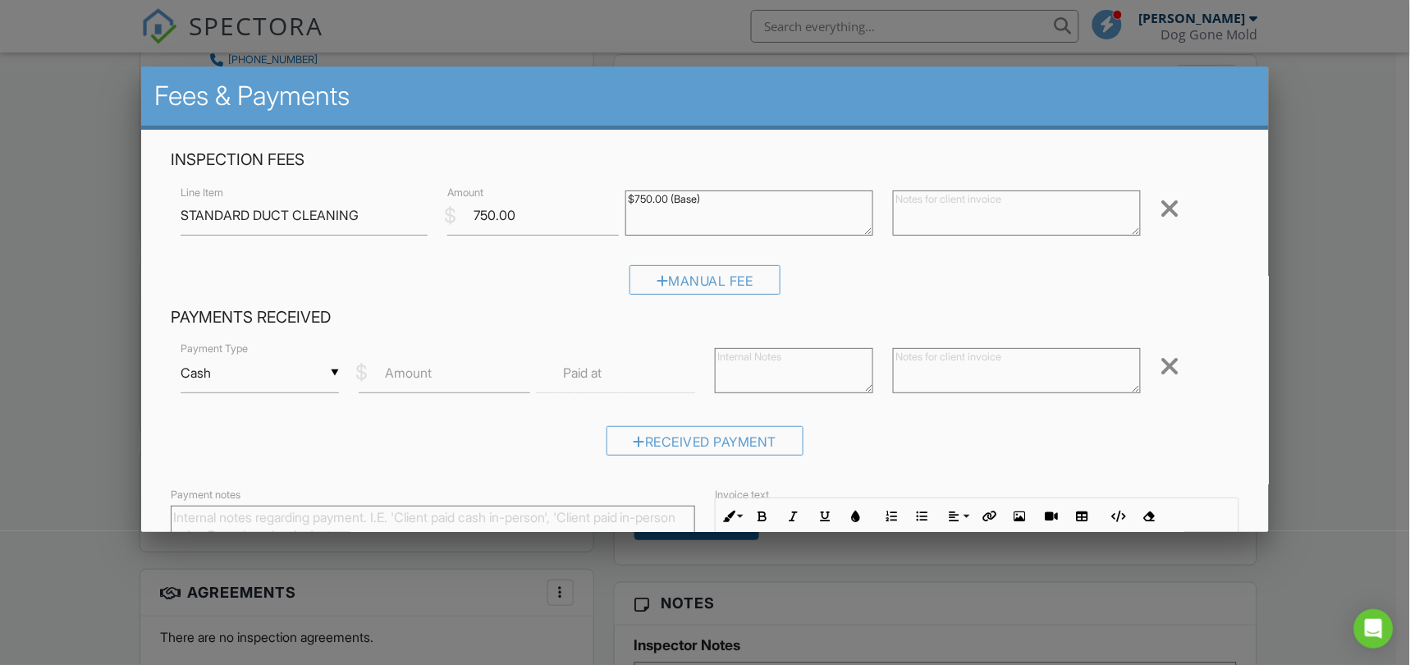
click at [318, 373] on div "▼ Cash Cash Check On-Site Card Other Cash Check On-Site Card Other" at bounding box center [260, 373] width 158 height 40
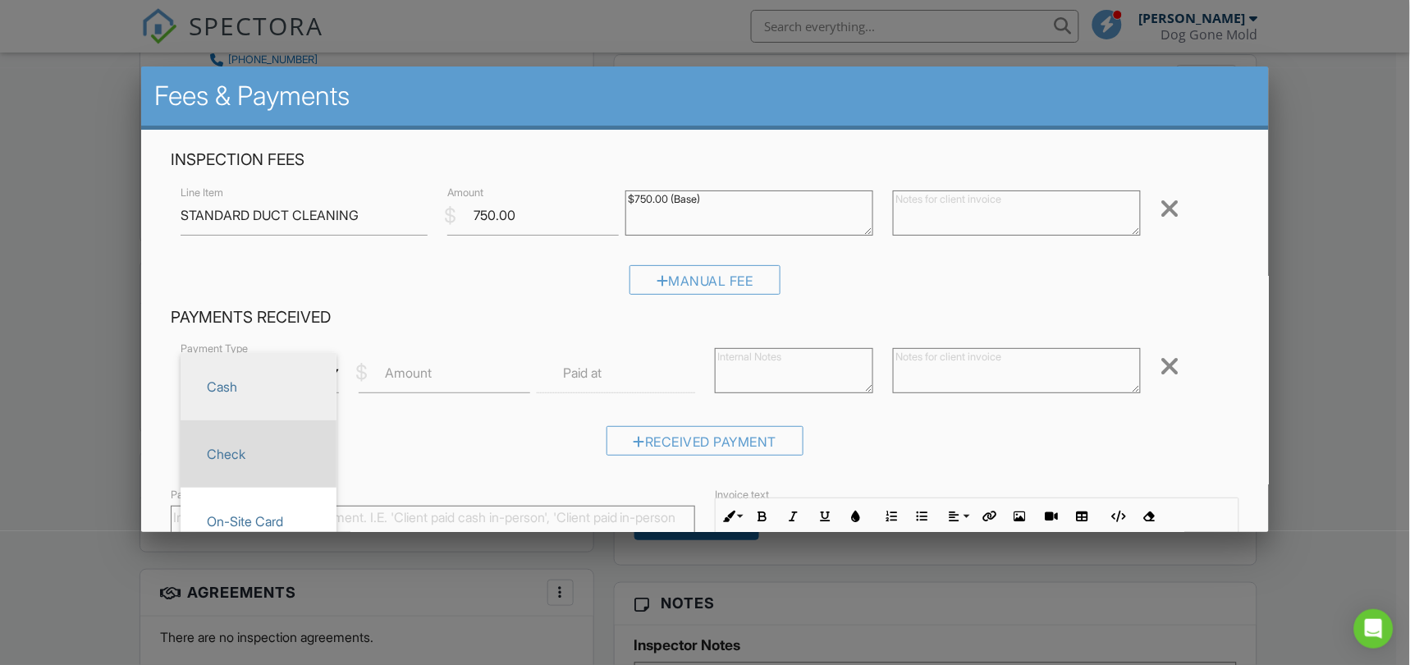
click at [233, 452] on span "Check" at bounding box center [259, 453] width 130 height 41
type input "Check"
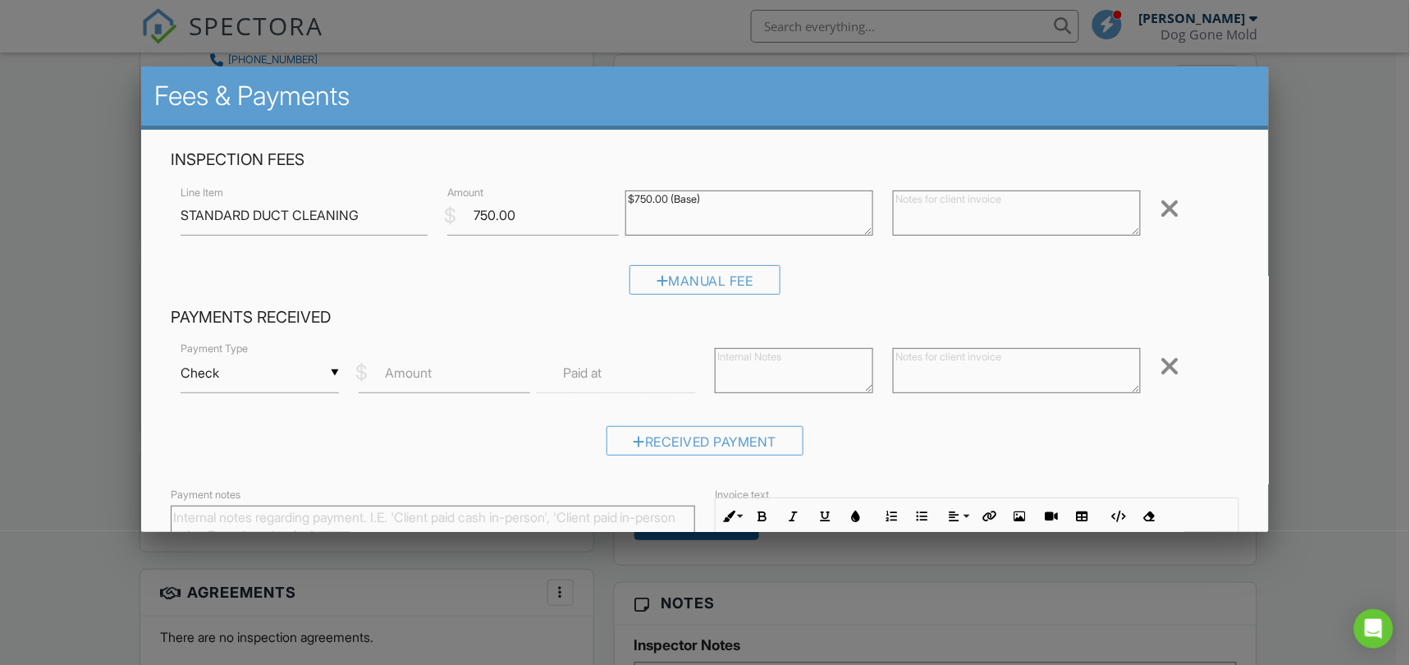
click at [747, 366] on textarea at bounding box center [794, 370] width 158 height 45
paste textarea "79521"
type textarea "79521"
click at [444, 382] on input "Amount" at bounding box center [445, 373] width 172 height 40
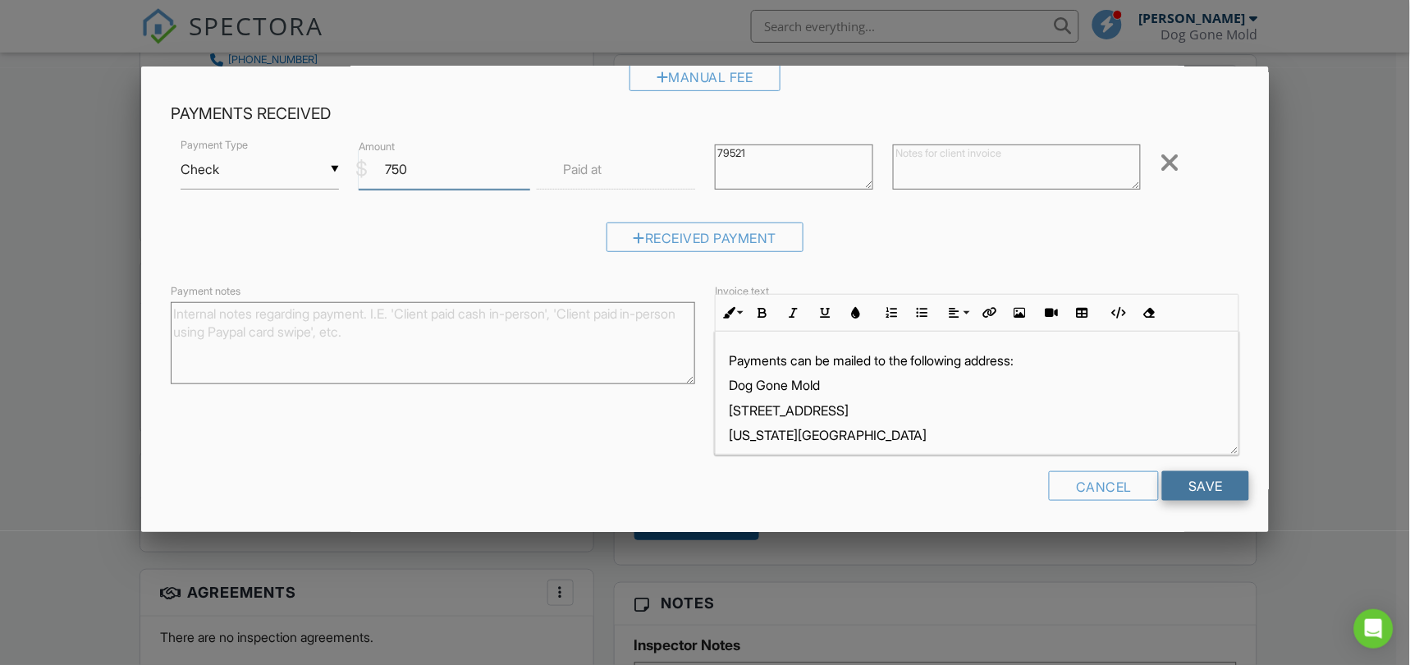
type input "750"
click at [1182, 488] on input "Save" at bounding box center [1205, 486] width 87 height 30
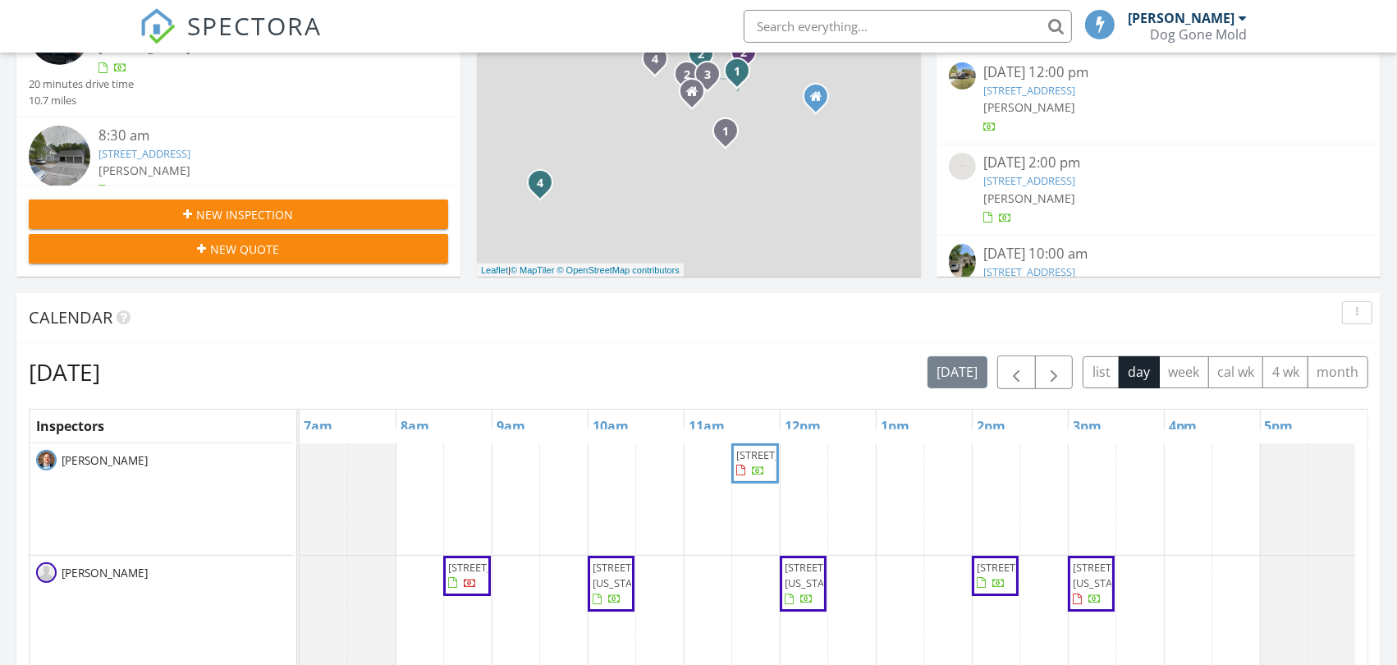
scroll to position [450, 0]
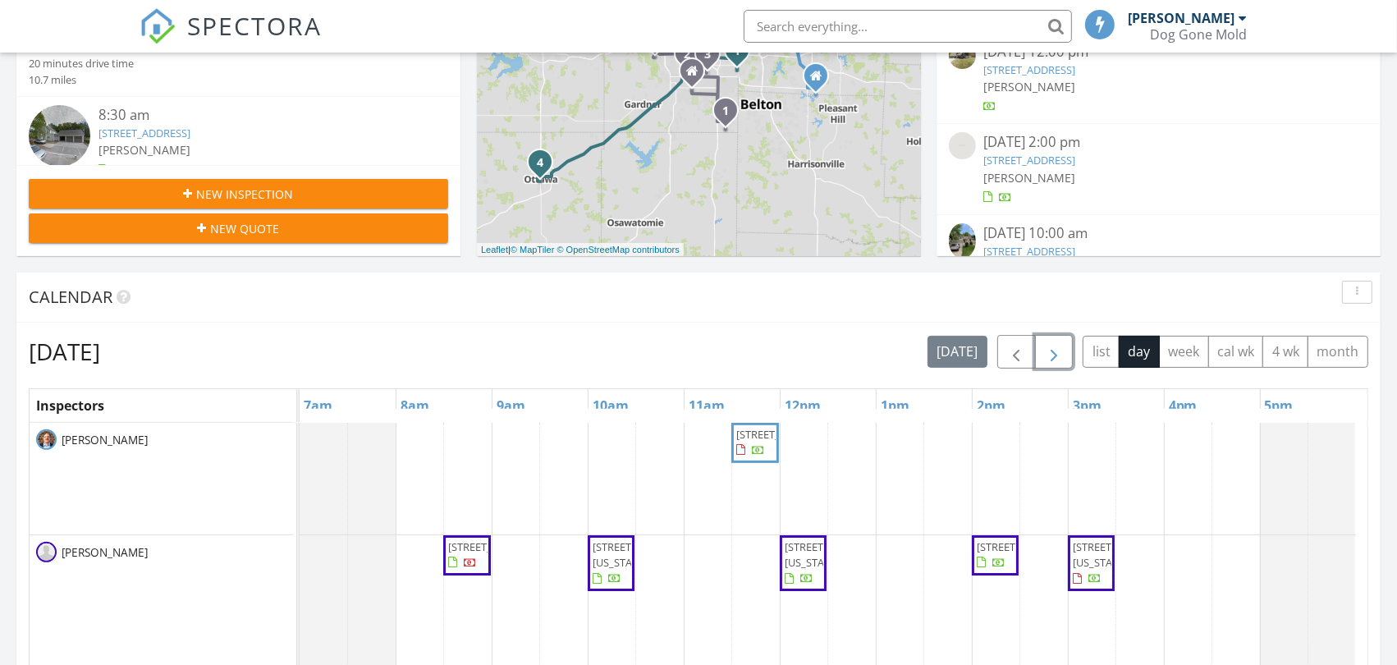
click at [1055, 350] on span "button" at bounding box center [1054, 352] width 20 height 20
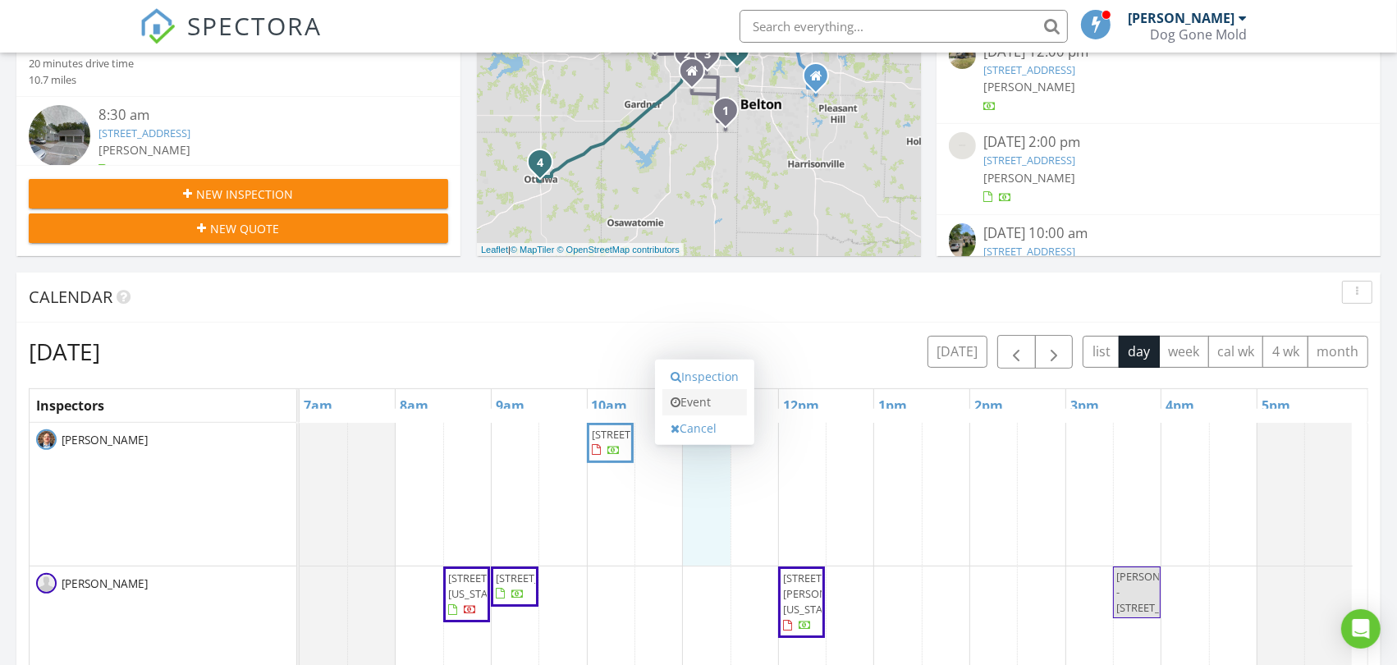
click at [691, 404] on link "Event" at bounding box center [704, 402] width 85 height 26
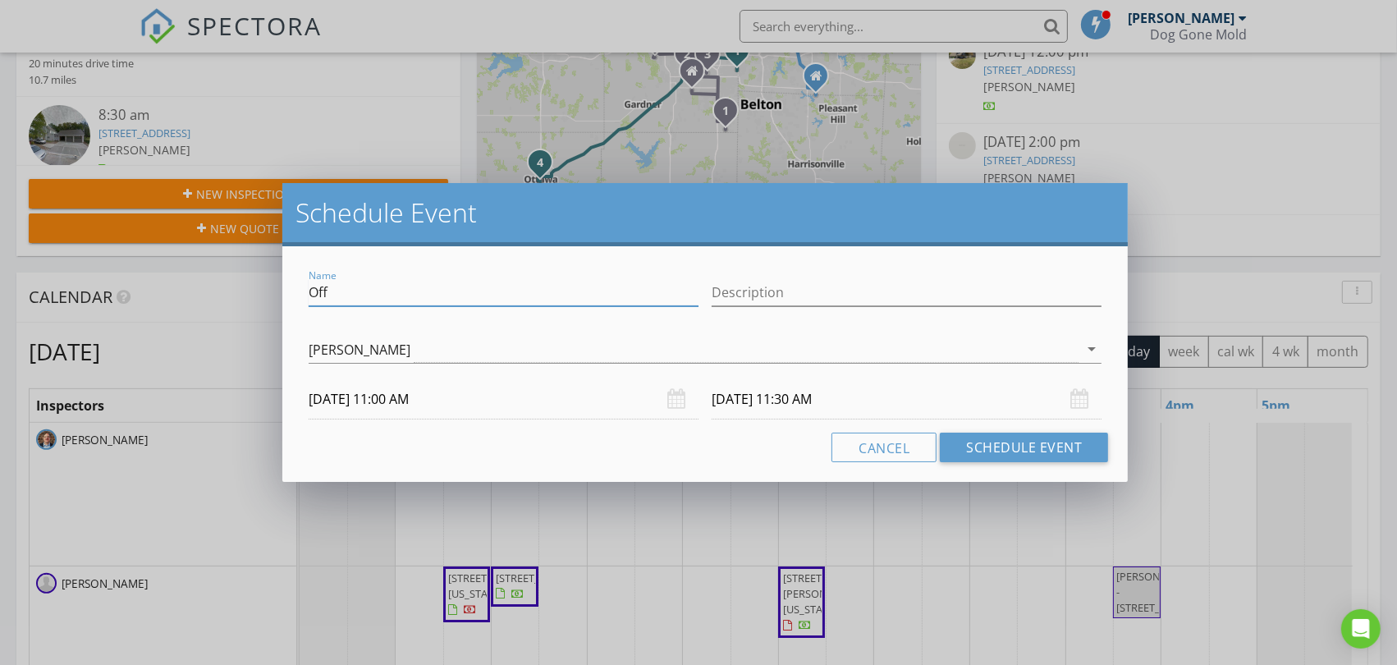
drag, startPoint x: 382, startPoint y: 300, endPoint x: 271, endPoint y: 284, distance: 112.8
click at [271, 284] on div "Schedule Event Name Off Description Bryan Bolding arrow_drop_down 08/29/2025 11…" at bounding box center [698, 332] width 1397 height 665
click at [309, 292] on input "Pick up check from Johnny at 54th street Bar and Grill" at bounding box center [504, 292] width 390 height 27
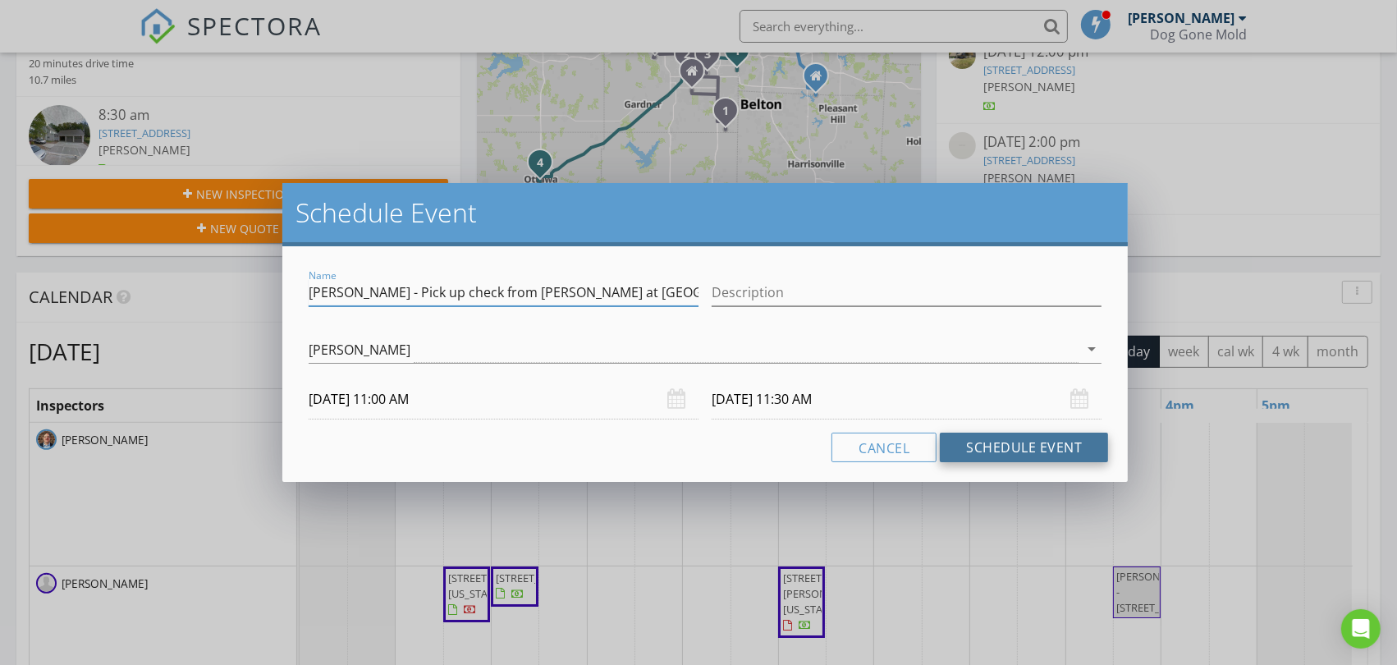
type input "Bryan - Pick up check from Johnny at 54th street Bar and Grill"
click at [987, 447] on button "Schedule Event" at bounding box center [1024, 448] width 168 height 30
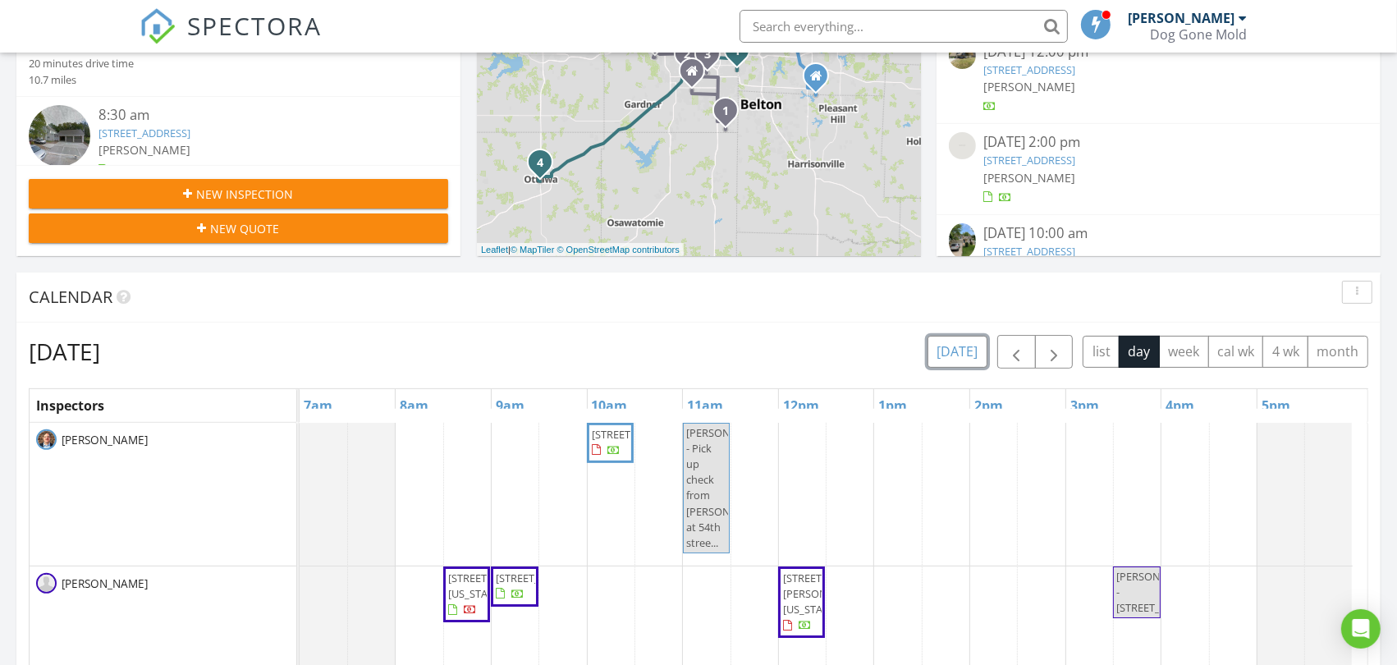
click at [954, 355] on button "today" at bounding box center [957, 352] width 60 height 32
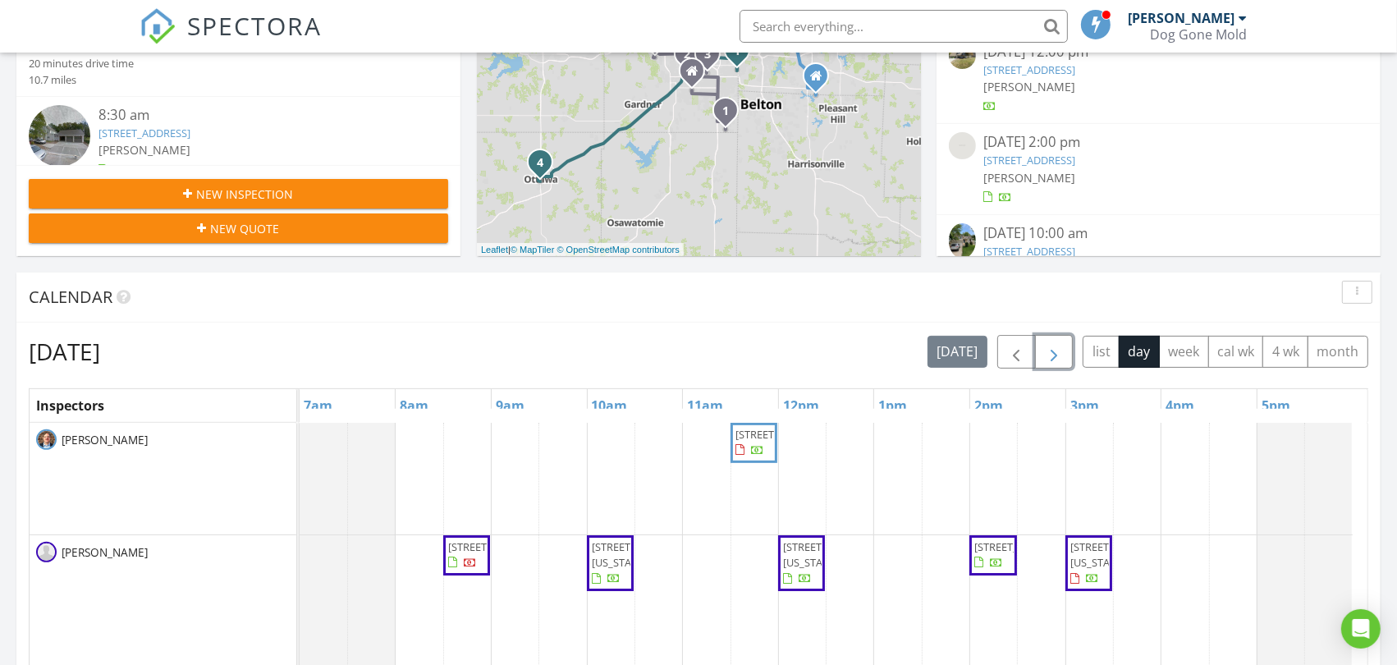
click at [1049, 351] on span "button" at bounding box center [1054, 352] width 20 height 20
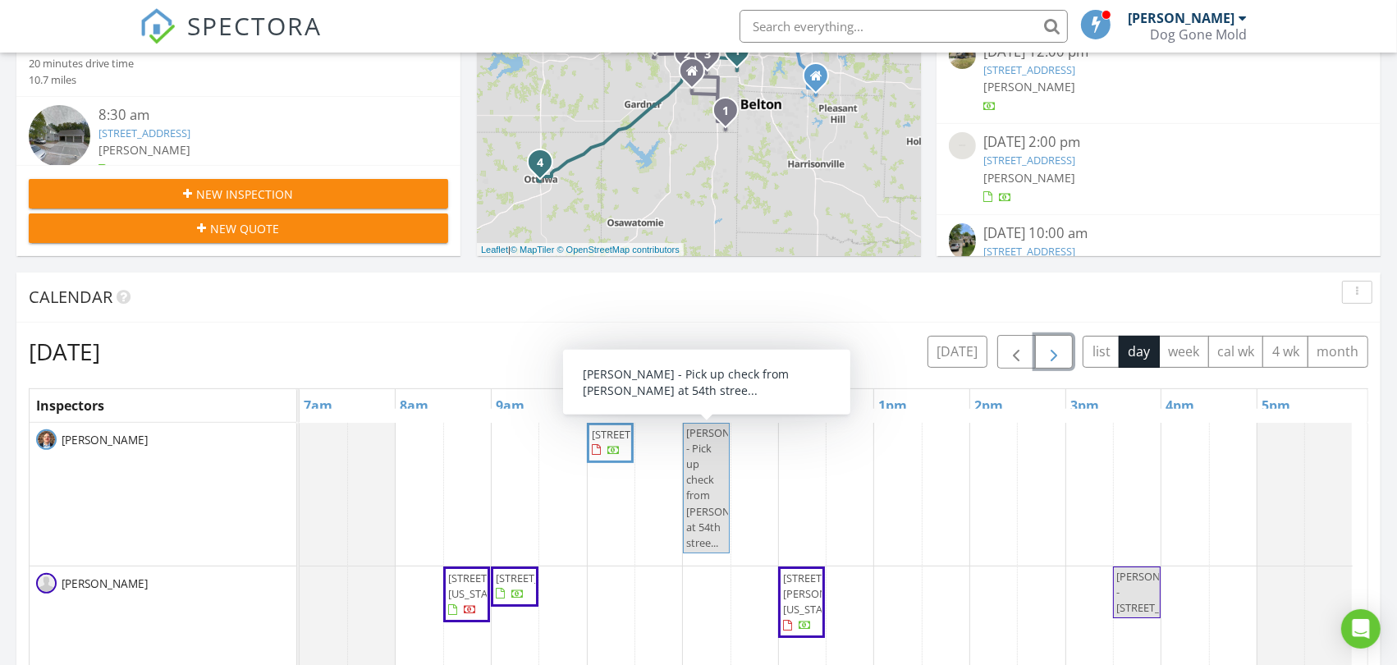
click at [711, 469] on span "Bryan - Pick up check from Johnny at 54th stree..." at bounding box center [727, 487] width 83 height 125
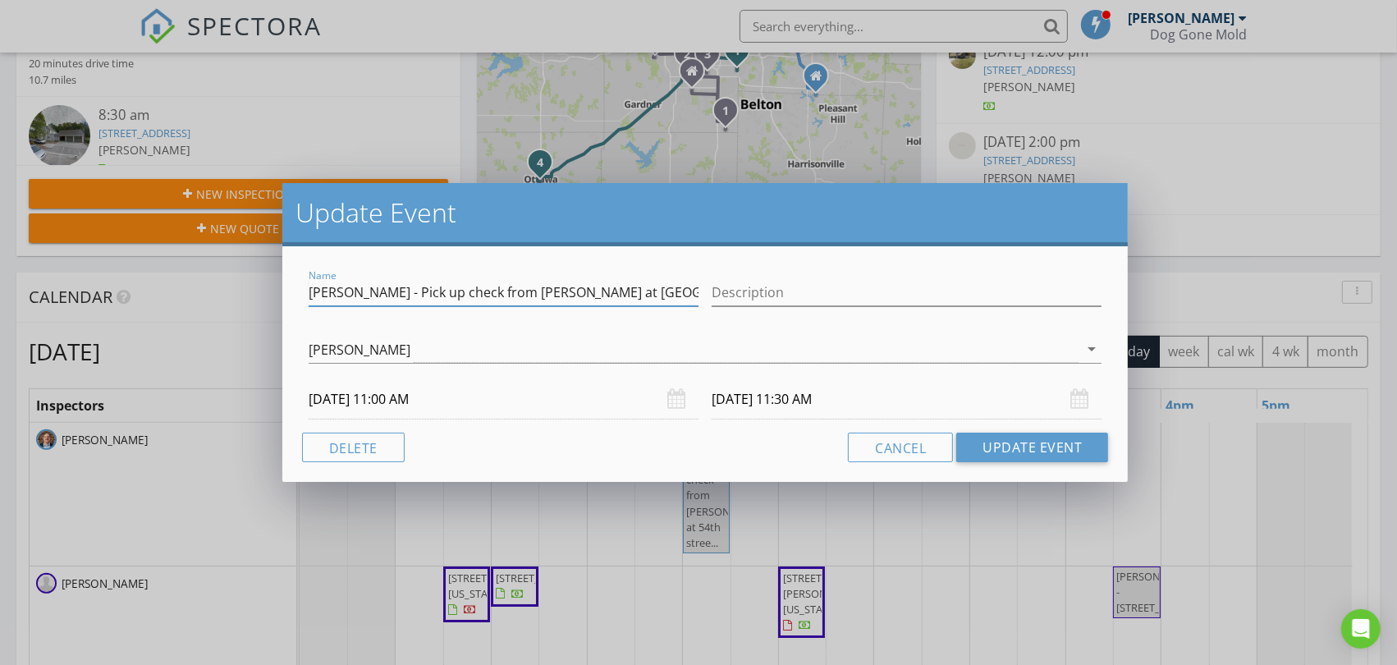
drag, startPoint x: 355, startPoint y: 290, endPoint x: 678, endPoint y: 293, distance: 322.6
click at [678, 293] on input "Bryan - Pick up check from Johnny at 54th street Bar and Grill" at bounding box center [504, 292] width 390 height 27
click at [356, 291] on input "Bryan - Pick up check from Johnny at 54th street Bar and Grill" at bounding box center [504, 292] width 390 height 27
drag, startPoint x: 356, startPoint y: 291, endPoint x: 688, endPoint y: 294, distance: 331.6
click at [688, 294] on input "Bryan - Pick up check from Johnny at 54th street Bar and Grill" at bounding box center [504, 292] width 390 height 27
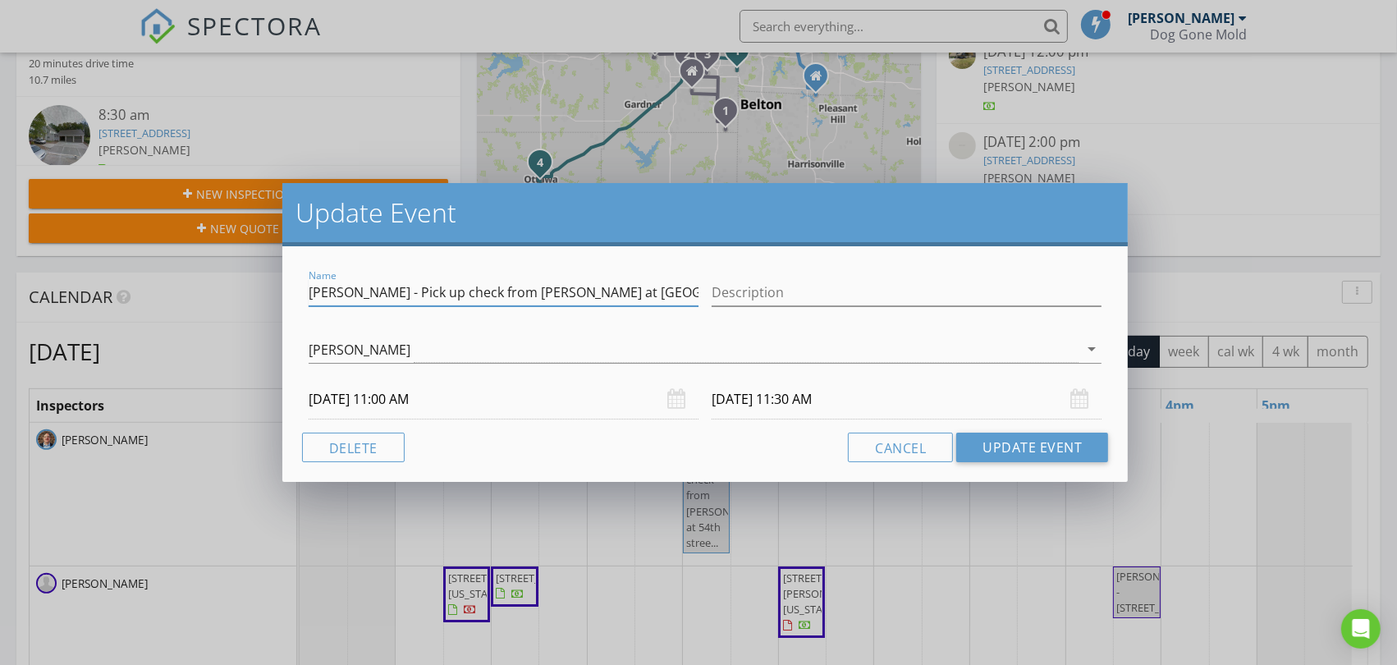
click at [594, 297] on input "Bryan - Pick up check from Johnny at 54th street Bar and Grill" at bounding box center [504, 292] width 390 height 27
drag, startPoint x: 536, startPoint y: 292, endPoint x: 726, endPoint y: 291, distance: 189.6
click at [726, 291] on div "Name Bryan - Pick up check from Johnny at 54th street Bar and Grill Description" at bounding box center [705, 294] width 807 height 57
type input "Bryan - Pick up check from Johnny at Lee's Summit Walmart"
click at [1023, 444] on button "Update Event" at bounding box center [1032, 448] width 152 height 30
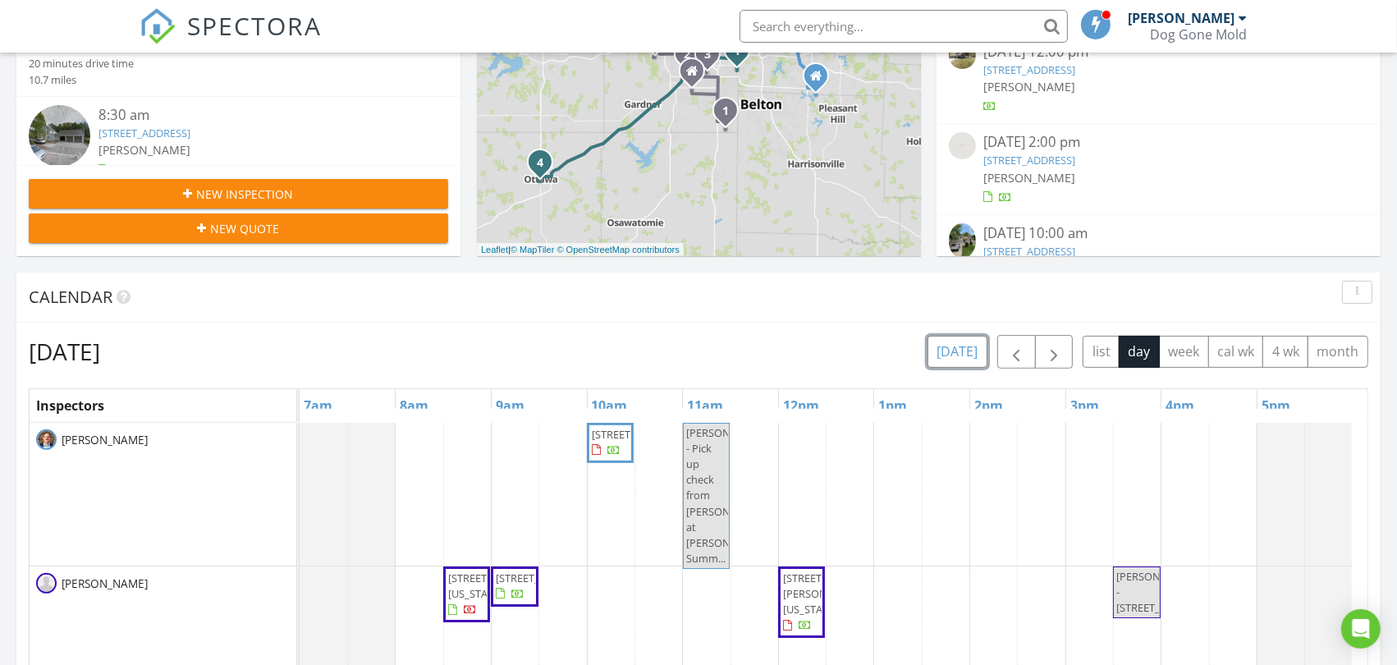
drag, startPoint x: 962, startPoint y: 362, endPoint x: 979, endPoint y: 365, distance: 17.5
click at [962, 362] on button "today" at bounding box center [957, 352] width 60 height 32
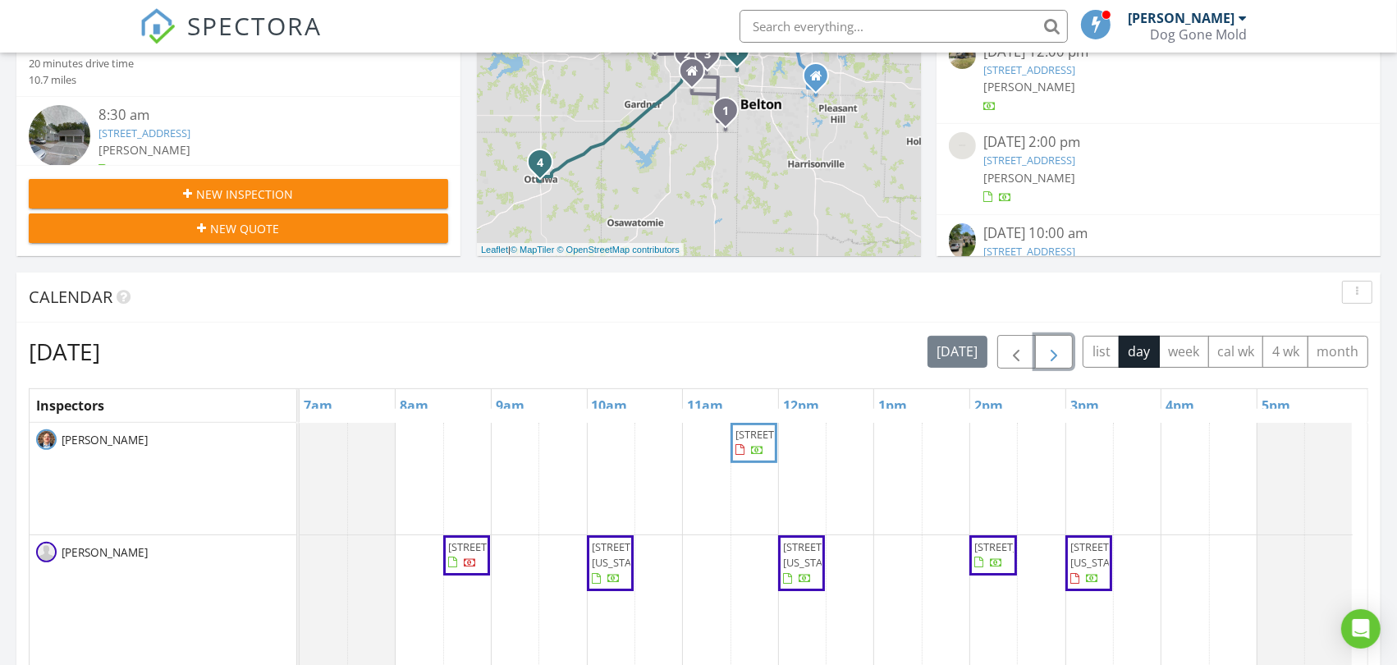
click at [1057, 350] on span "button" at bounding box center [1054, 352] width 20 height 20
